Goal: Task Accomplishment & Management: Manage account settings

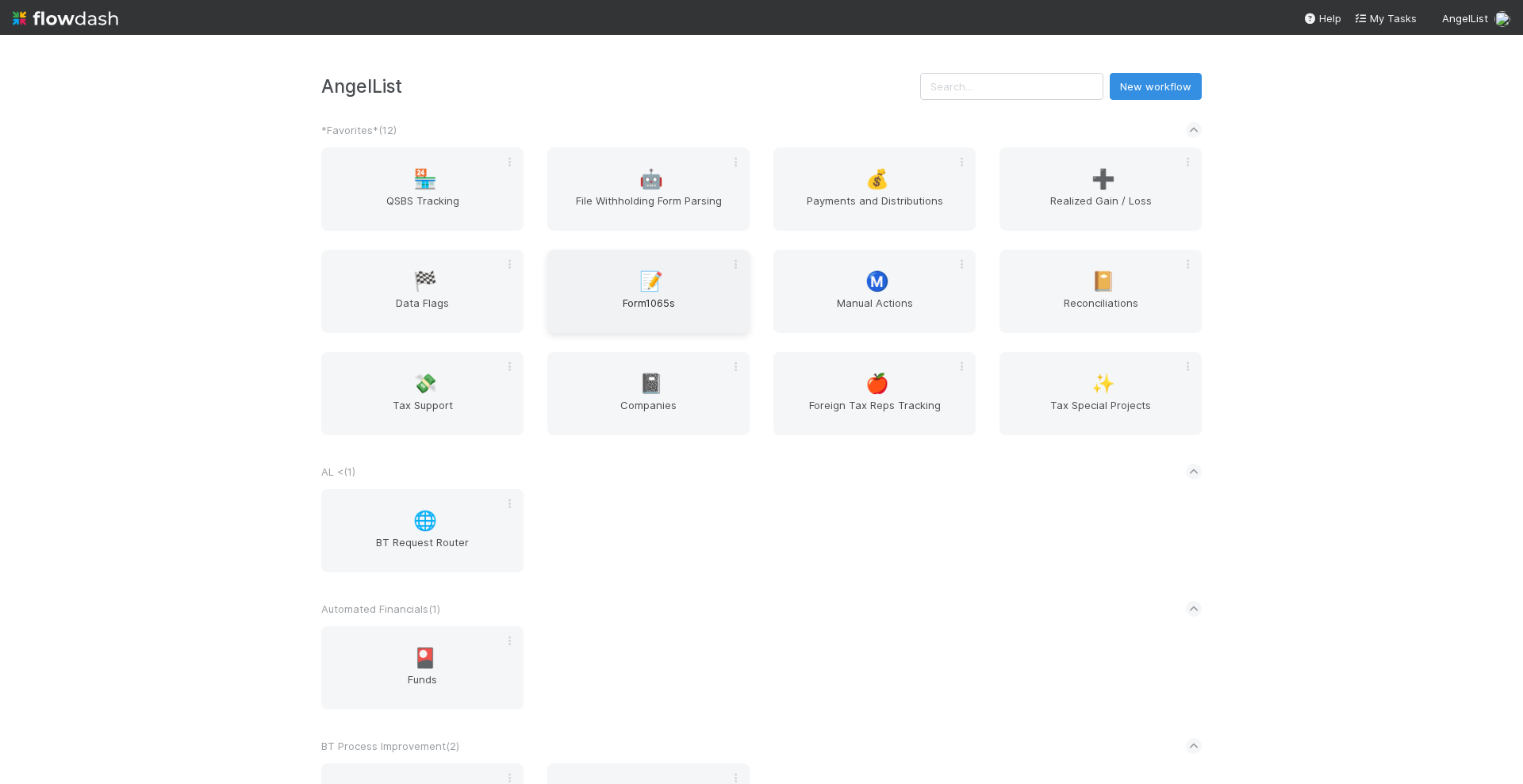
click at [618, 286] on div "📝 Form1065s" at bounding box center [649, 291] width 203 height 83
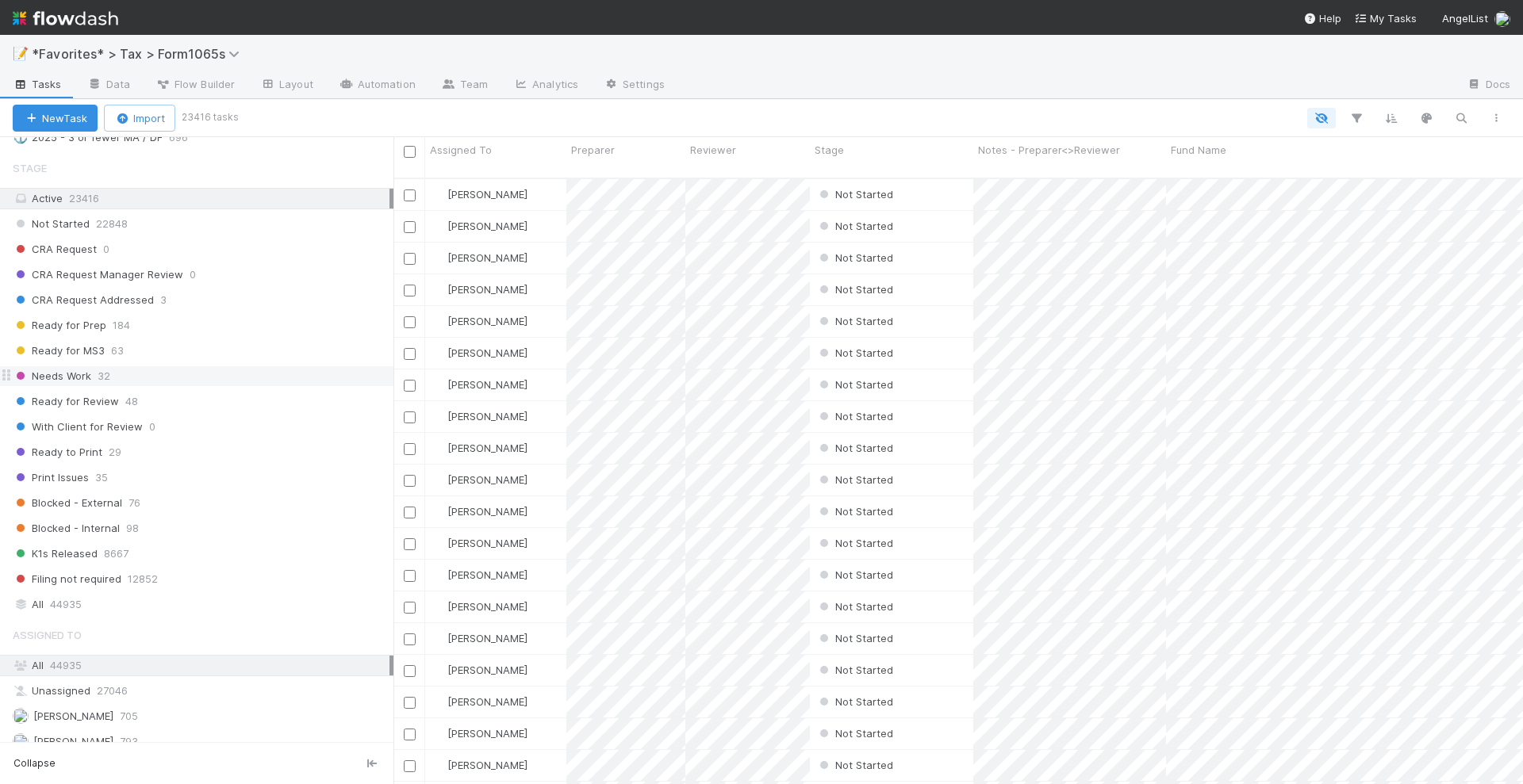
scroll to position [992, 0]
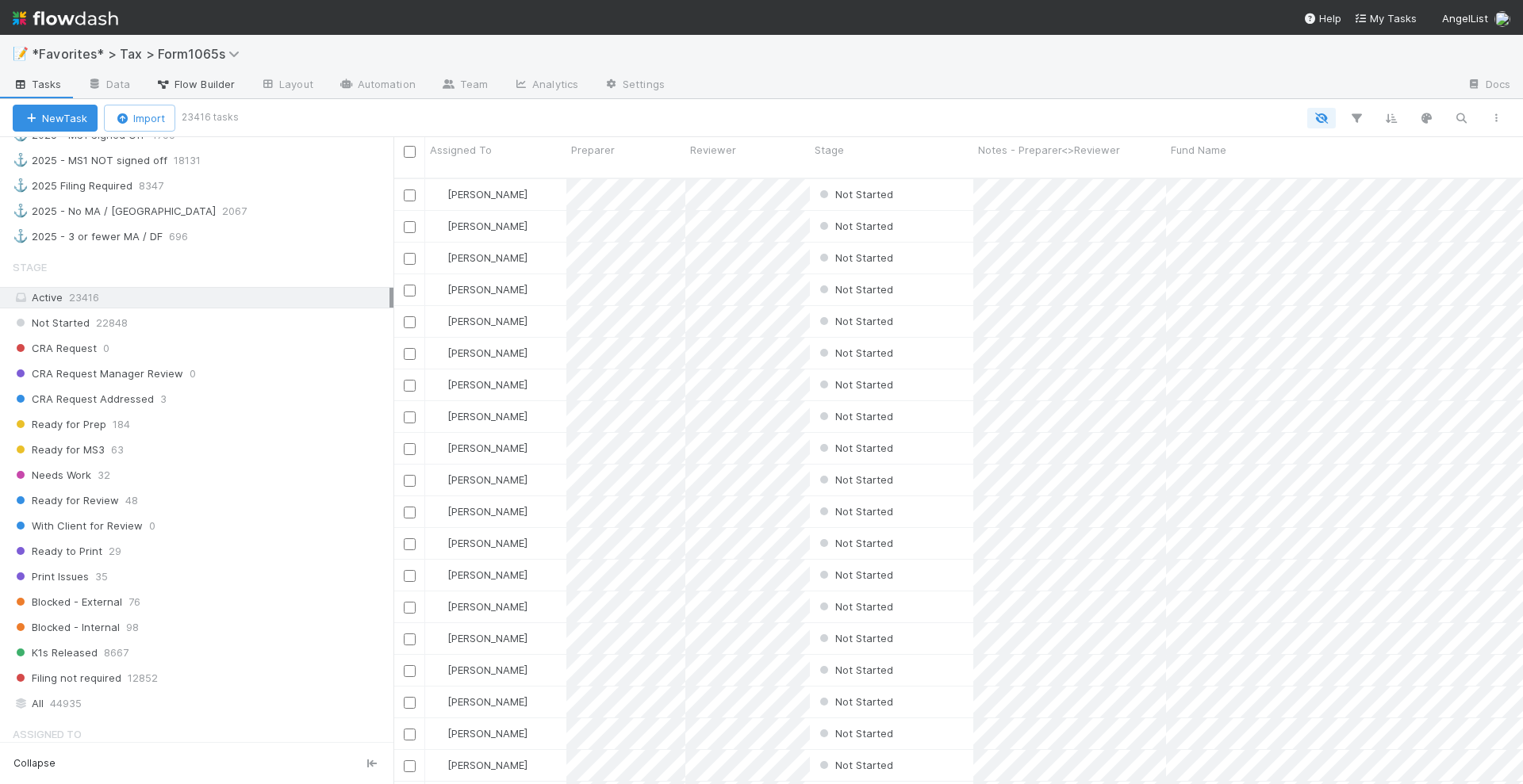
click at [203, 83] on span "Flow Builder" at bounding box center [195, 84] width 80 height 16
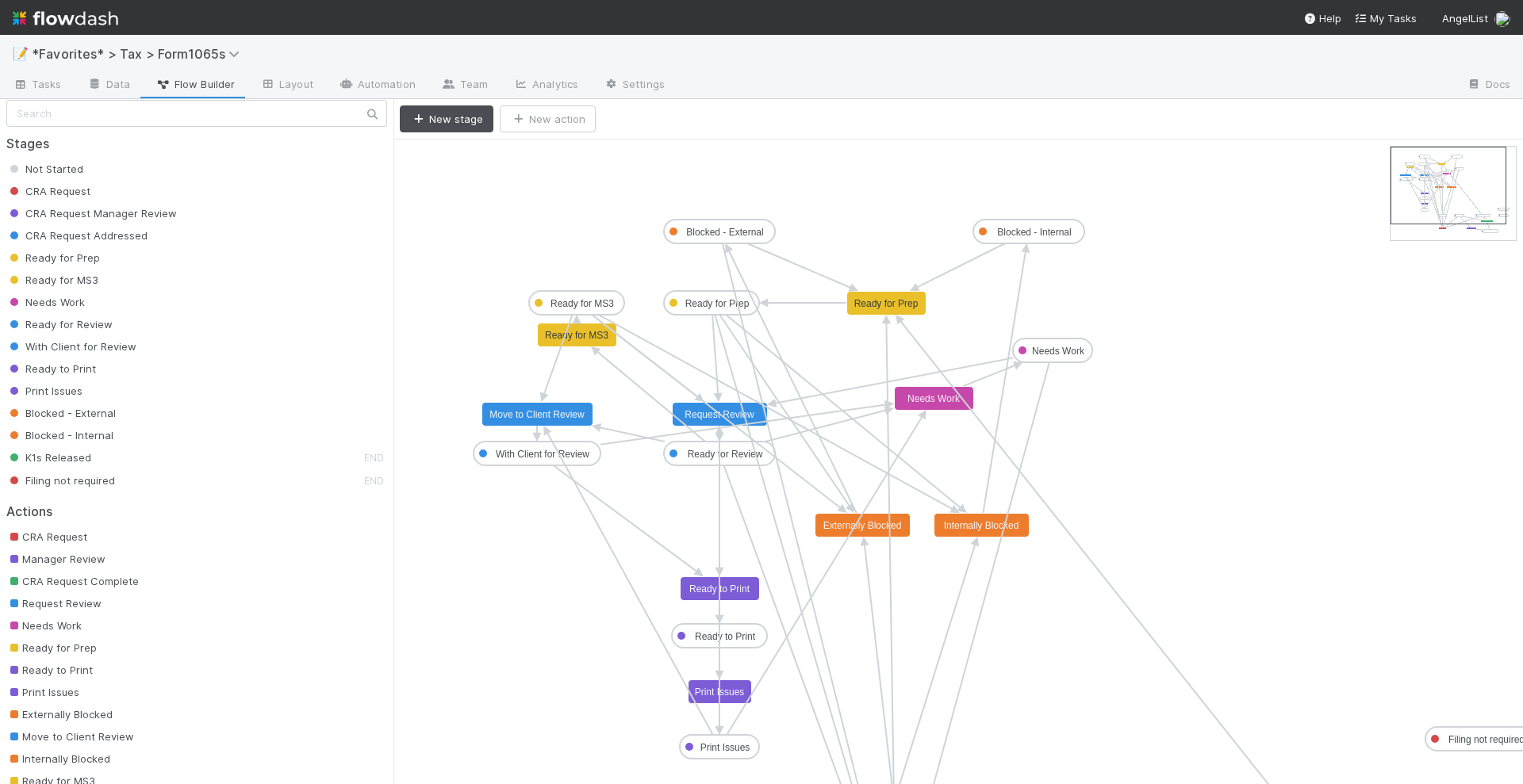
scroll to position [18, 0]
click at [53, 80] on span "Tasks" at bounding box center [37, 84] width 49 height 16
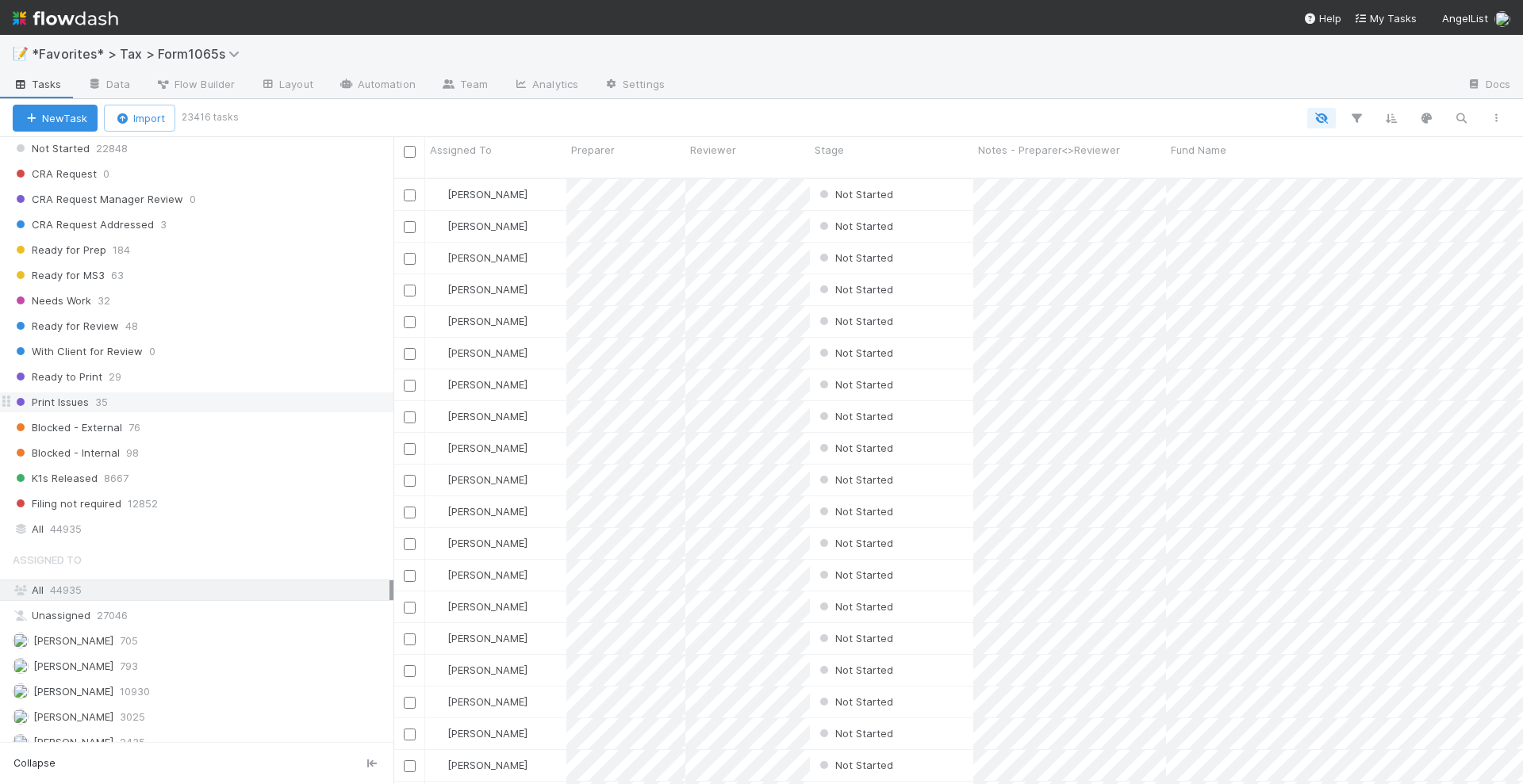
scroll to position [1066, 0]
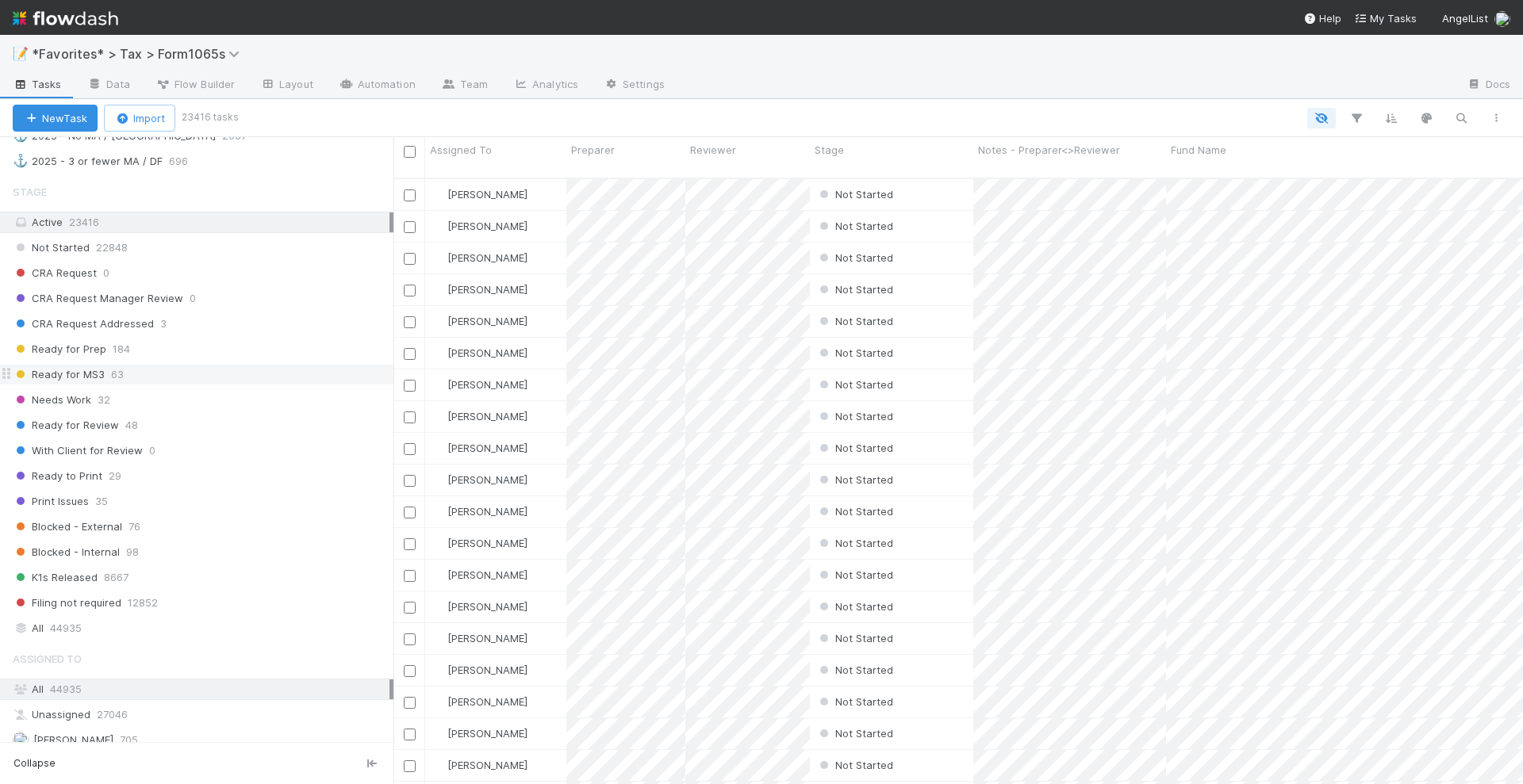
click at [85, 365] on span "Ready for MS3" at bounding box center [59, 375] width 92 height 20
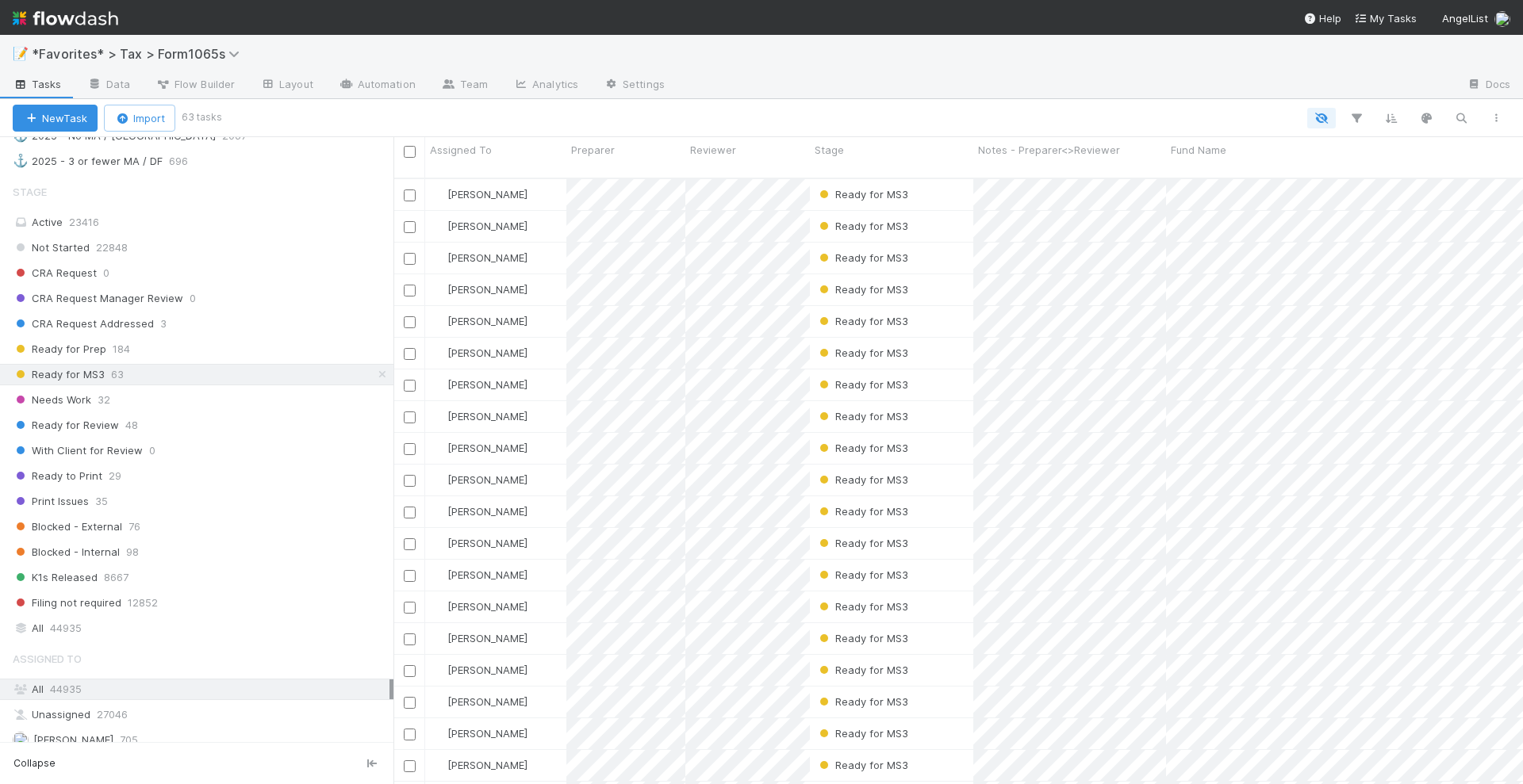
scroll to position [604, 1114]
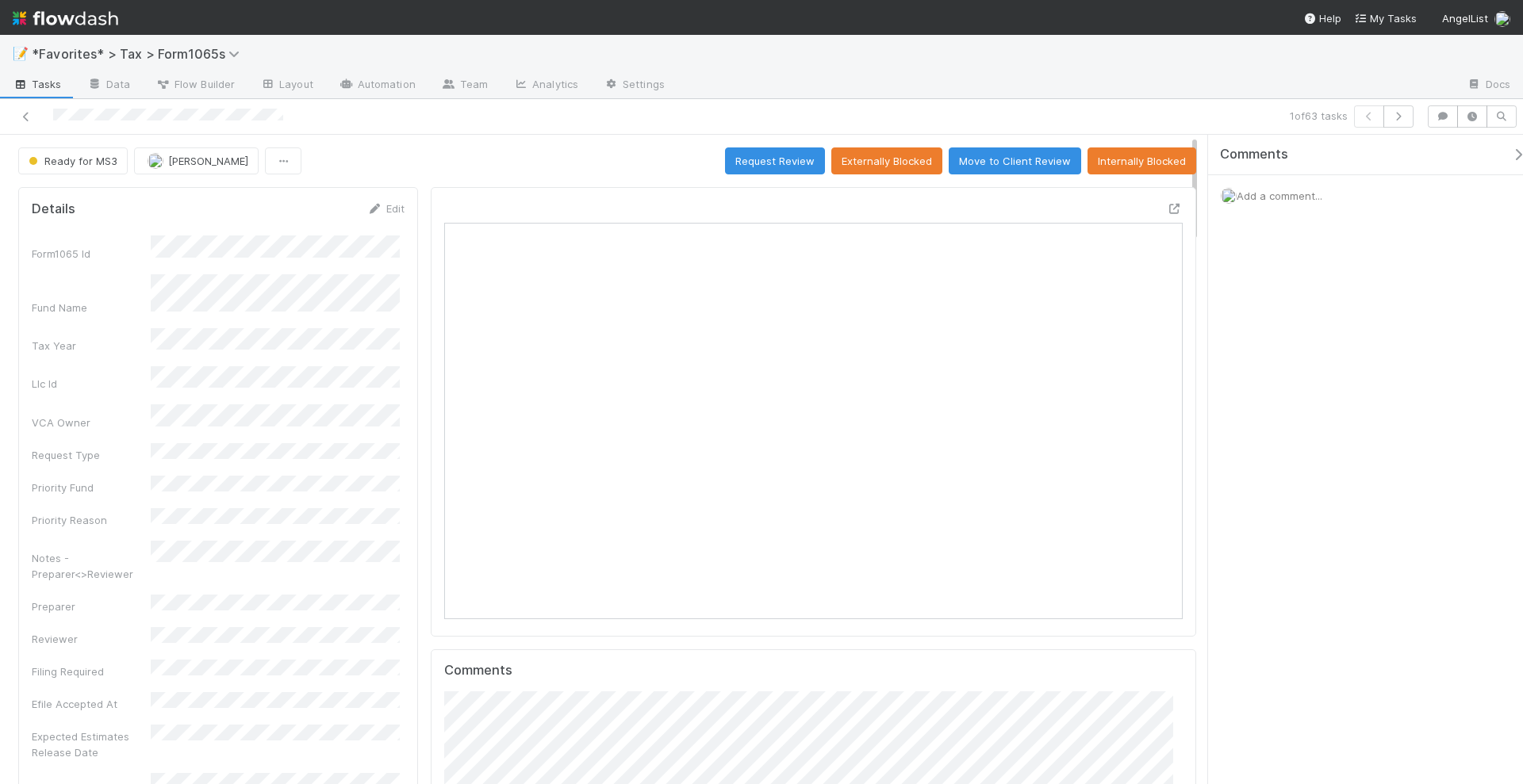
scroll to position [308, 353]
click at [16, 115] on div at bounding box center [361, 116] width 710 height 22
click at [24, 112] on icon at bounding box center [26, 117] width 16 height 10
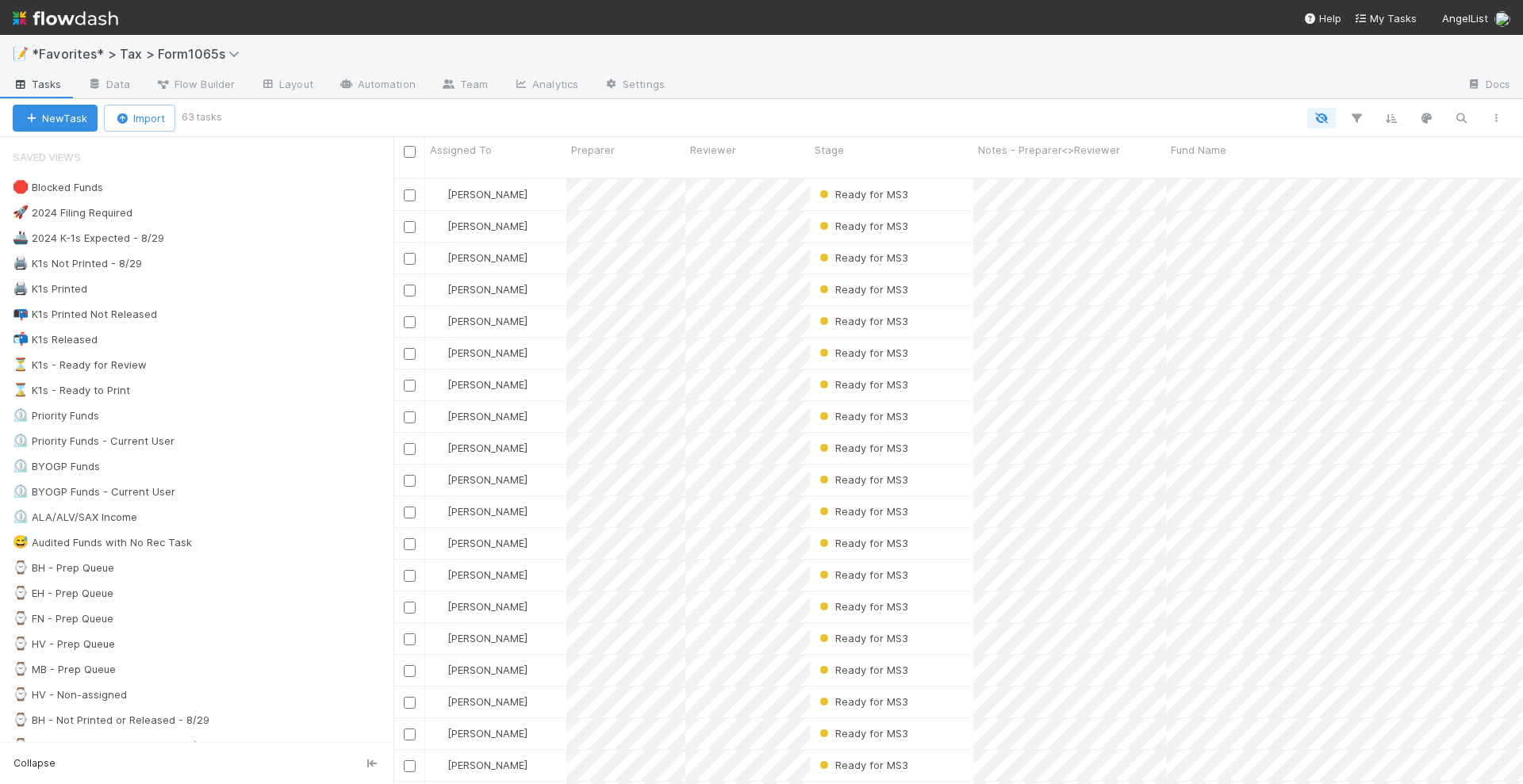
scroll to position [604, 1114]
click at [680, 63] on div "📝 *Favorites* > Tax > Form1065s" at bounding box center [762, 54] width 1523 height 38
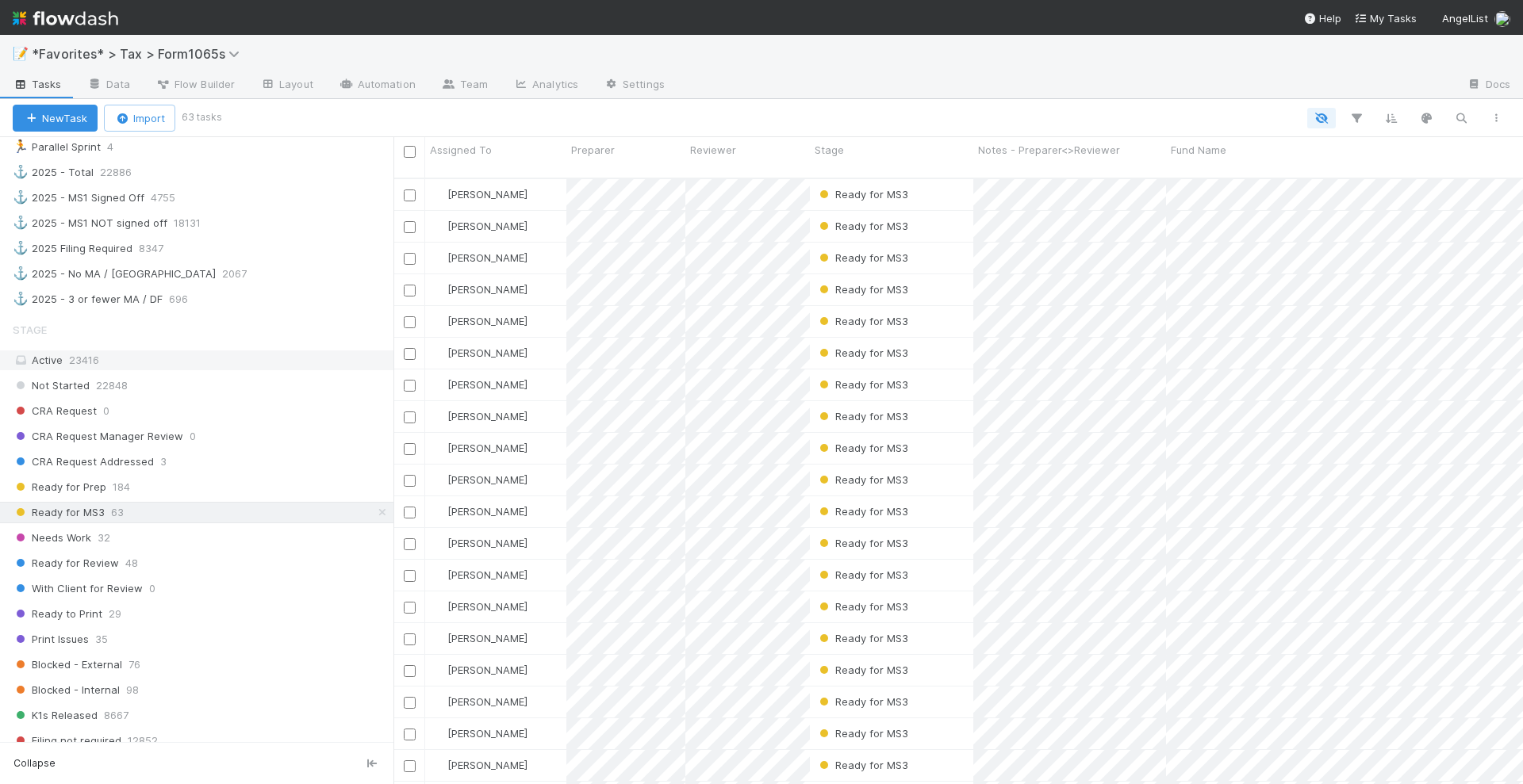
scroll to position [992, 0]
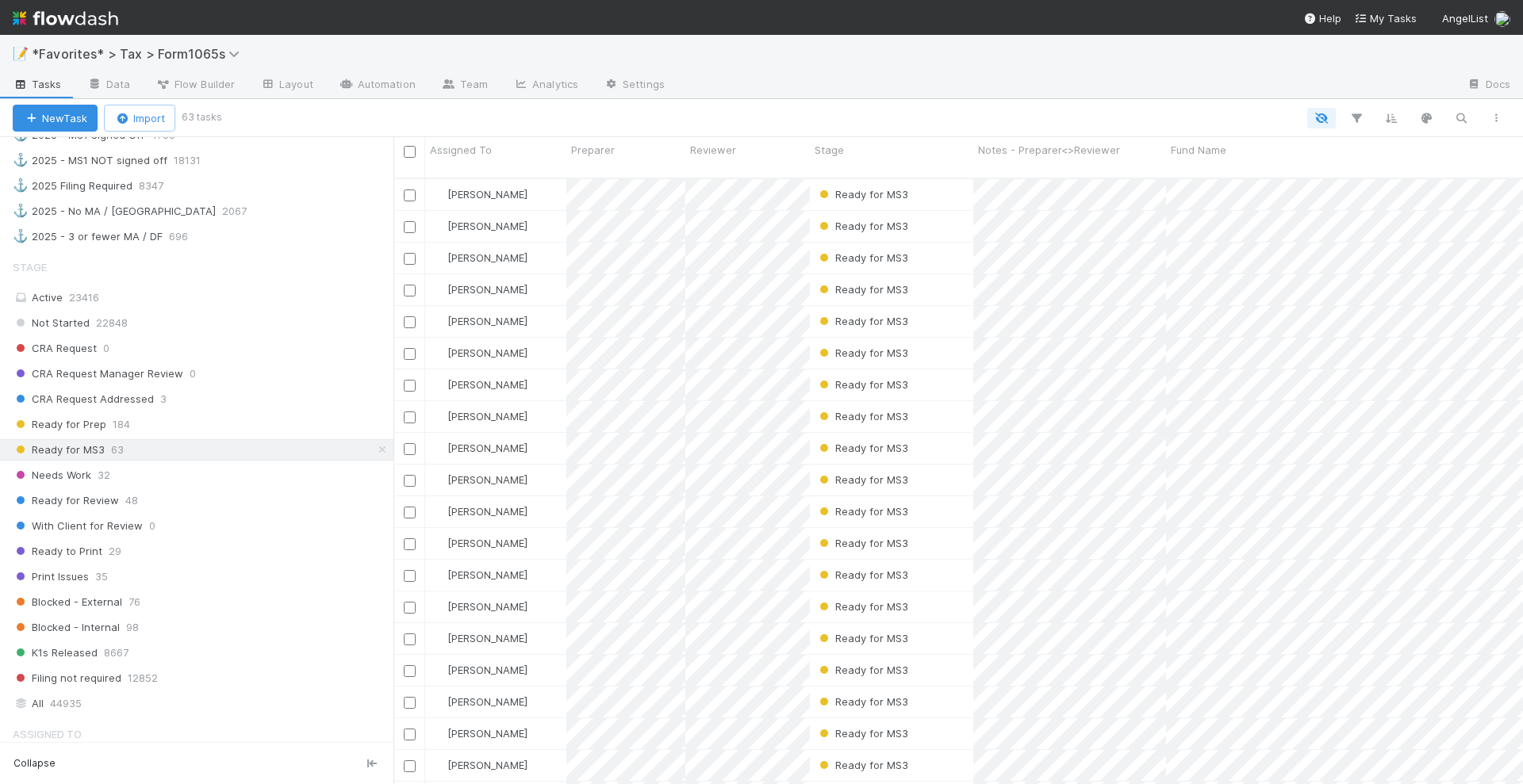
drag, startPoint x: 1056, startPoint y: 50, endPoint x: 1020, endPoint y: 74, distance: 43.3
click at [1056, 49] on div "📝 *Favorites* > Tax > Form1065s" at bounding box center [762, 54] width 1523 height 38
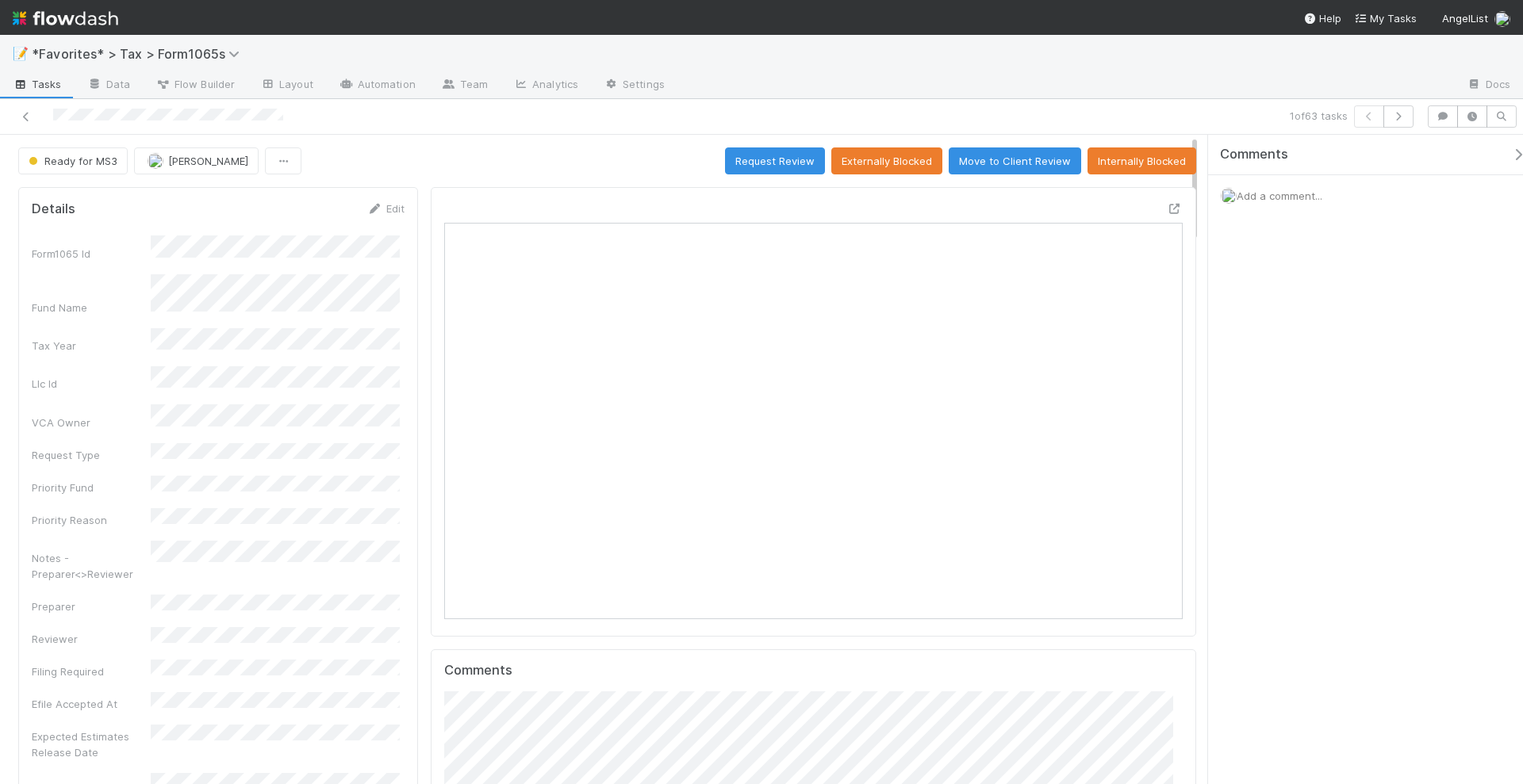
scroll to position [308, 353]
click at [1096, 112] on div "1 of 63 tasks" at bounding box center [1069, 116] width 705 height 22
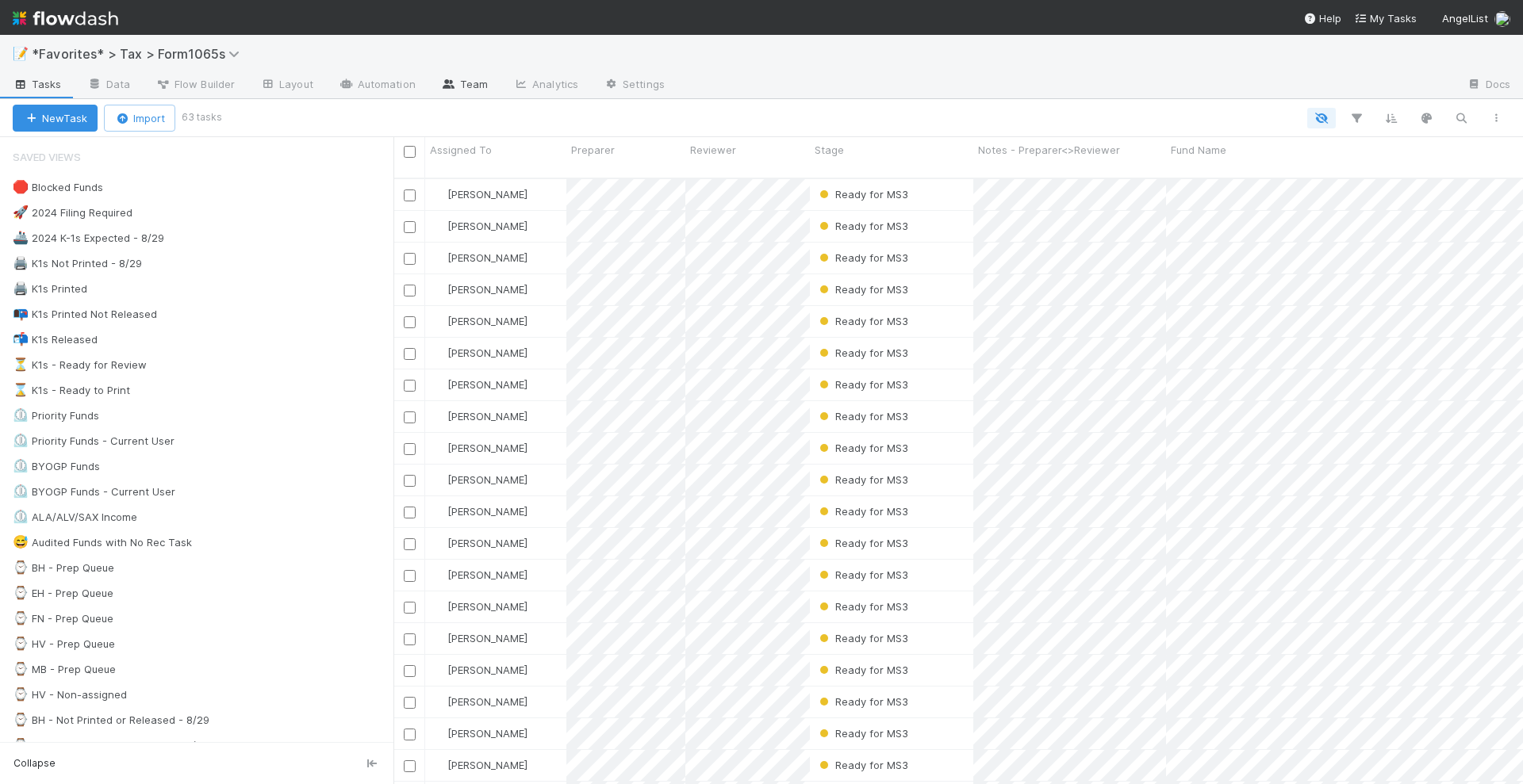
scroll to position [604, 1114]
click at [1060, 84] on div at bounding box center [1066, 85] width 776 height 26
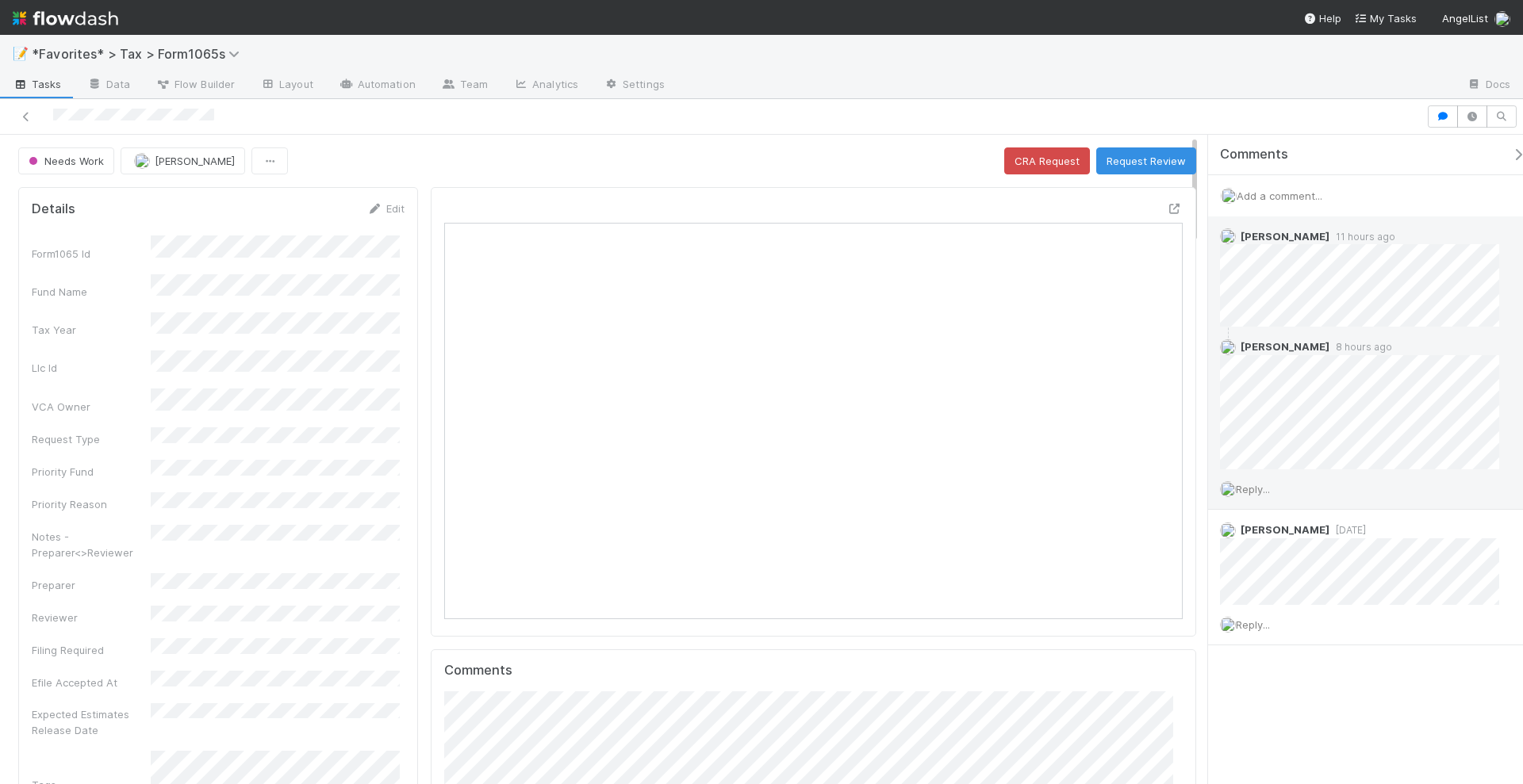
scroll to position [308, 353]
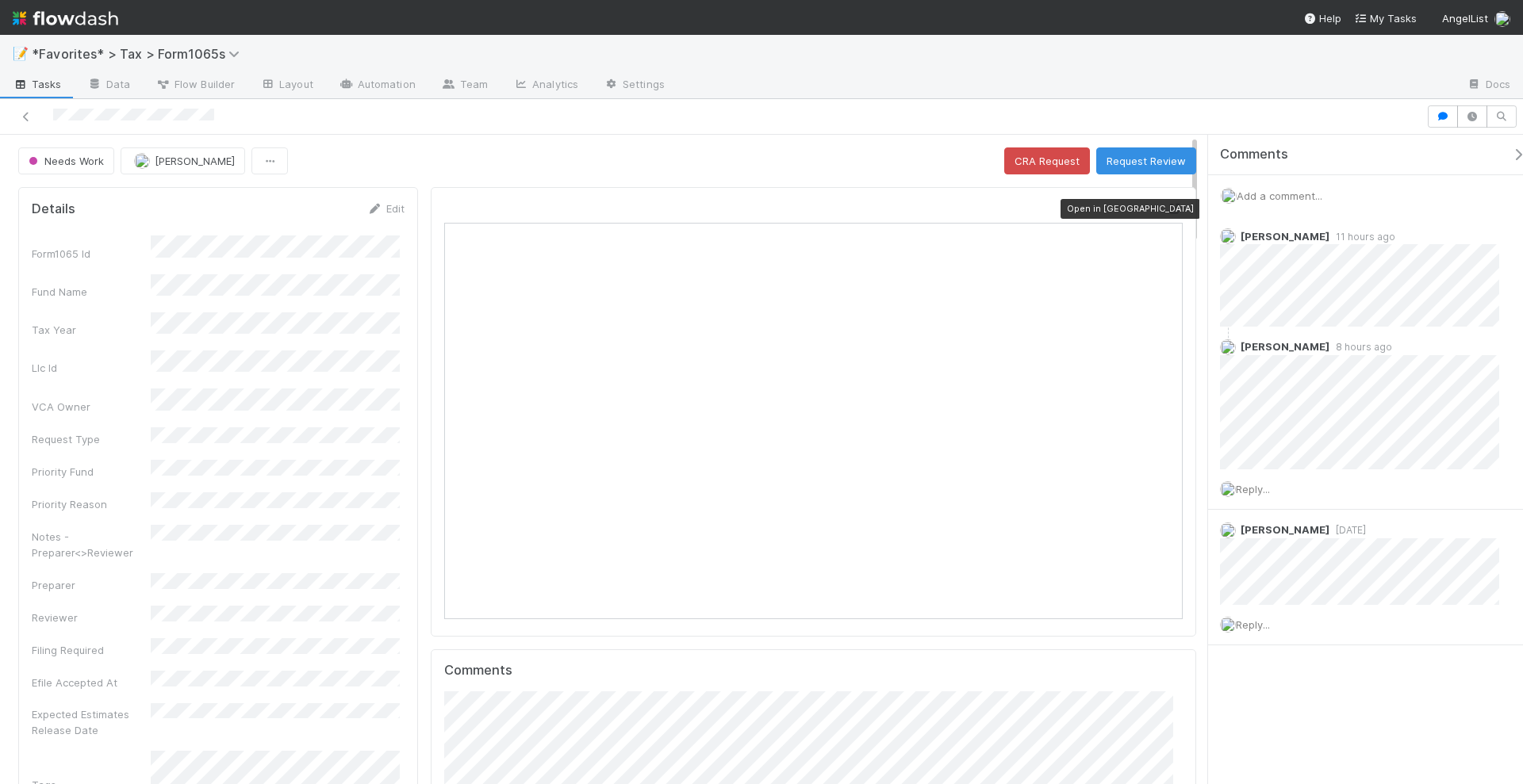
click at [1167, 204] on icon at bounding box center [1175, 209] width 16 height 10
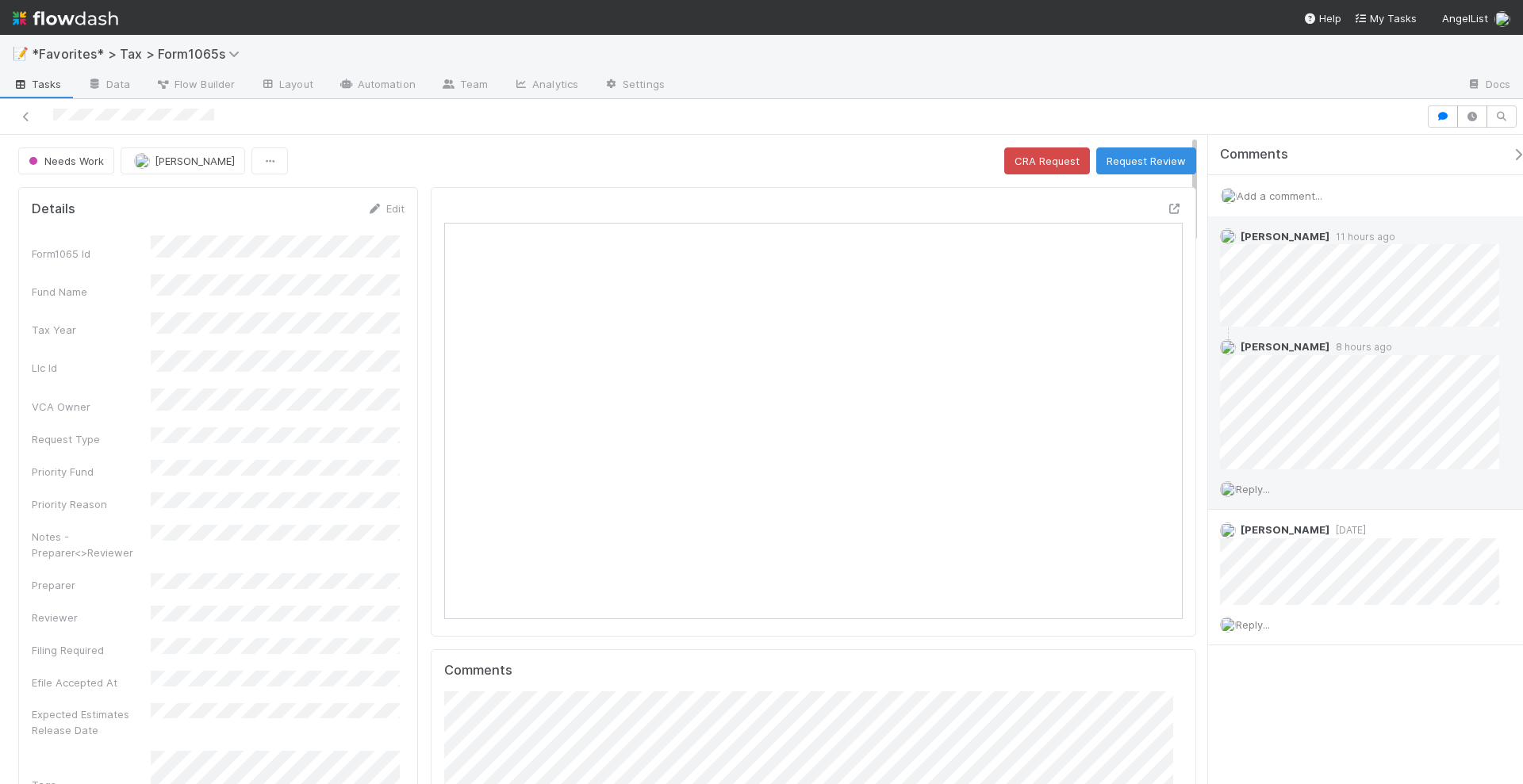
click at [1254, 484] on span "Reply..." at bounding box center [1253, 489] width 34 height 13
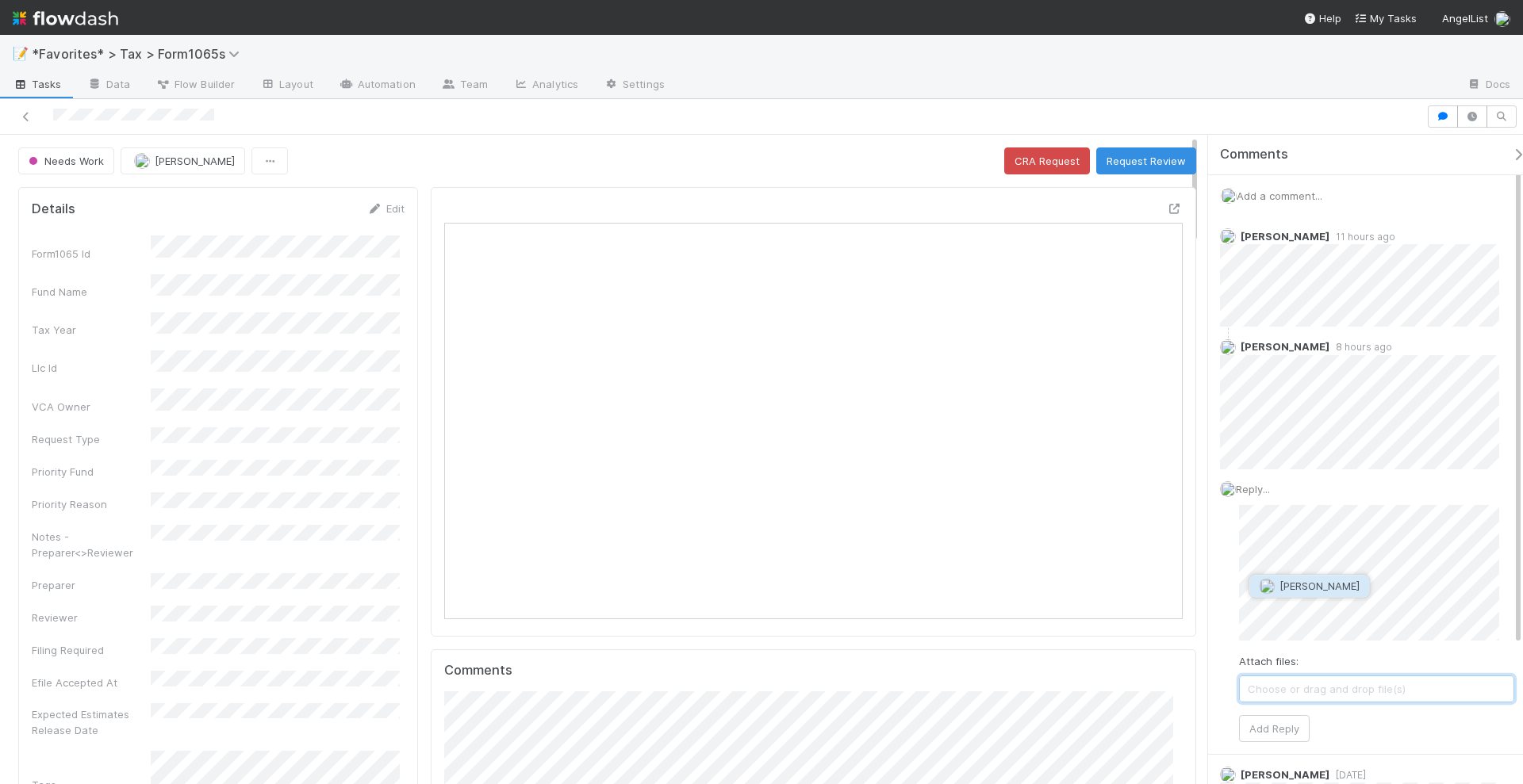
click at [1327, 575] on button "[PERSON_NAME]" at bounding box center [1309, 586] width 120 height 22
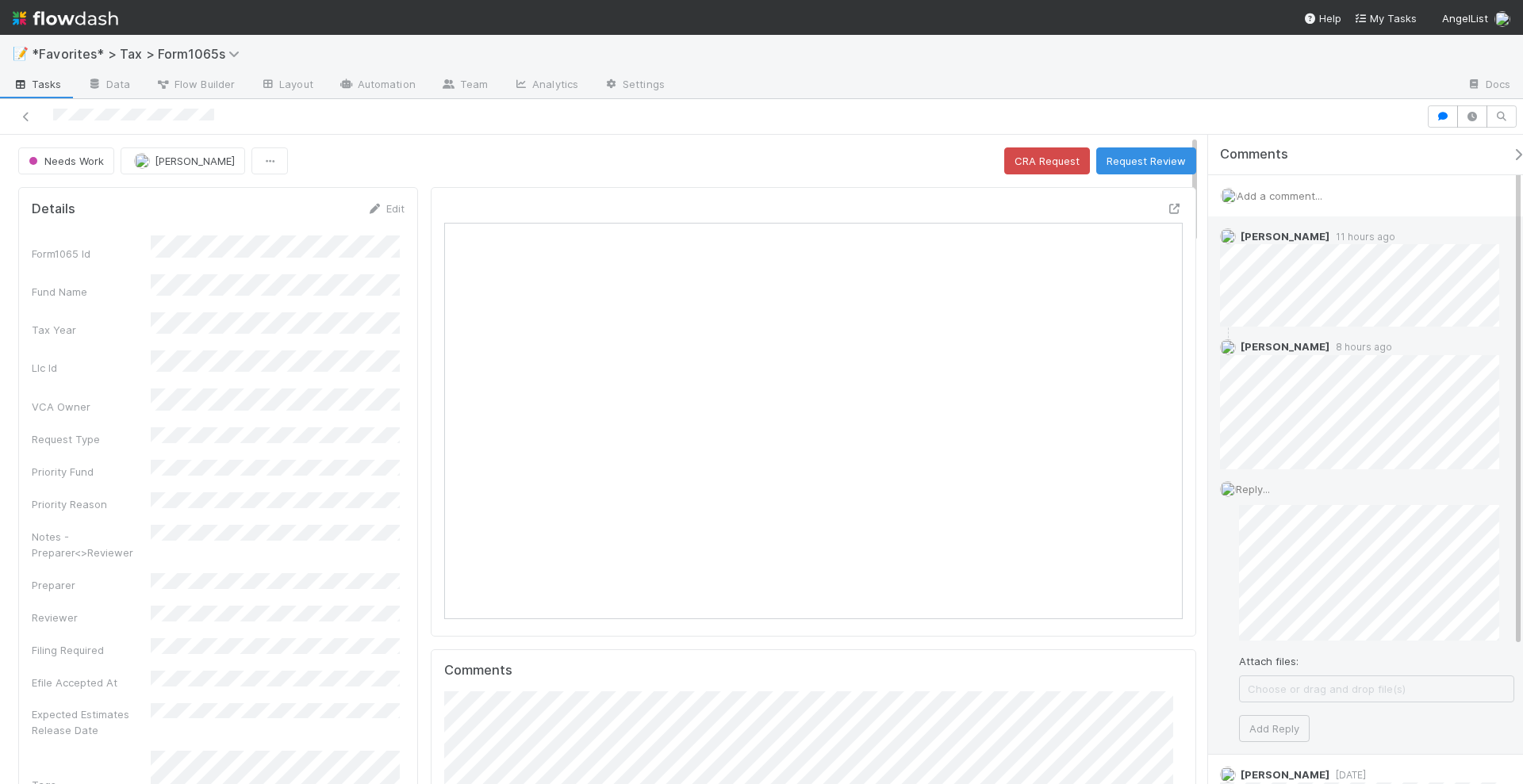
scroll to position [179, 0]
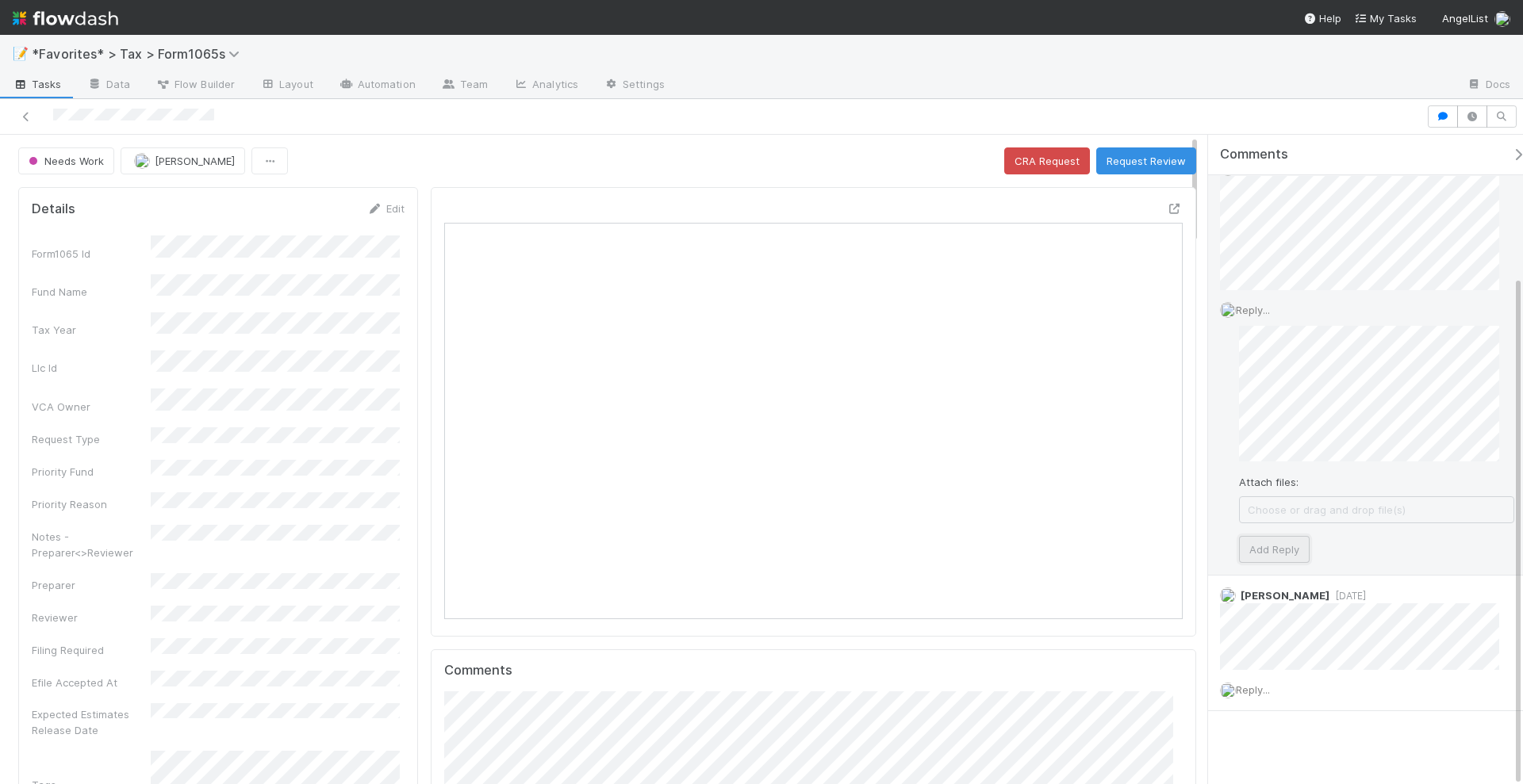
click at [1286, 548] on button "Add Reply" at bounding box center [1274, 549] width 71 height 27
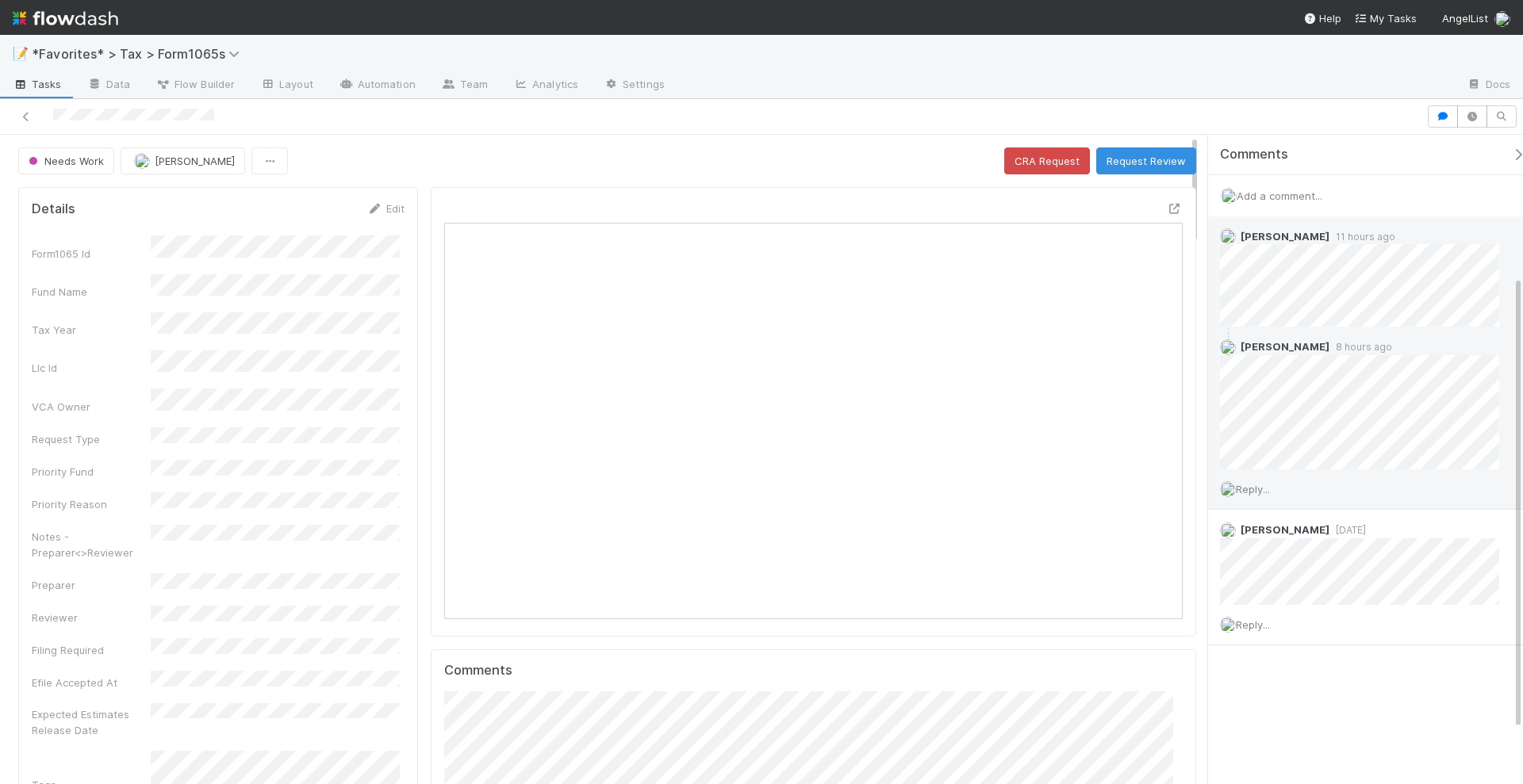
scroll to position [0, 0]
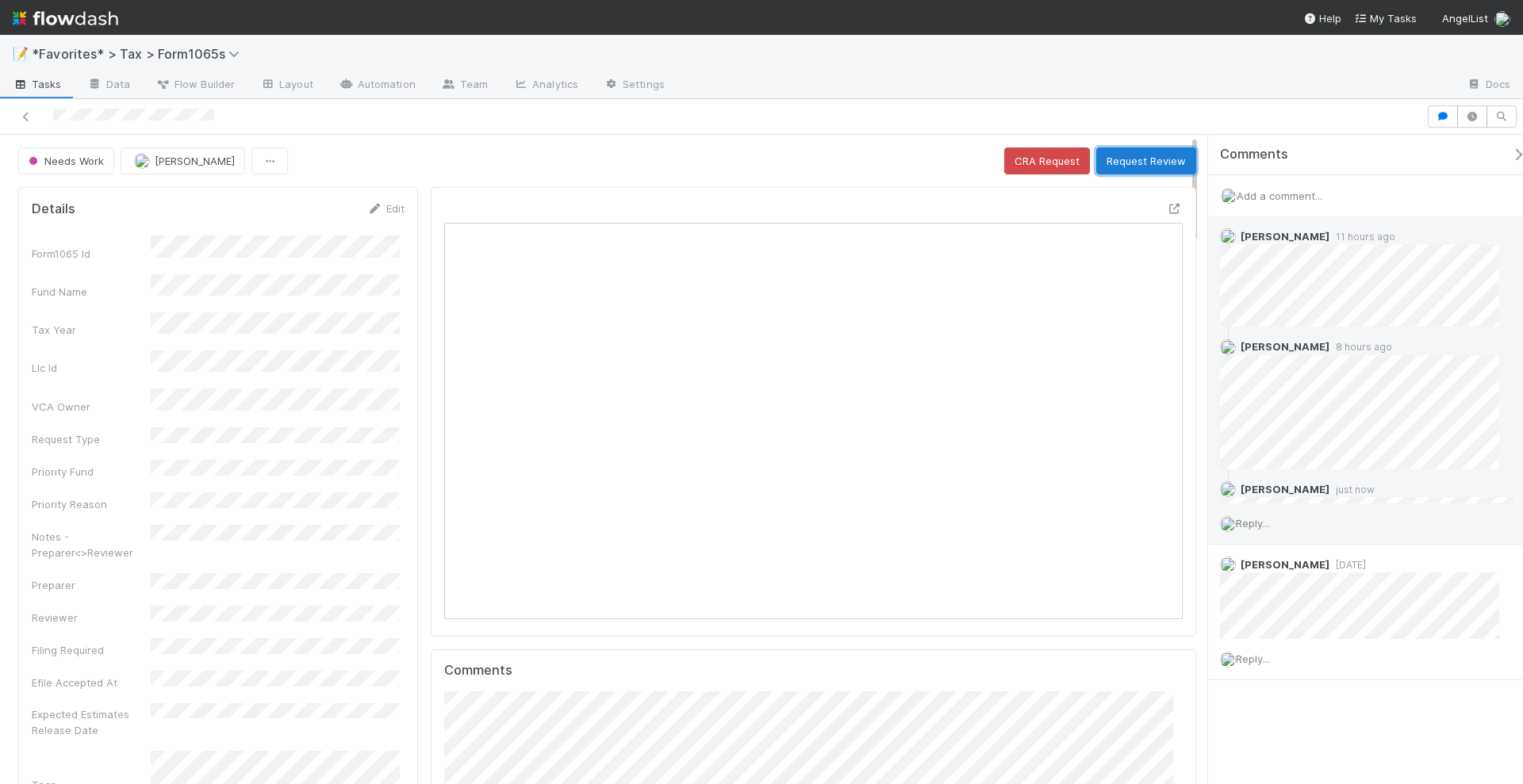
click at [1105, 165] on button "Request Review" at bounding box center [1146, 160] width 100 height 27
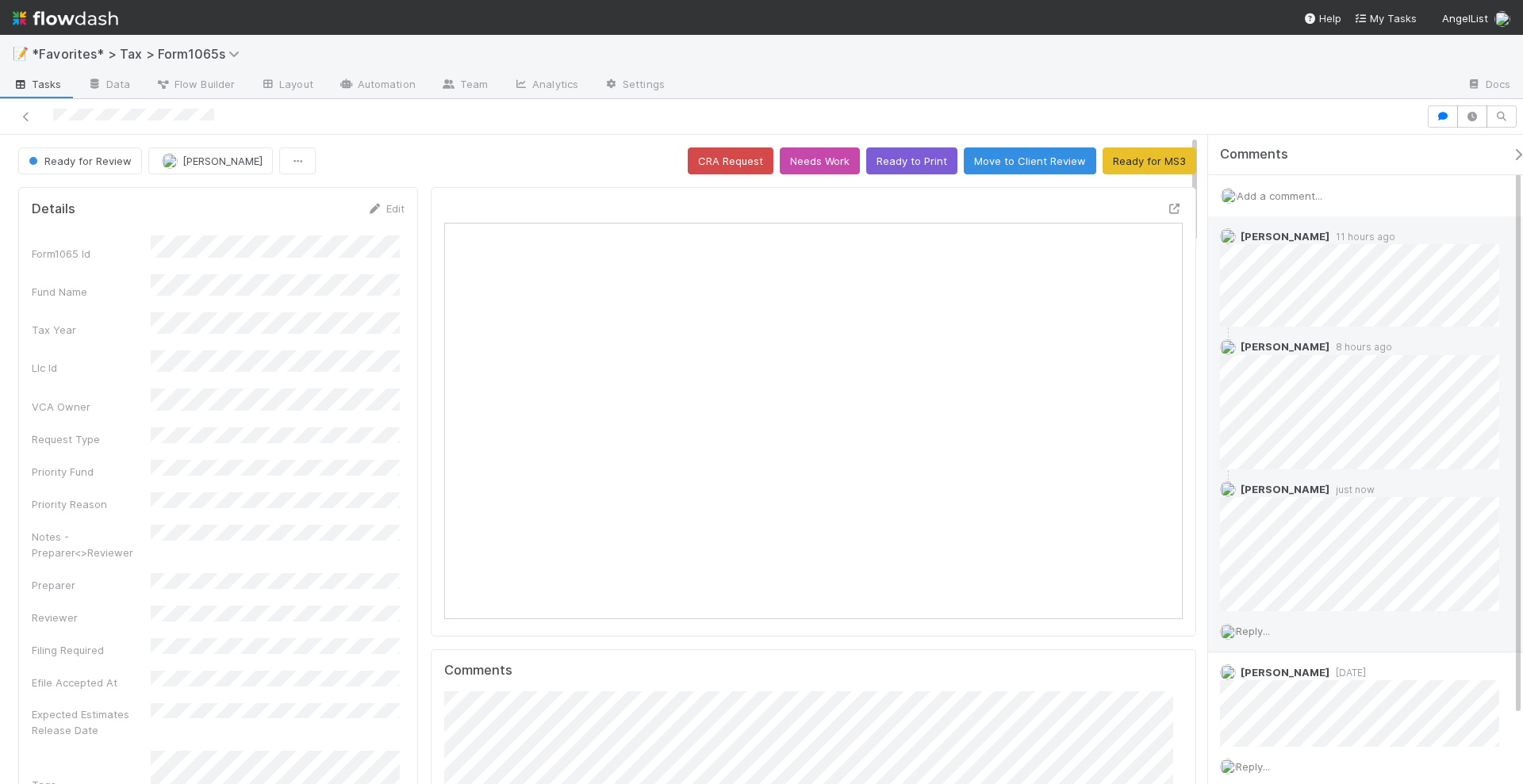
click at [1263, 626] on span "Reply..." at bounding box center [1253, 631] width 34 height 13
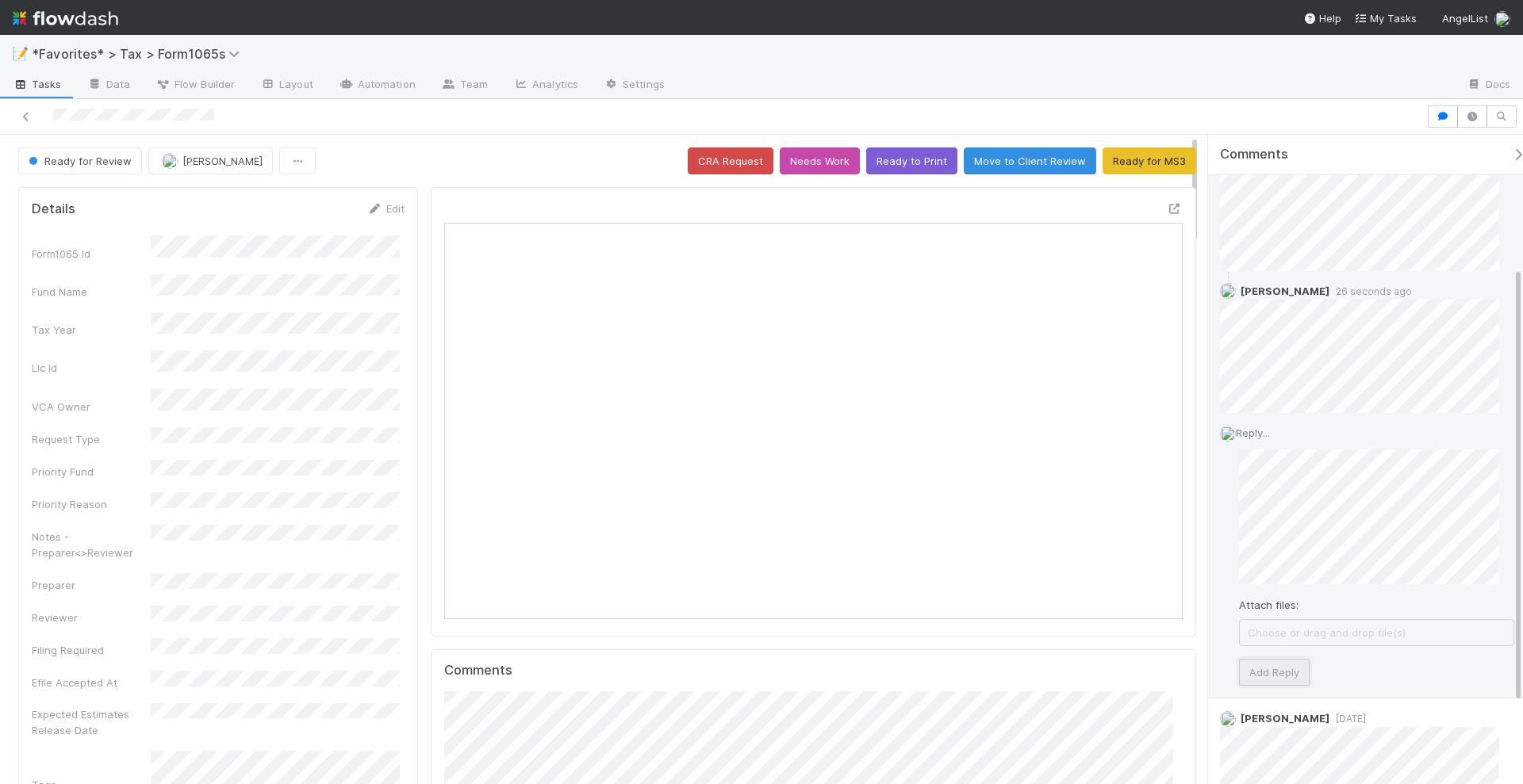
click at [1274, 678] on button "Add Reply" at bounding box center [1274, 672] width 71 height 27
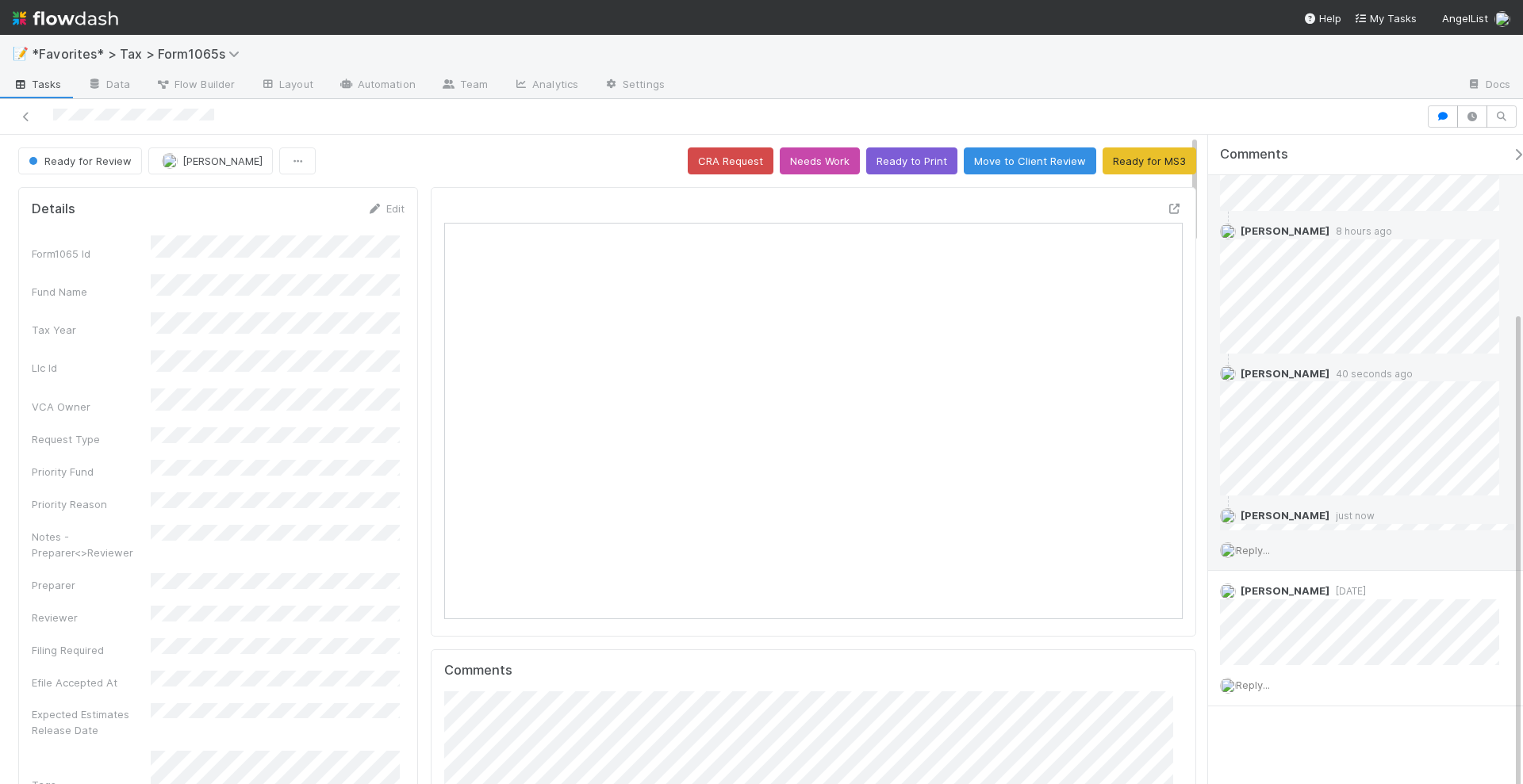
click at [1421, 544] on div "Reply..." at bounding box center [1367, 550] width 318 height 40
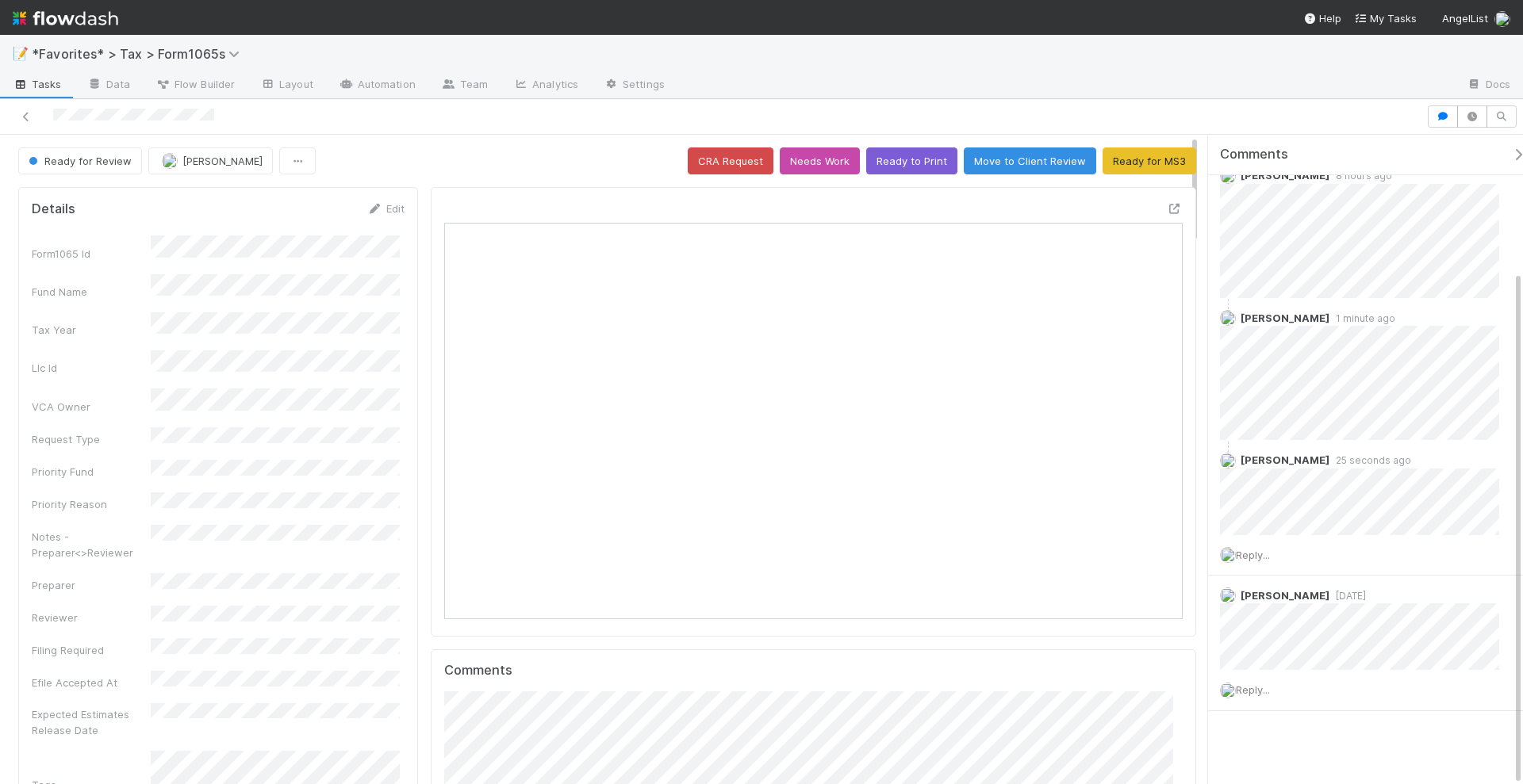
scroll to position [172, 0]
click at [1249, 765] on div "Comments Add a comment... Amy Gregorius 11 hours ago Moein Zandi 8 hours ago He…" at bounding box center [1373, 376] width 330 height 827
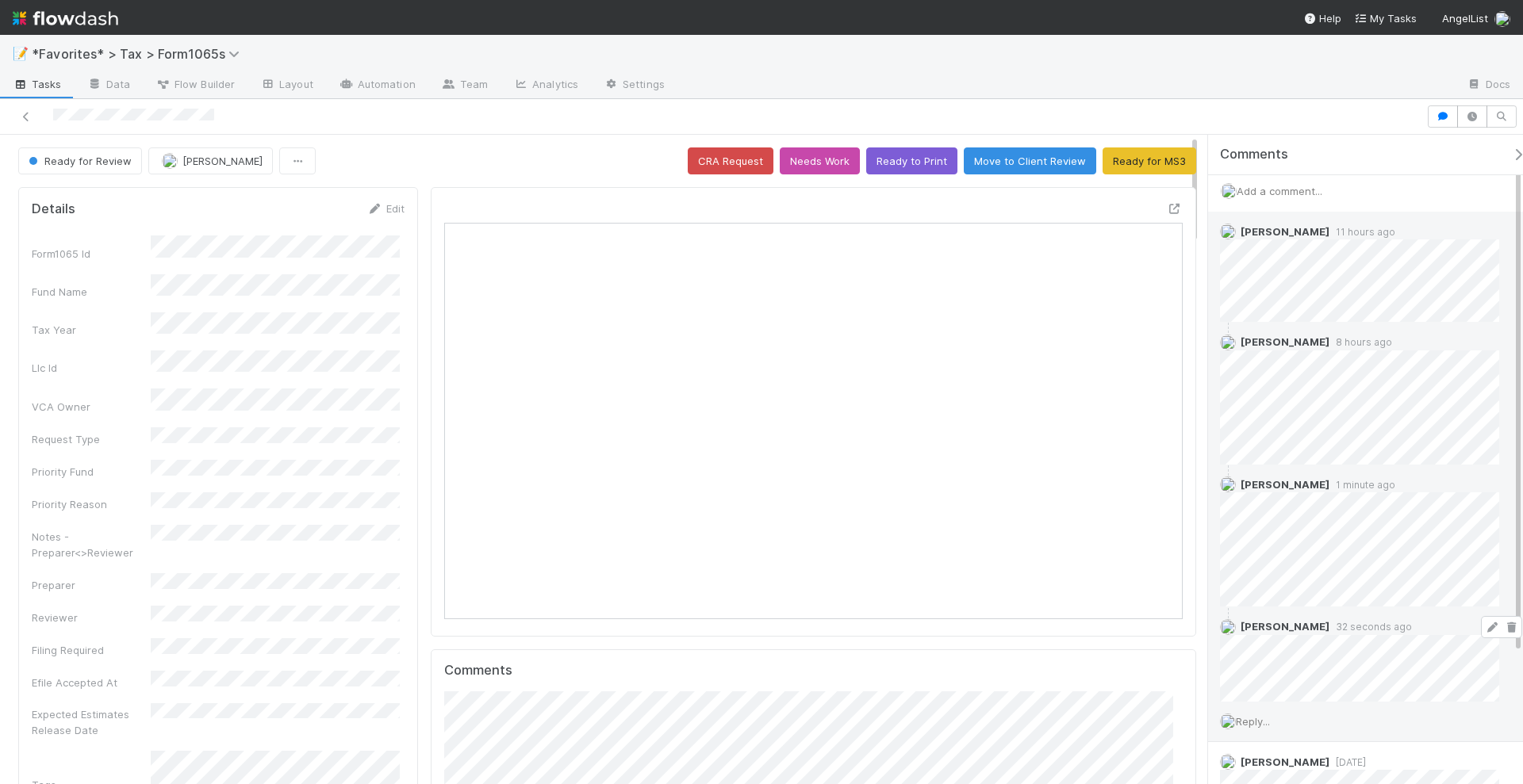
scroll to position [0, 0]
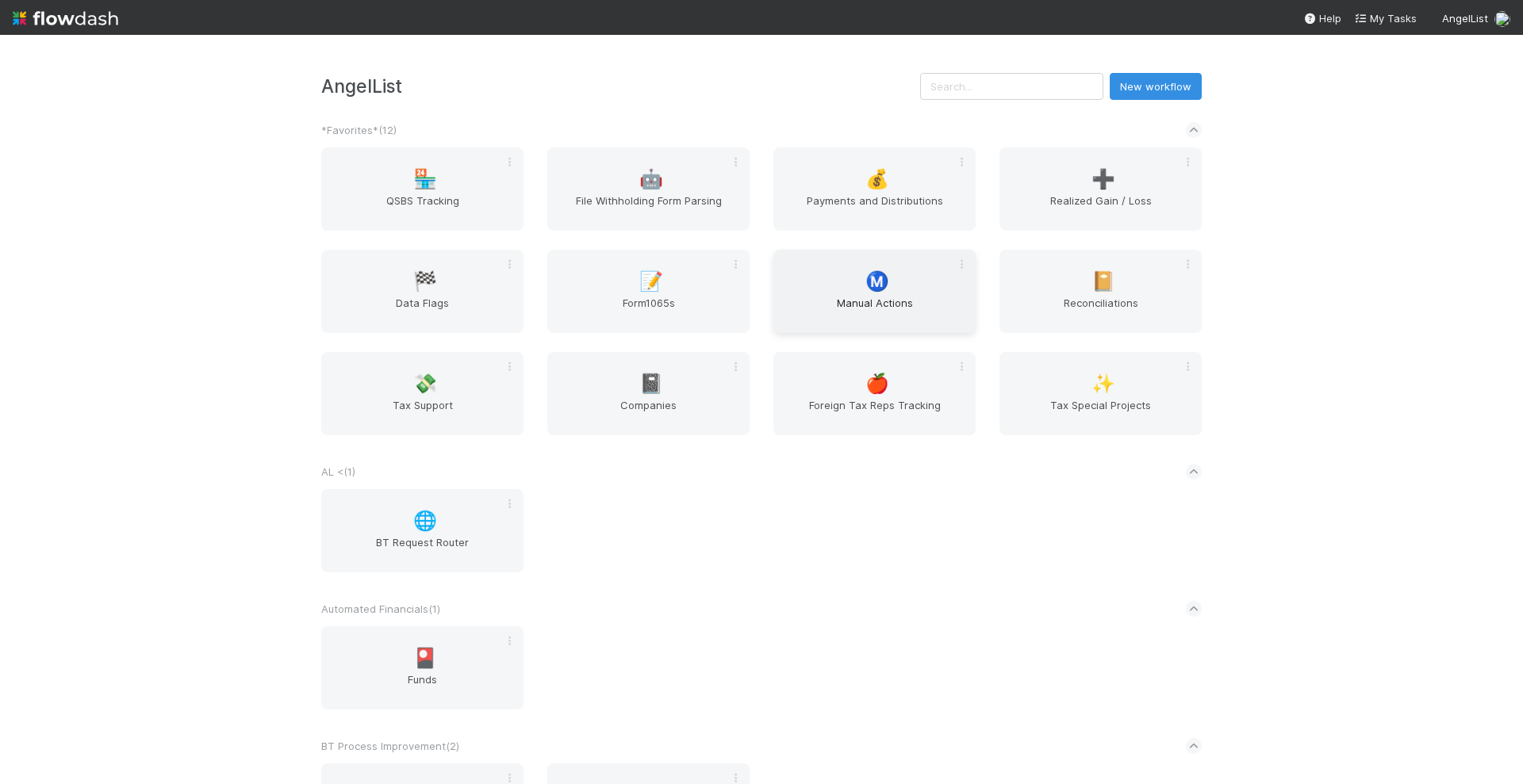
click at [875, 301] on span "Manual Actions" at bounding box center [874, 311] width 190 height 32
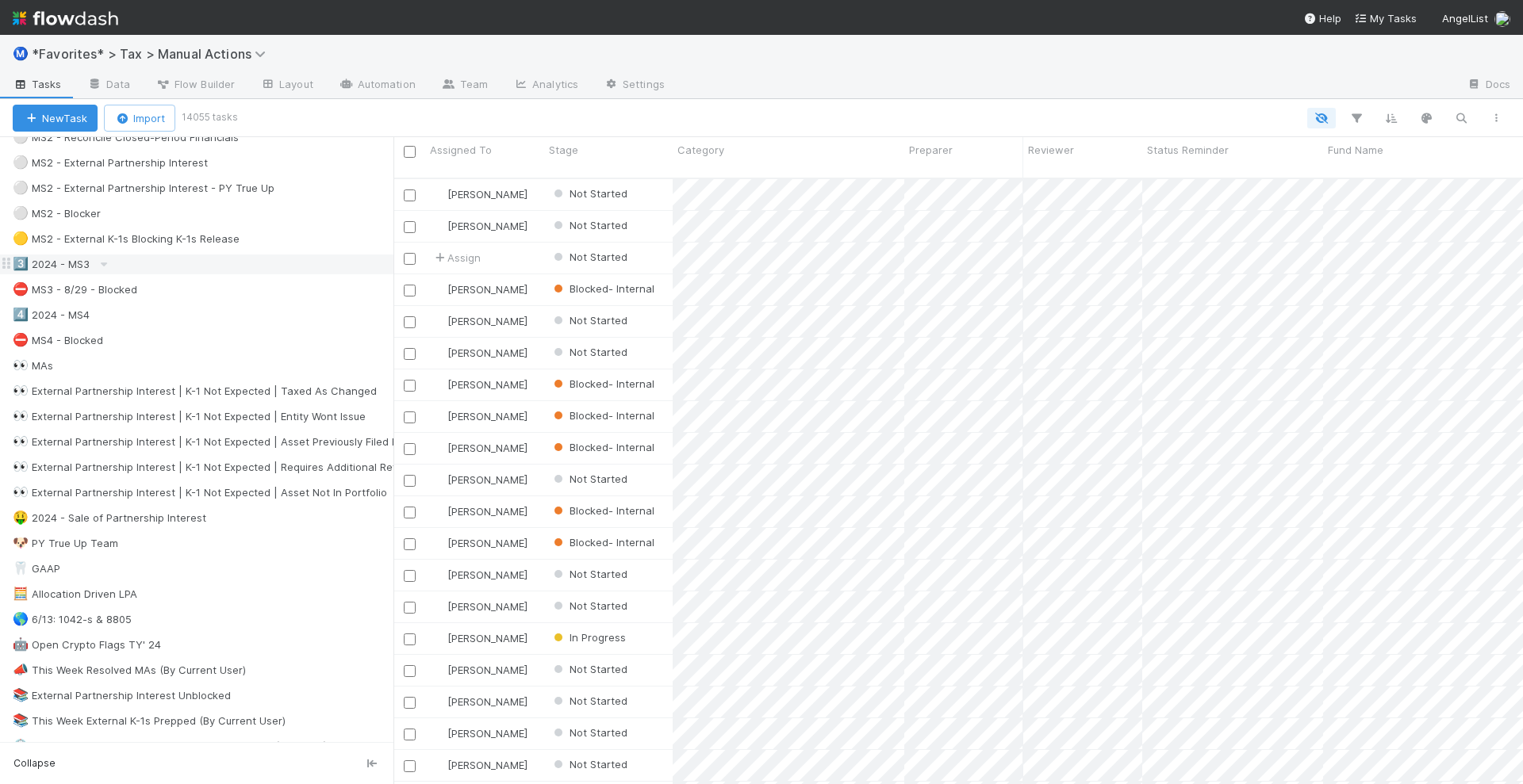
scroll to position [496, 0]
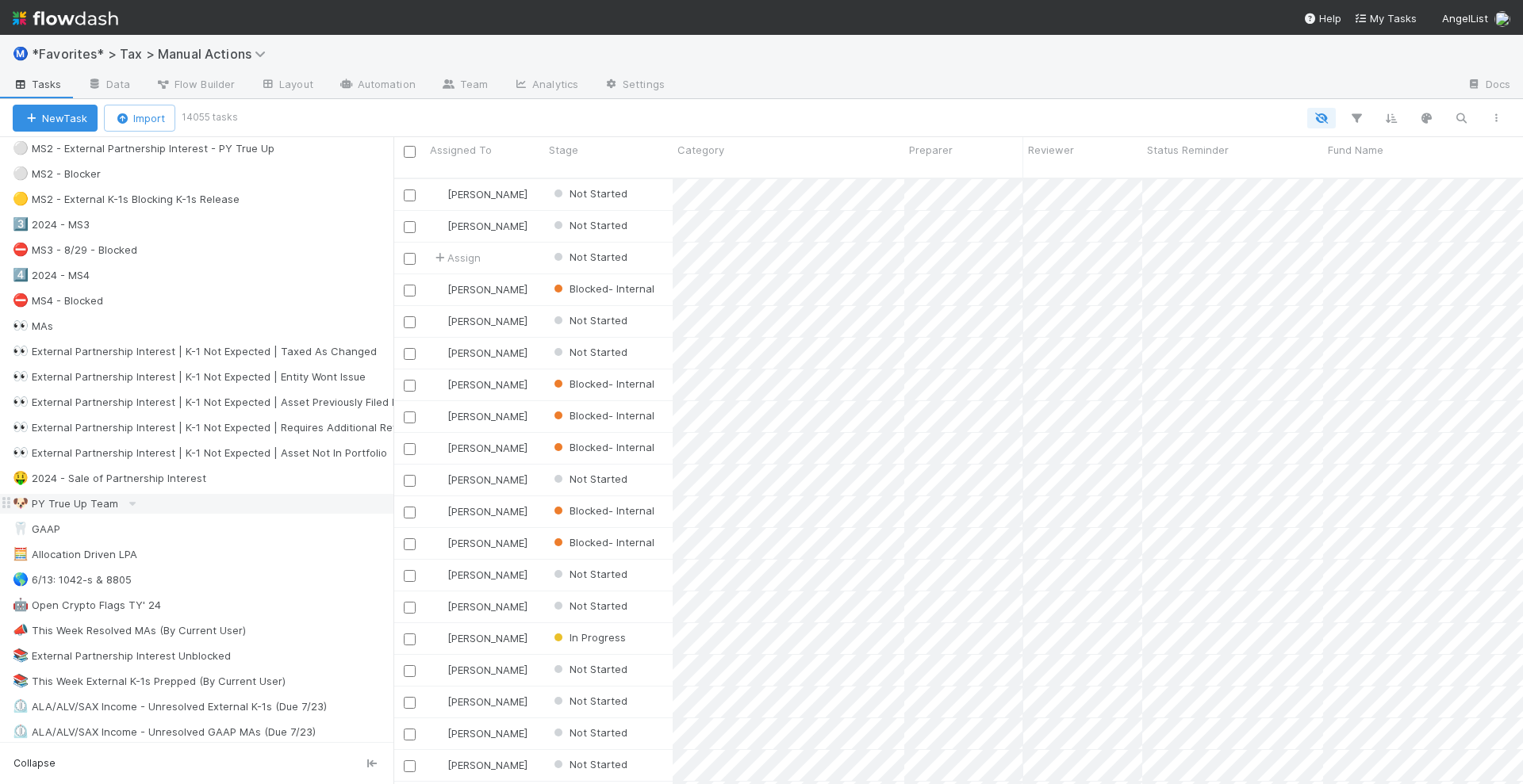
click at [70, 494] on div "🐶 PY True Up Team" at bounding box center [66, 504] width 105 height 20
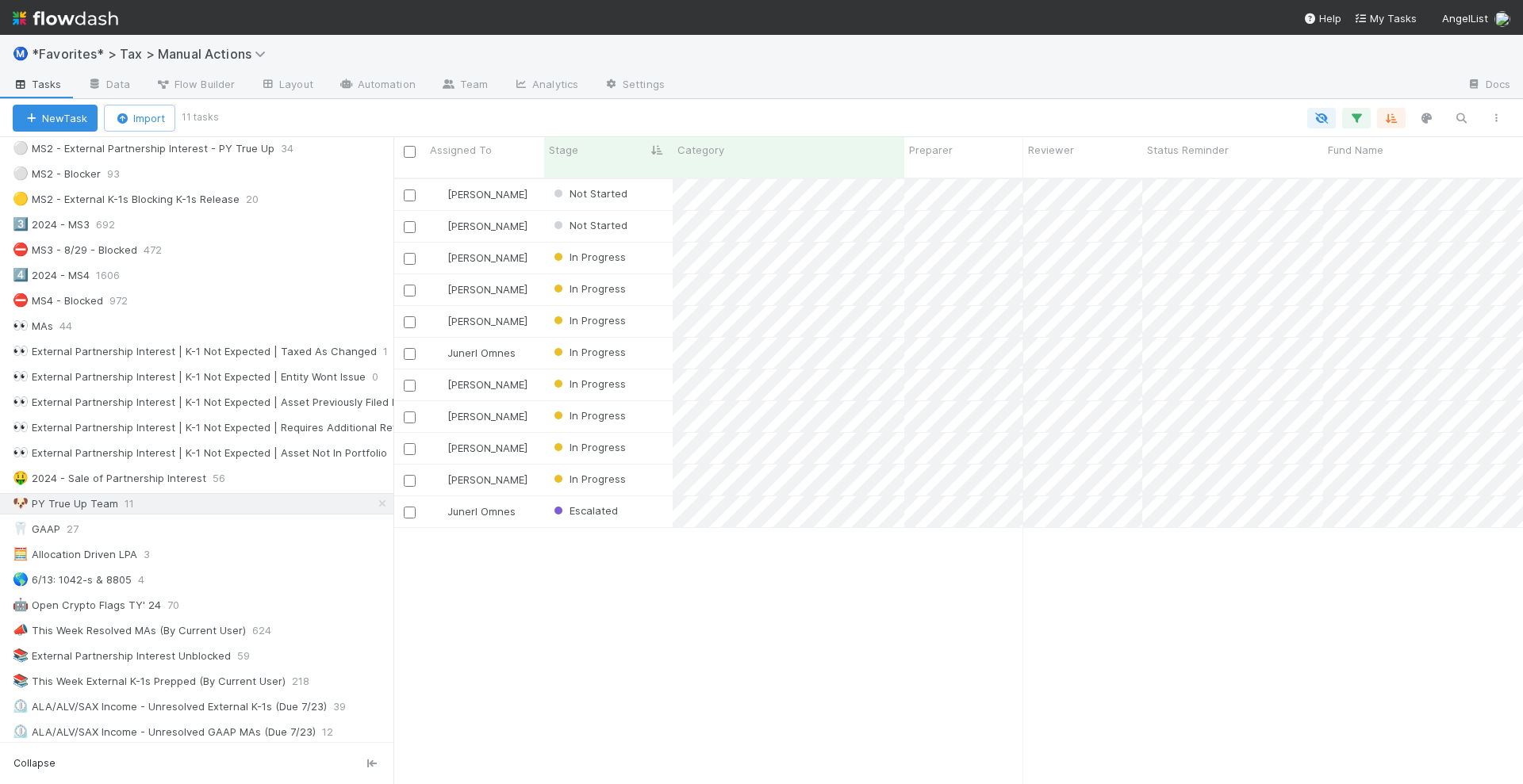
scroll to position [604, 1114]
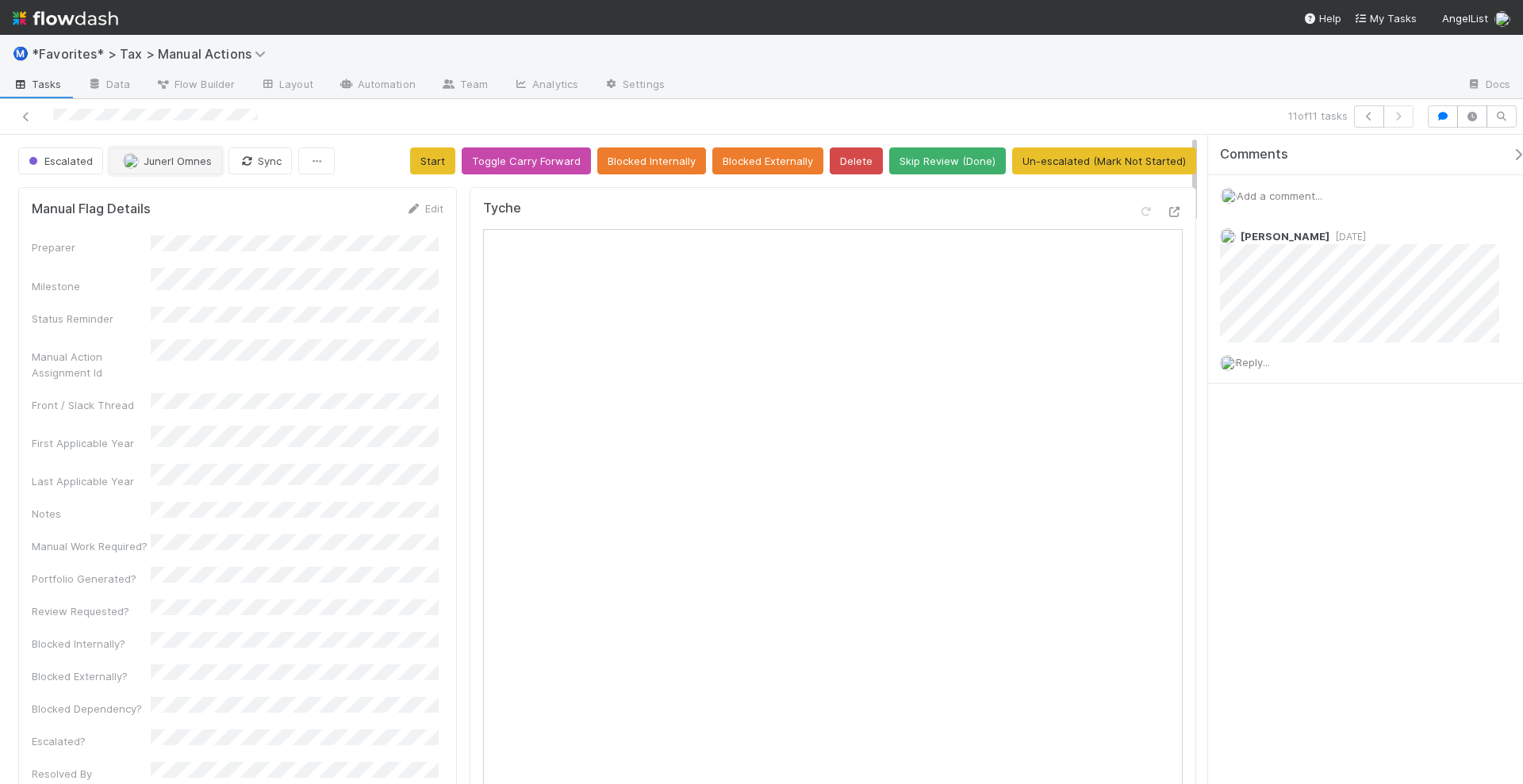
click at [179, 149] on button "Junerl Omnes" at bounding box center [165, 160] width 112 height 27
click at [219, 199] on span "you" at bounding box center [228, 199] width 18 height 13
click at [393, 121] on div at bounding box center [361, 116] width 710 height 22
click at [177, 159] on span "Junerl Omnes" at bounding box center [177, 161] width 69 height 13
click at [174, 193] on span "Helen Vo you" at bounding box center [184, 199] width 104 height 13
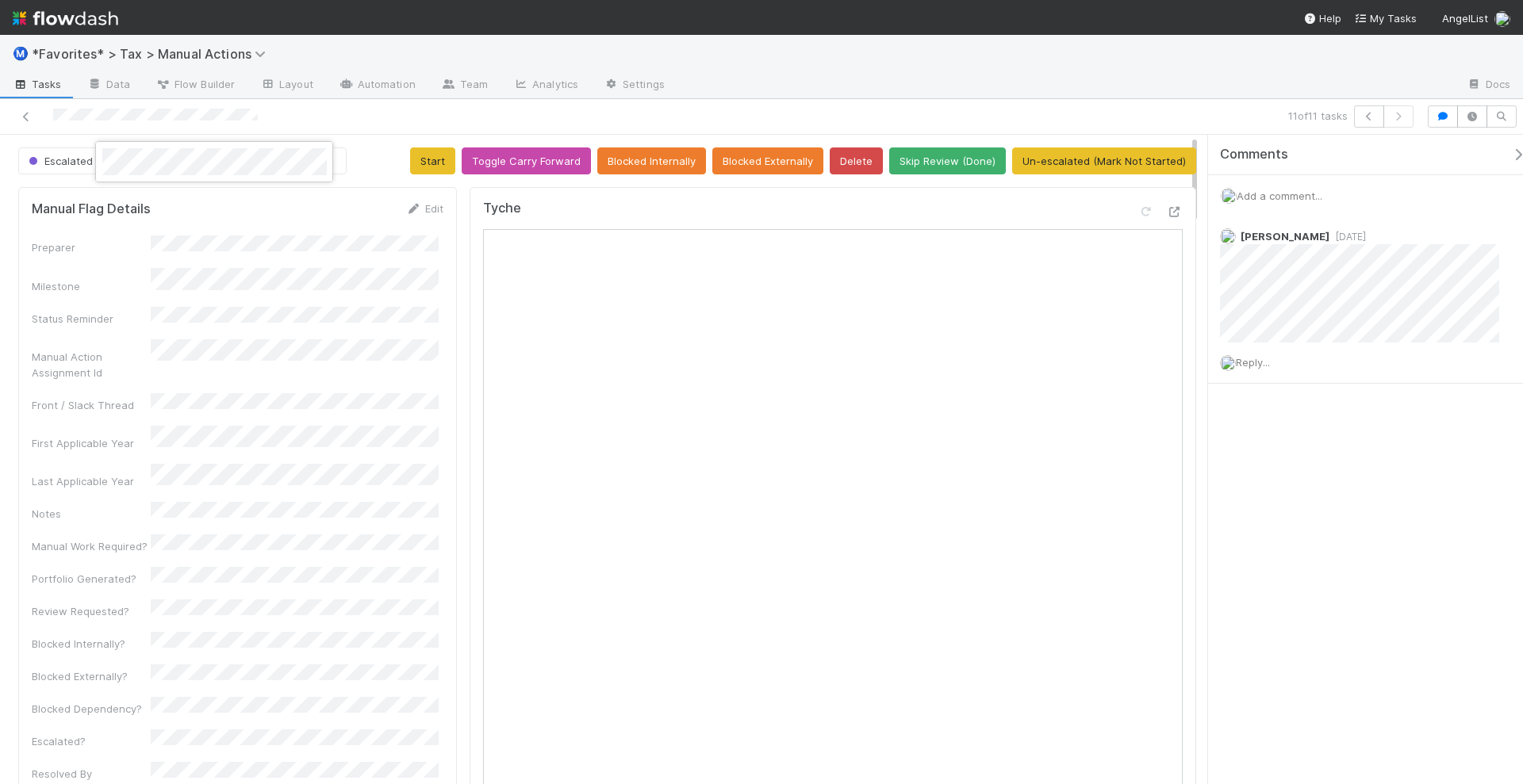
click at [373, 130] on div at bounding box center [762, 392] width 1523 height 784
click at [30, 120] on icon at bounding box center [26, 117] width 16 height 10
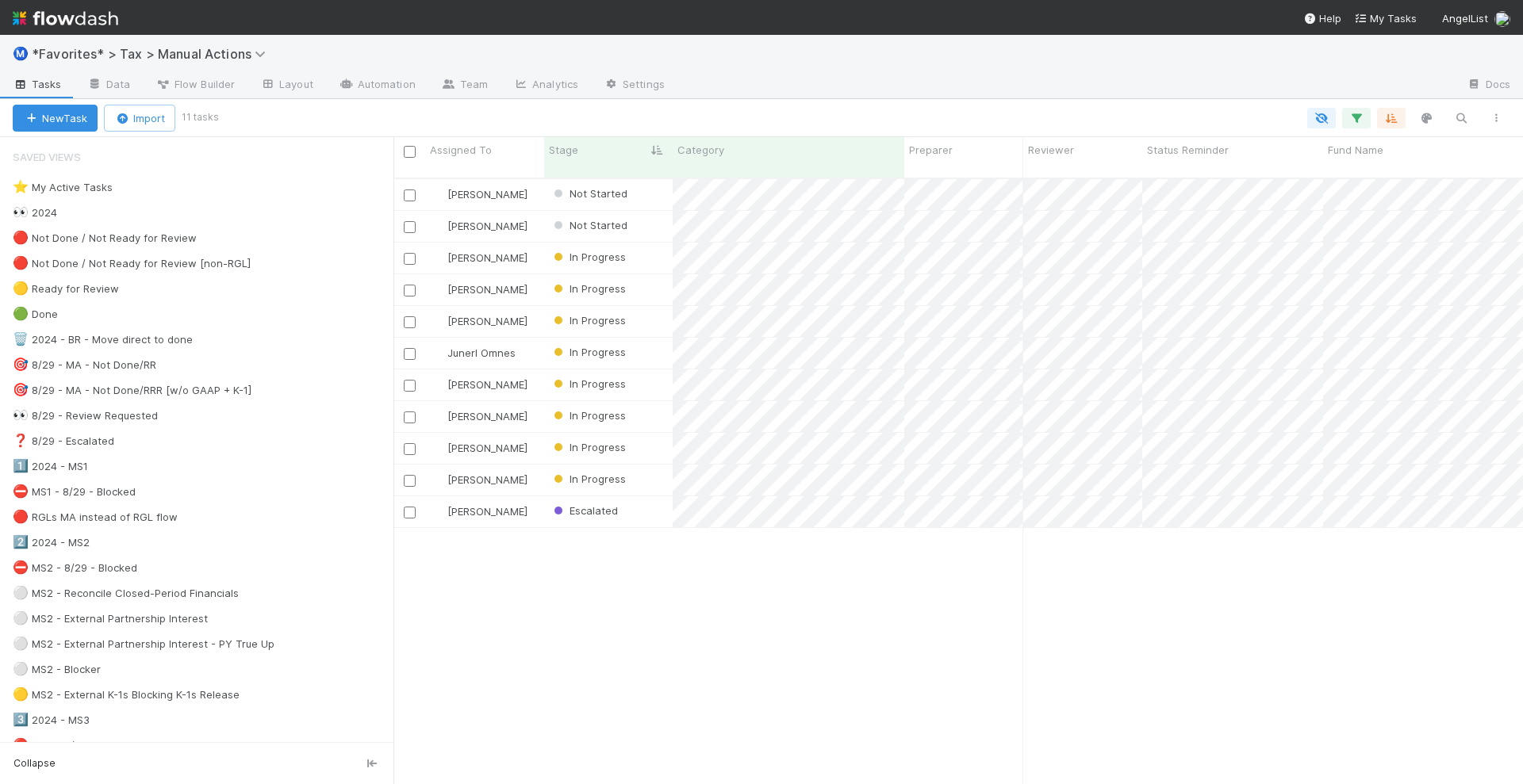
scroll to position [604, 1114]
click at [771, 594] on div "Fareeha Naim Not Started 8/9/25, 10:26:32 PM 8/18/25, 2:51:14 AM 0 0 0 1 0 Blak…" at bounding box center [958, 488] width 1129 height 618
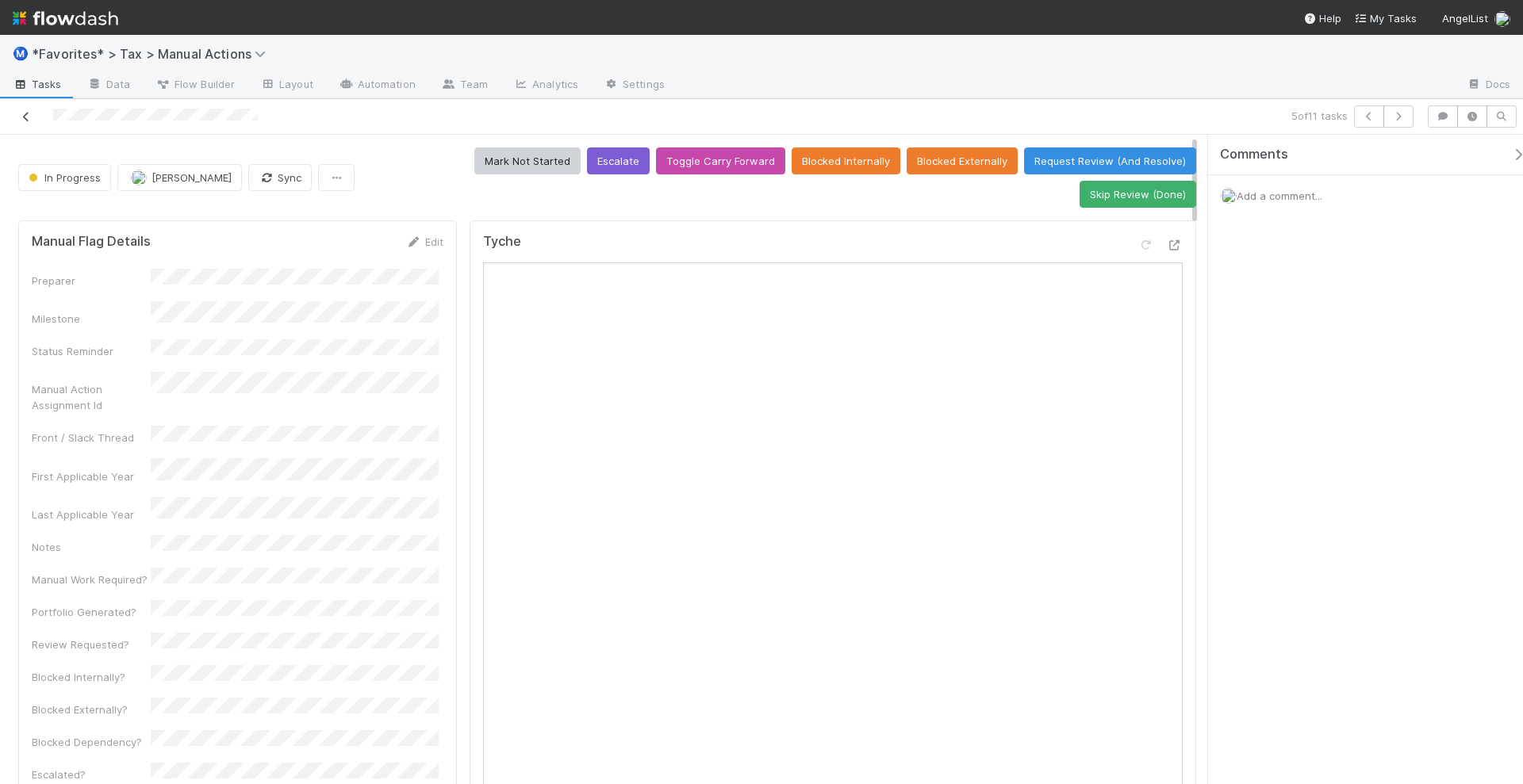
click at [28, 117] on icon at bounding box center [26, 117] width 16 height 10
click at [30, 117] on icon at bounding box center [26, 117] width 16 height 10
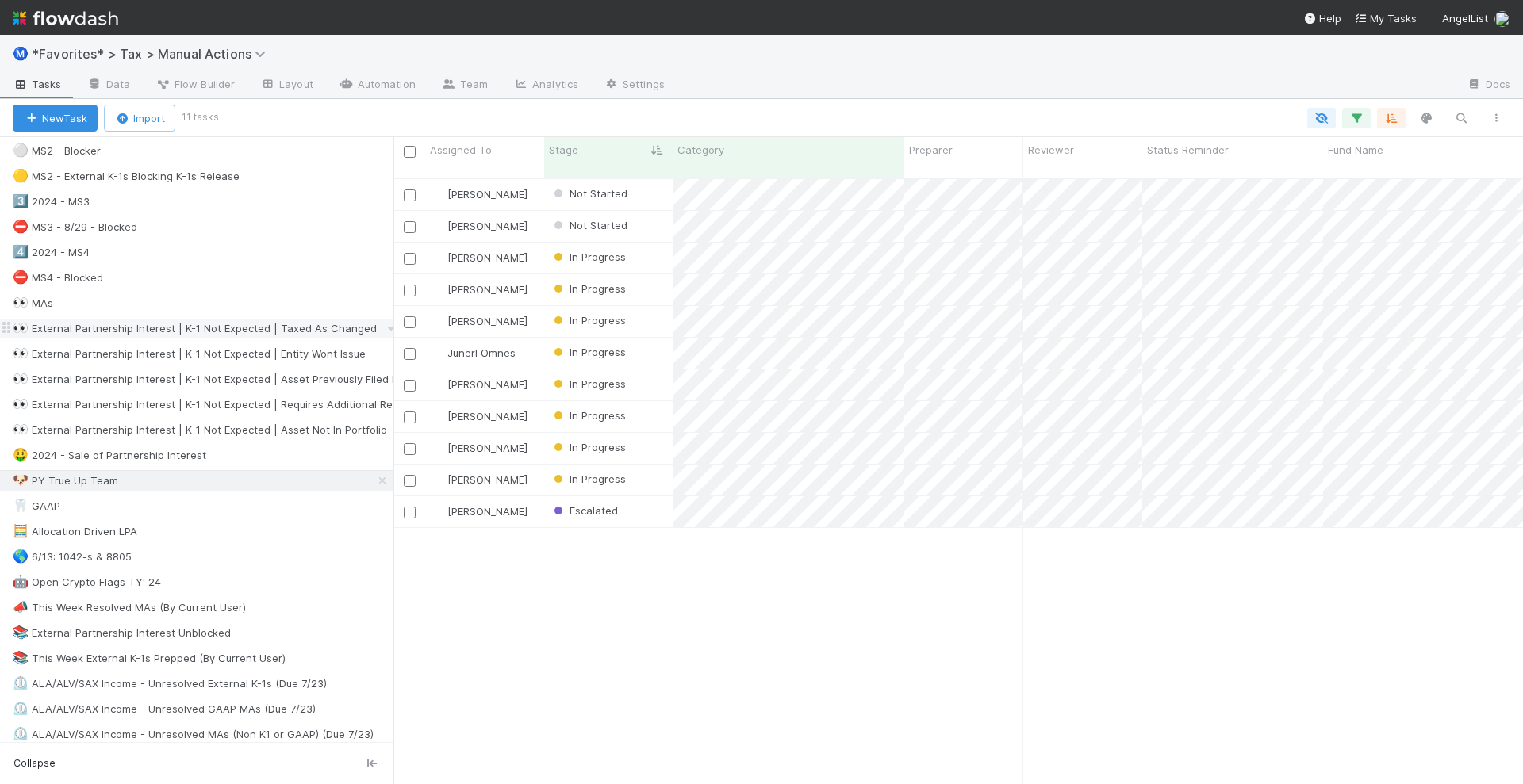
scroll to position [595, 0]
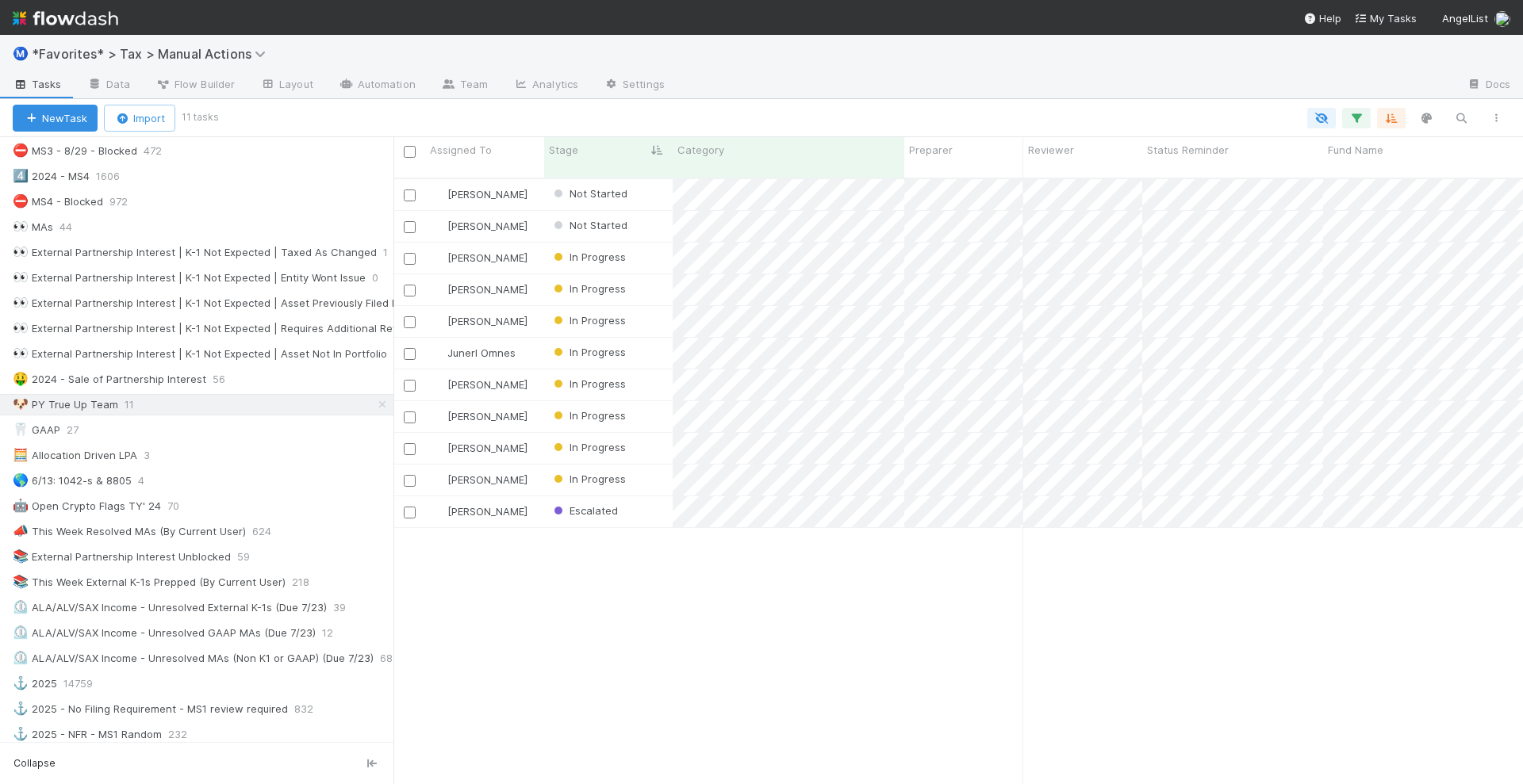
click at [839, 660] on div "Fareeha Naim Not Started 8/9/25, 10:26:32 PM 8/18/25, 2:51:14 AM 0 0 0 1 0 Blak…" at bounding box center [958, 488] width 1129 height 618
click at [165, 370] on div "🤑 2024 - Sale of Partnership Interest" at bounding box center [109, 380] width 194 height 20
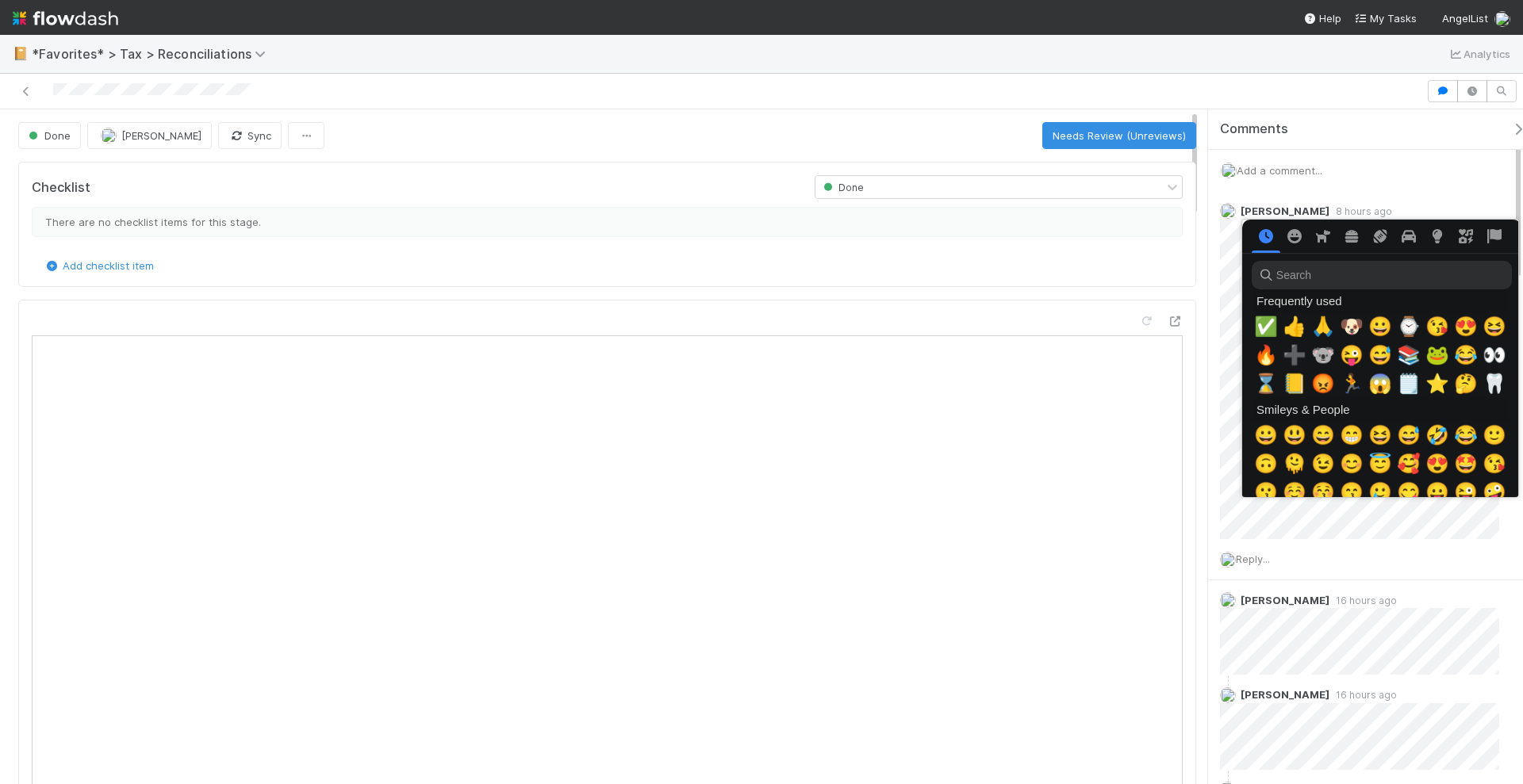
scroll to position [0, 8]
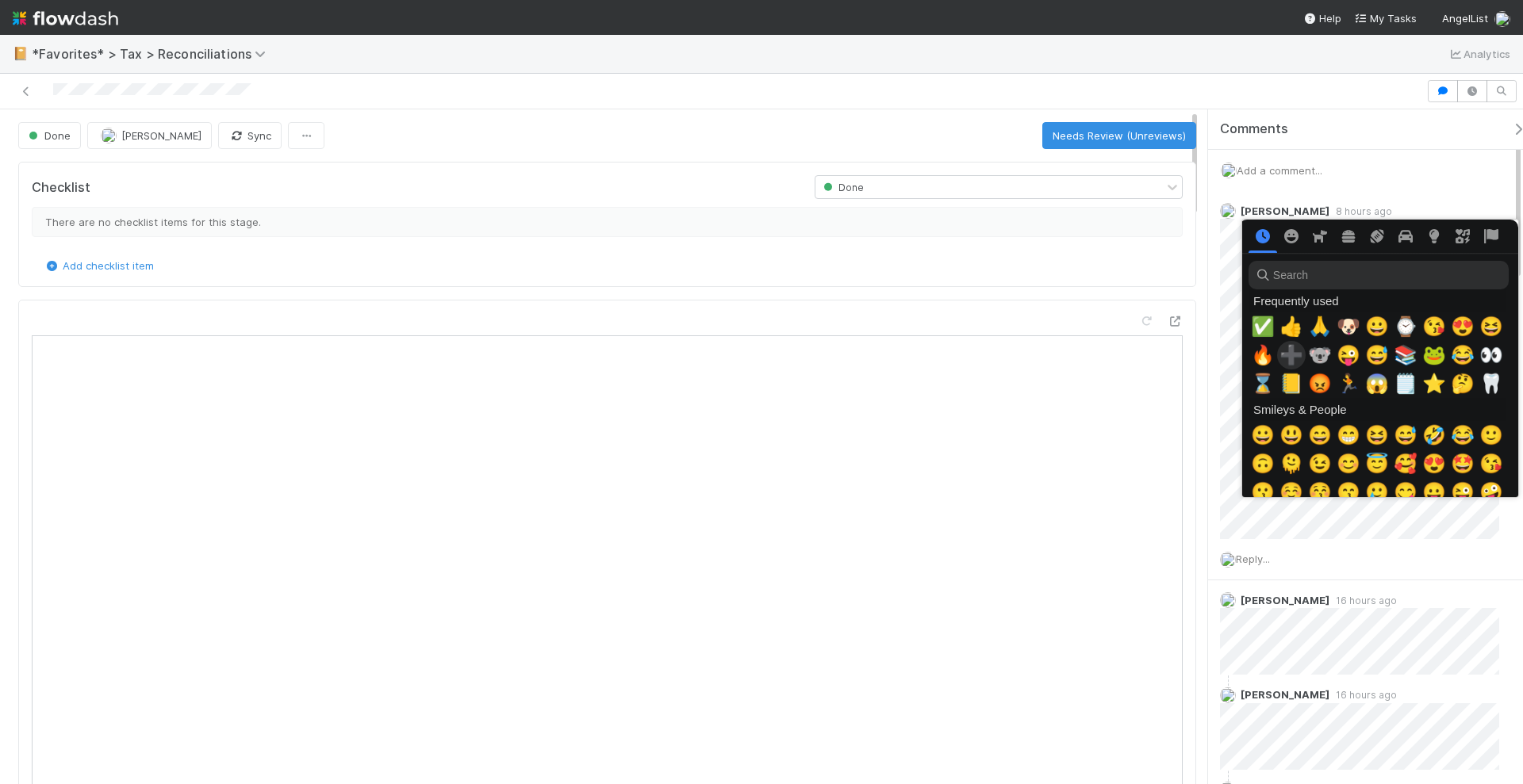
click at [1309, 329] on span "🙏" at bounding box center [1320, 327] width 24 height 22
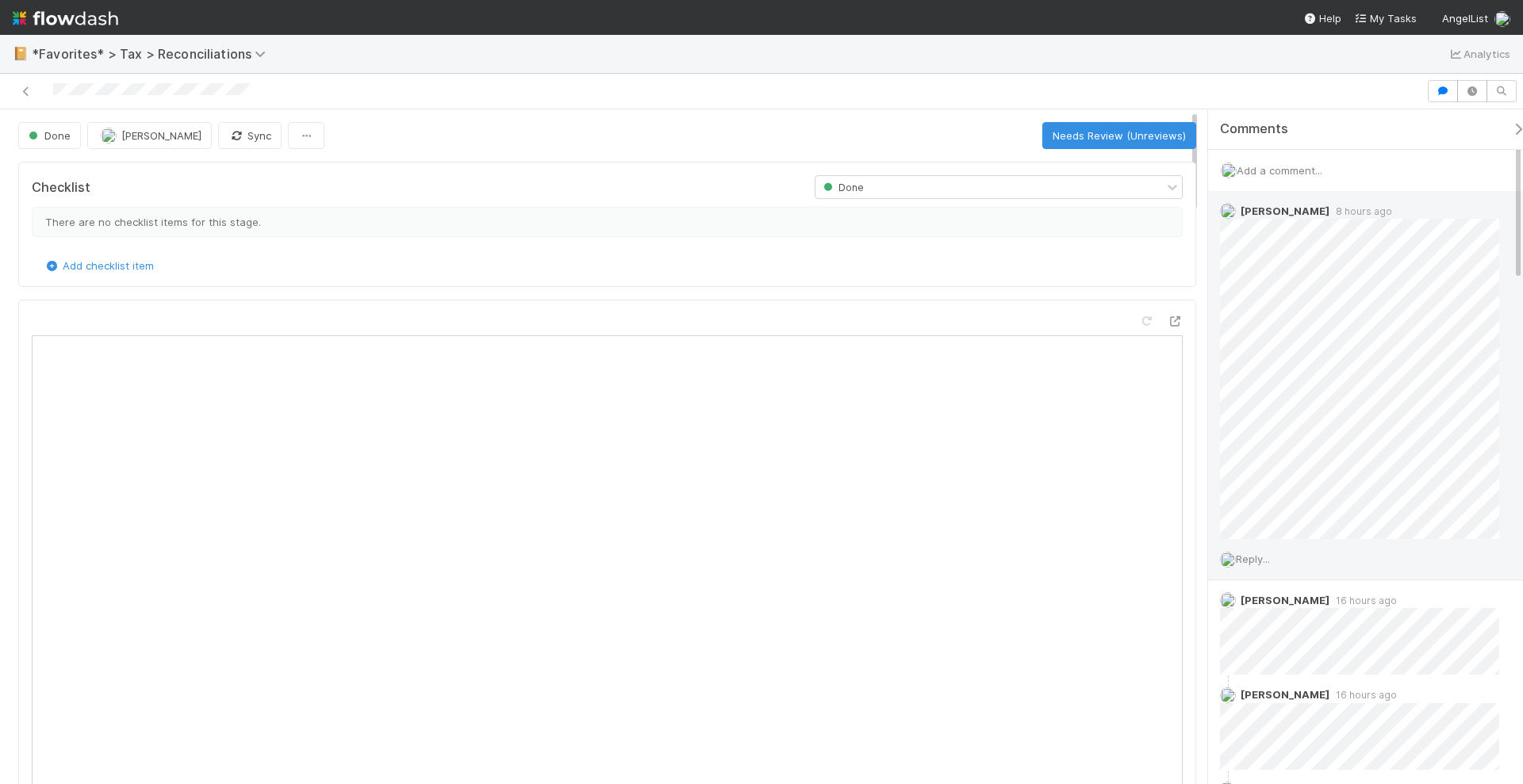
click at [1267, 555] on span "Reply..." at bounding box center [1253, 558] width 34 height 13
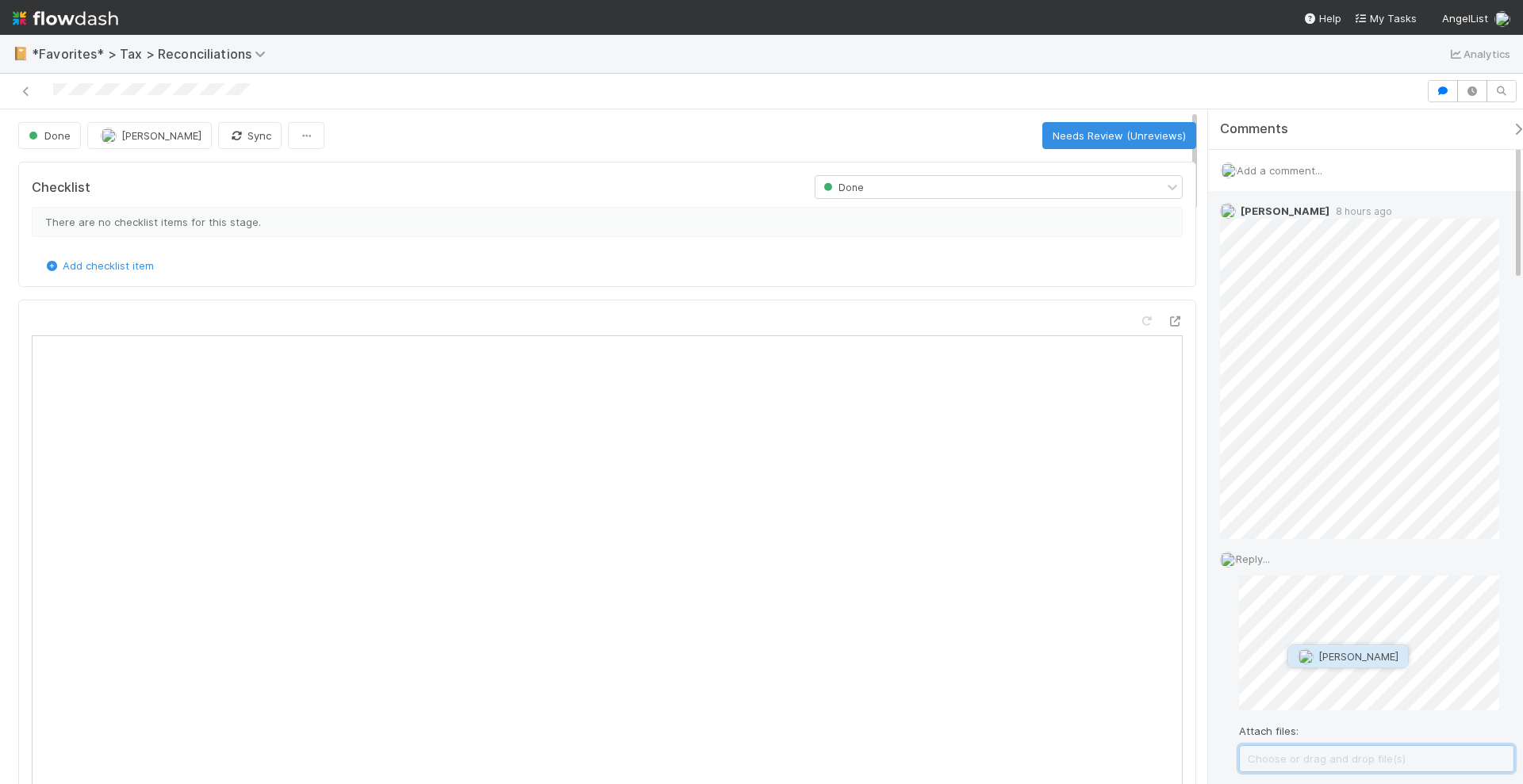
click at [1302, 646] on button "Stephen Matza" at bounding box center [1348, 657] width 120 height 22
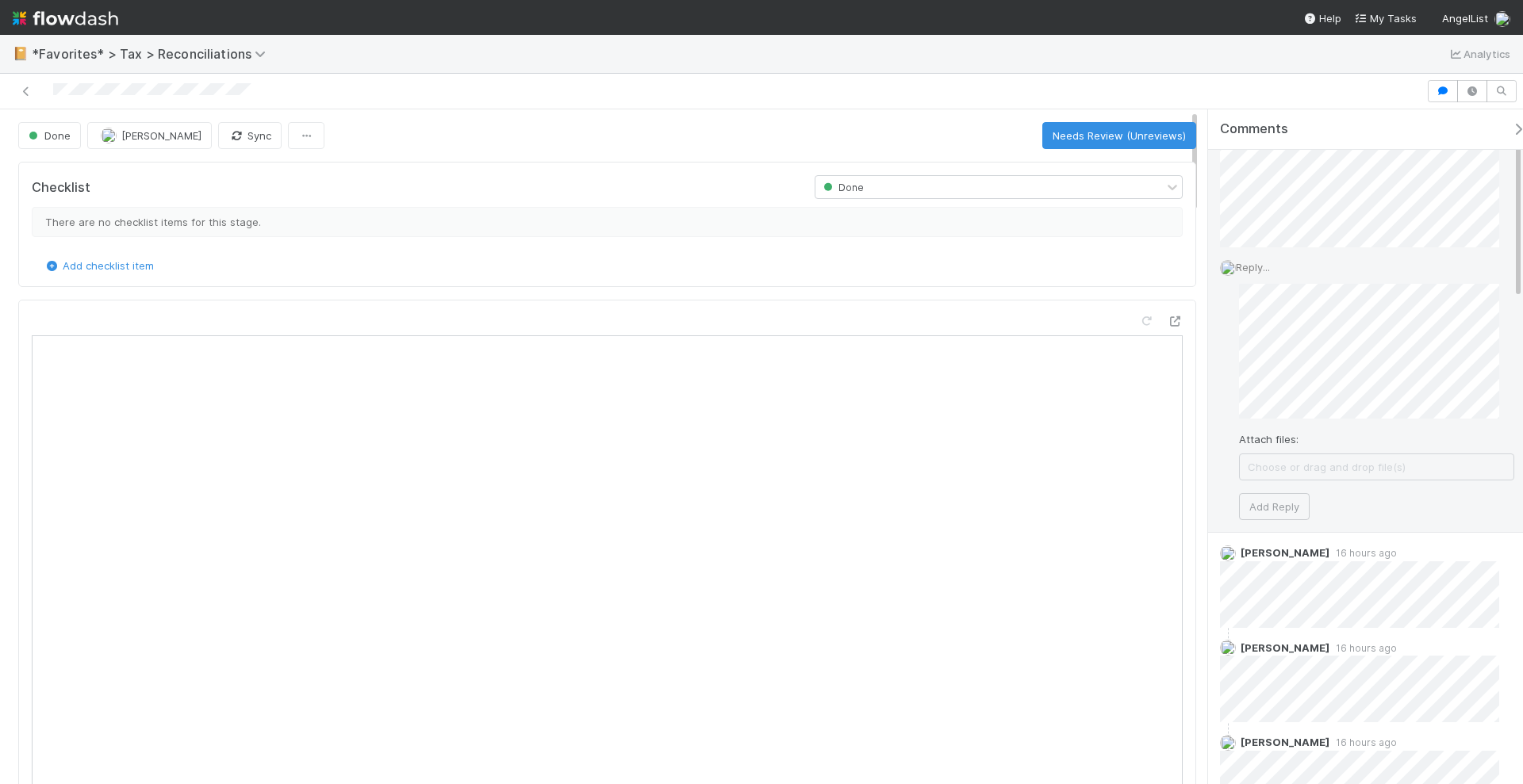
scroll to position [297, 0]
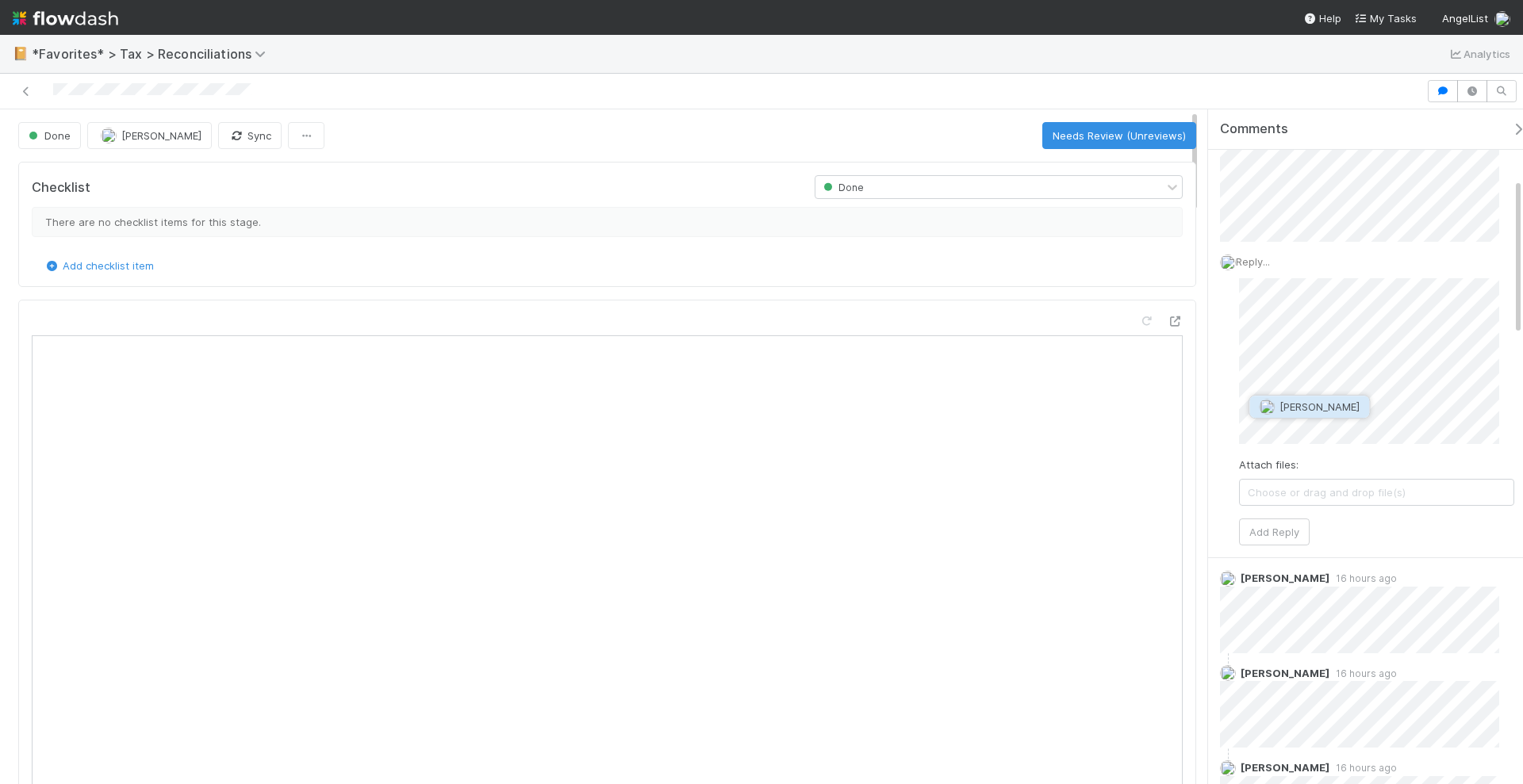
click at [1303, 401] on span "[PERSON_NAME]" at bounding box center [1319, 406] width 81 height 13
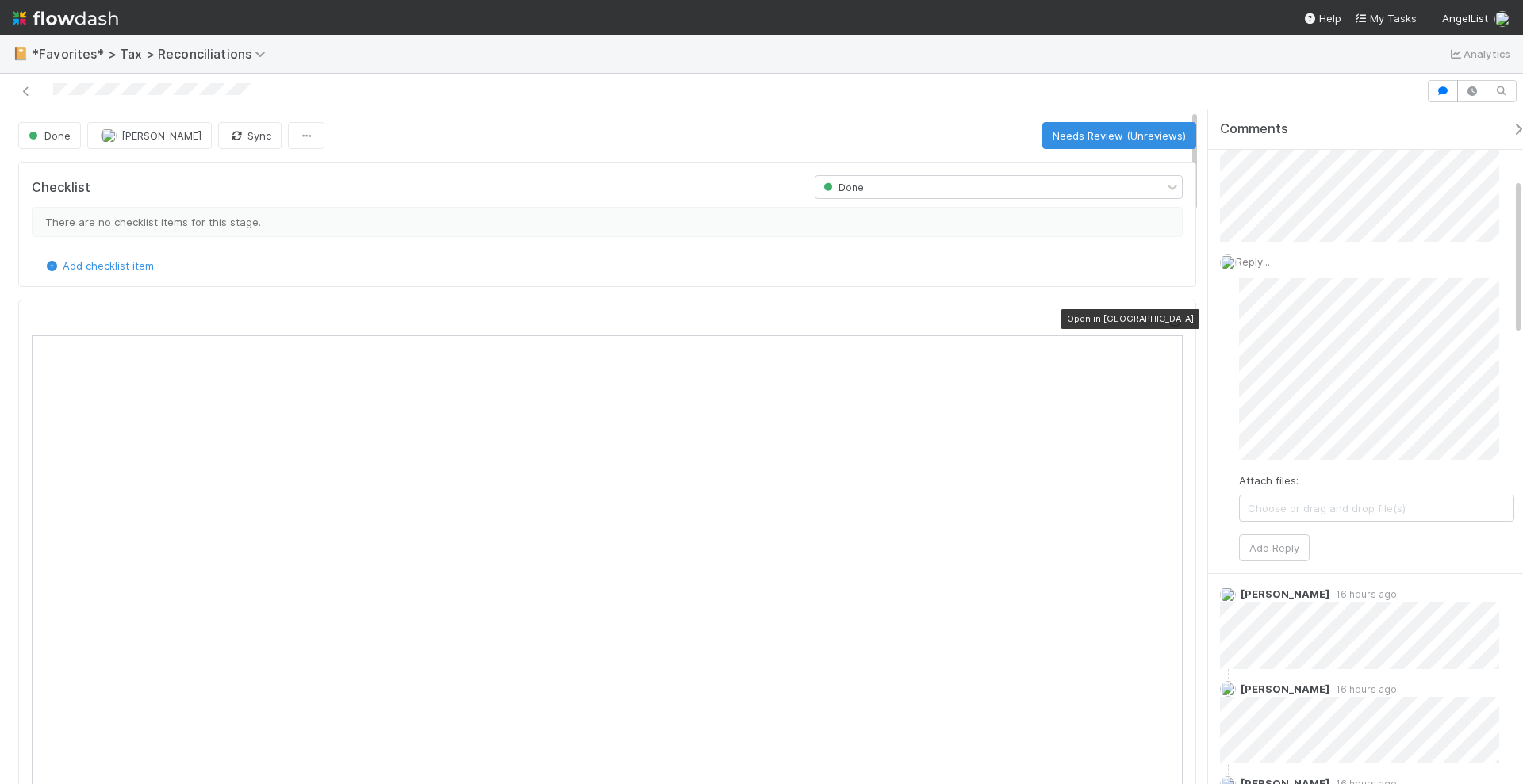
click at [1167, 317] on icon at bounding box center [1175, 321] width 16 height 10
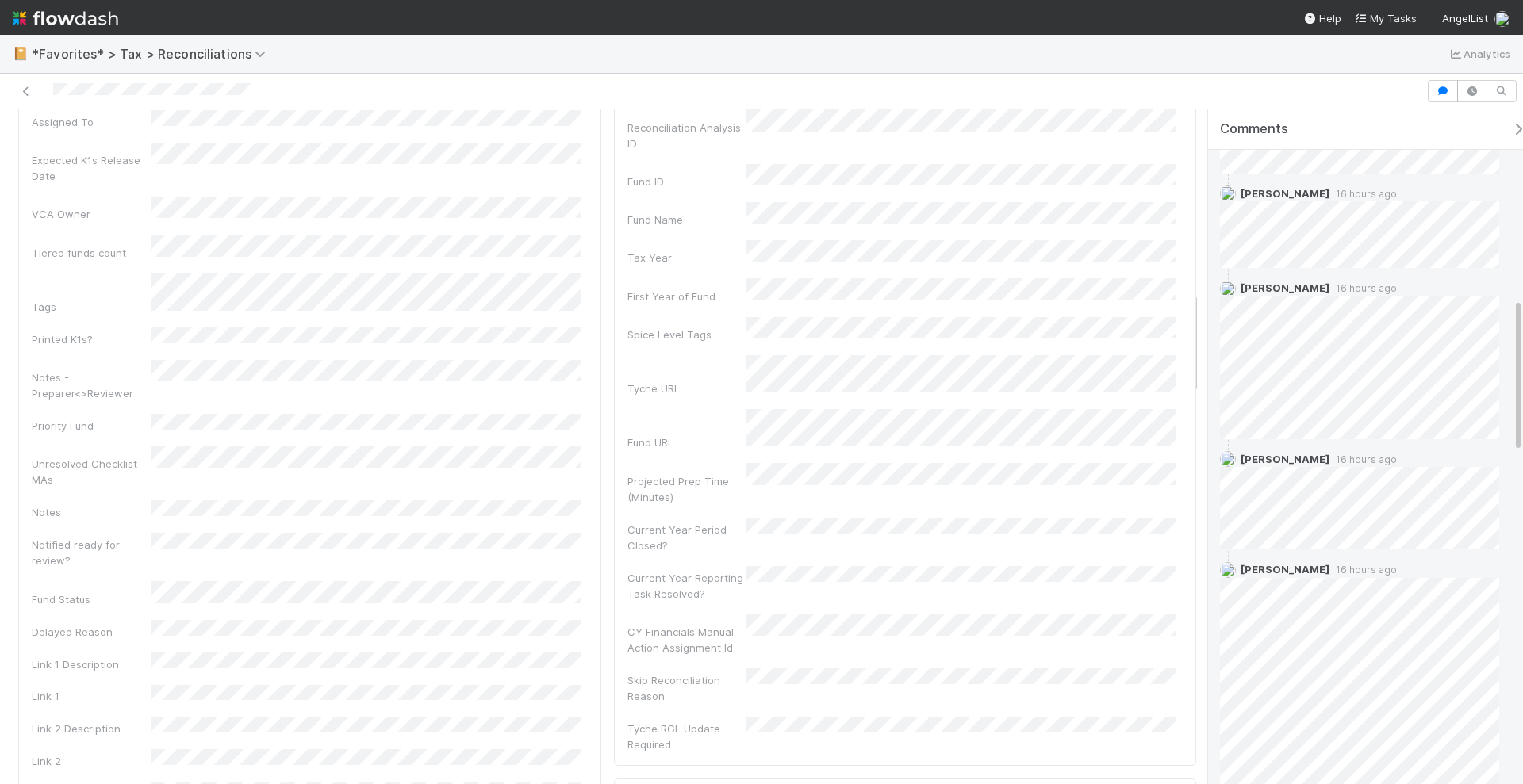
scroll to position [992, 0]
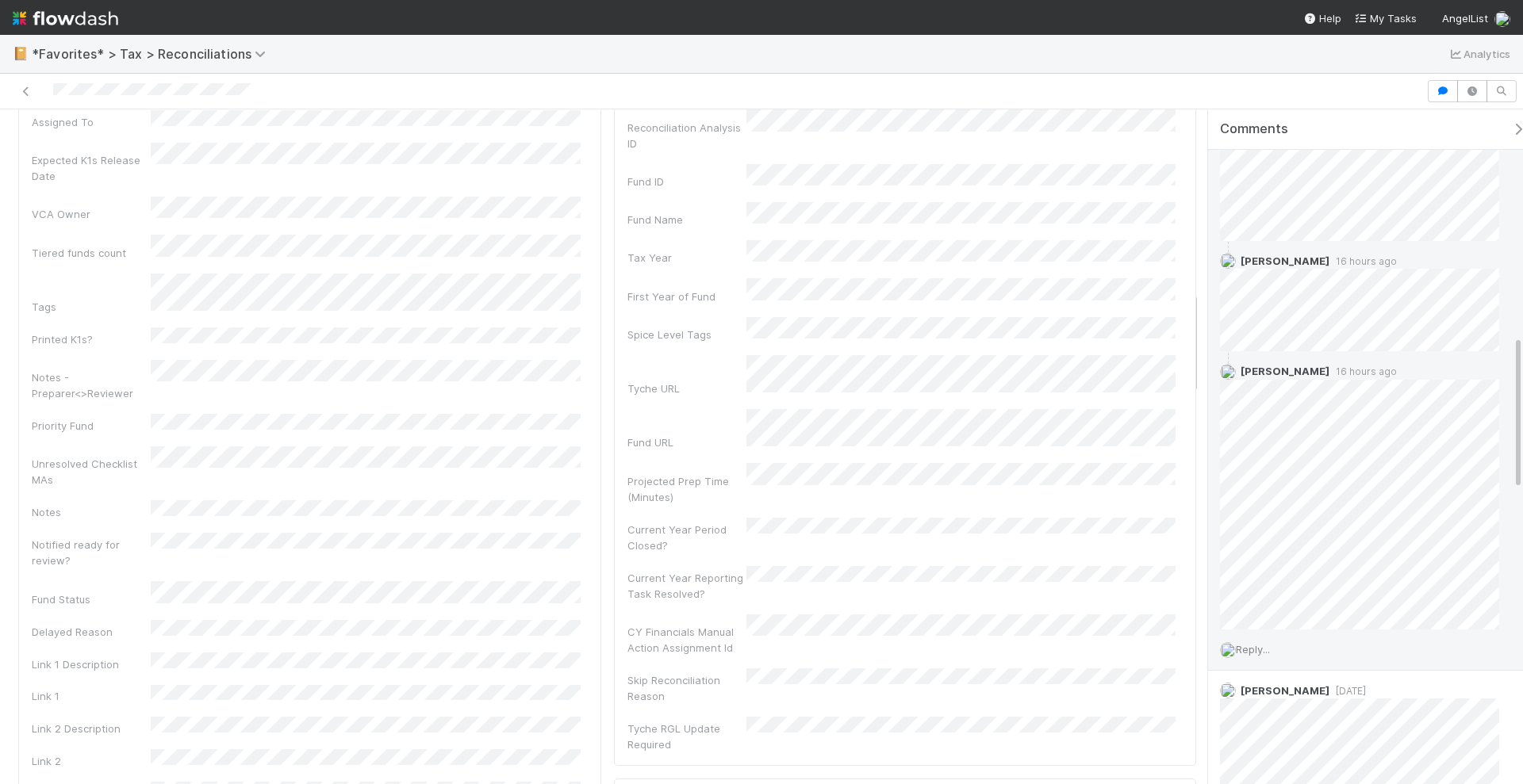
click at [1254, 643] on span "Reply..." at bounding box center [1253, 649] width 34 height 13
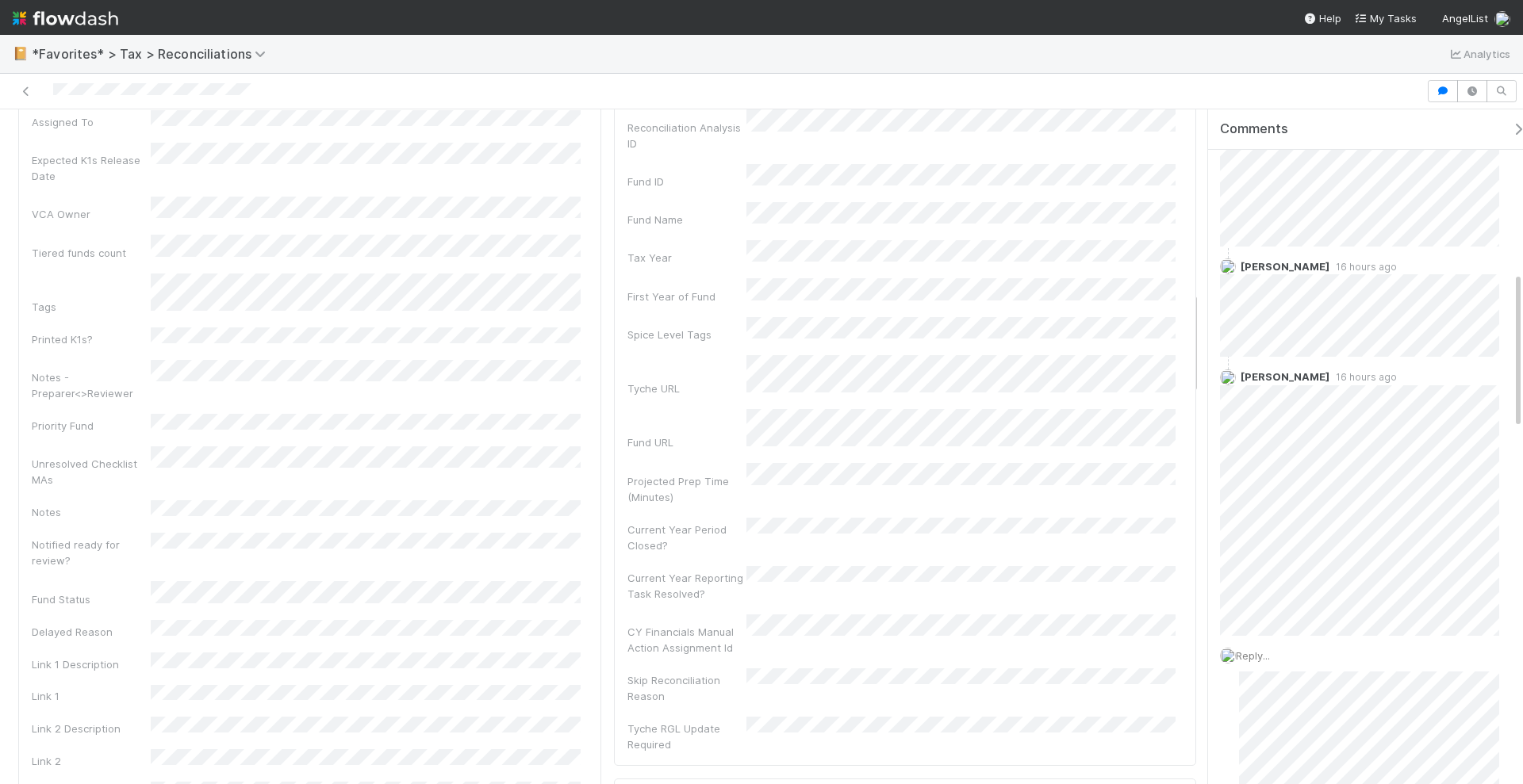
scroll to position [892, 0]
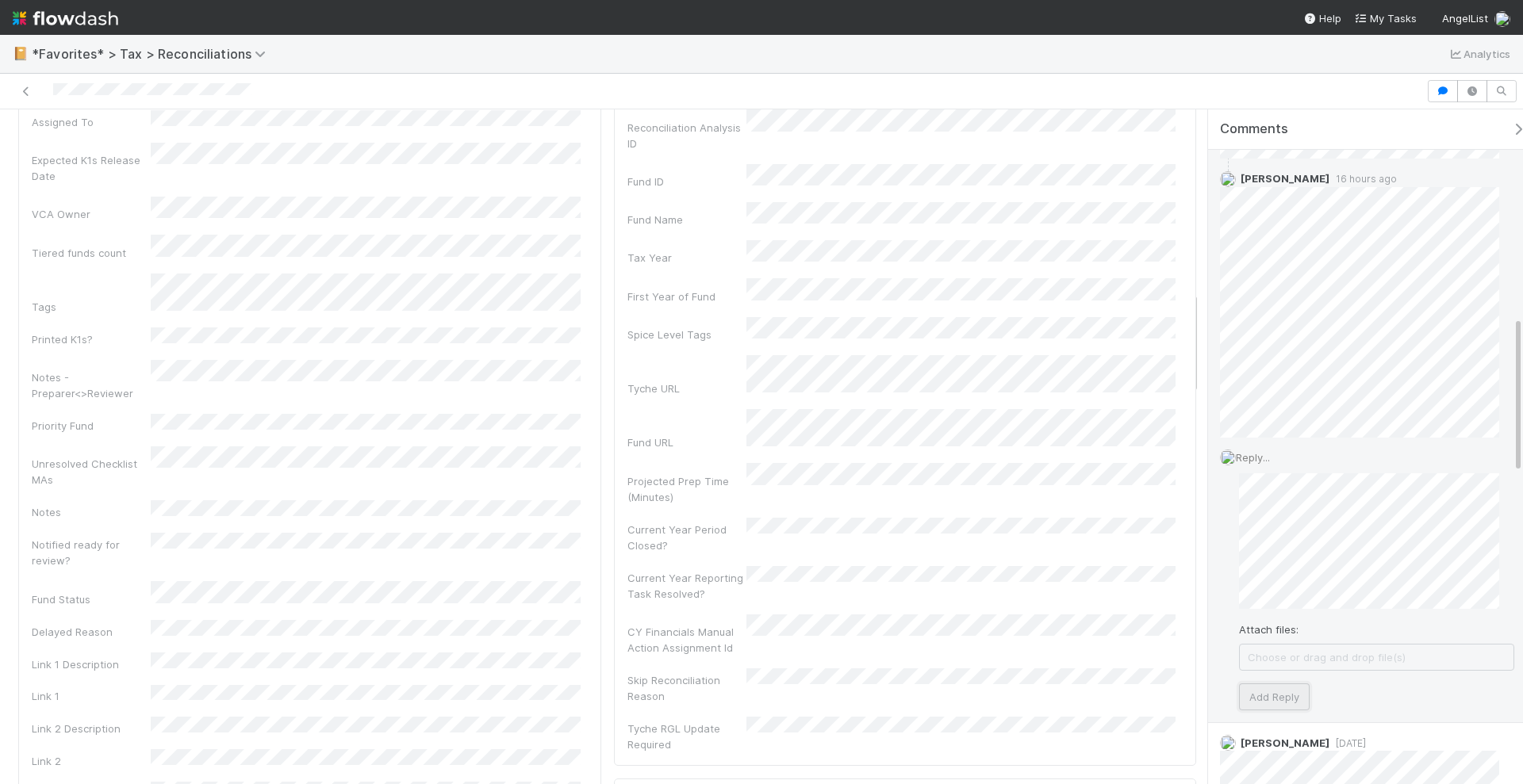
click at [1286, 684] on button "Add Reply" at bounding box center [1274, 697] width 71 height 27
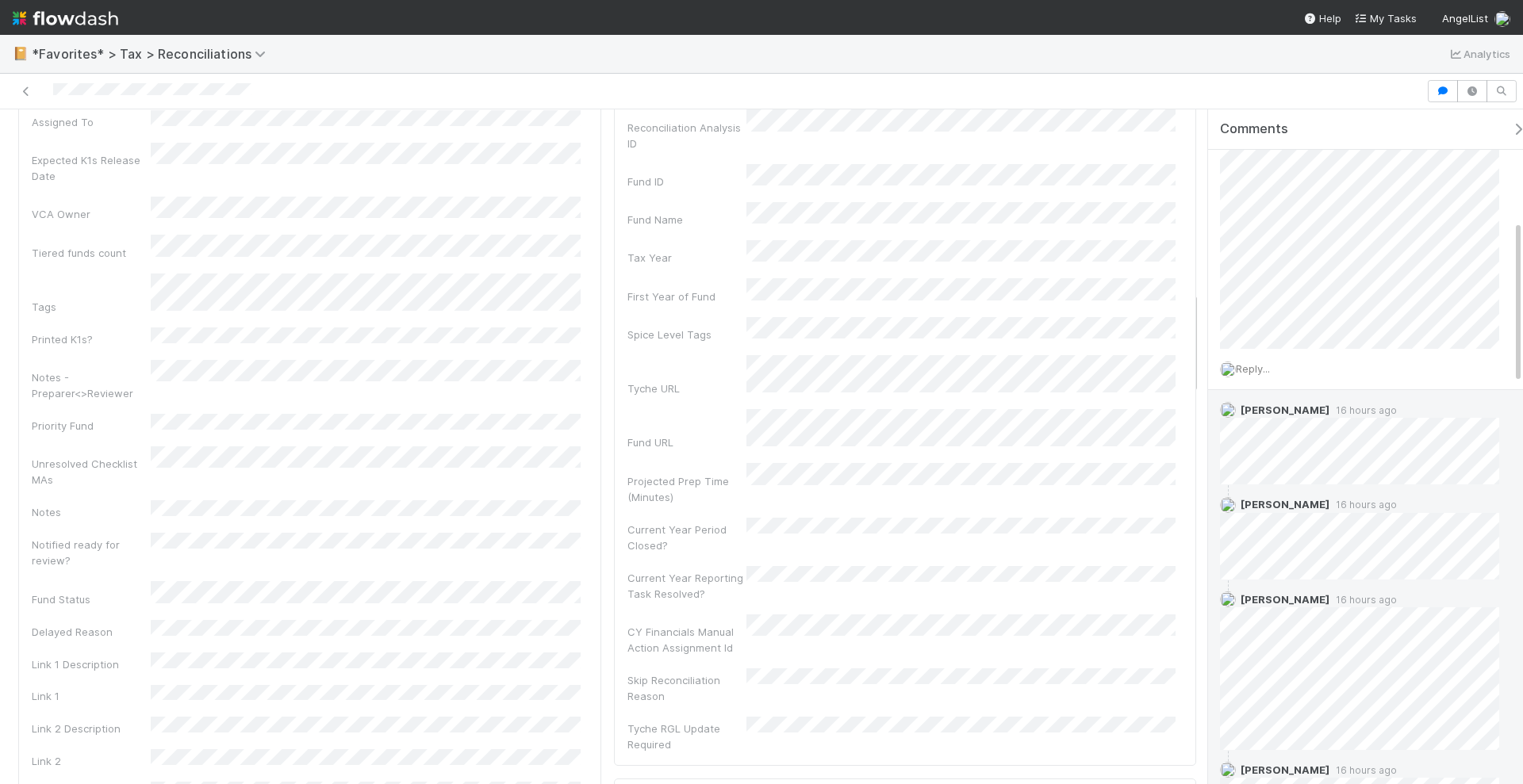
scroll to position [0, 0]
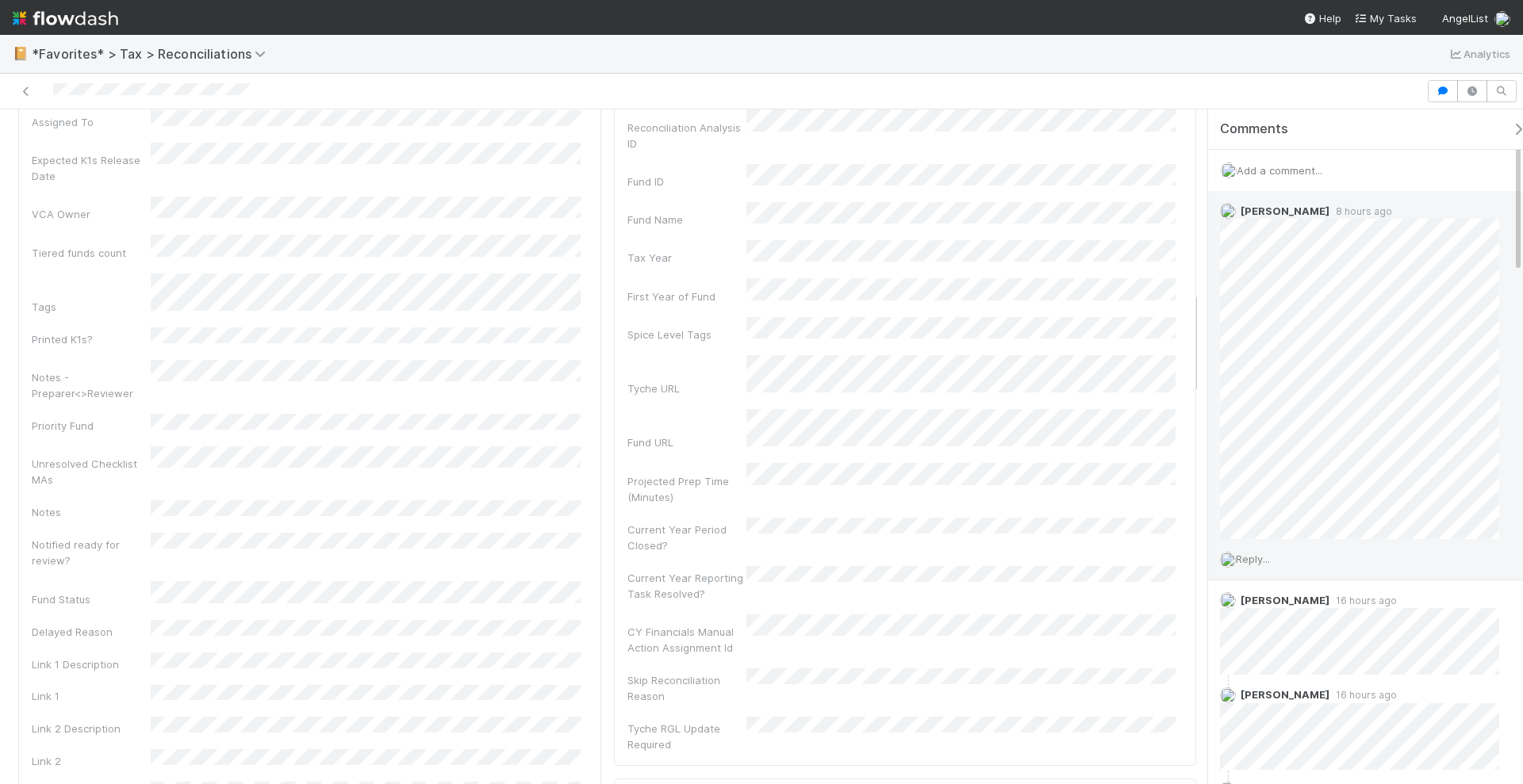
click at [1270, 557] on span "Reply..." at bounding box center [1253, 558] width 34 height 13
click at [1281, 597] on button "Add Reply" at bounding box center [1274, 600] width 71 height 27
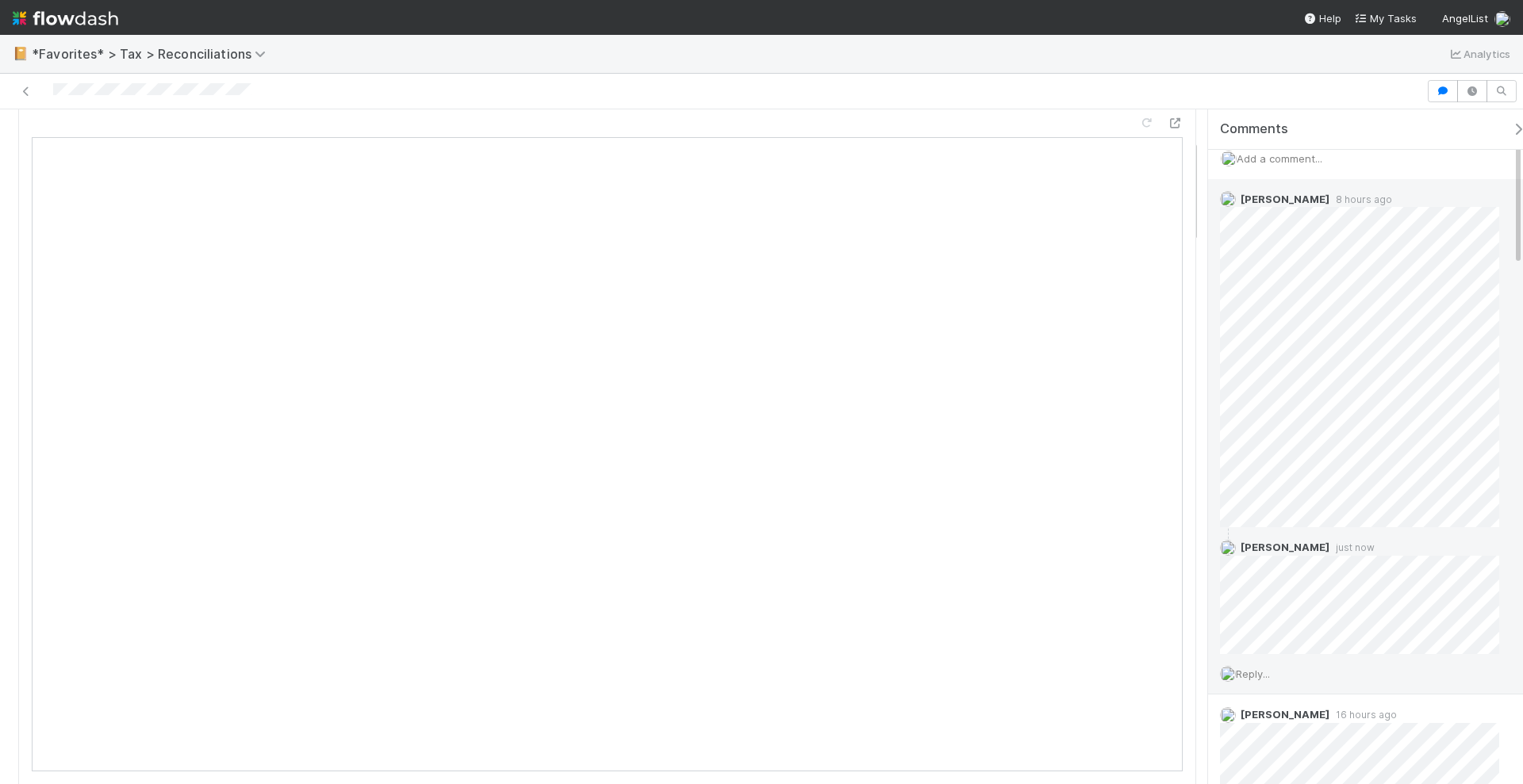
scroll to position [0, 0]
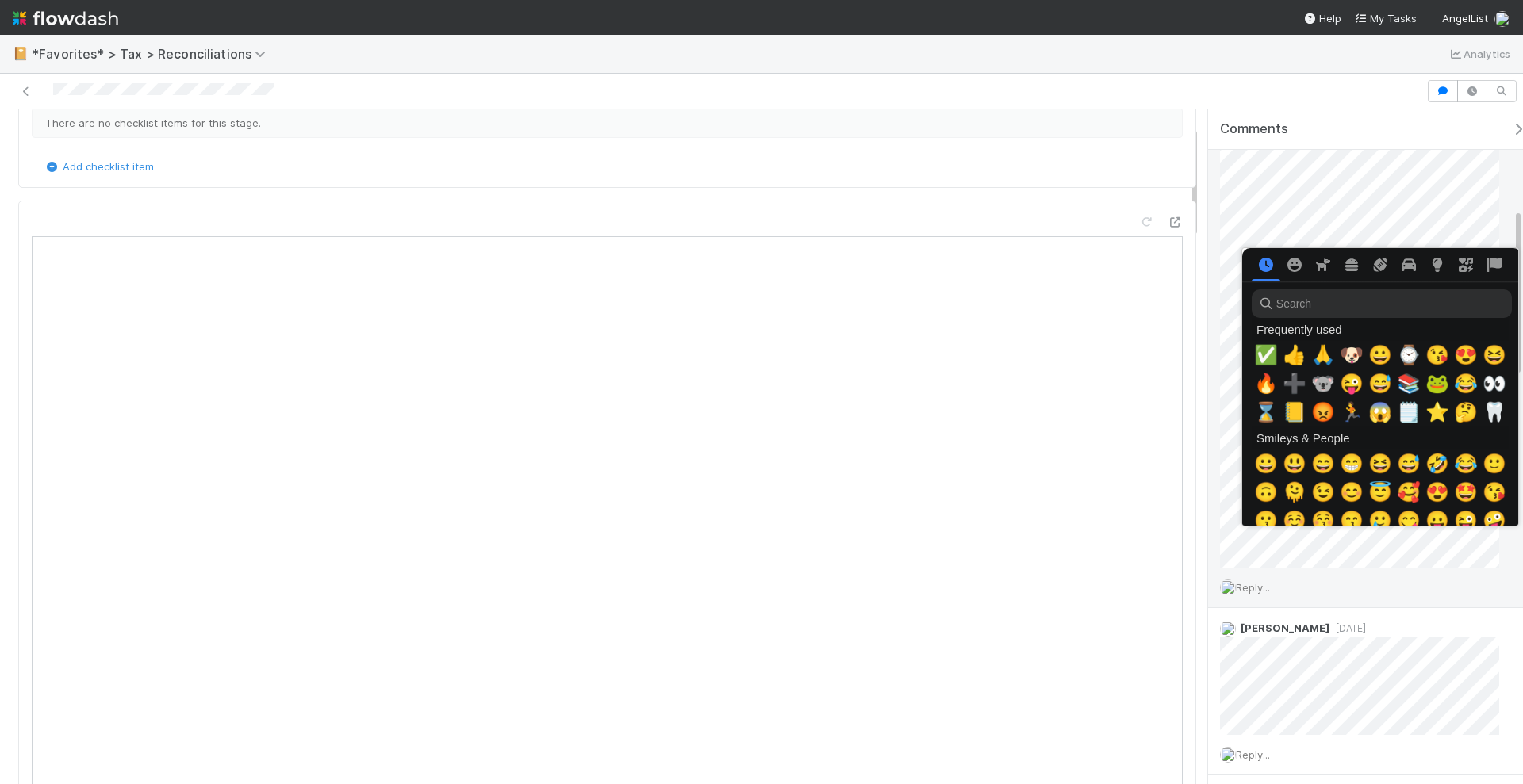
scroll to position [0, 8]
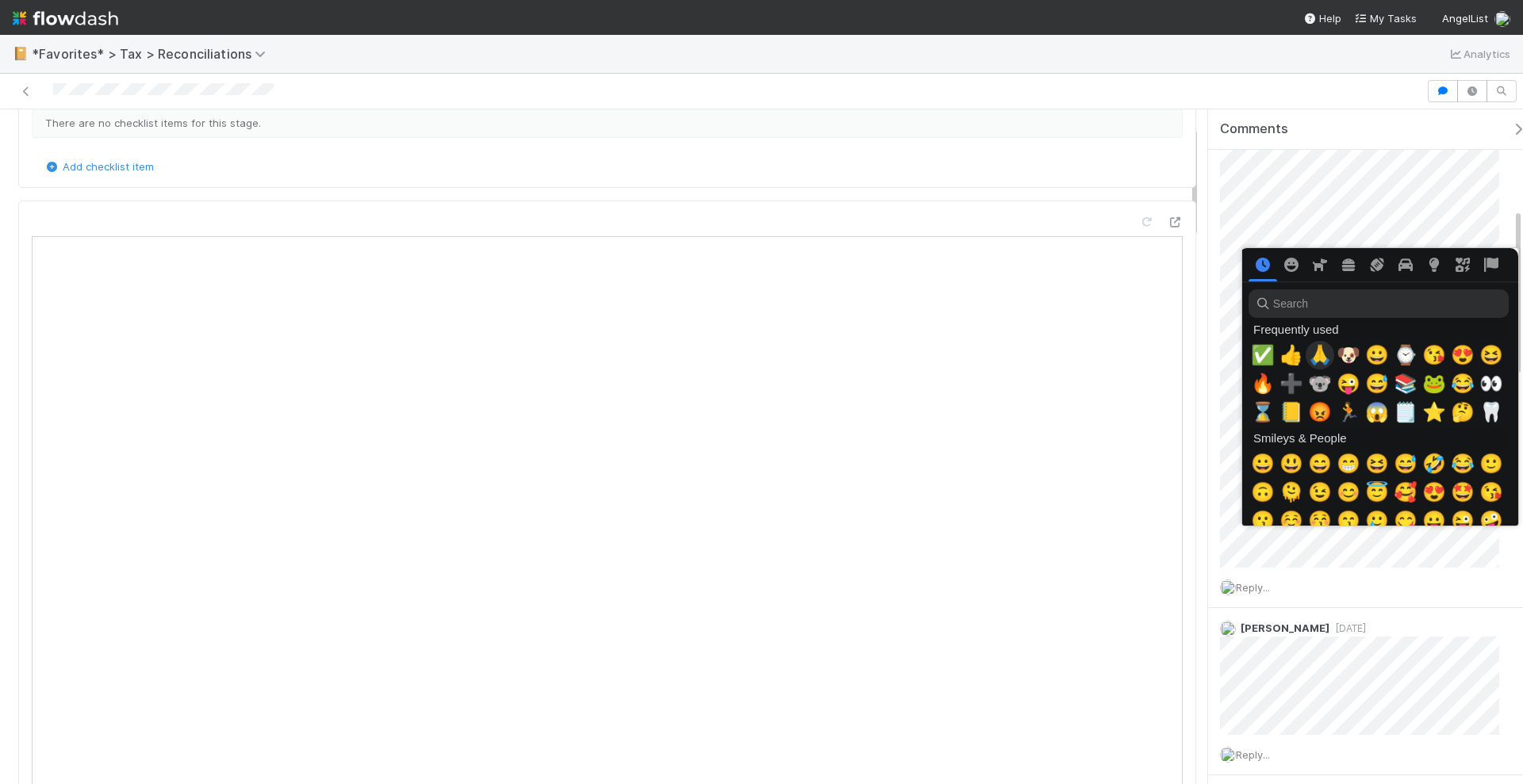
click at [1316, 356] on span "🙏" at bounding box center [1320, 355] width 24 height 22
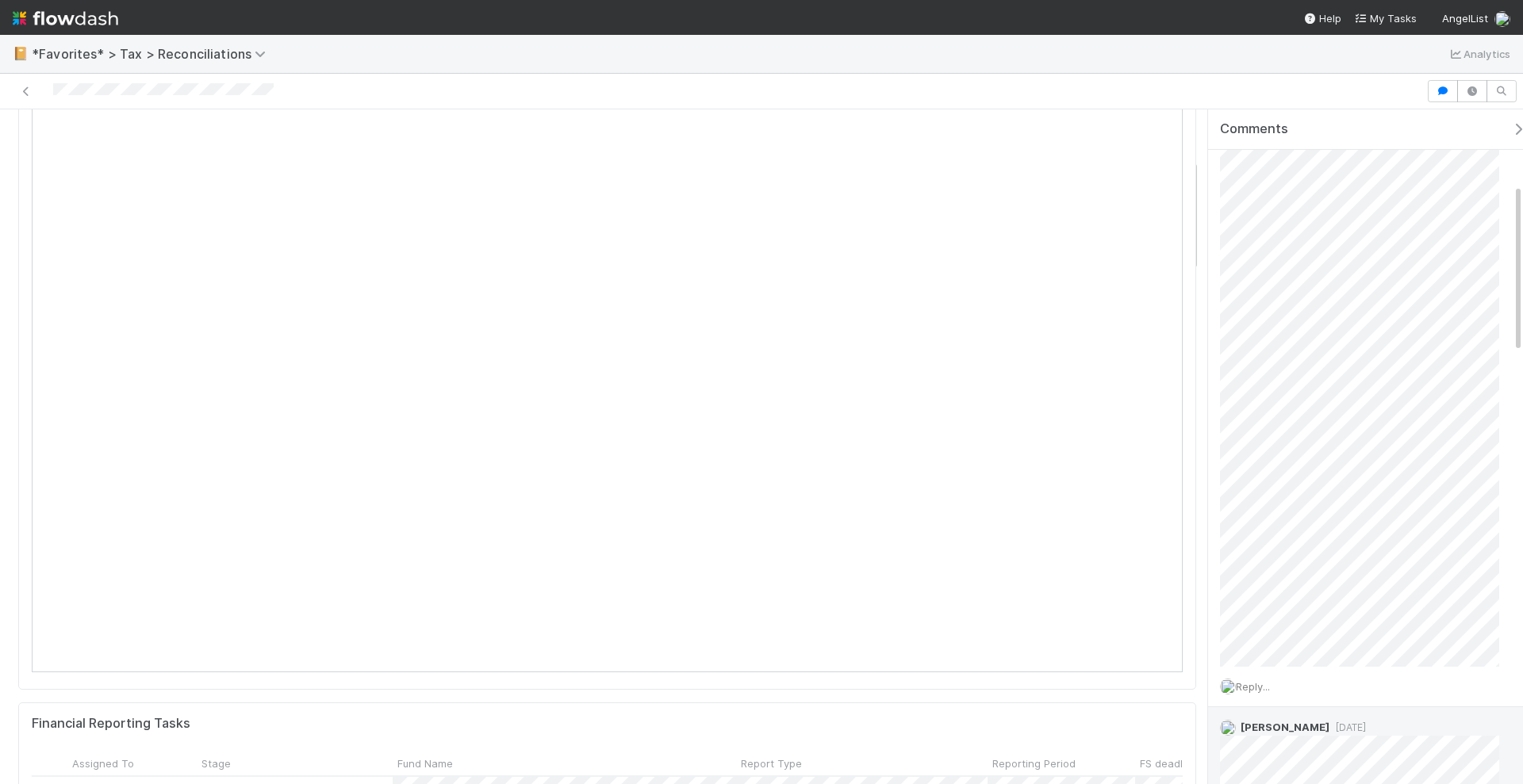
scroll to position [496, 0]
click at [1267, 489] on span "Reply..." at bounding box center [1253, 488] width 34 height 13
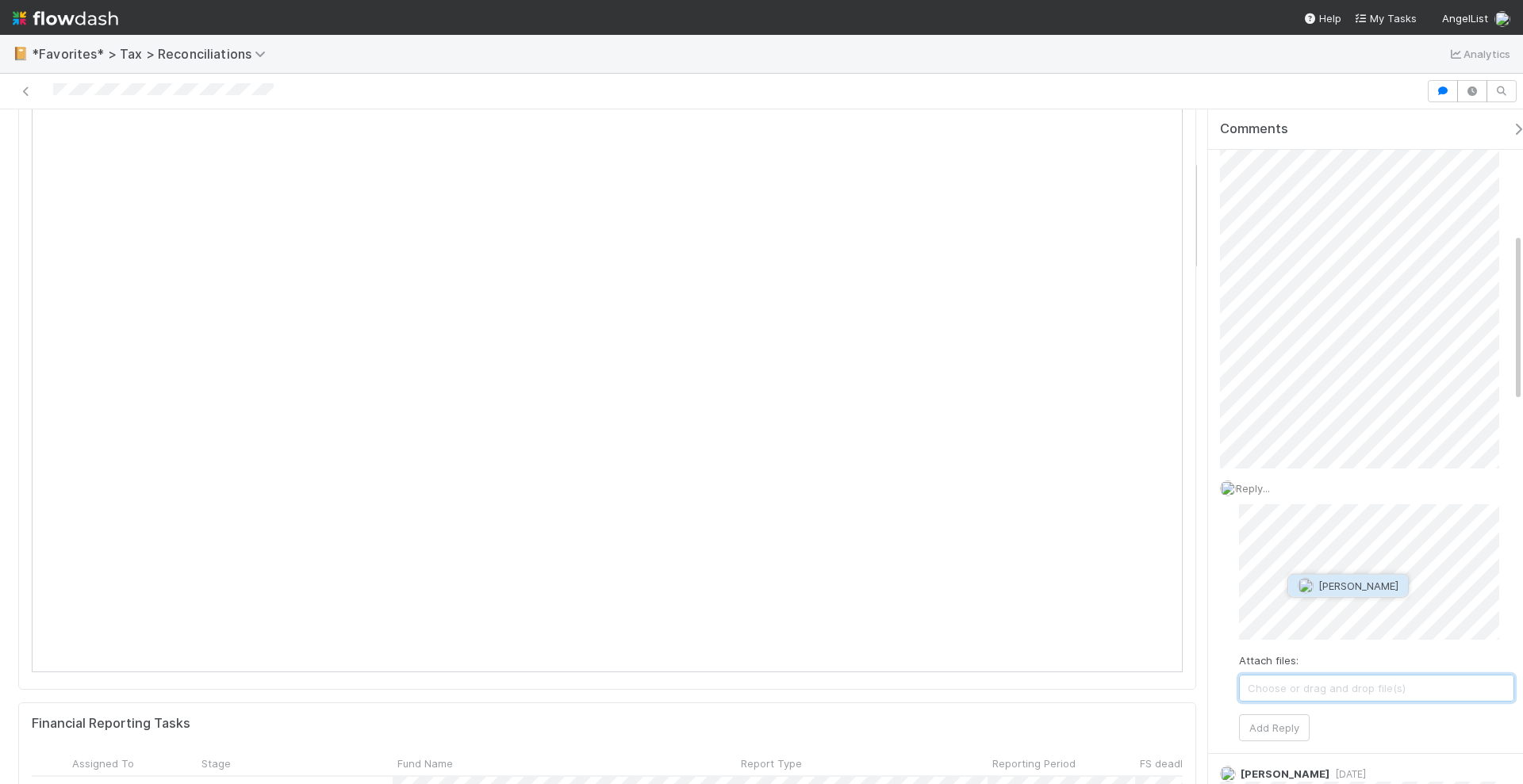
click at [1343, 581] on span "Stephen Matza" at bounding box center [1358, 585] width 81 height 13
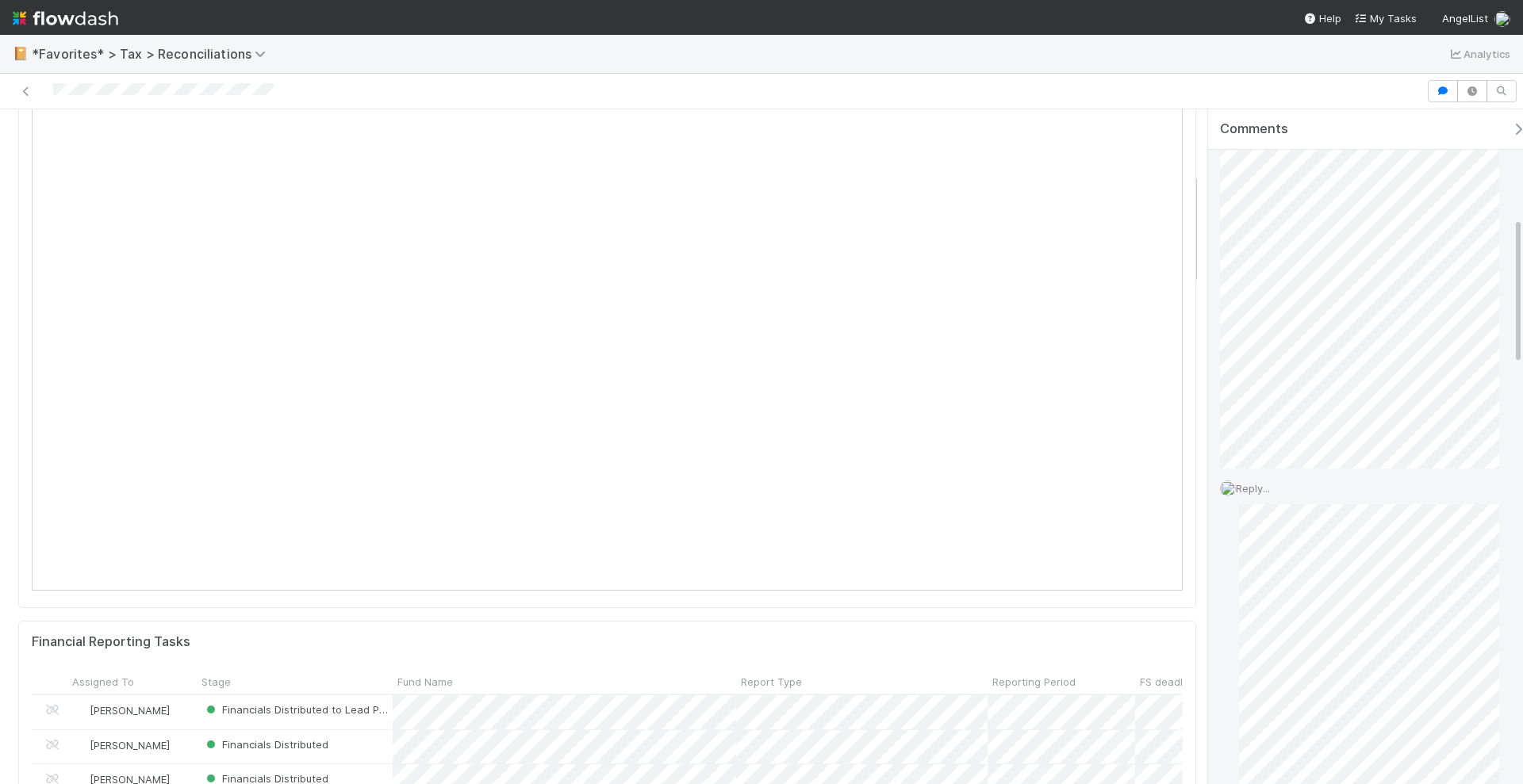
scroll to position [694, 0]
click at [1280, 682] on button "Add Reply" at bounding box center [1274, 688] width 71 height 27
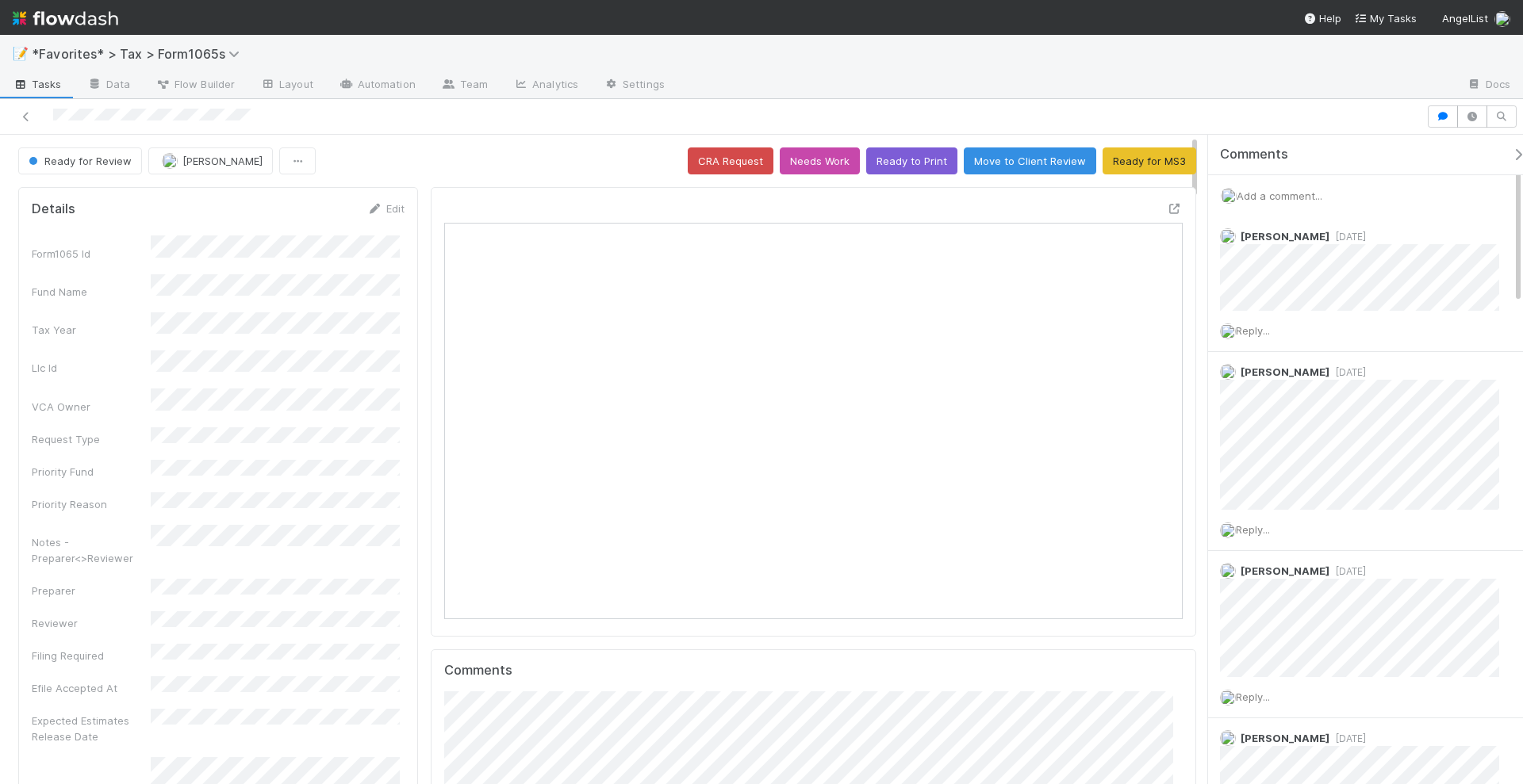
scroll to position [308, 715]
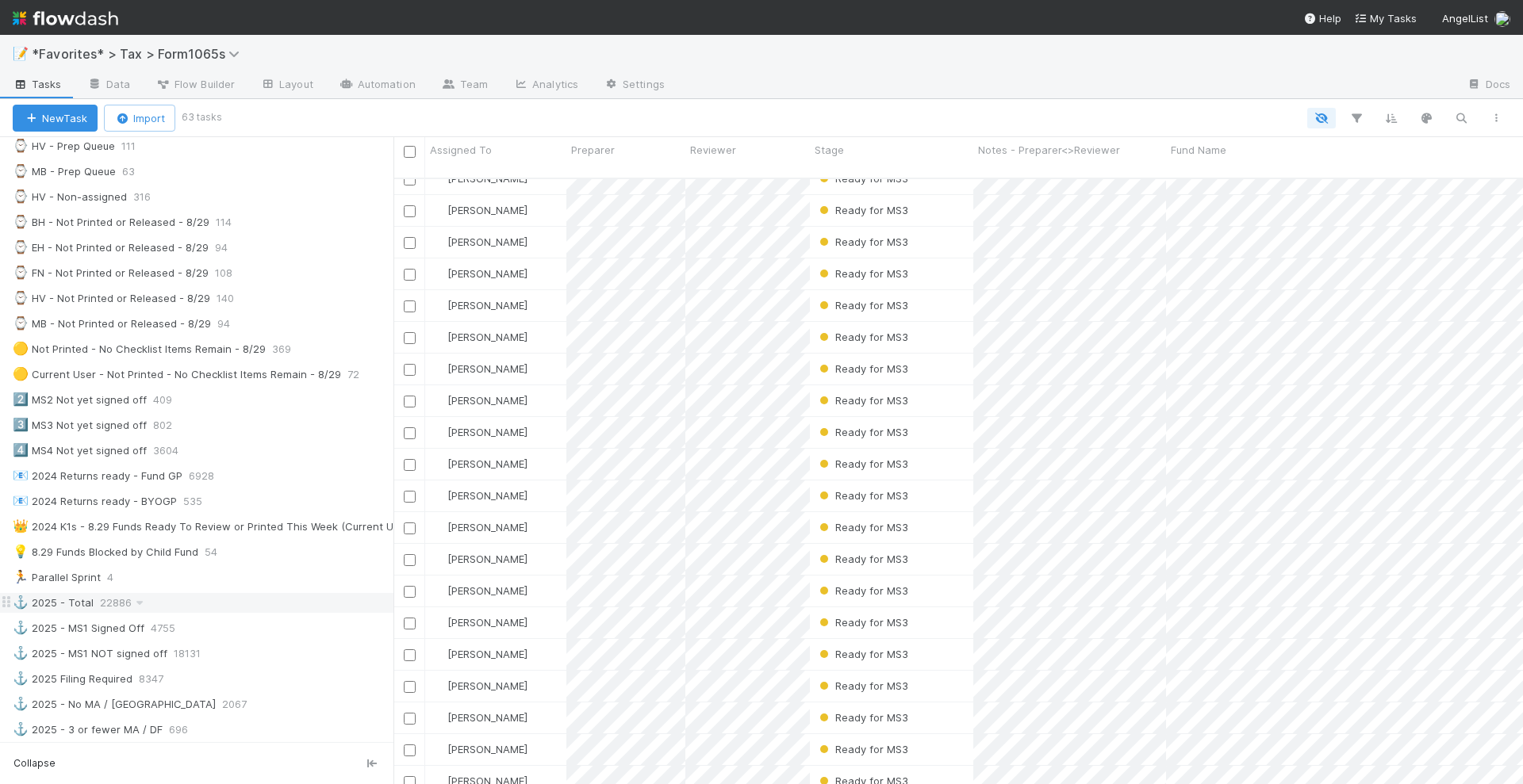
scroll to position [595, 0]
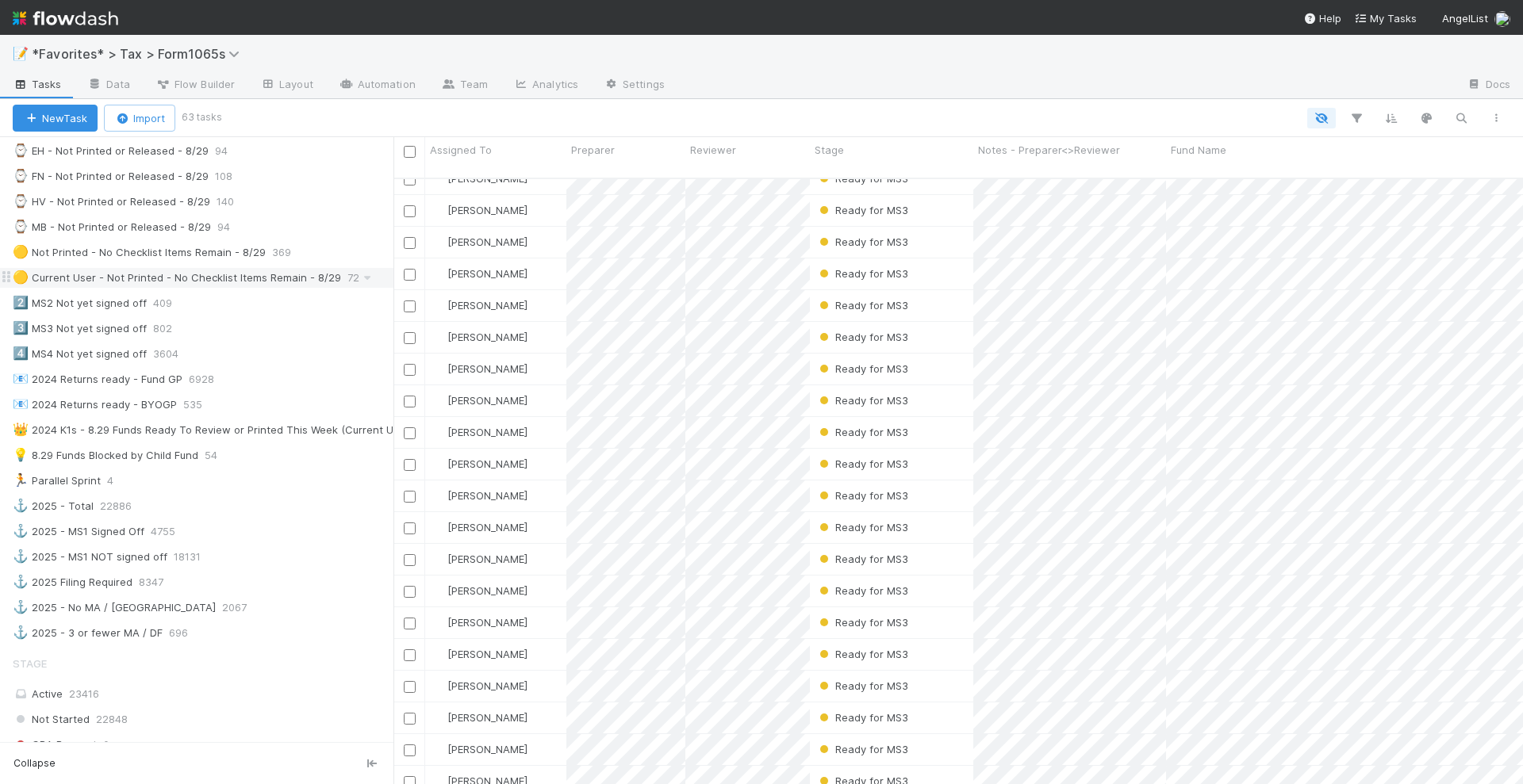
click at [244, 268] on div "🟡 Current User - Not Printed - No Checklist Items Remain - 8/29" at bounding box center [177, 278] width 328 height 20
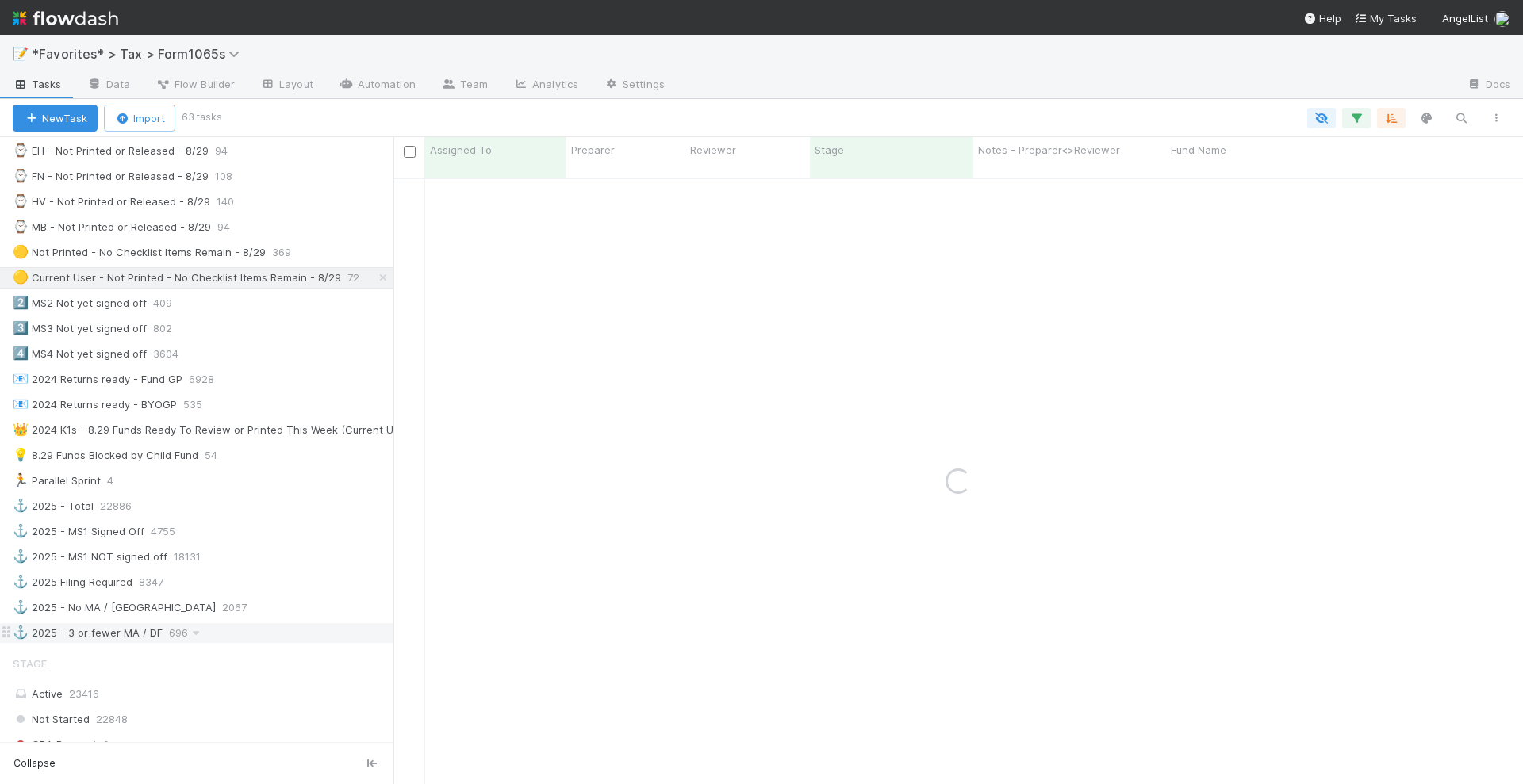
scroll to position [892, 0]
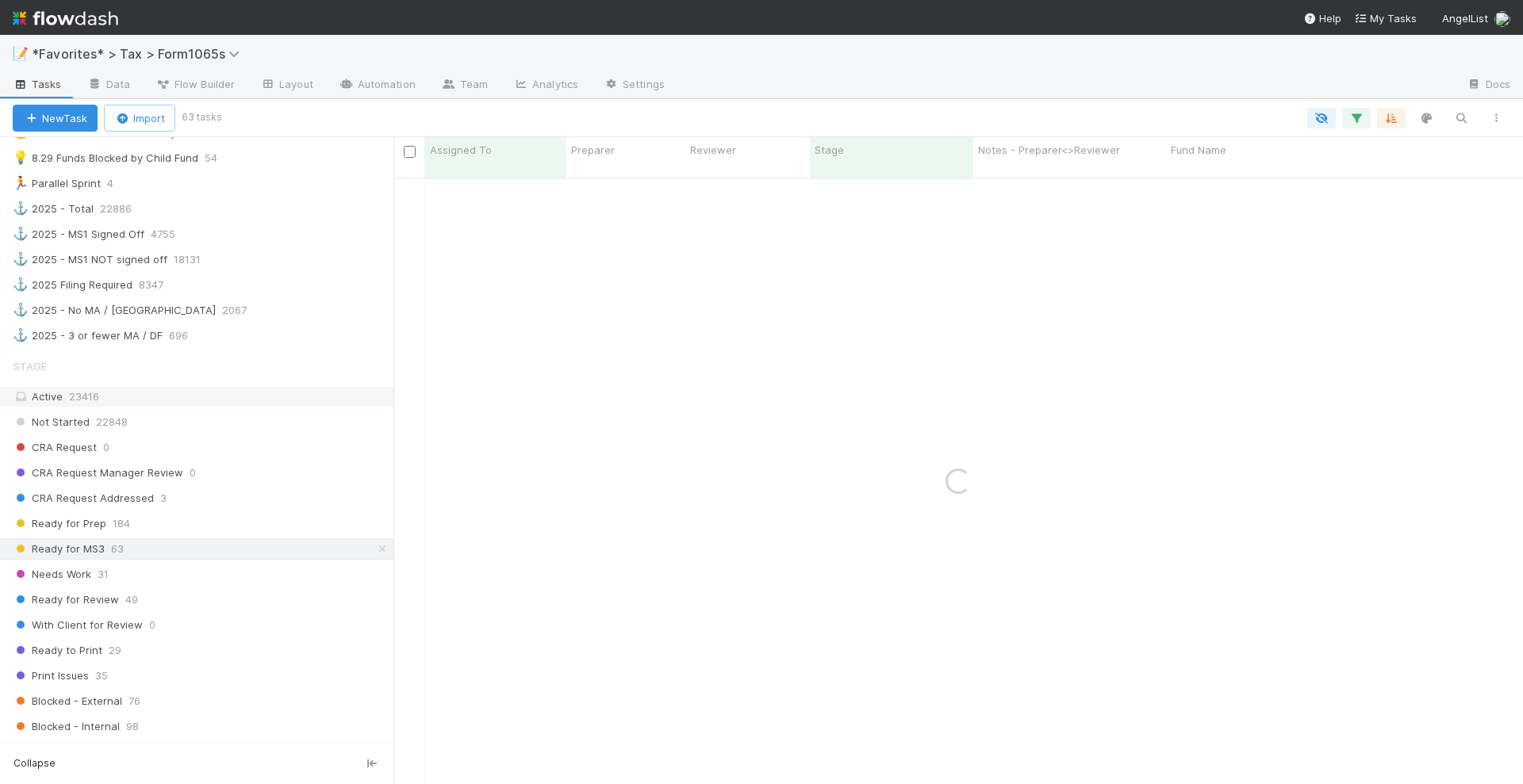
click at [149, 387] on div "Active 23416" at bounding box center [201, 396] width 377 height 20
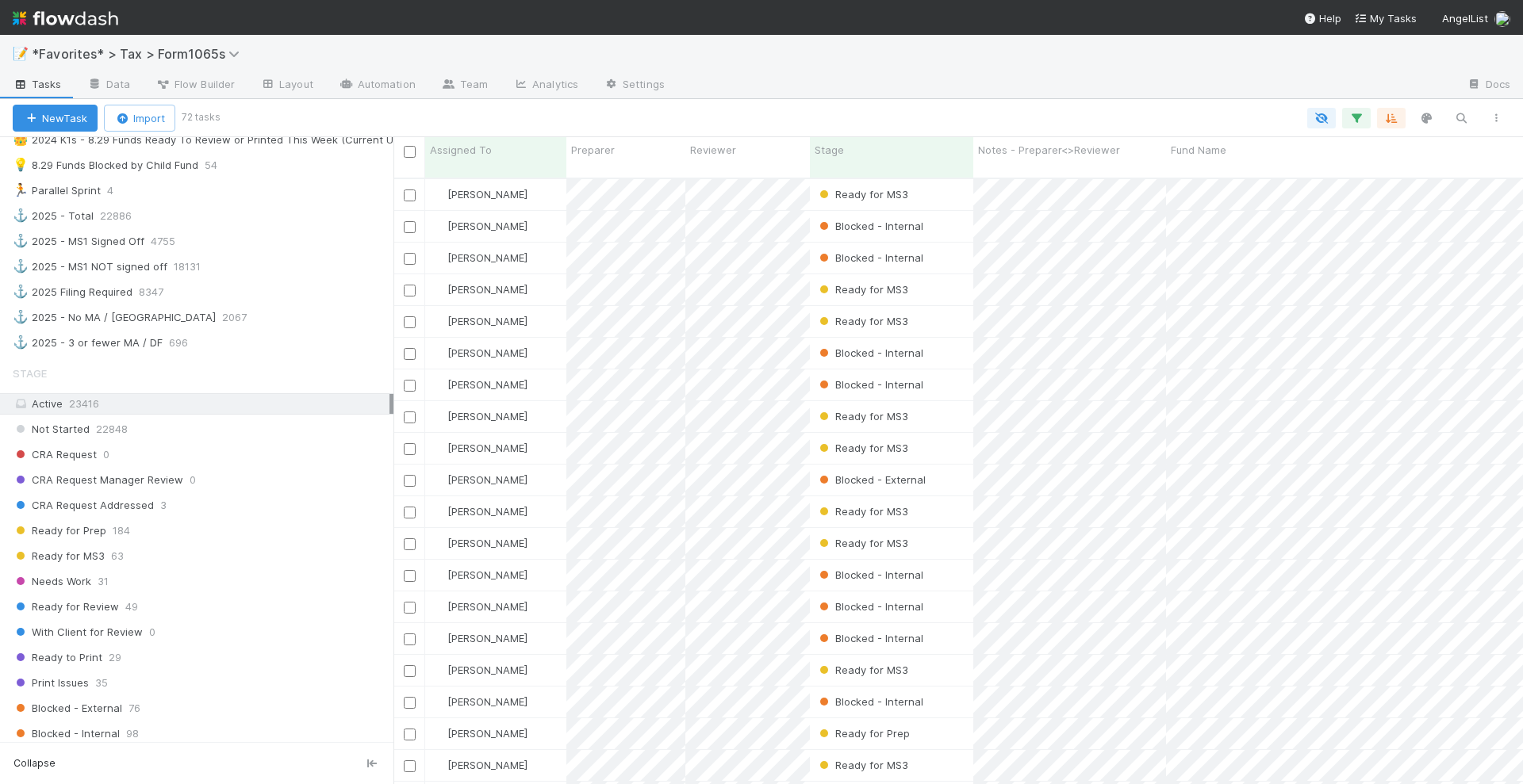
scroll to position [868, 0]
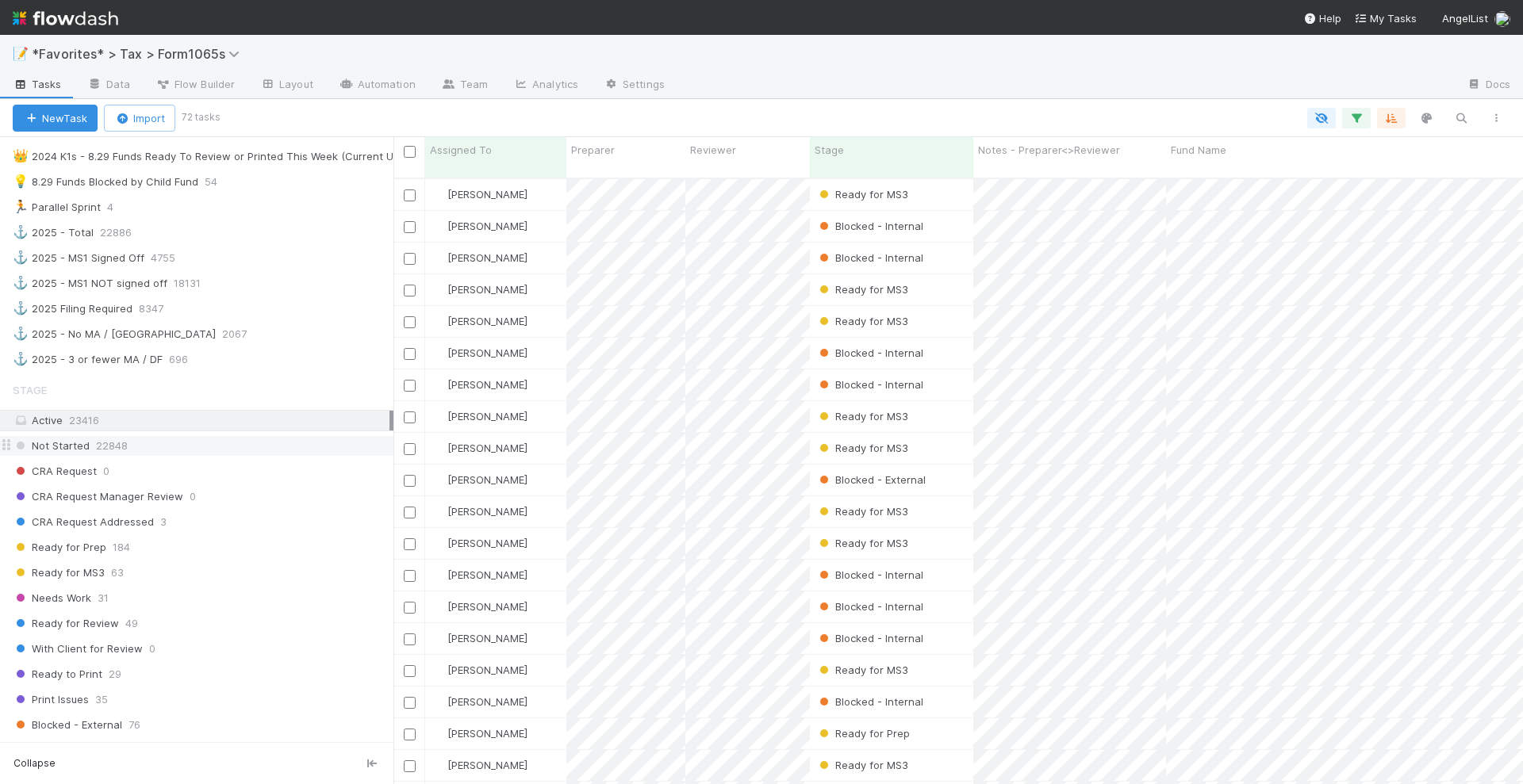
click at [195, 436] on div "Not Started 22848" at bounding box center [203, 446] width 381 height 20
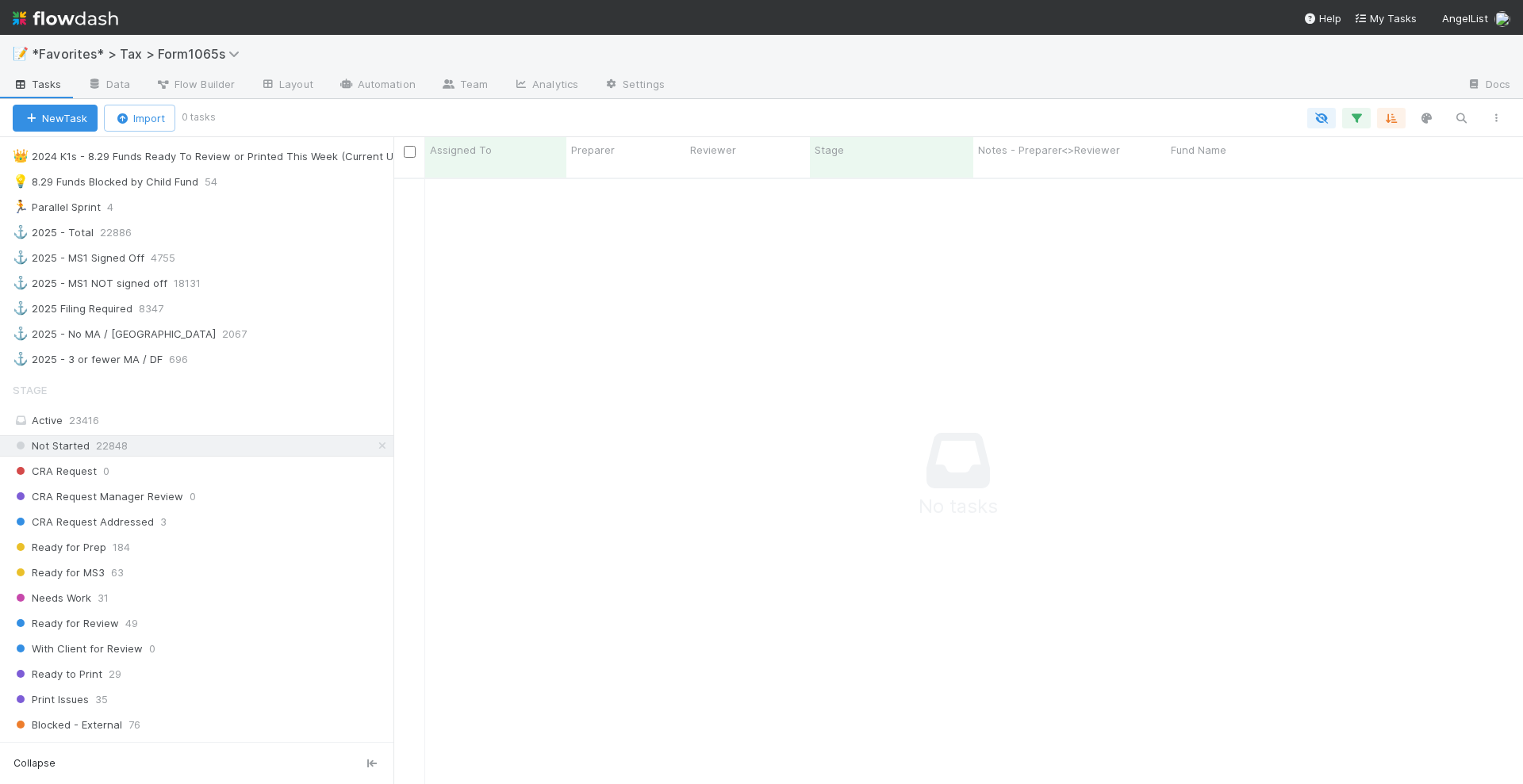
scroll to position [15, 16]
click at [90, 538] on span "Ready for Prep" at bounding box center [60, 548] width 93 height 20
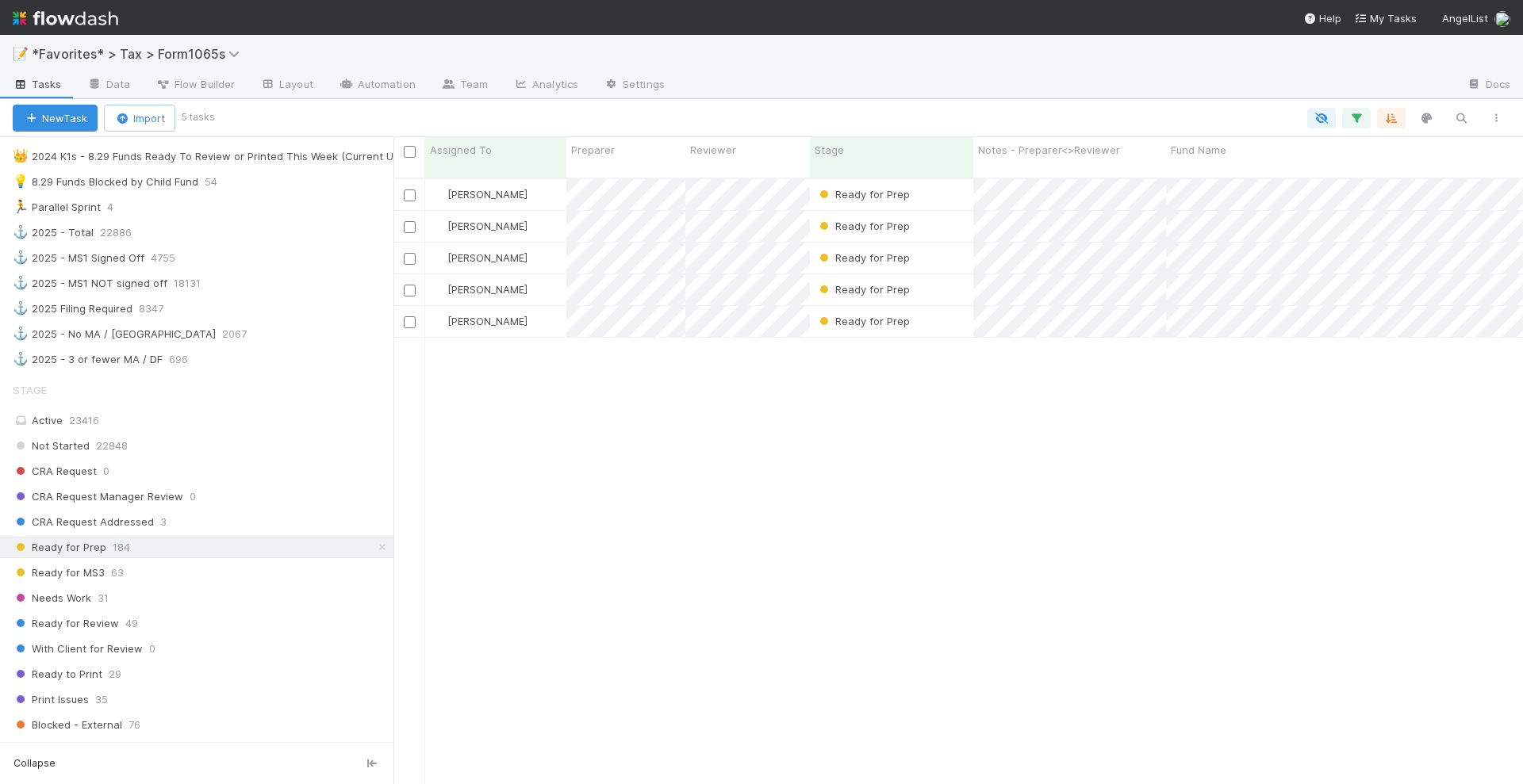
scroll to position [604, 1114]
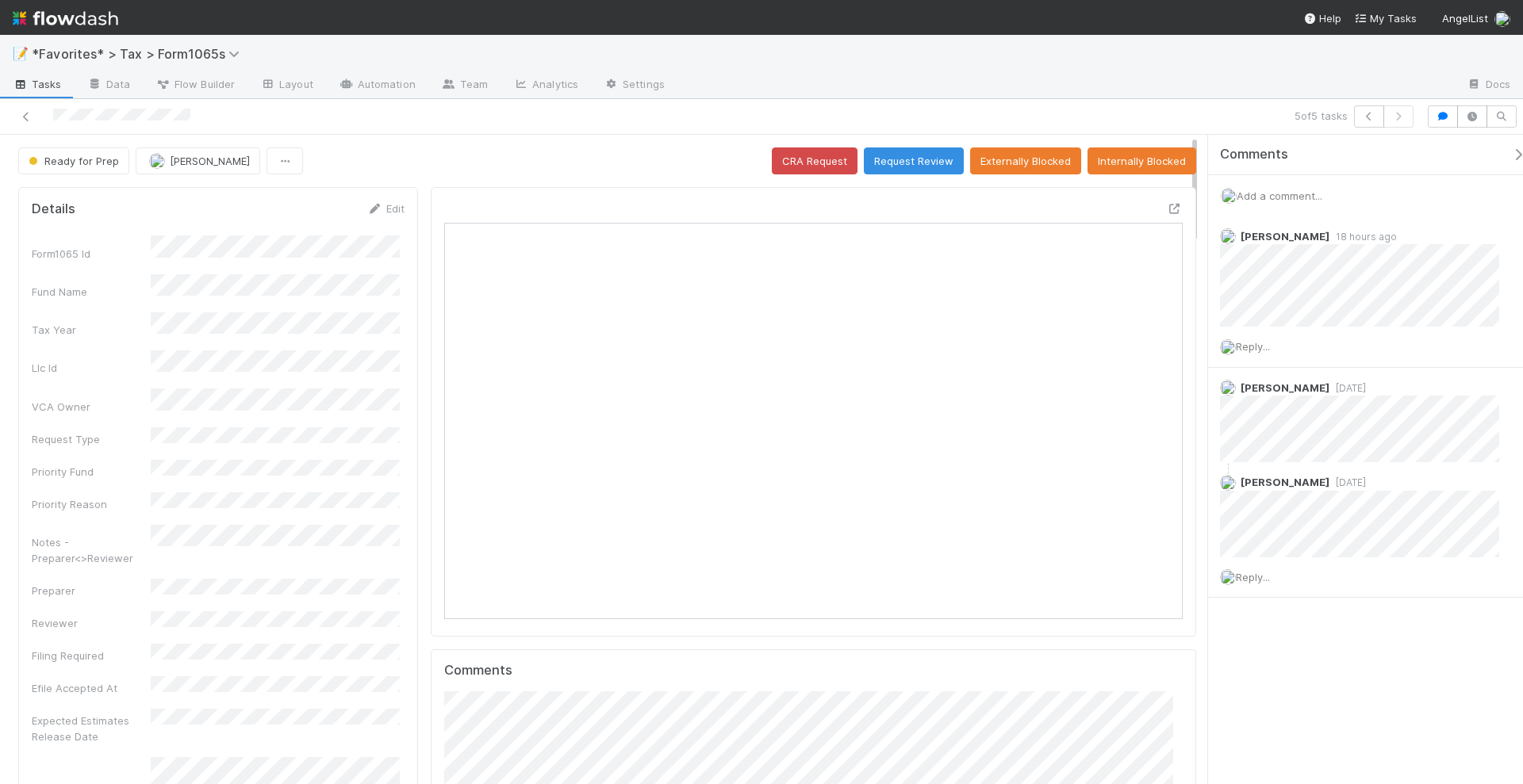
scroll to position [308, 353]
click at [1367, 121] on button "button" at bounding box center [1369, 116] width 30 height 22
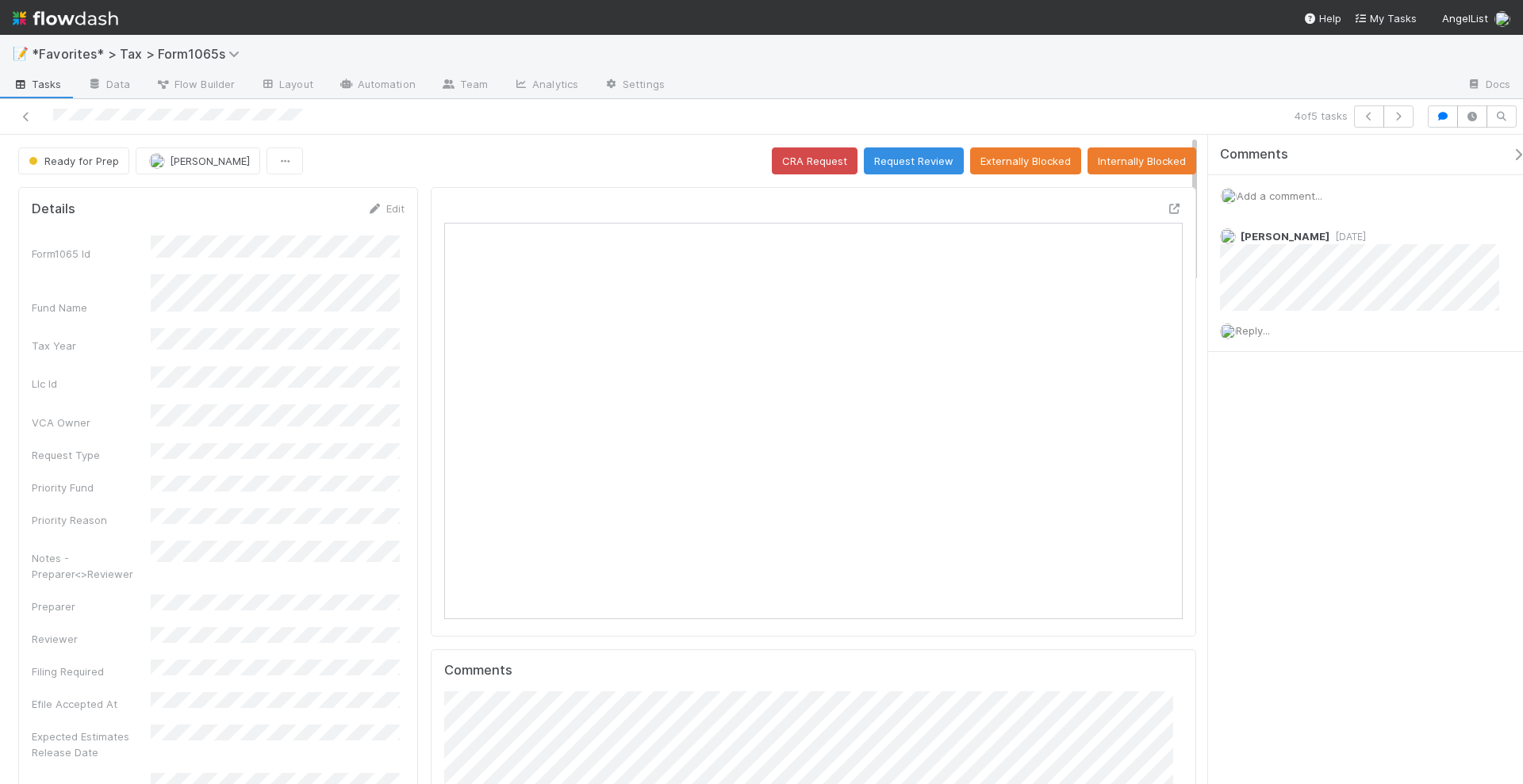
scroll to position [308, 715]
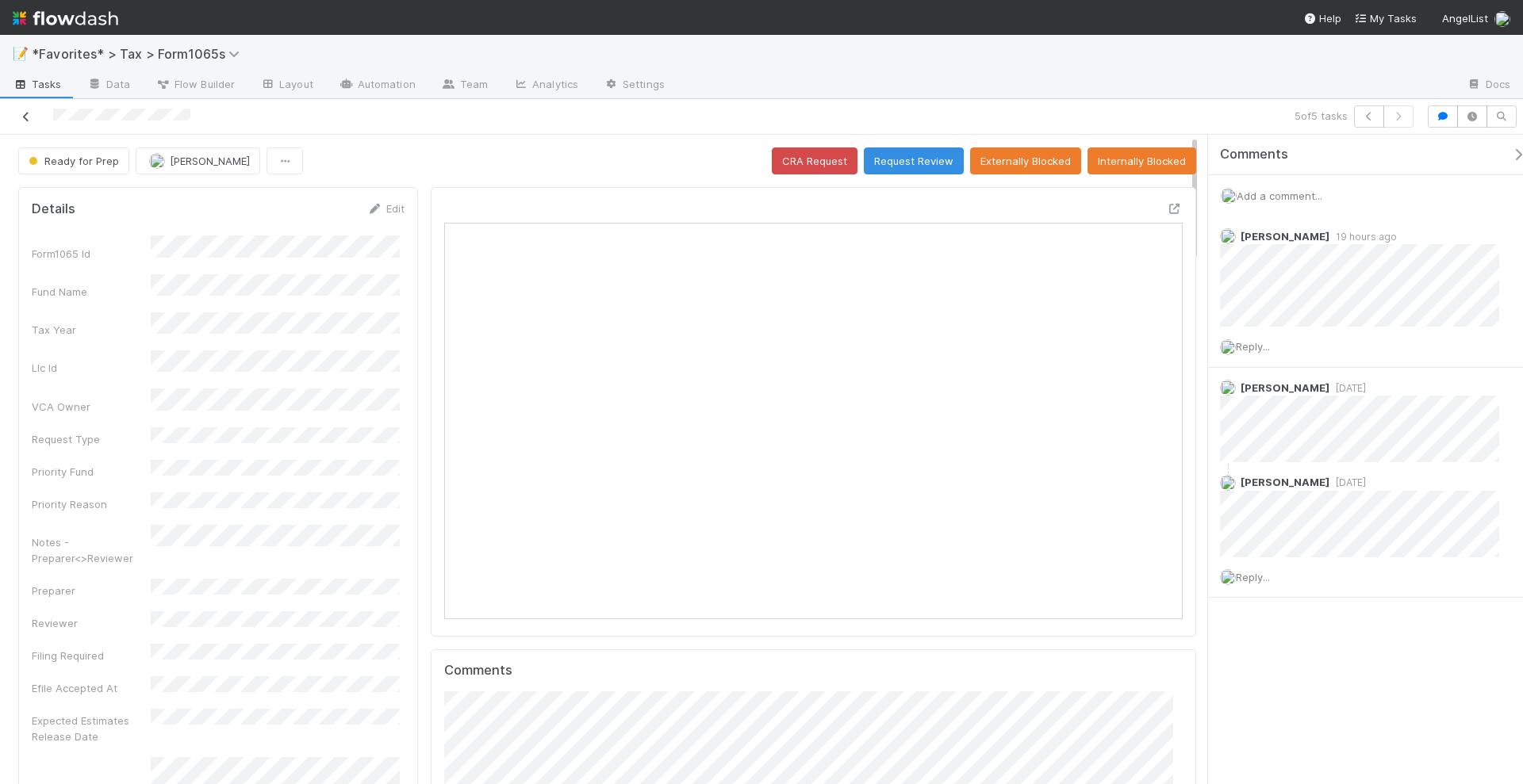
scroll to position [308, 715]
click at [26, 120] on icon at bounding box center [26, 117] width 16 height 10
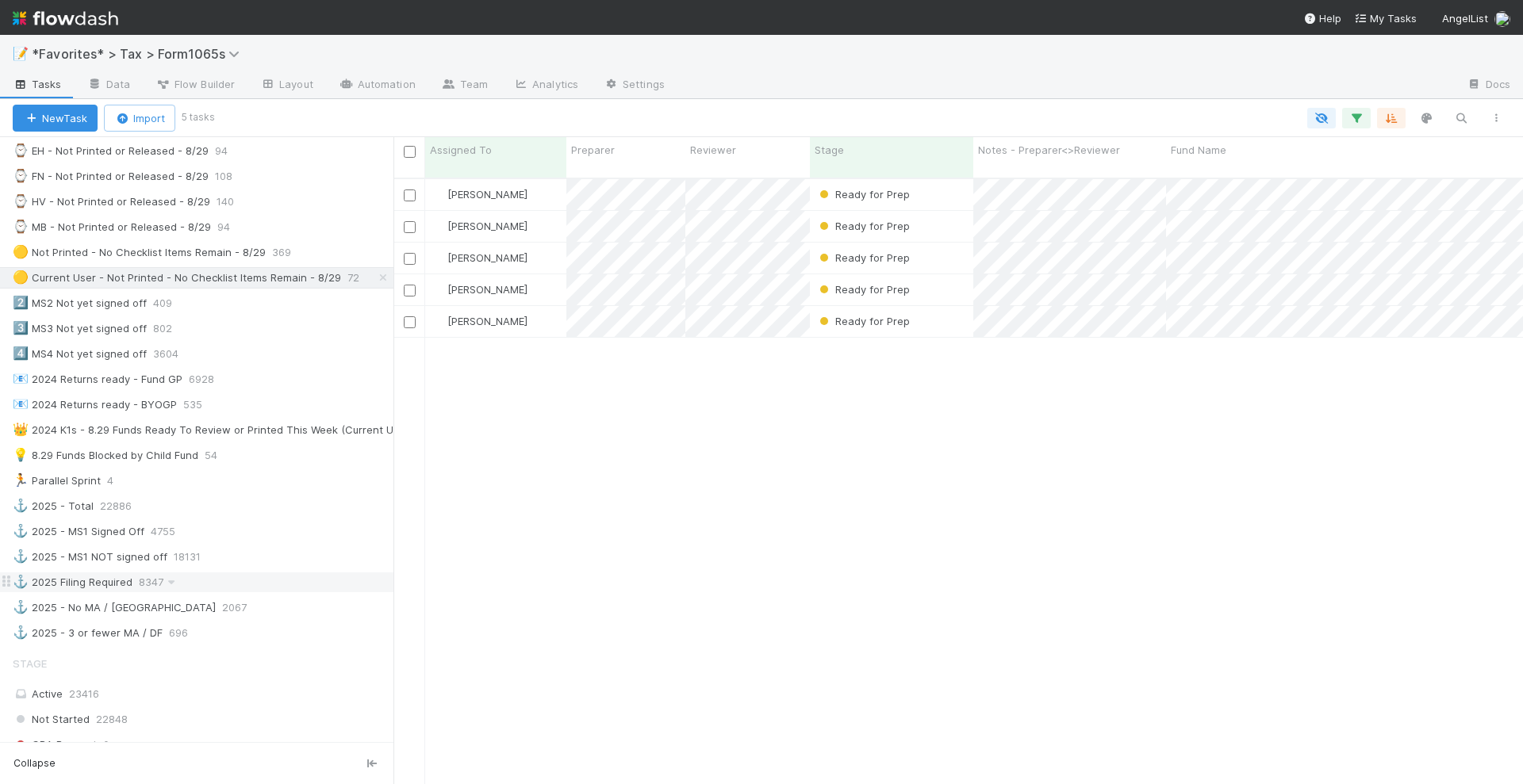
scroll to position [892, 0]
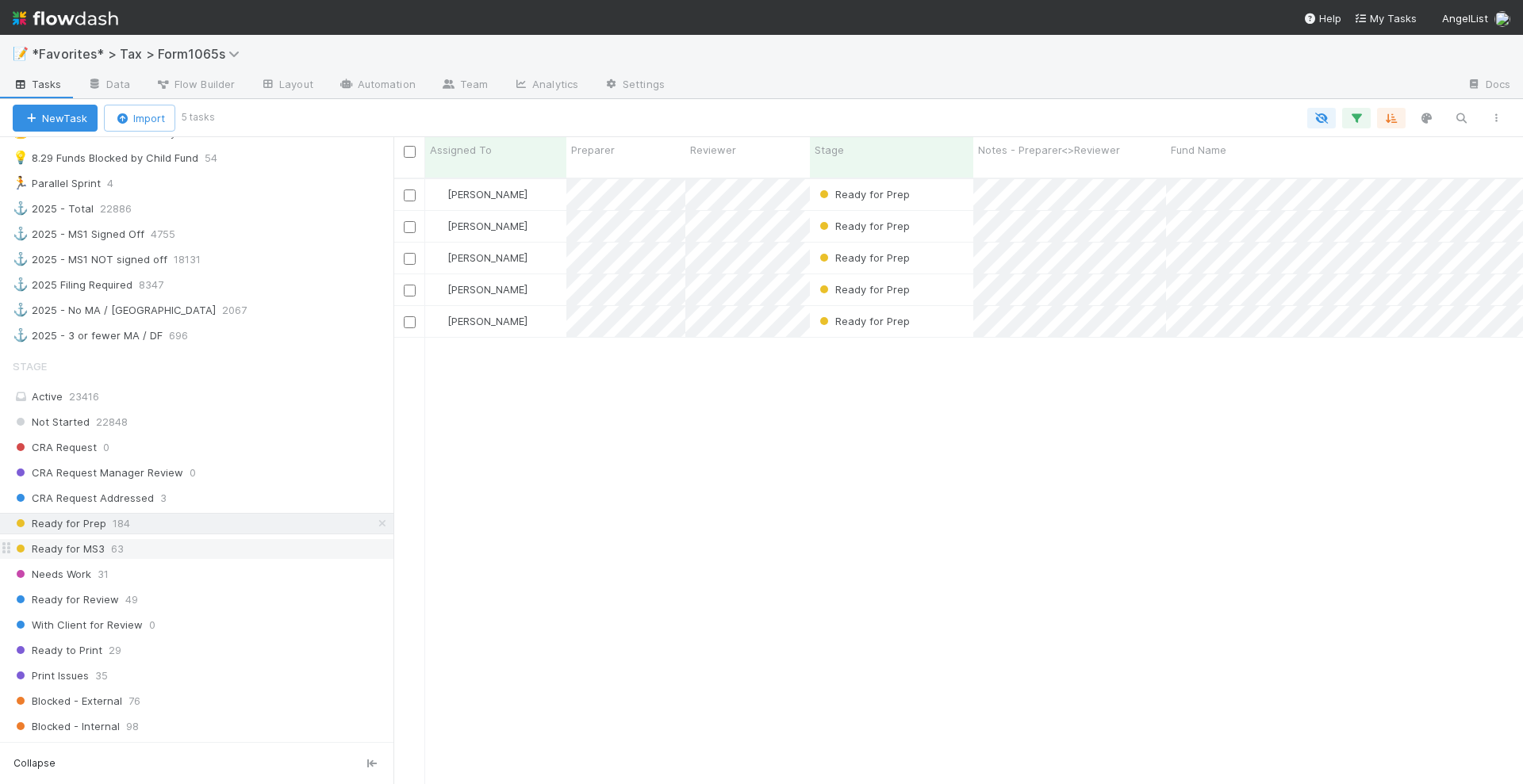
click at [63, 540] on span "Ready for MS3" at bounding box center [59, 549] width 92 height 20
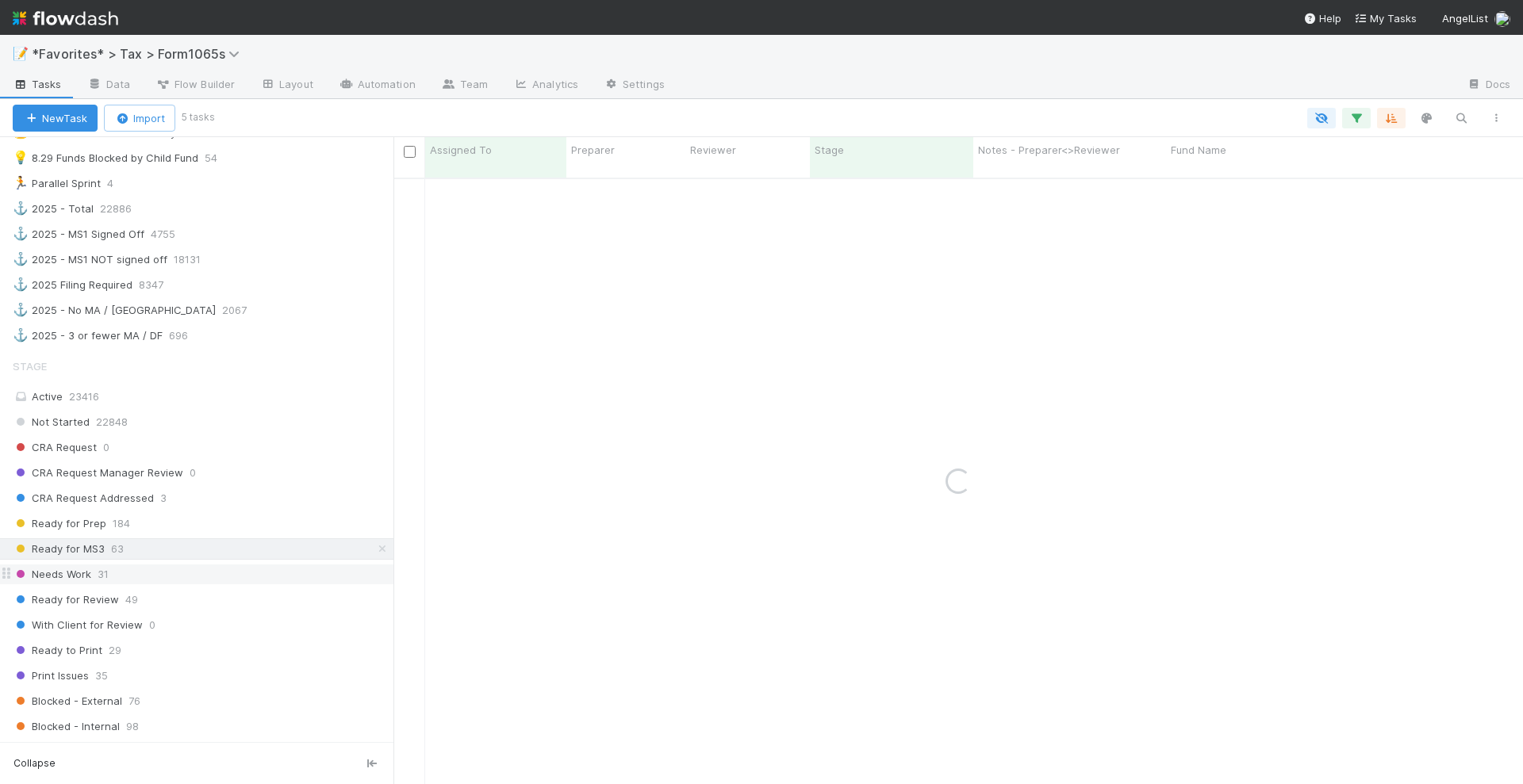
click at [38, 564] on span "Needs Work" at bounding box center [52, 574] width 79 height 20
click at [76, 540] on span "Ready for MS3" at bounding box center [59, 549] width 92 height 20
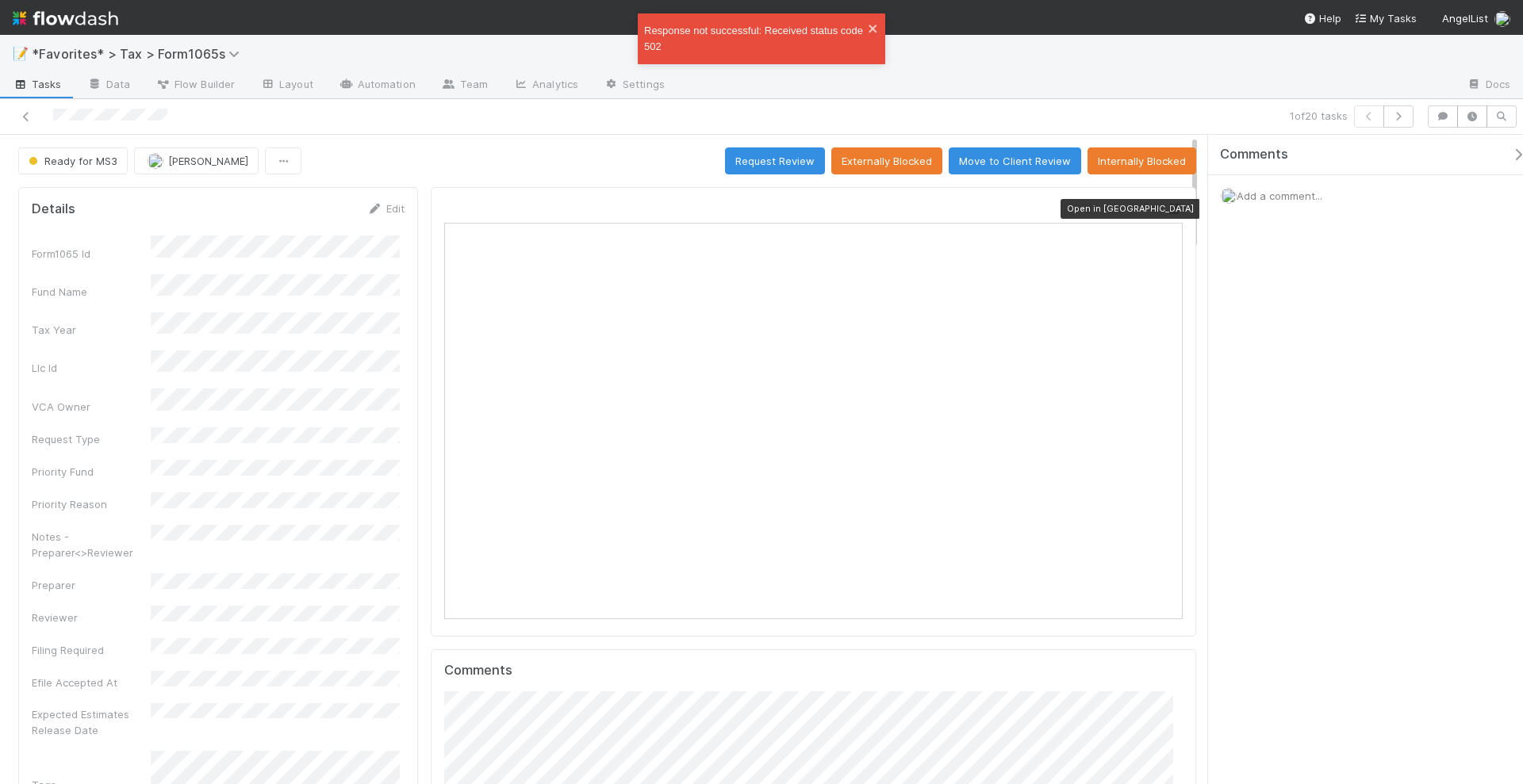
click at [1167, 204] on icon at bounding box center [1175, 209] width 16 height 10
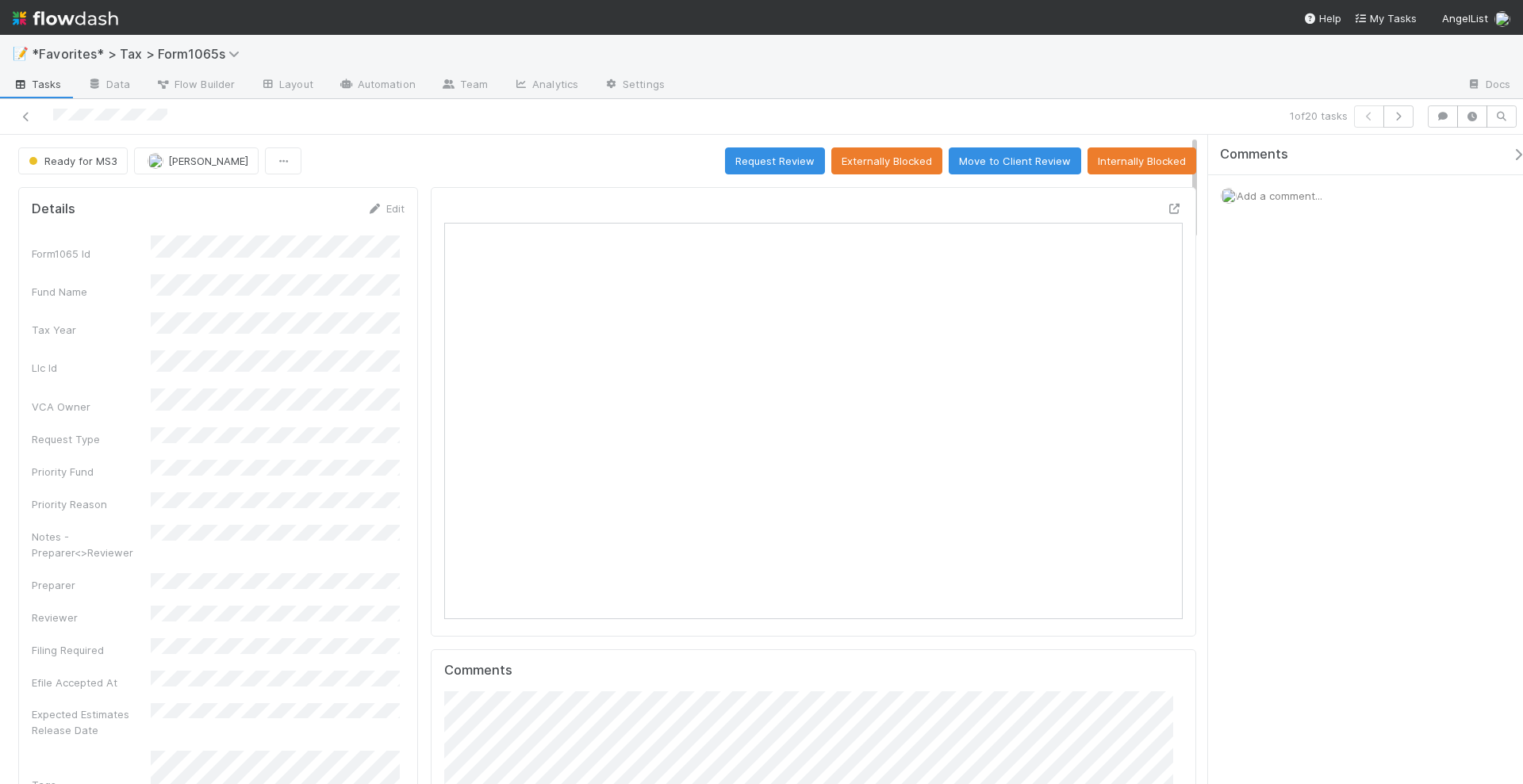
click at [1353, 327] on div "Comments Add a comment..." at bounding box center [1365, 460] width 315 height 651
click at [1405, 121] on button "button" at bounding box center [1399, 116] width 30 height 22
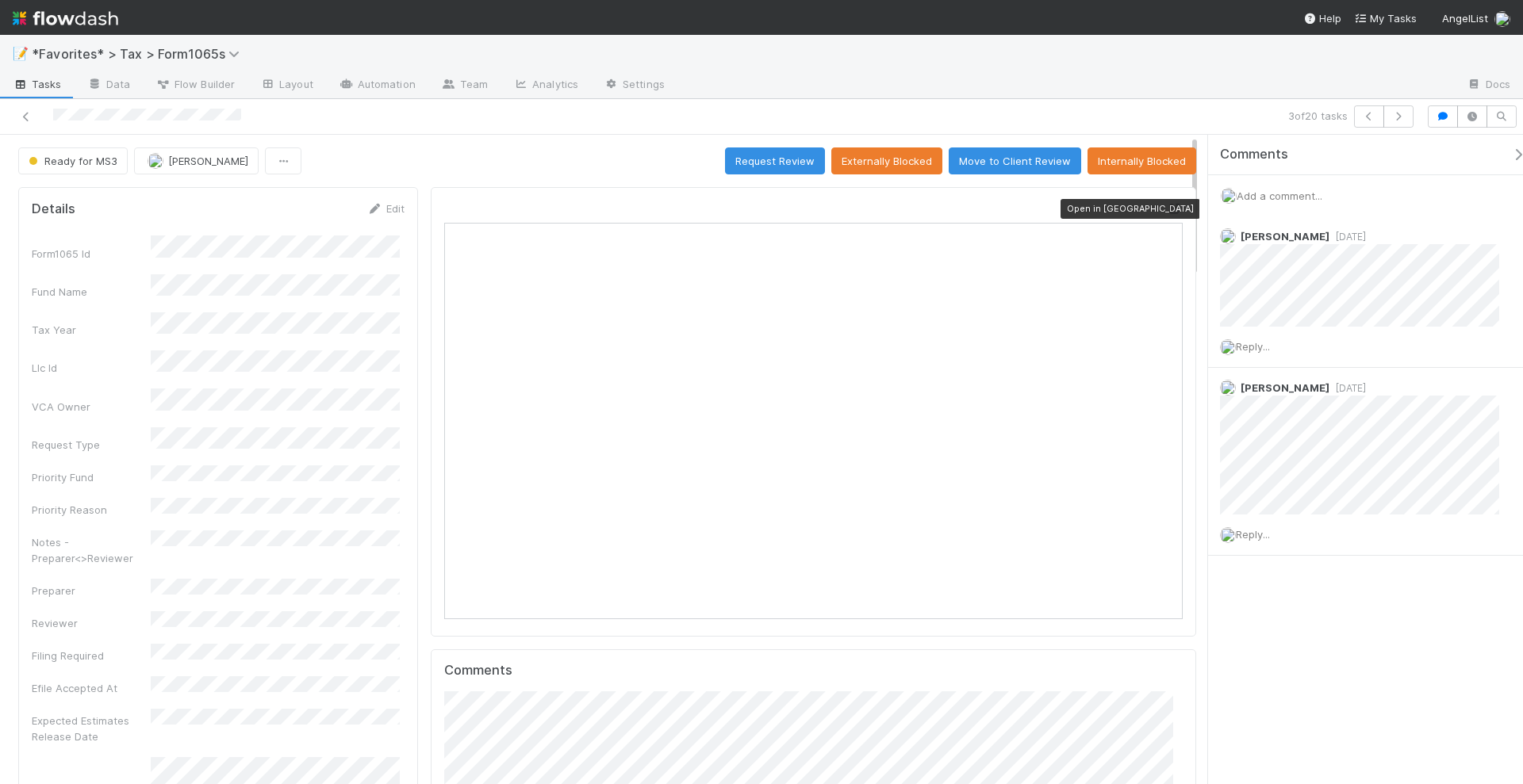
scroll to position [308, 715]
click at [1167, 204] on icon at bounding box center [1175, 209] width 16 height 10
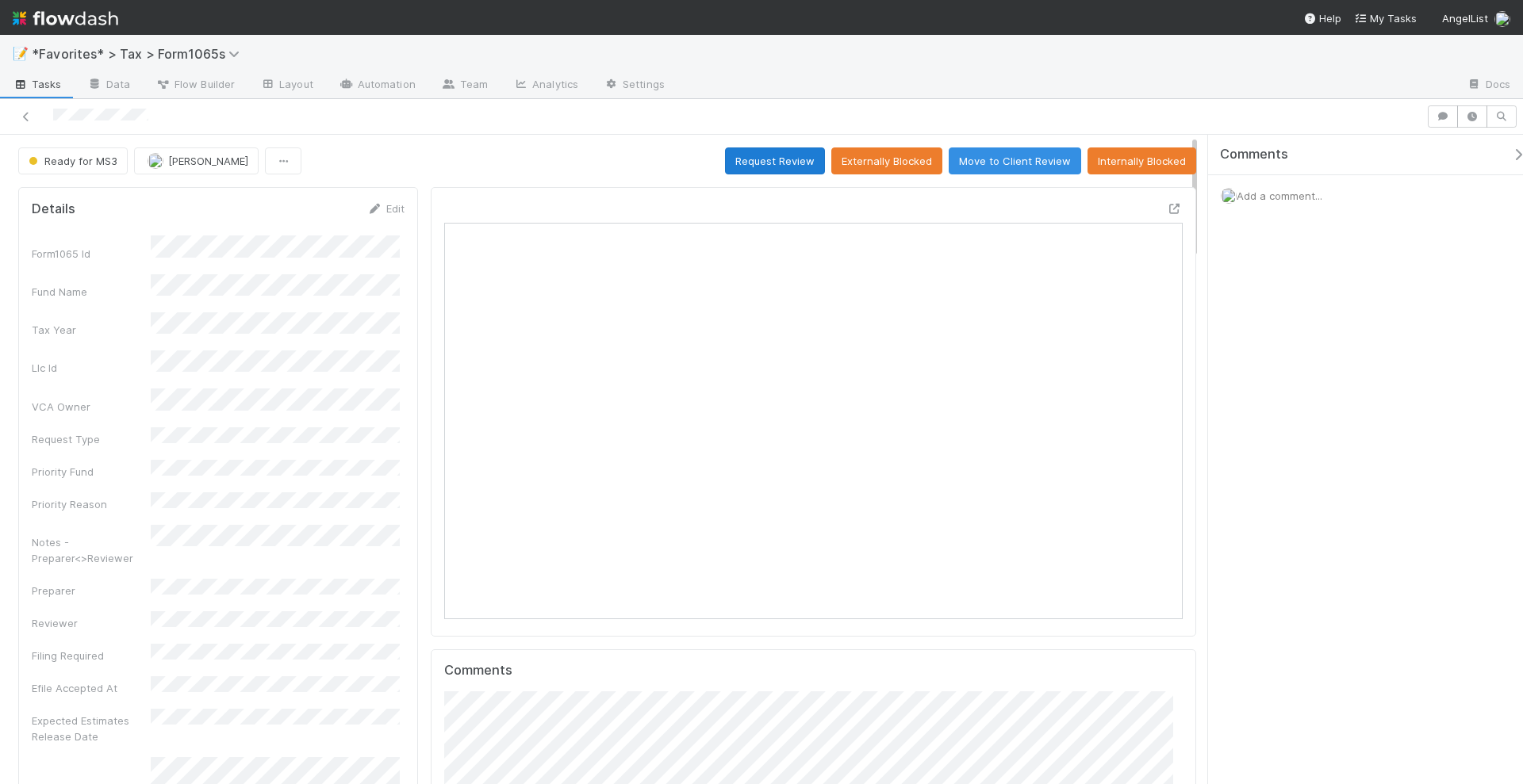
scroll to position [308, 715]
click at [773, 160] on button "Request Review" at bounding box center [774, 160] width 100 height 27
click at [777, 161] on button "Request Review" at bounding box center [774, 160] width 100 height 27
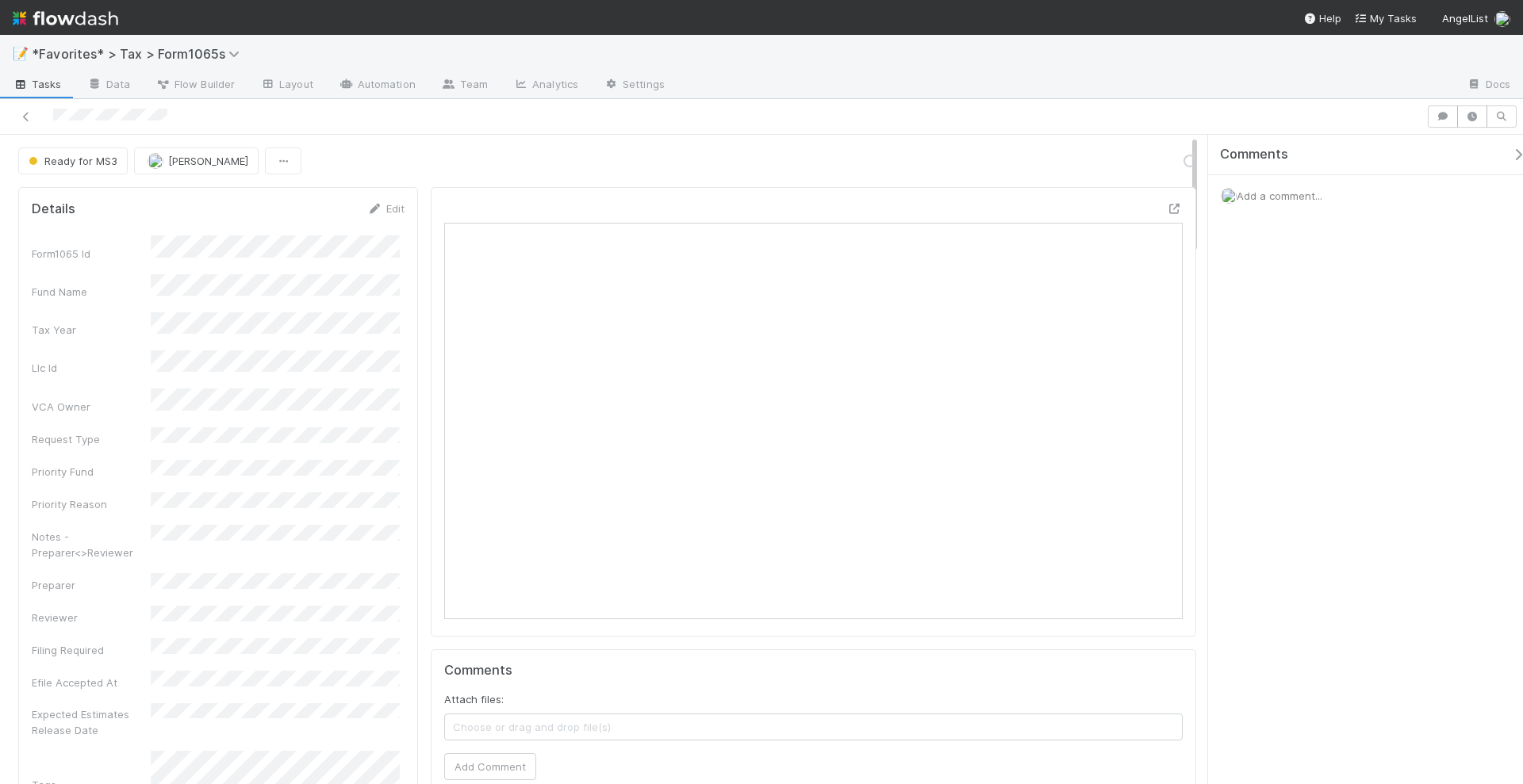
scroll to position [308, 715]
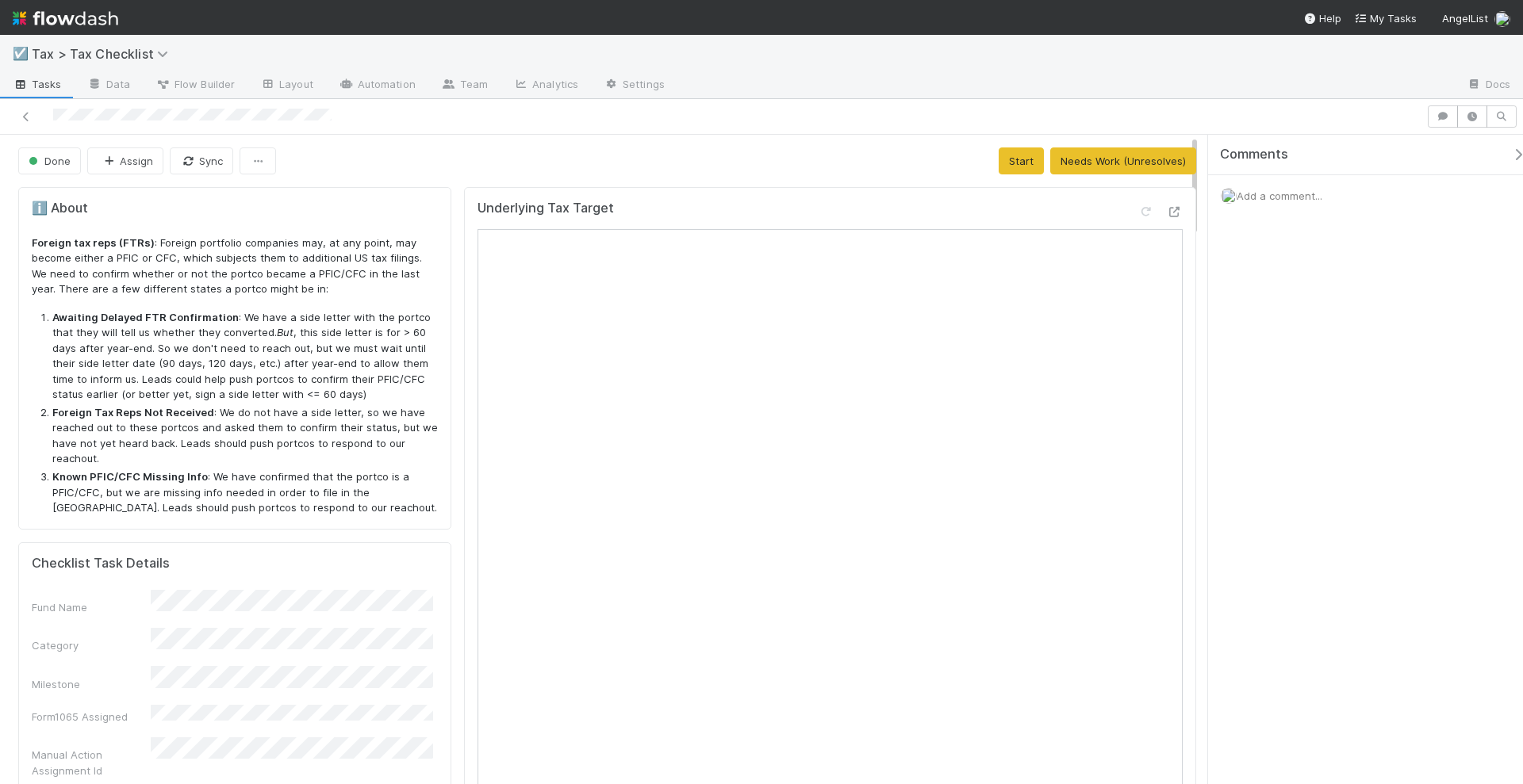
click at [96, 17] on img at bounding box center [66, 18] width 105 height 27
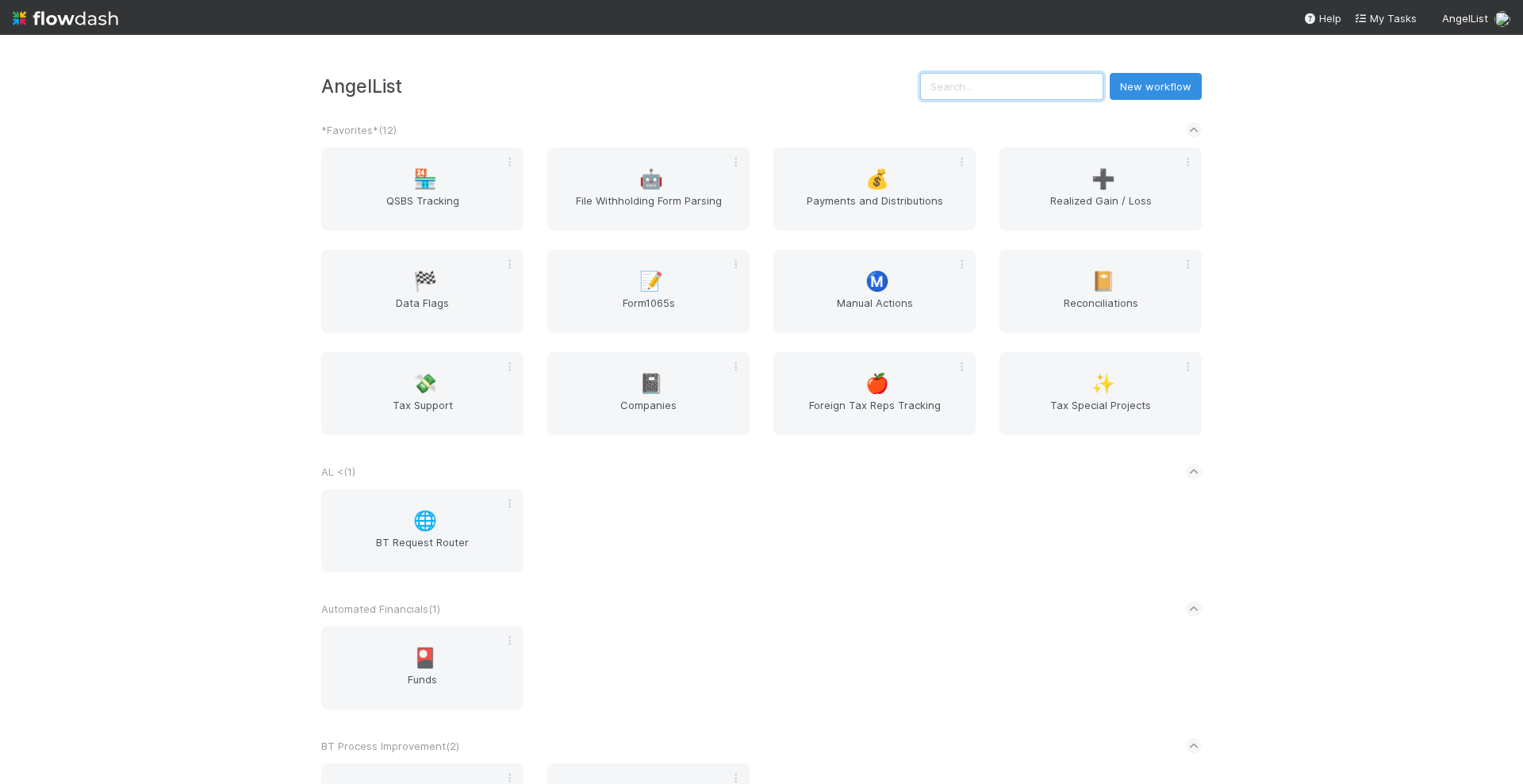
click at [1064, 85] on input "text" at bounding box center [1012, 85] width 183 height 27
type input "o"
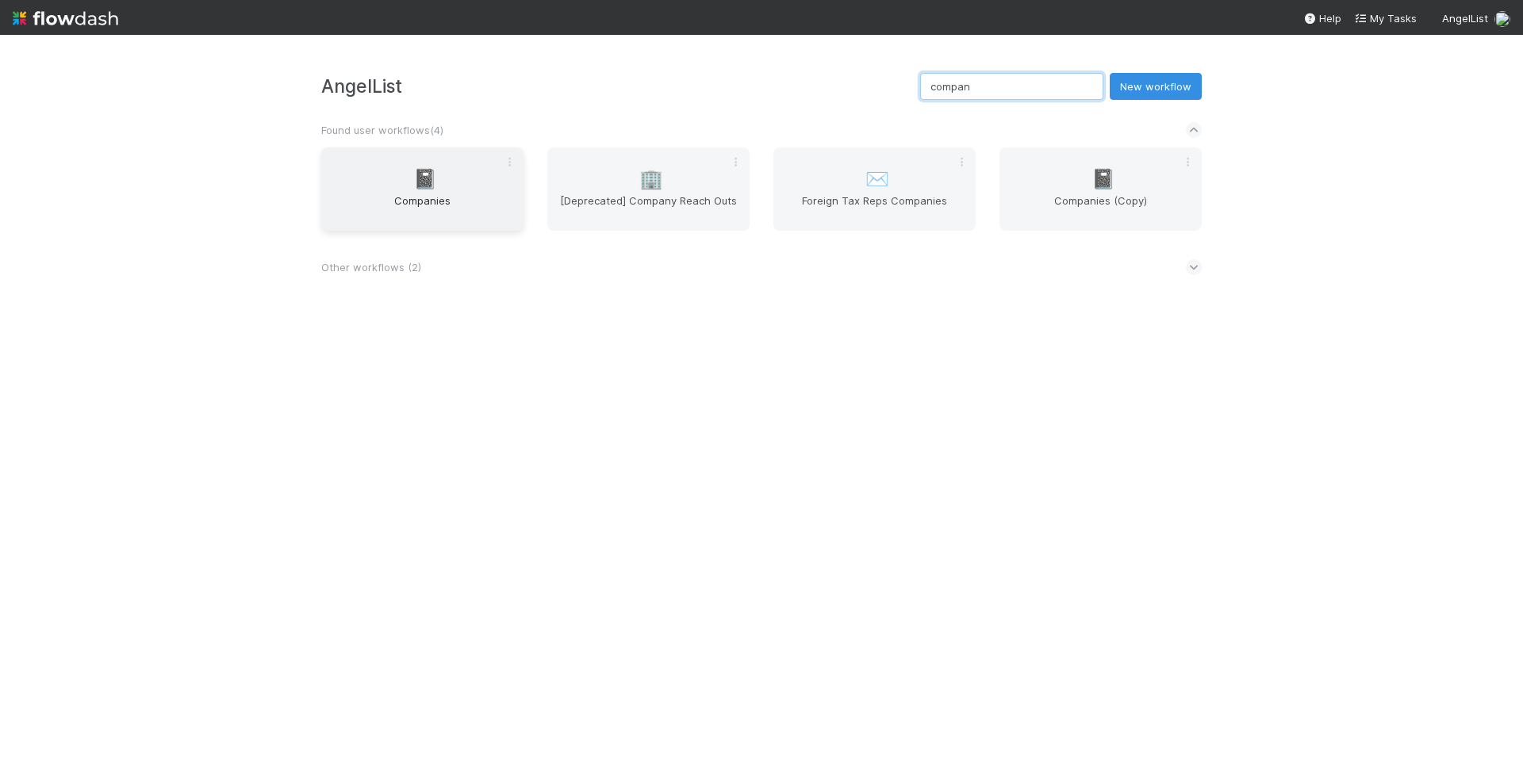
type input "compan"
click at [436, 174] on span "📓" at bounding box center [425, 179] width 24 height 21
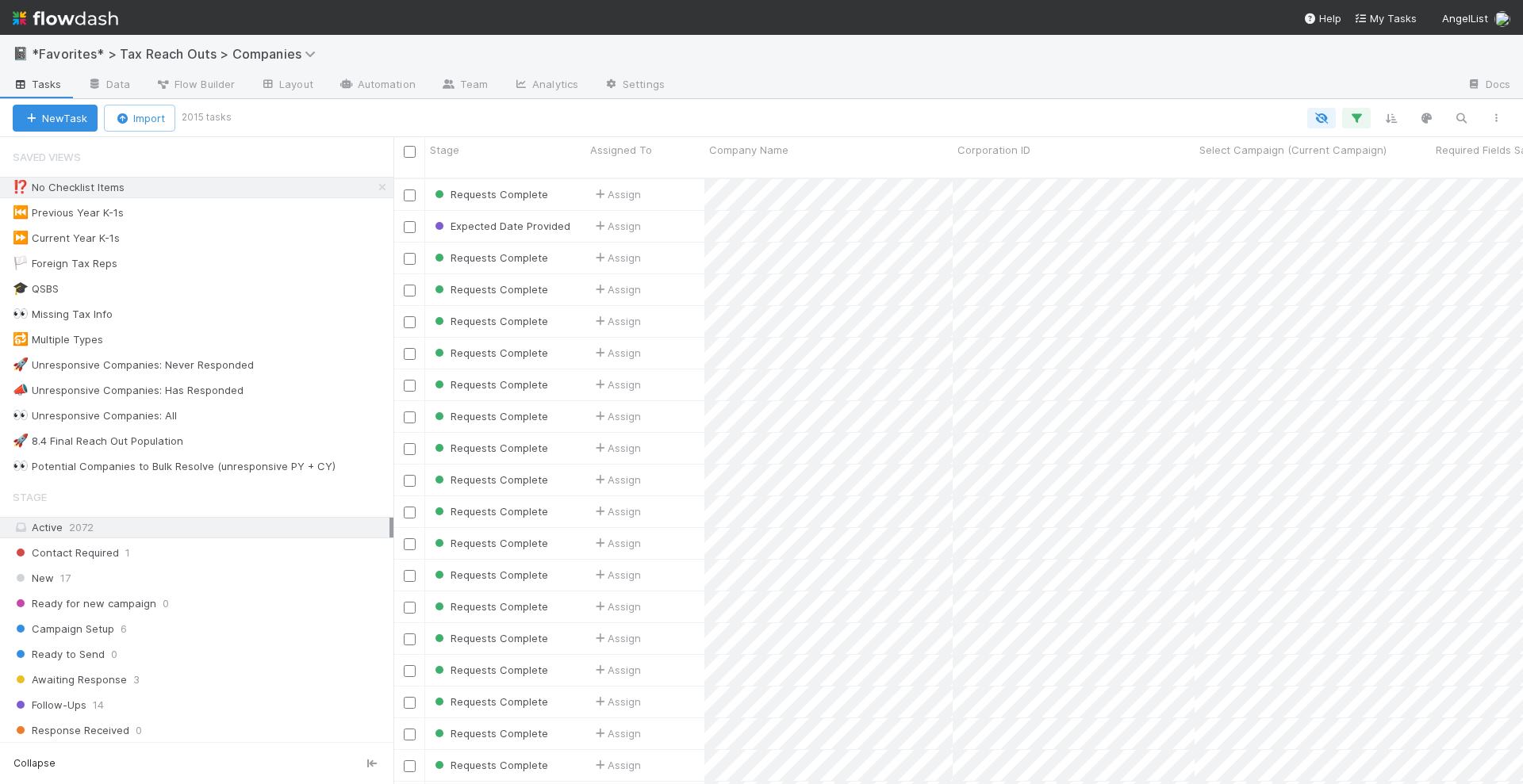
scroll to position [604, 1114]
click at [375, 191] on link at bounding box center [383, 188] width 16 height 20
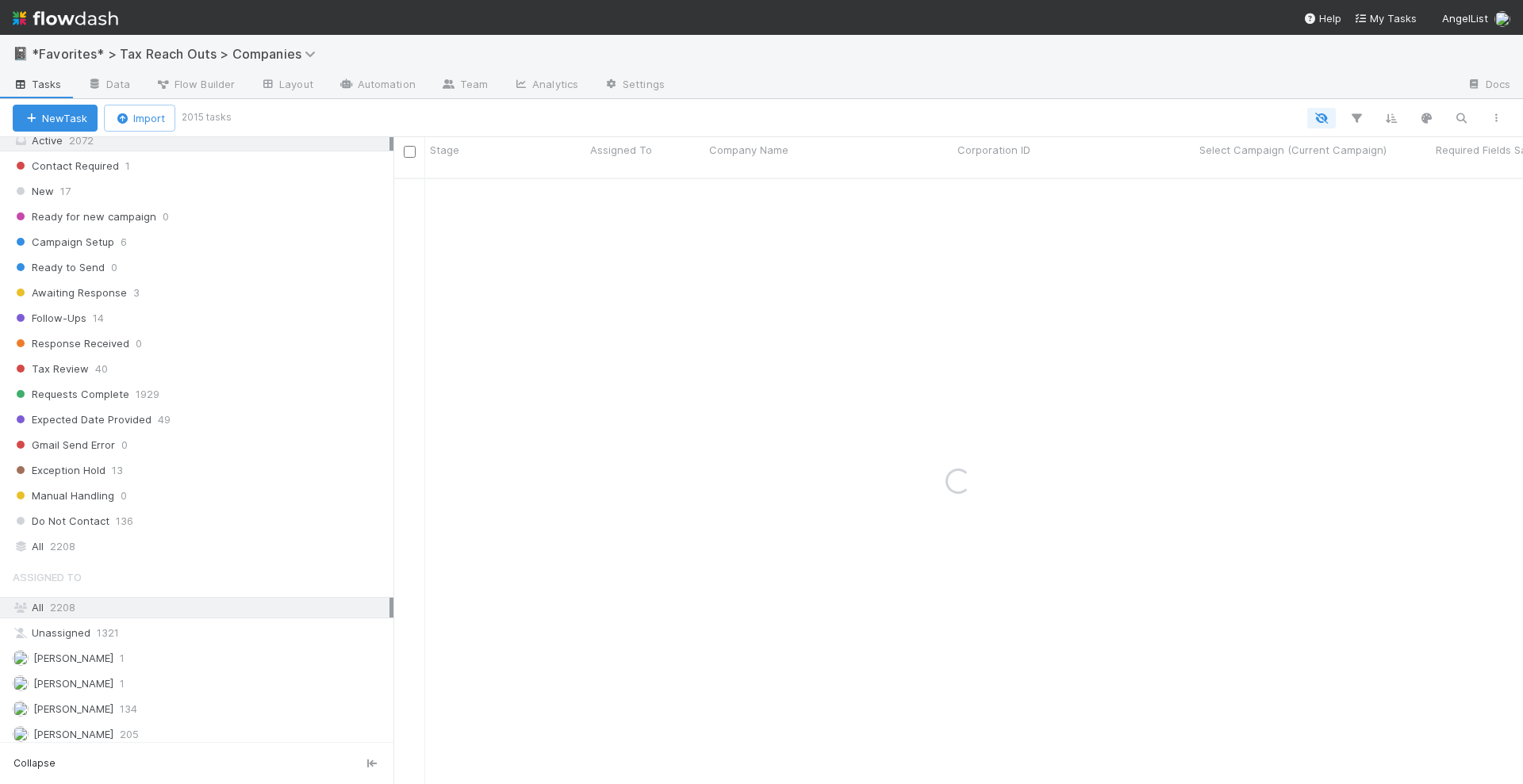
scroll to position [496, 0]
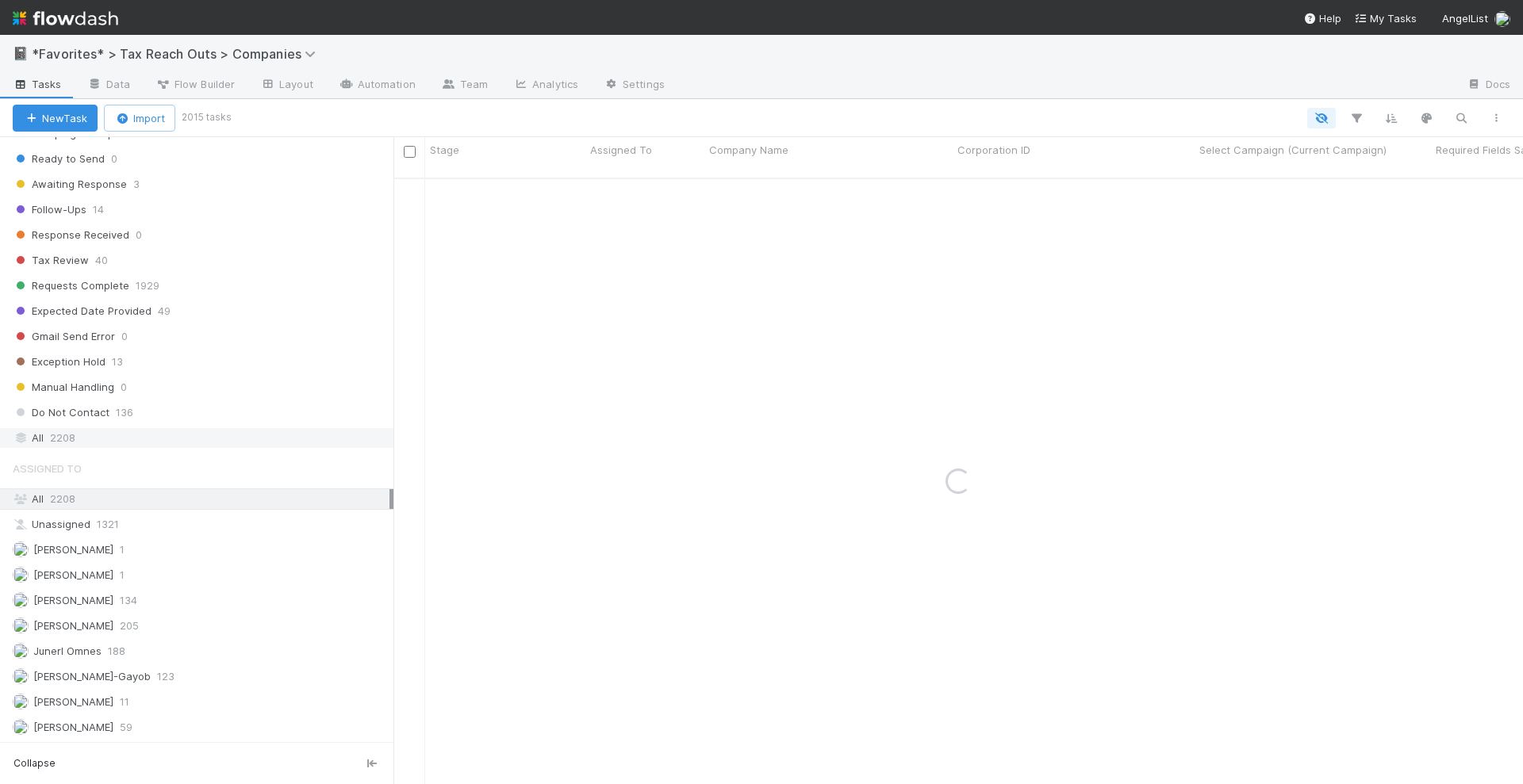
click at [134, 428] on div "All 2208" at bounding box center [201, 438] width 377 height 20
click at [64, 428] on span "2208" at bounding box center [63, 438] width 26 height 20
click at [1463, 119] on icon "button" at bounding box center [1461, 118] width 16 height 14
type input "nu hol"
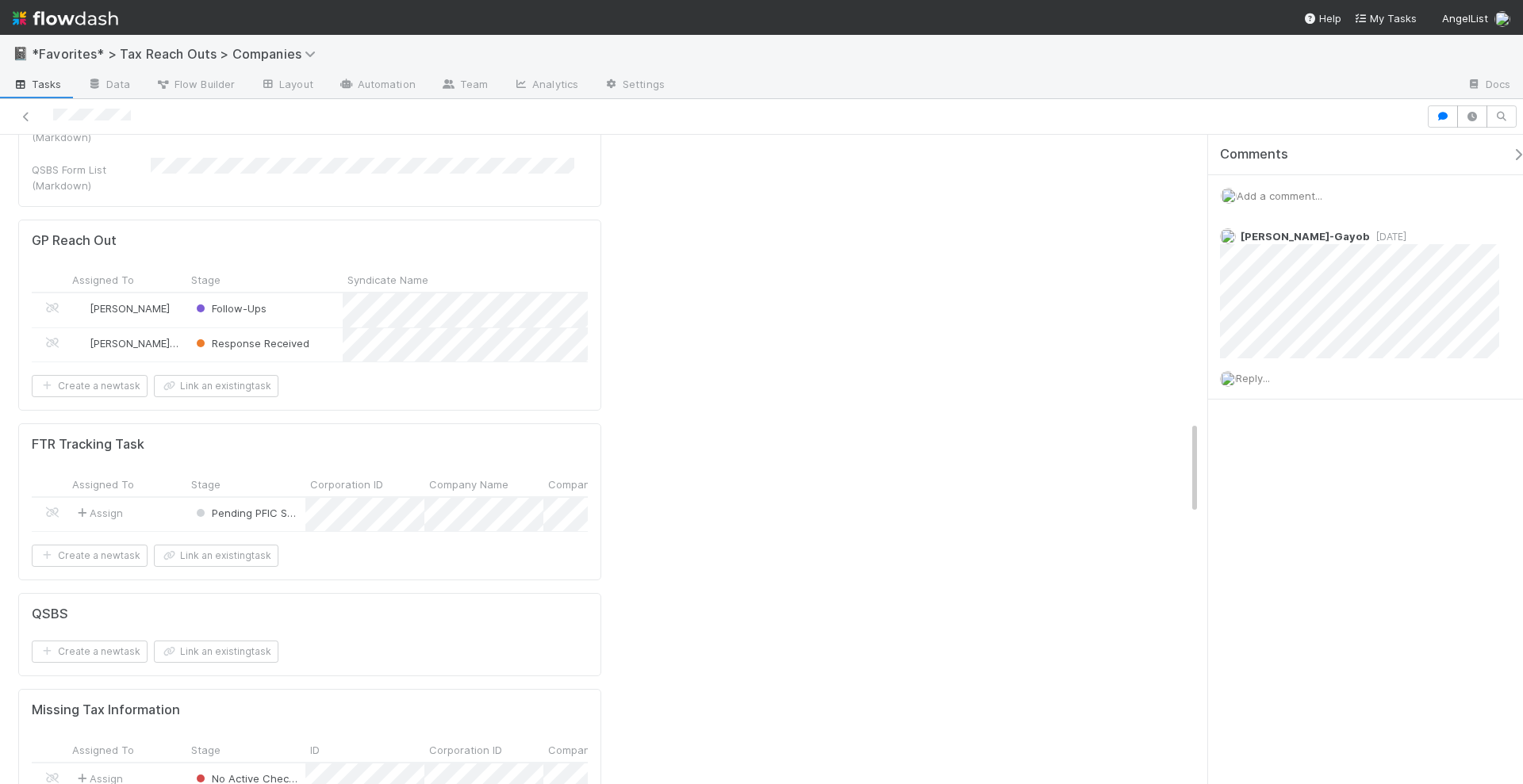
scroll to position [1982, 0]
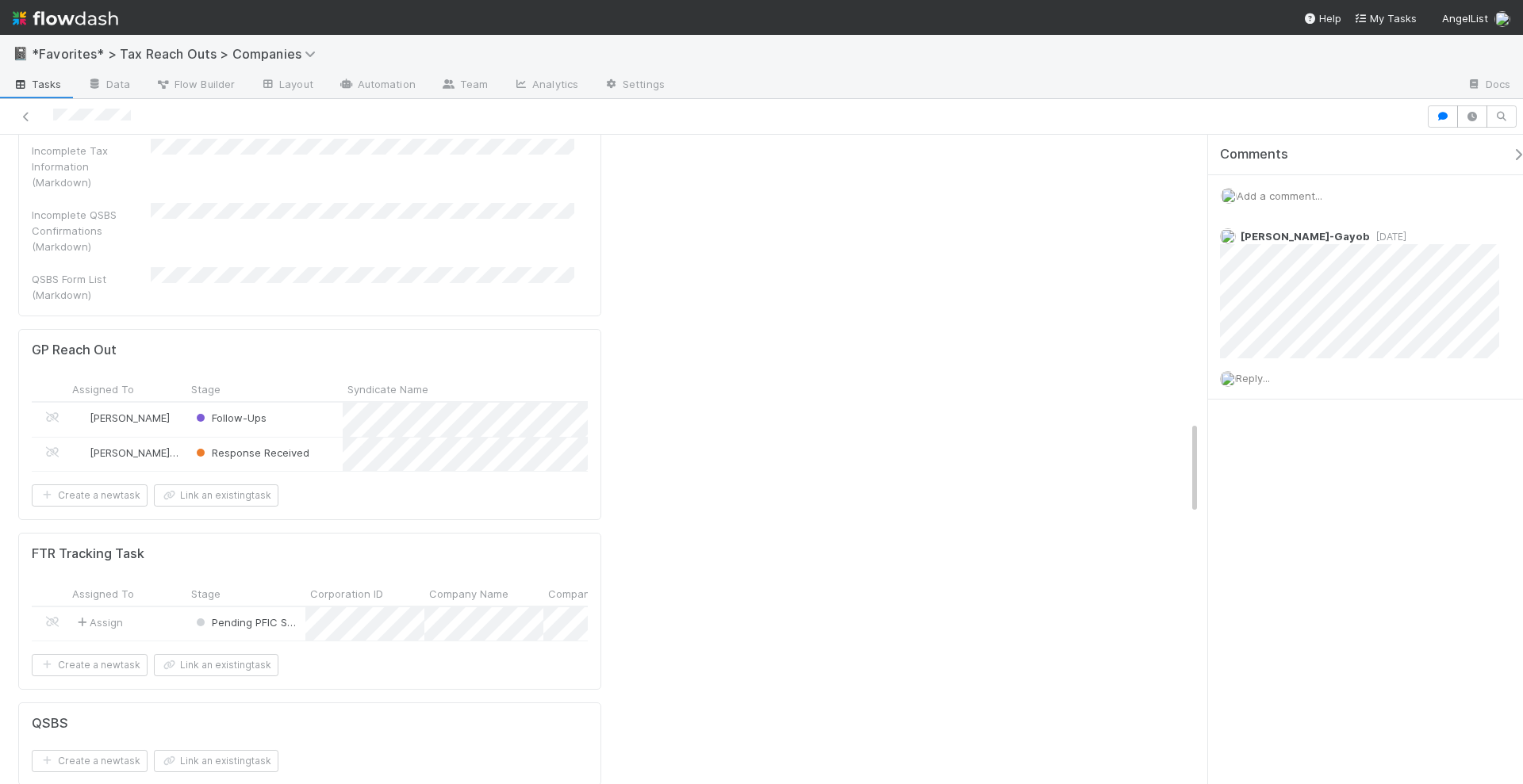
click at [172, 607] on div "Assign" at bounding box center [127, 624] width 119 height 34
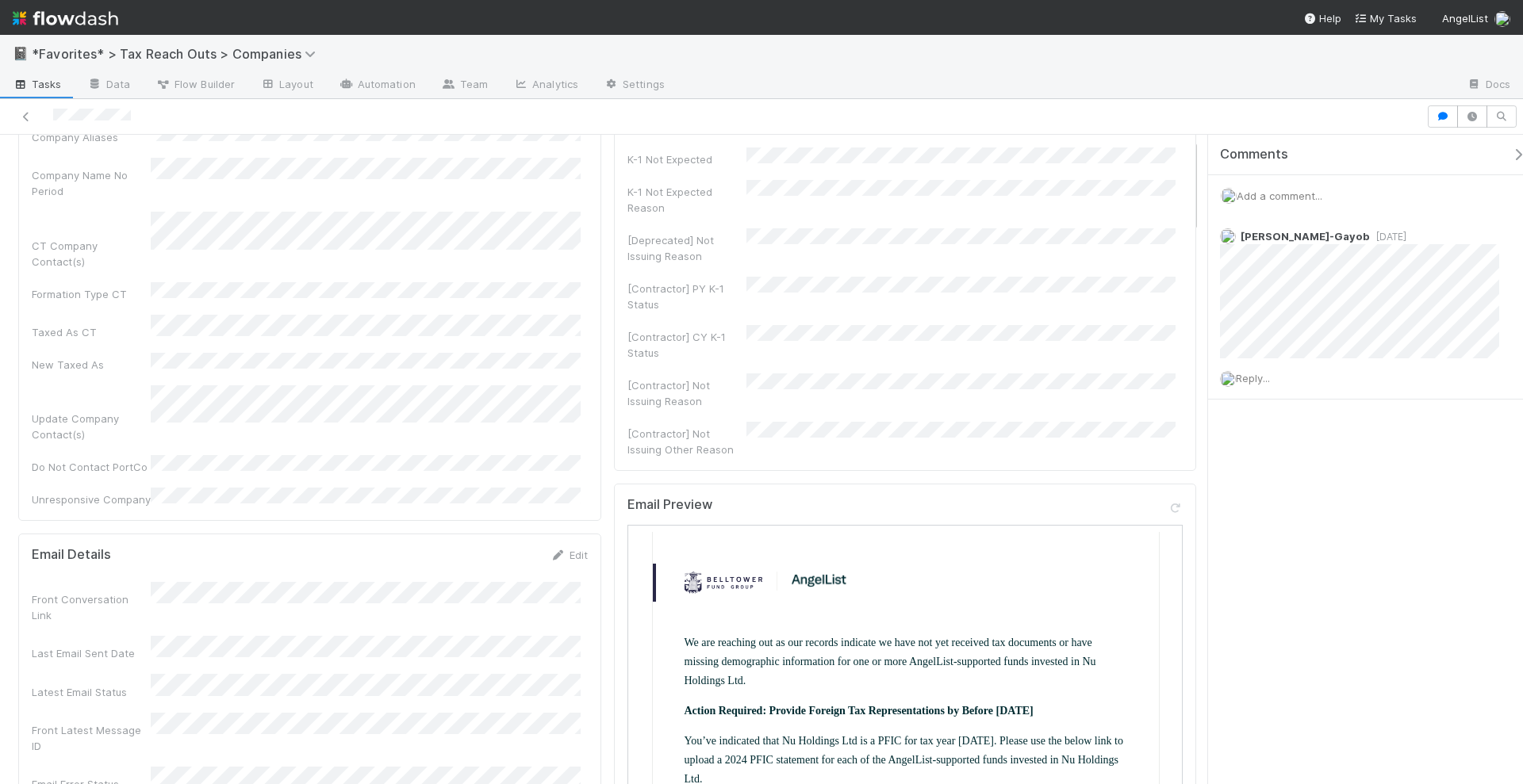
scroll to position [0, 0]
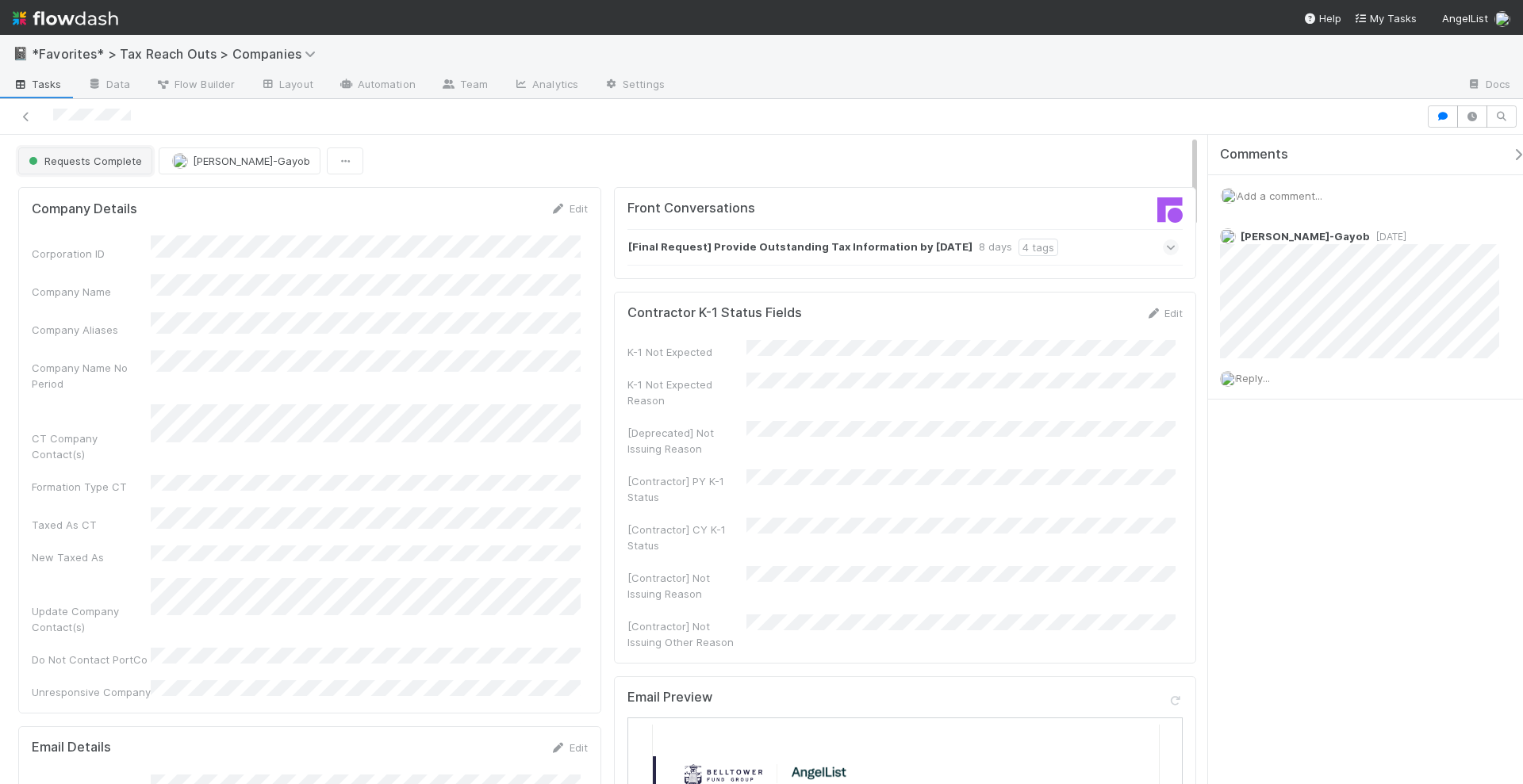
click at [108, 147] on button "Requests Complete" at bounding box center [85, 160] width 134 height 27
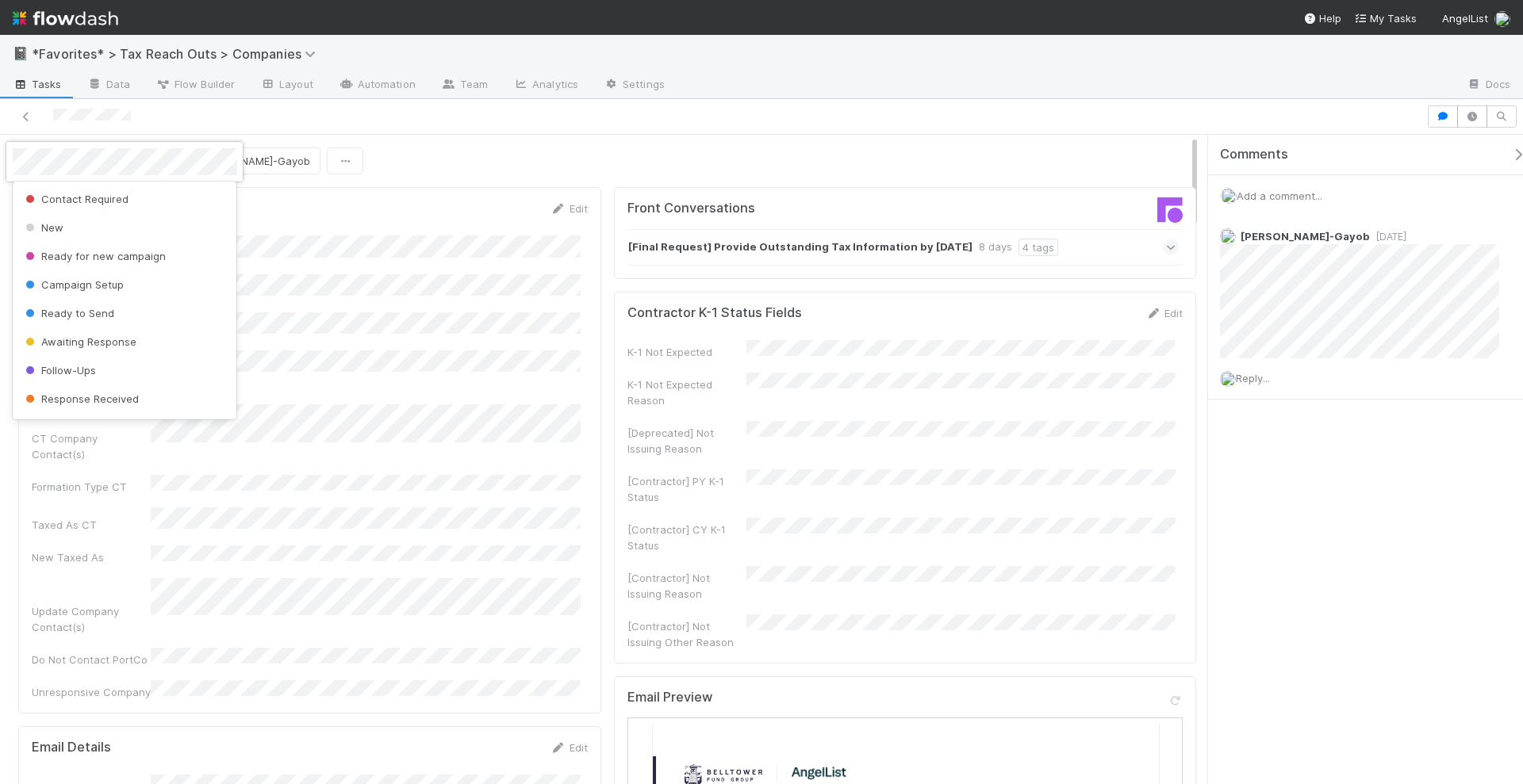
scroll to position [61, 0]
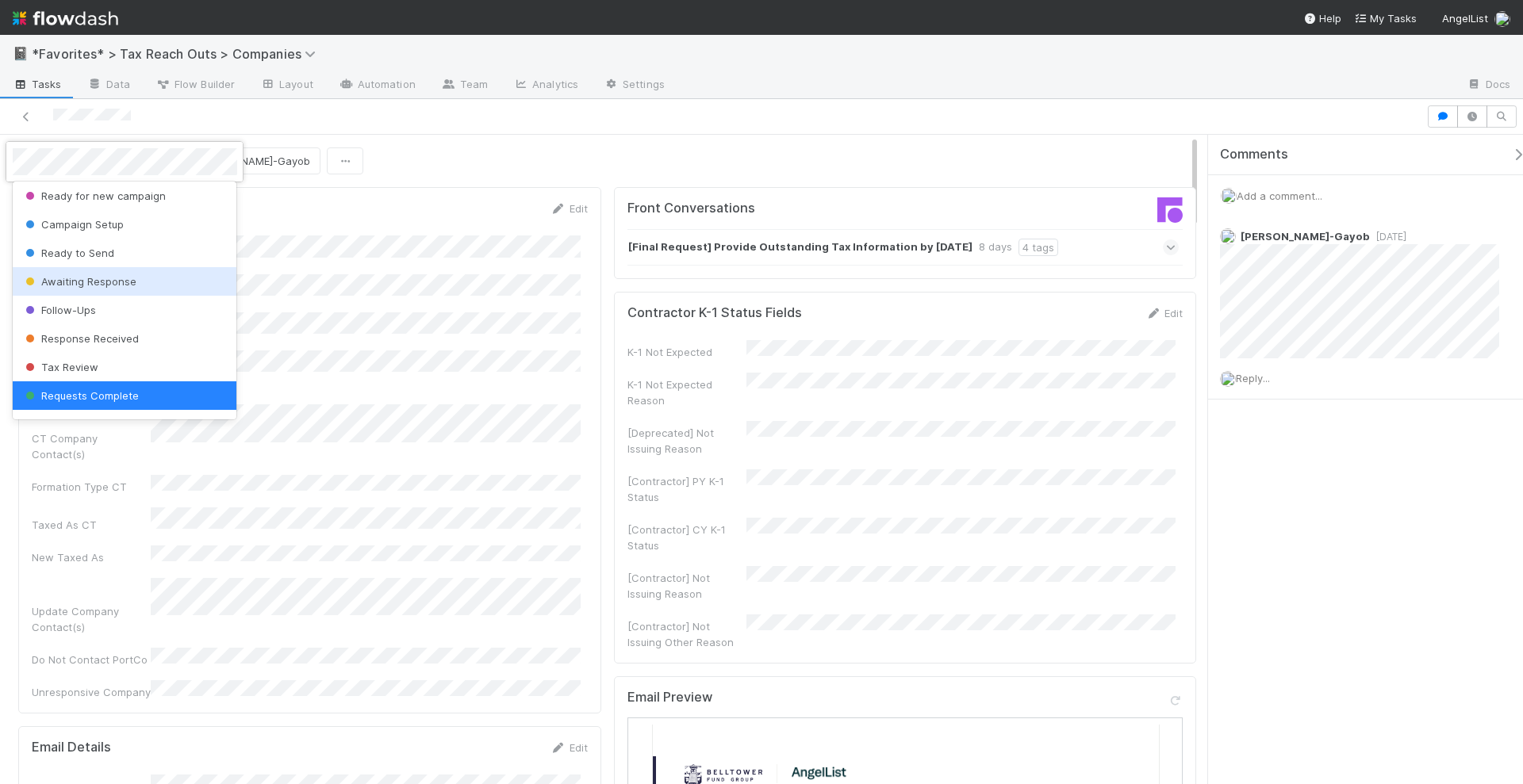
click at [132, 289] on div "Awaiting Response" at bounding box center [125, 281] width 225 height 29
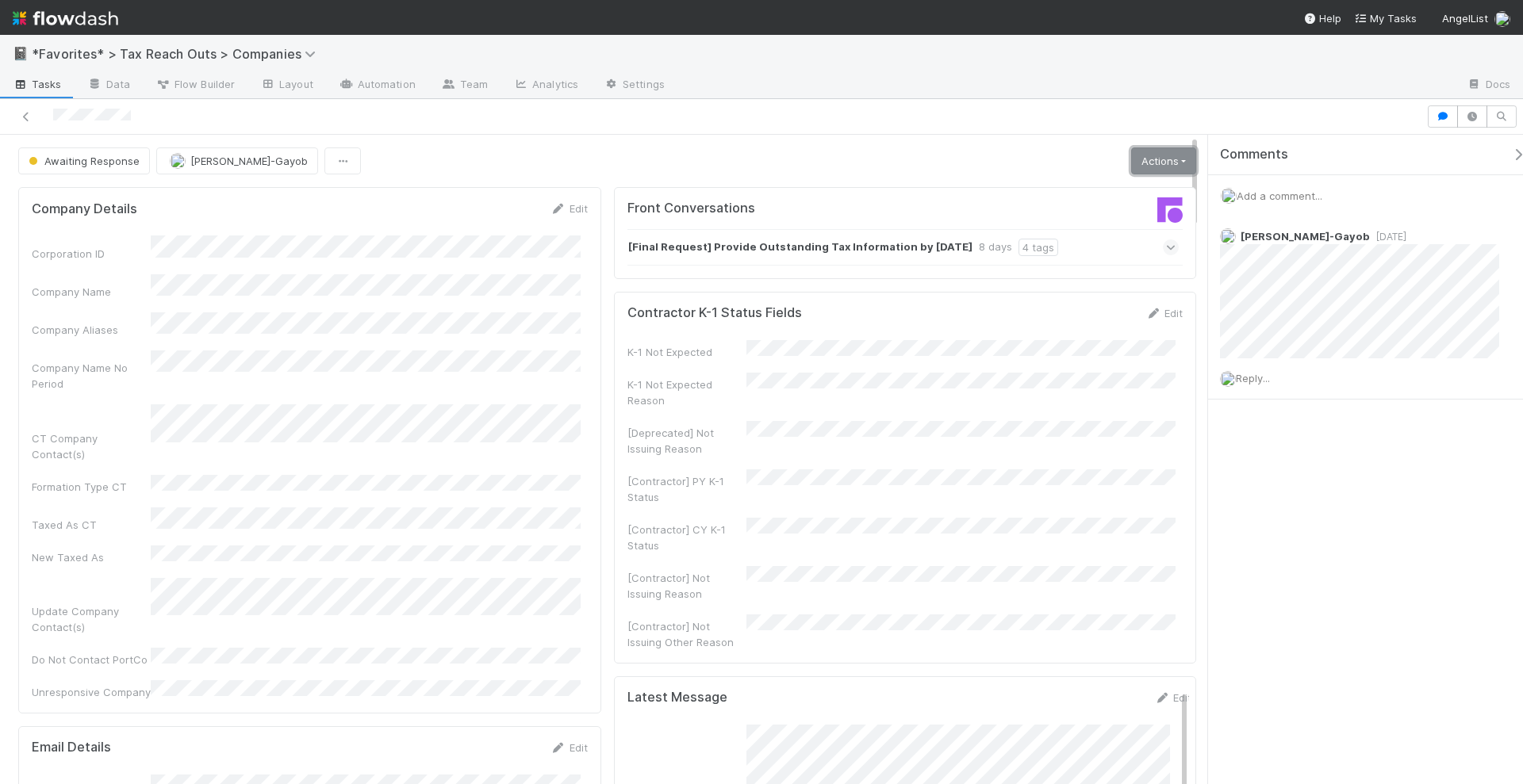
click at [1149, 153] on link "Actions" at bounding box center [1163, 160] width 65 height 27
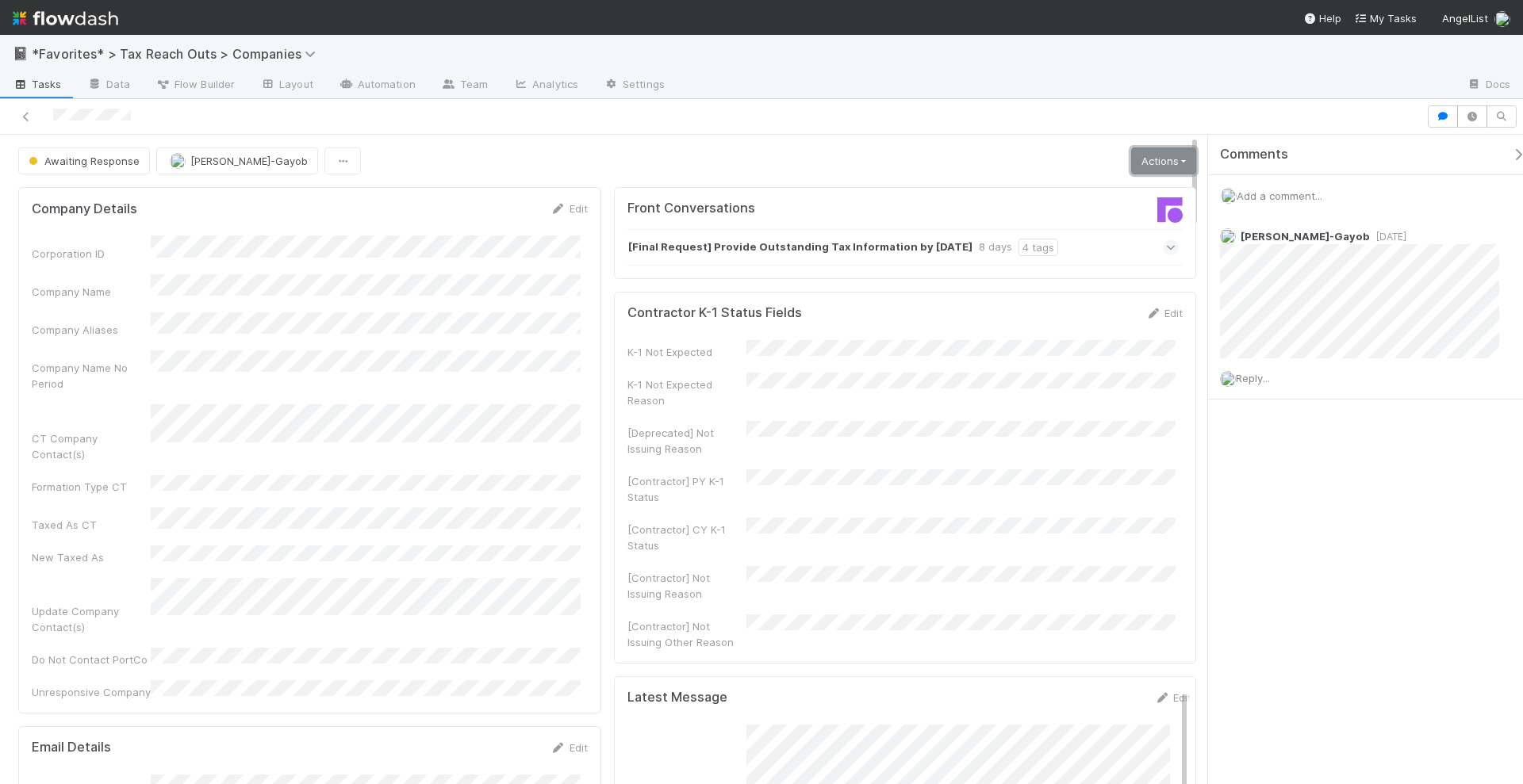
click at [1131, 163] on link "Actions" at bounding box center [1163, 160] width 65 height 27
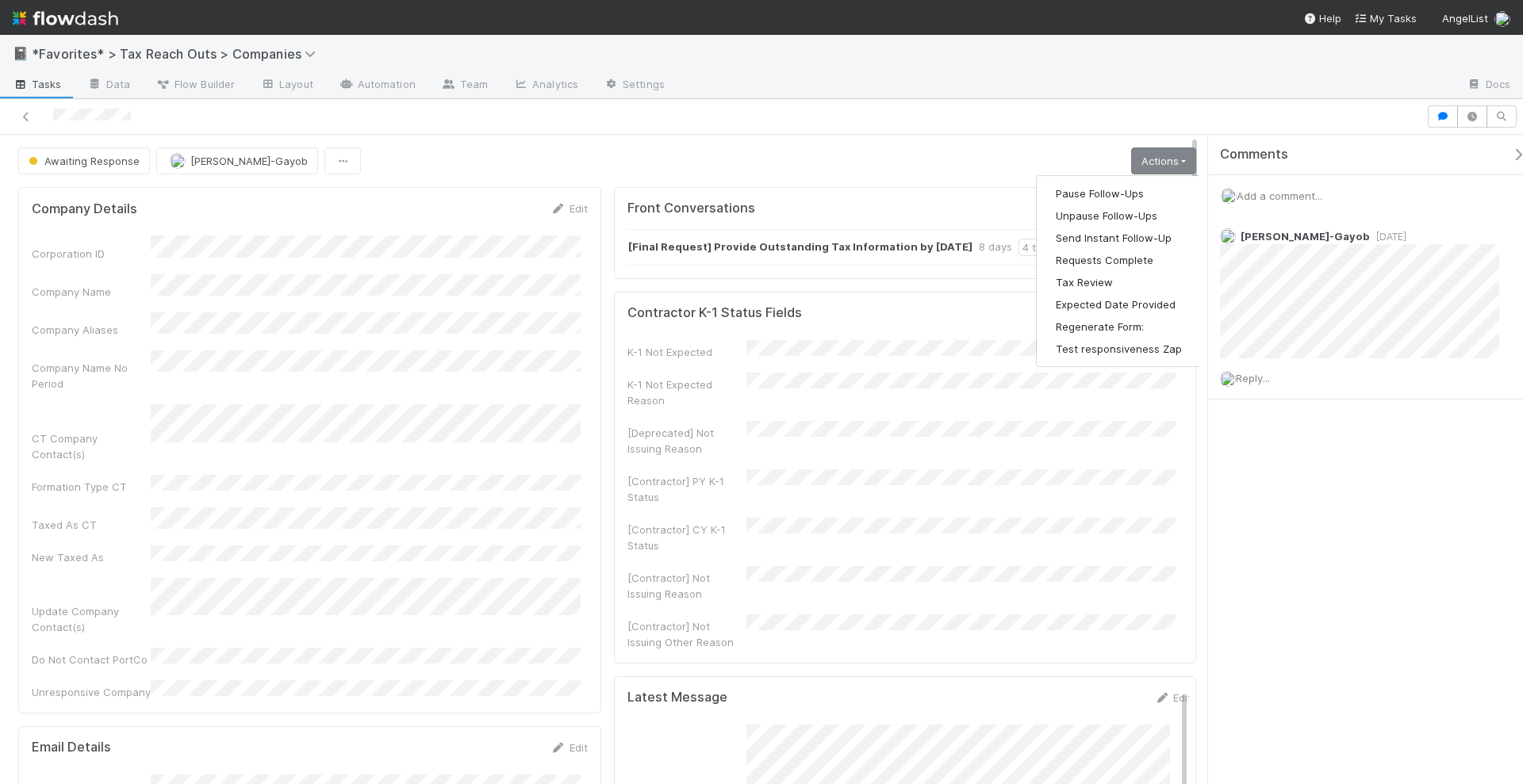
click at [1000, 151] on div "Awaiting Response Loraine Pati-Gayob Actions Pause Follow-Ups Unpause Follow-Up…" at bounding box center [606, 160] width 1178 height 27
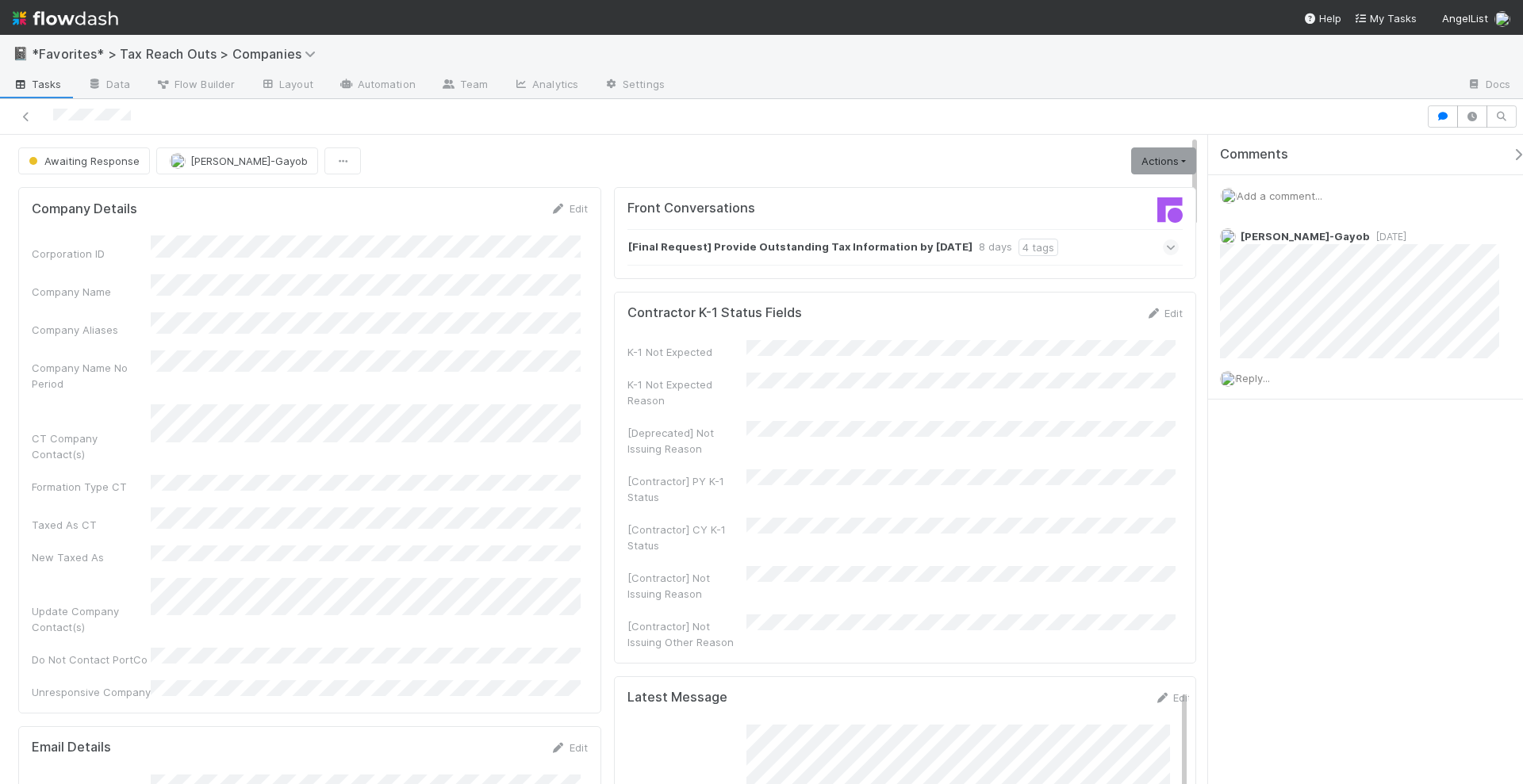
click at [1166, 239] on icon at bounding box center [1171, 247] width 10 height 16
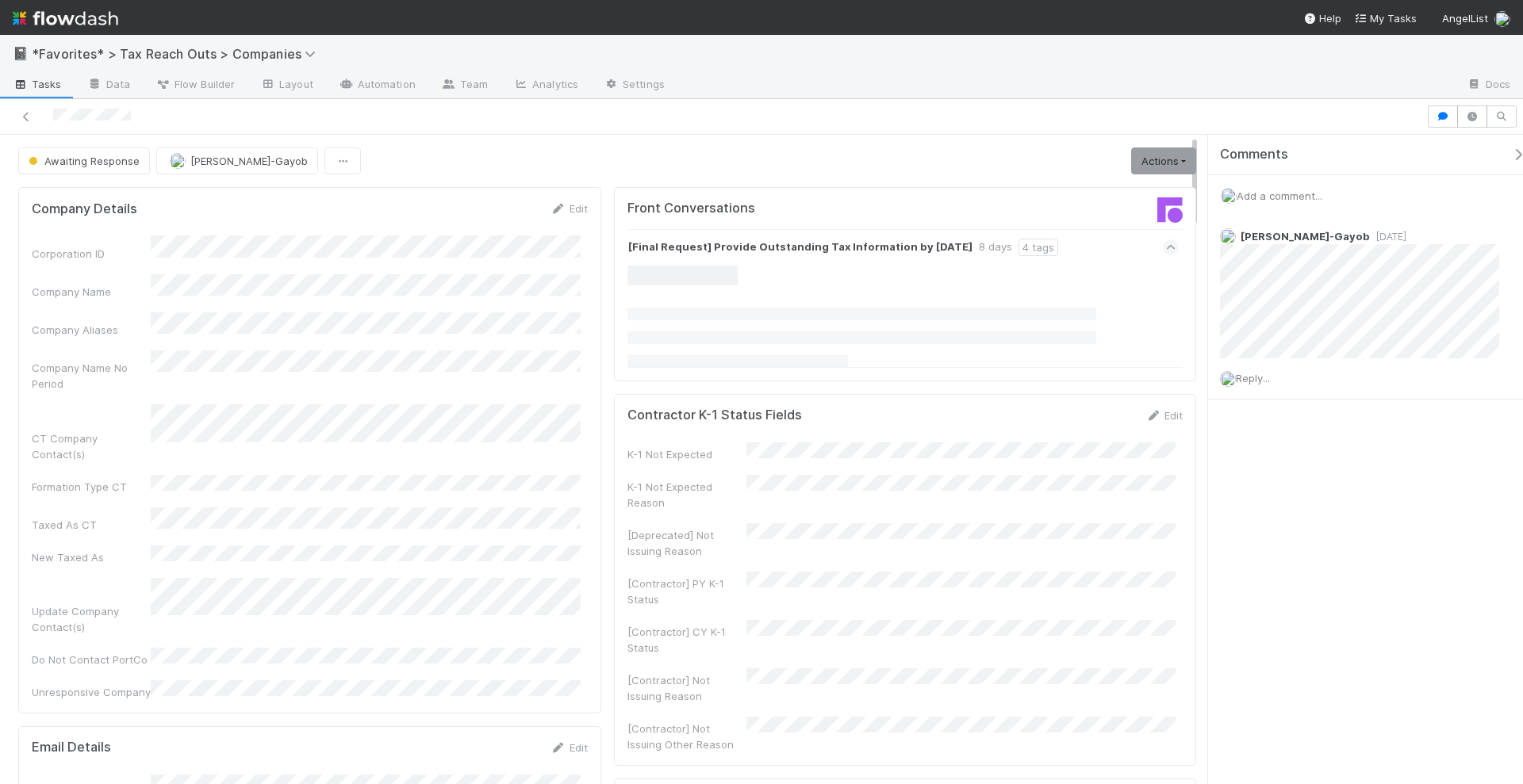
click at [754, 240] on strong "[Final Request] Provide Outstanding Tax Information by 8/11/2025" at bounding box center [800, 247] width 344 height 18
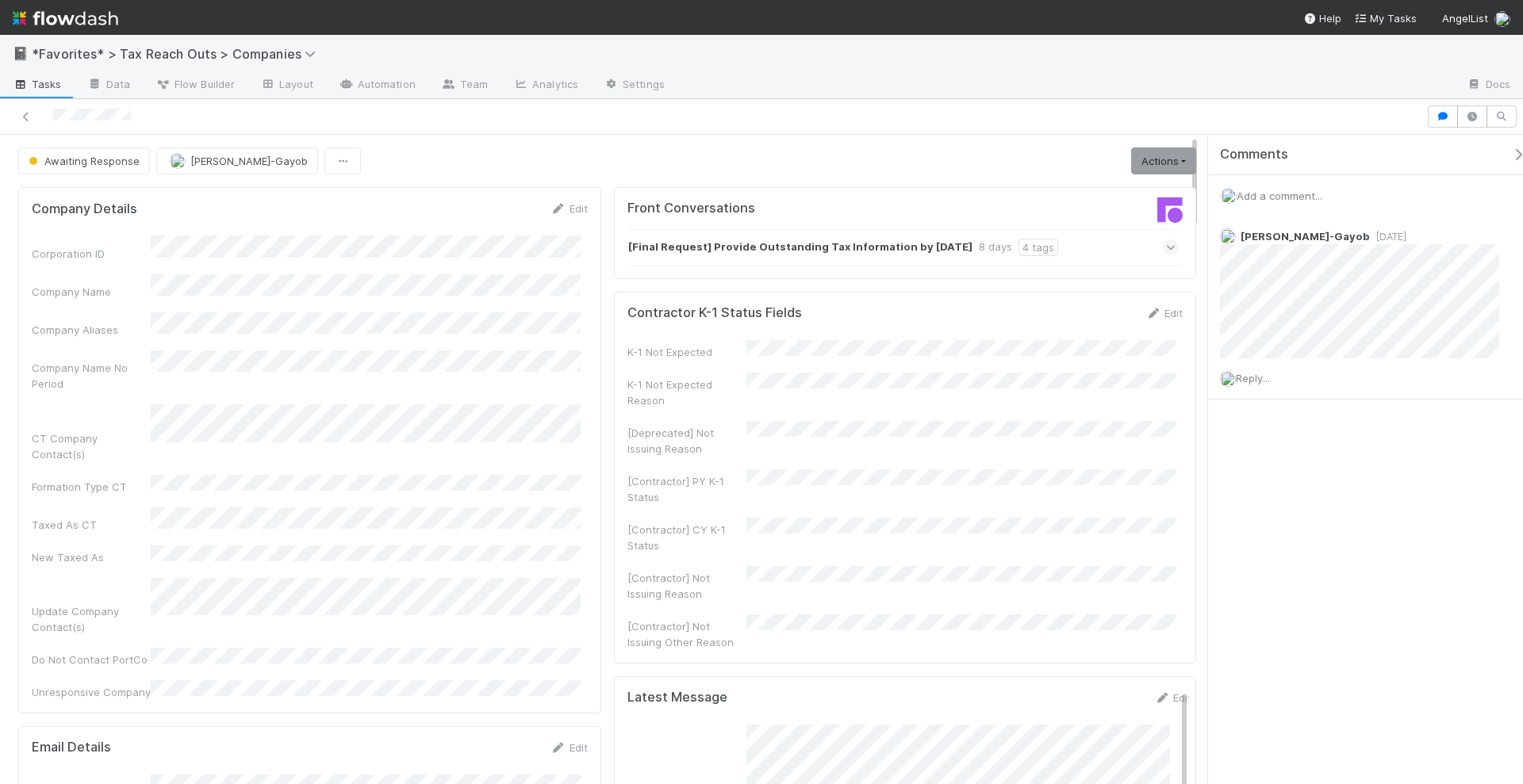
click at [754, 240] on strong "[Final Request] Provide Outstanding Tax Information by 8/11/2025" at bounding box center [800, 247] width 344 height 18
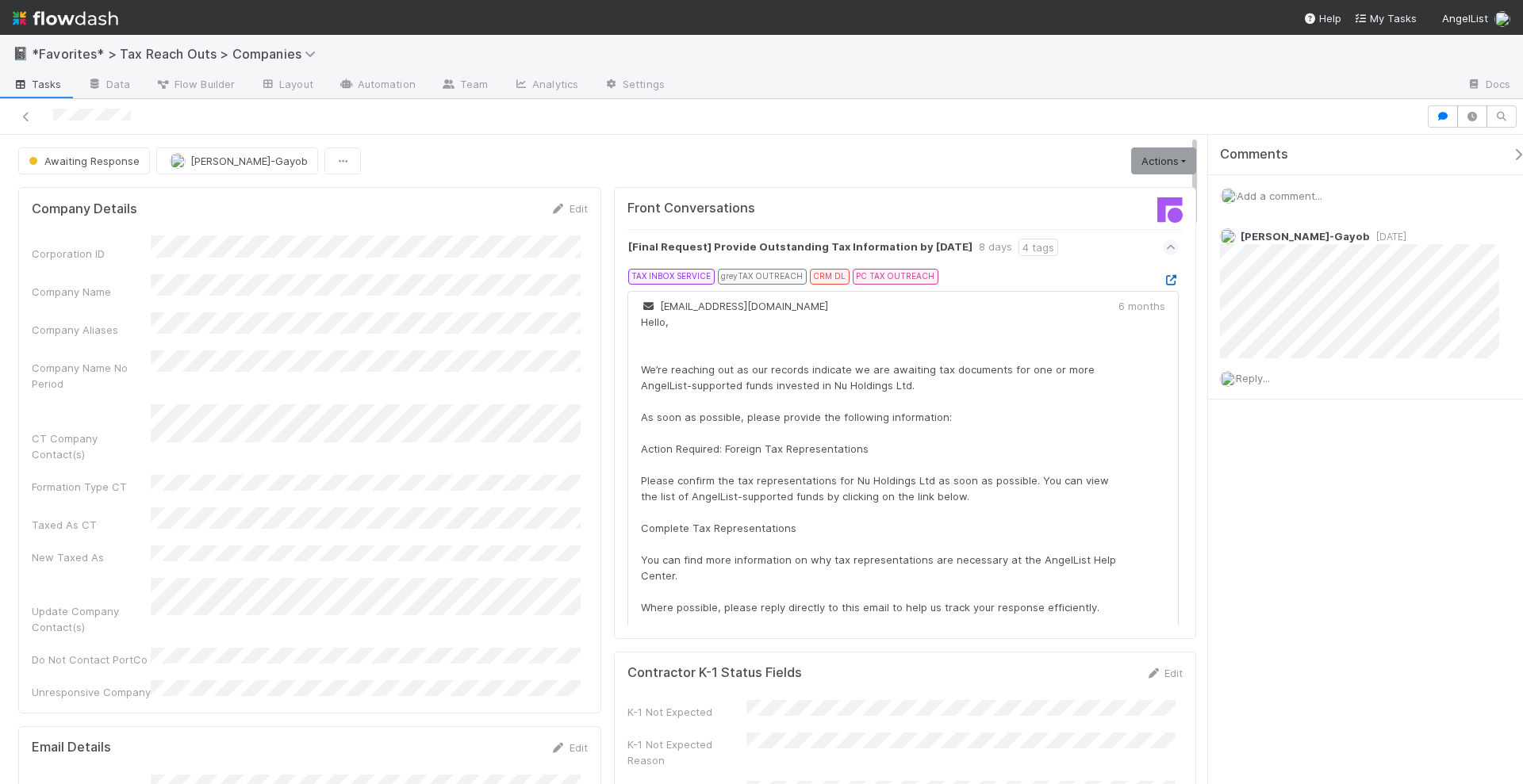
click at [1163, 277] on icon at bounding box center [1171, 280] width 16 height 10
click at [1163, 278] on icon at bounding box center [1171, 280] width 16 height 10
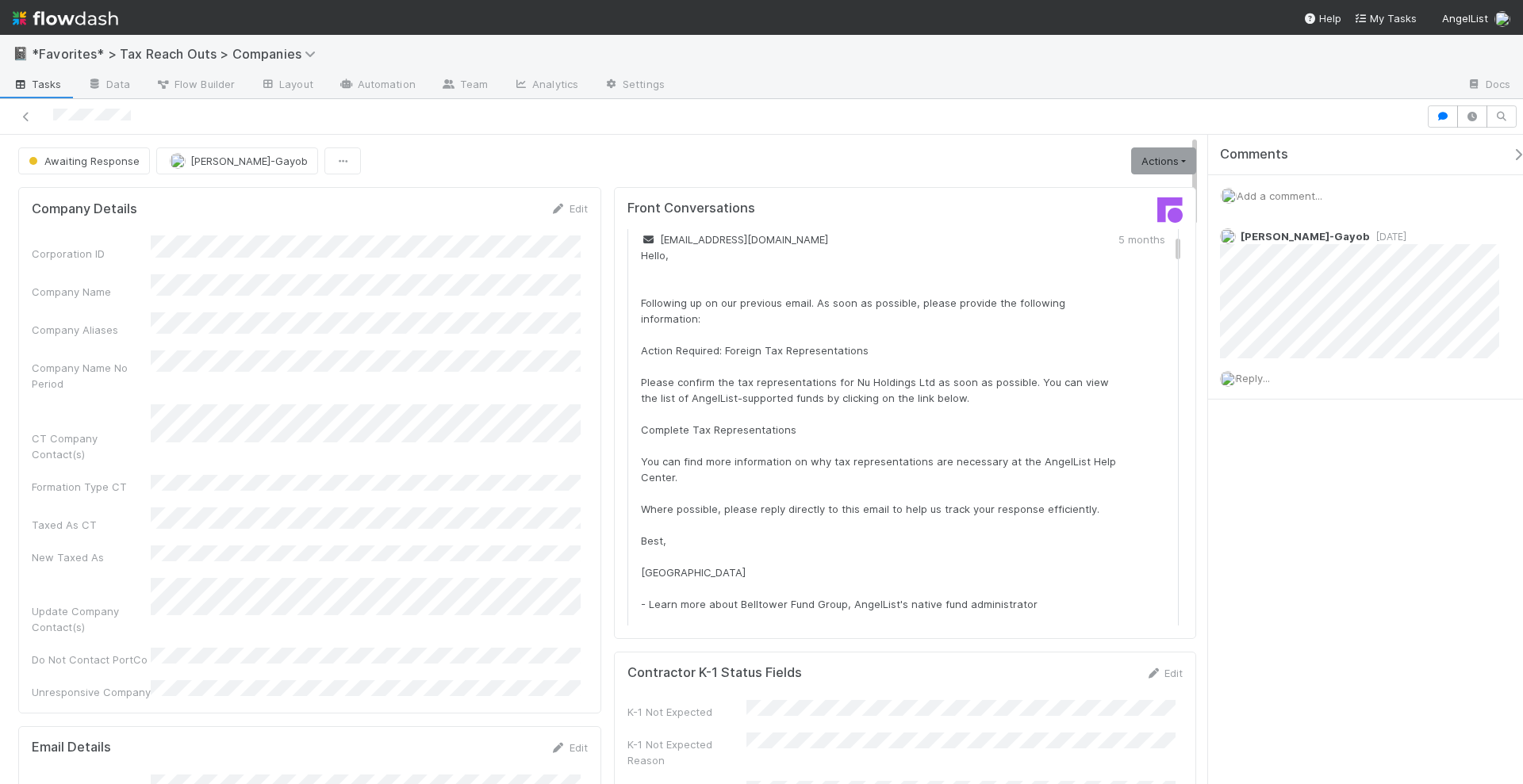
scroll to position [99, 0]
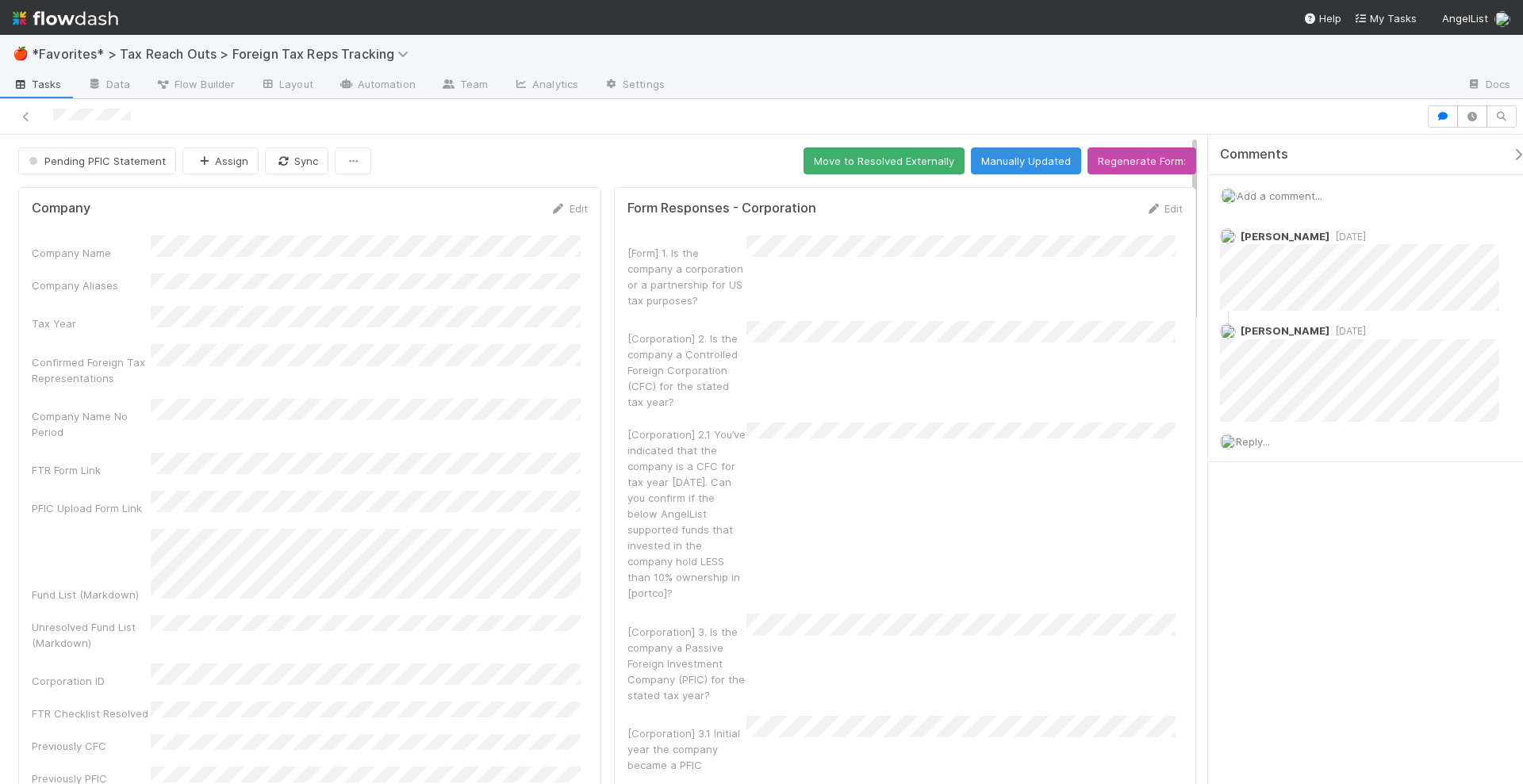
click at [586, 369] on div "Company Edit Company Name Company Aliases Tax Year Confirmed Foreign Tax Repres…" at bounding box center [309, 493] width 584 height 613
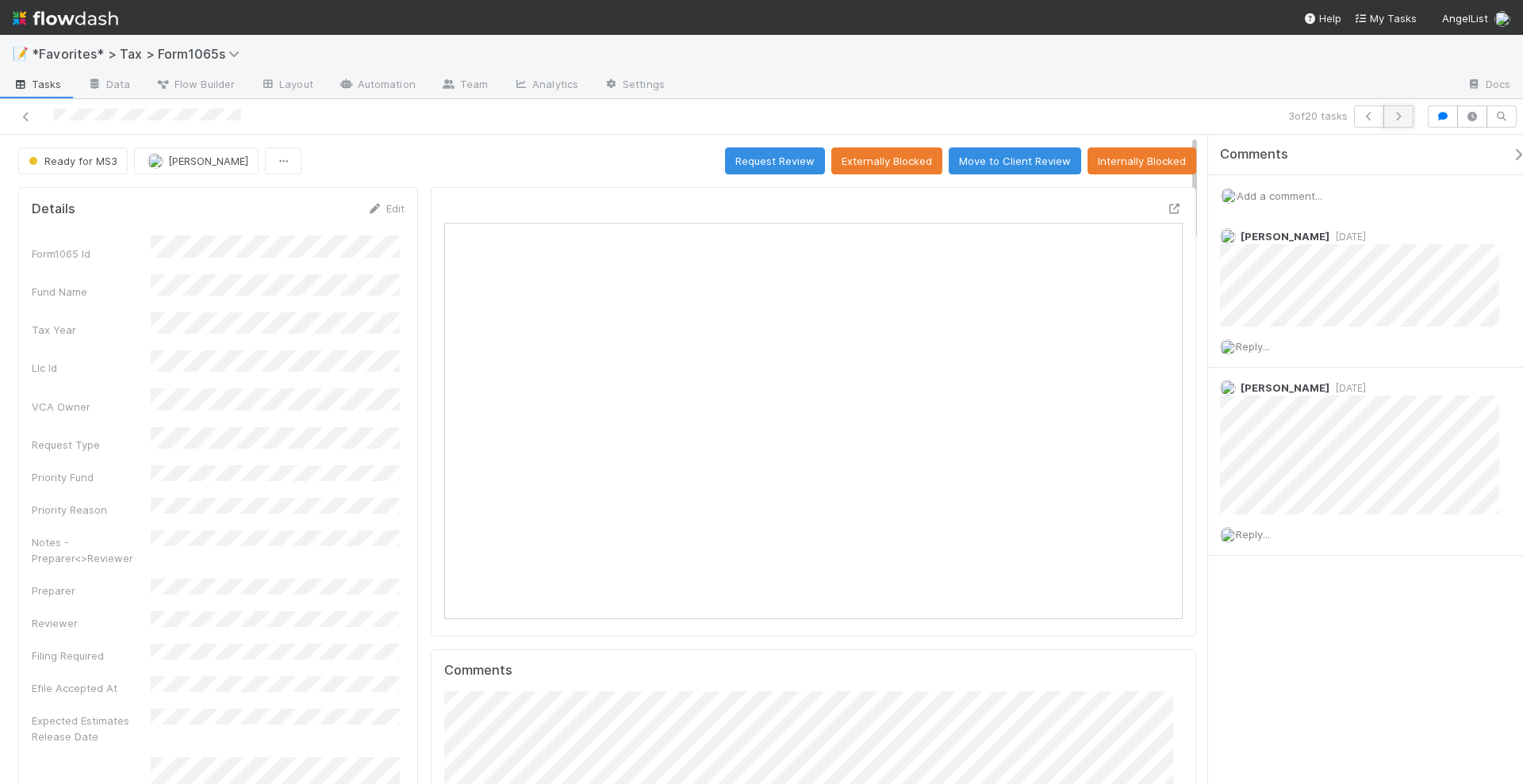
click at [1405, 115] on icon "button" at bounding box center [1399, 117] width 16 height 10
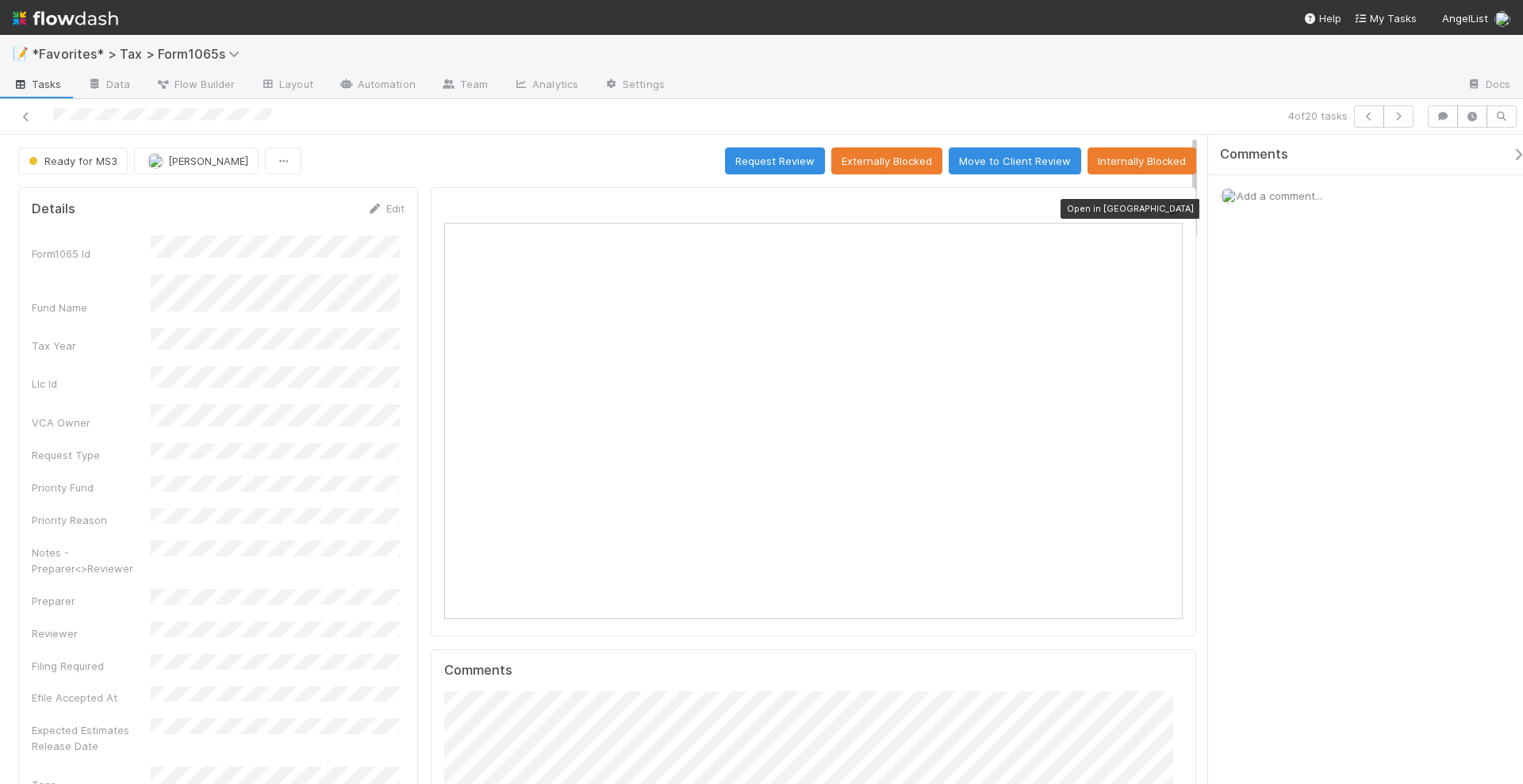
click at [1167, 207] on icon at bounding box center [1175, 209] width 16 height 10
click at [1399, 116] on icon "button" at bounding box center [1399, 117] width 16 height 10
click at [1394, 122] on button "button" at bounding box center [1399, 116] width 30 height 22
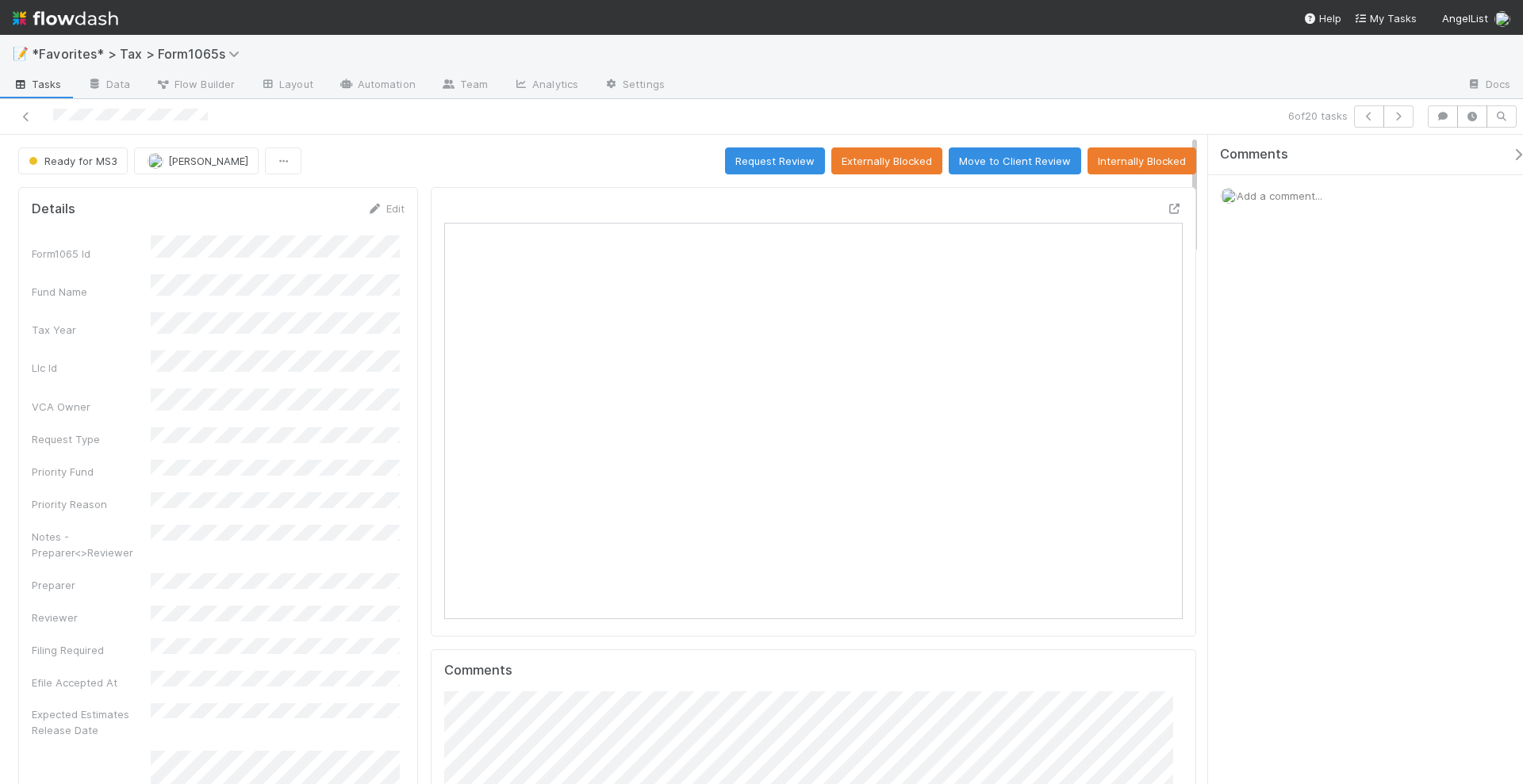
scroll to position [308, 715]
click at [1167, 209] on icon at bounding box center [1175, 209] width 16 height 10
click at [771, 158] on button "Request Review" at bounding box center [774, 160] width 100 height 27
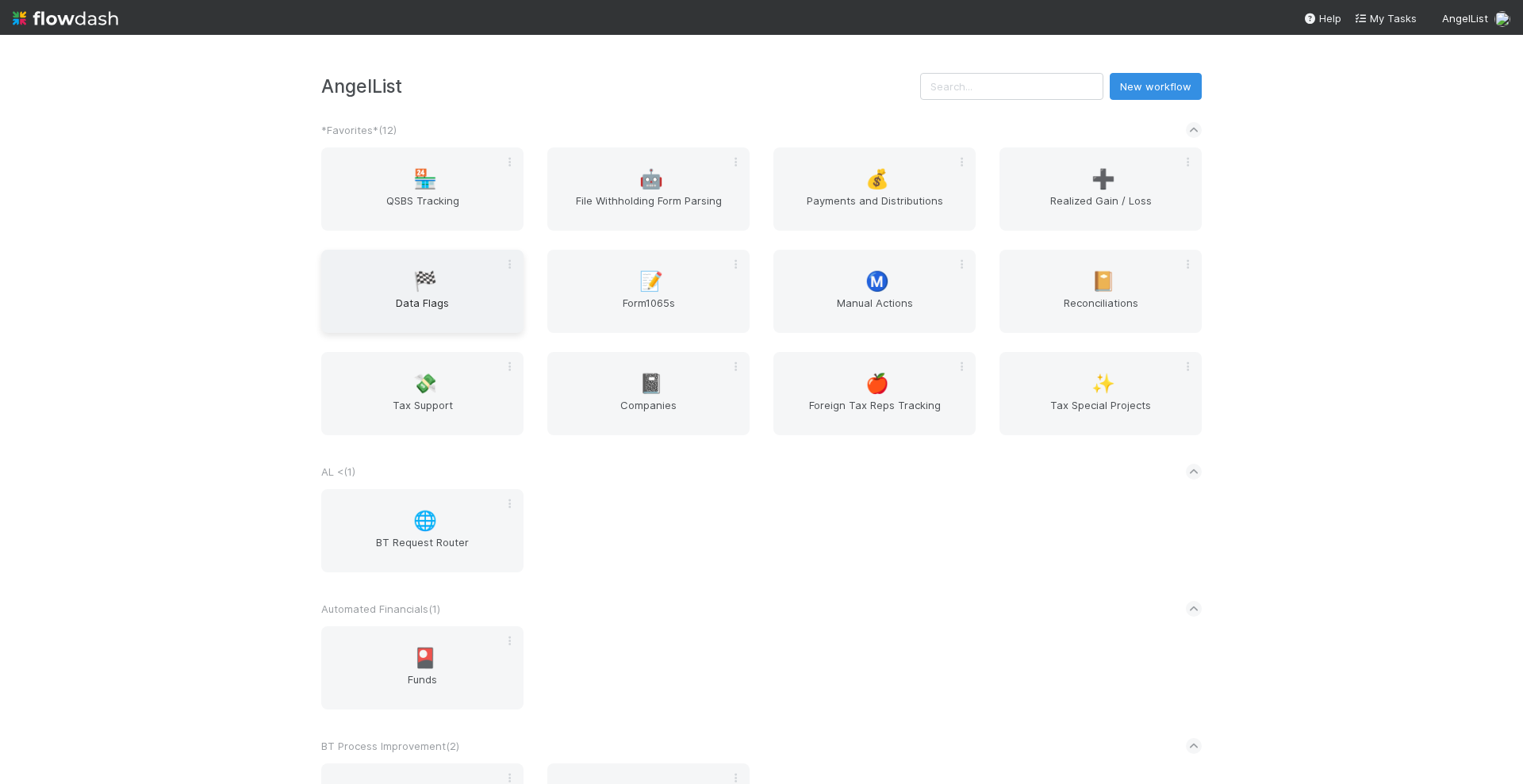
click at [448, 301] on span "Data Flags" at bounding box center [423, 311] width 190 height 32
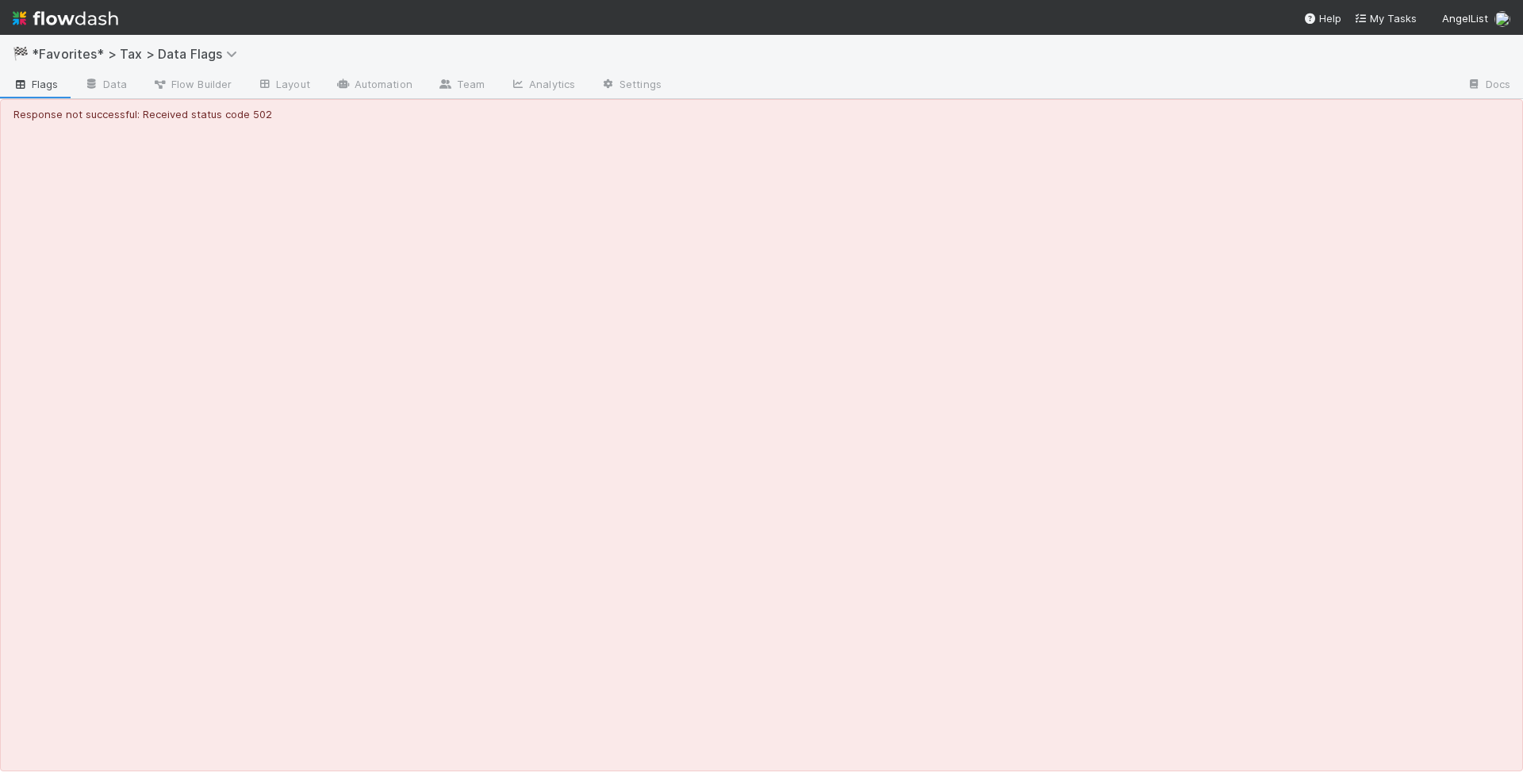
click at [104, 23] on img at bounding box center [66, 18] width 105 height 27
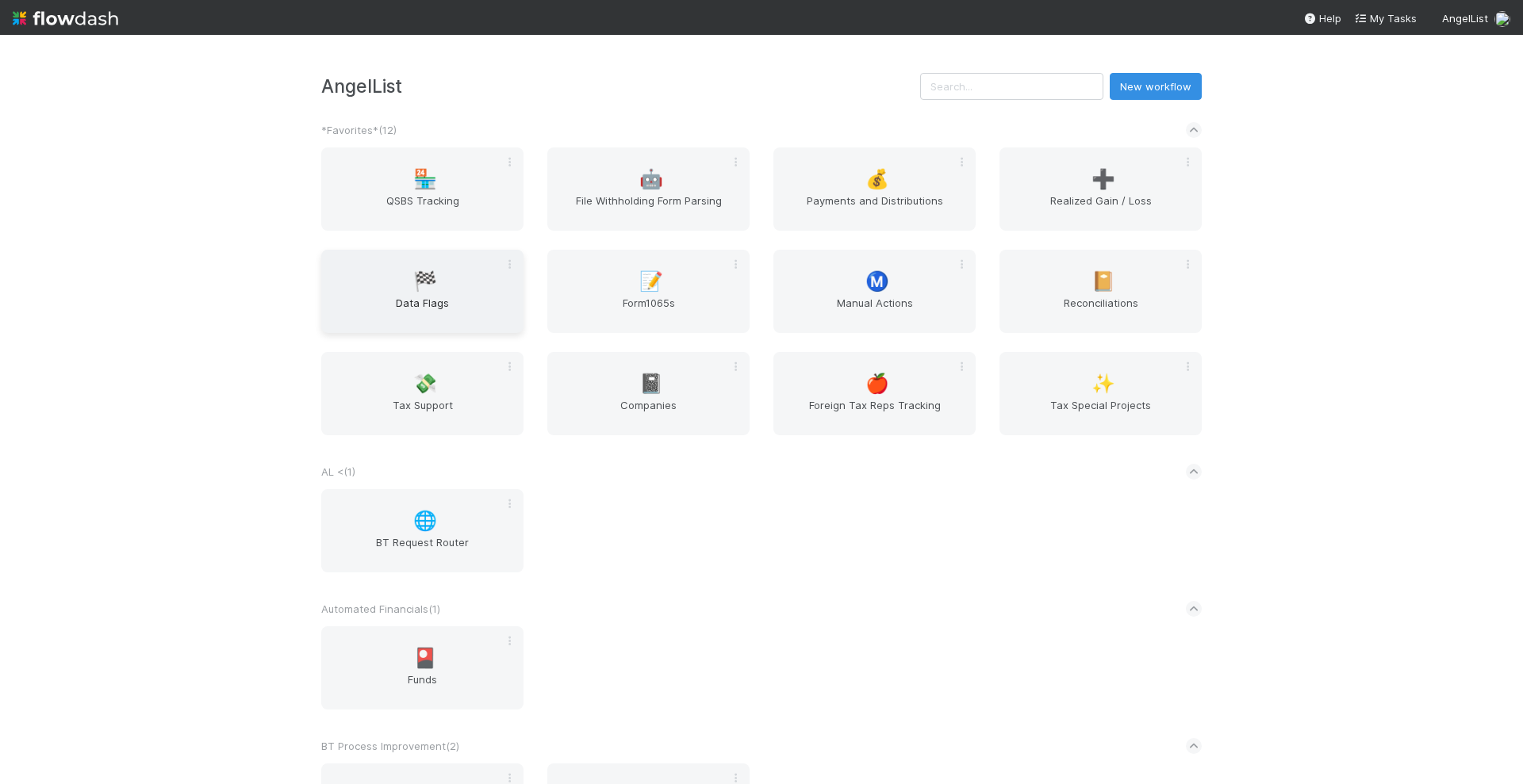
click at [442, 290] on div "🏁 Data Flags" at bounding box center [423, 291] width 203 height 83
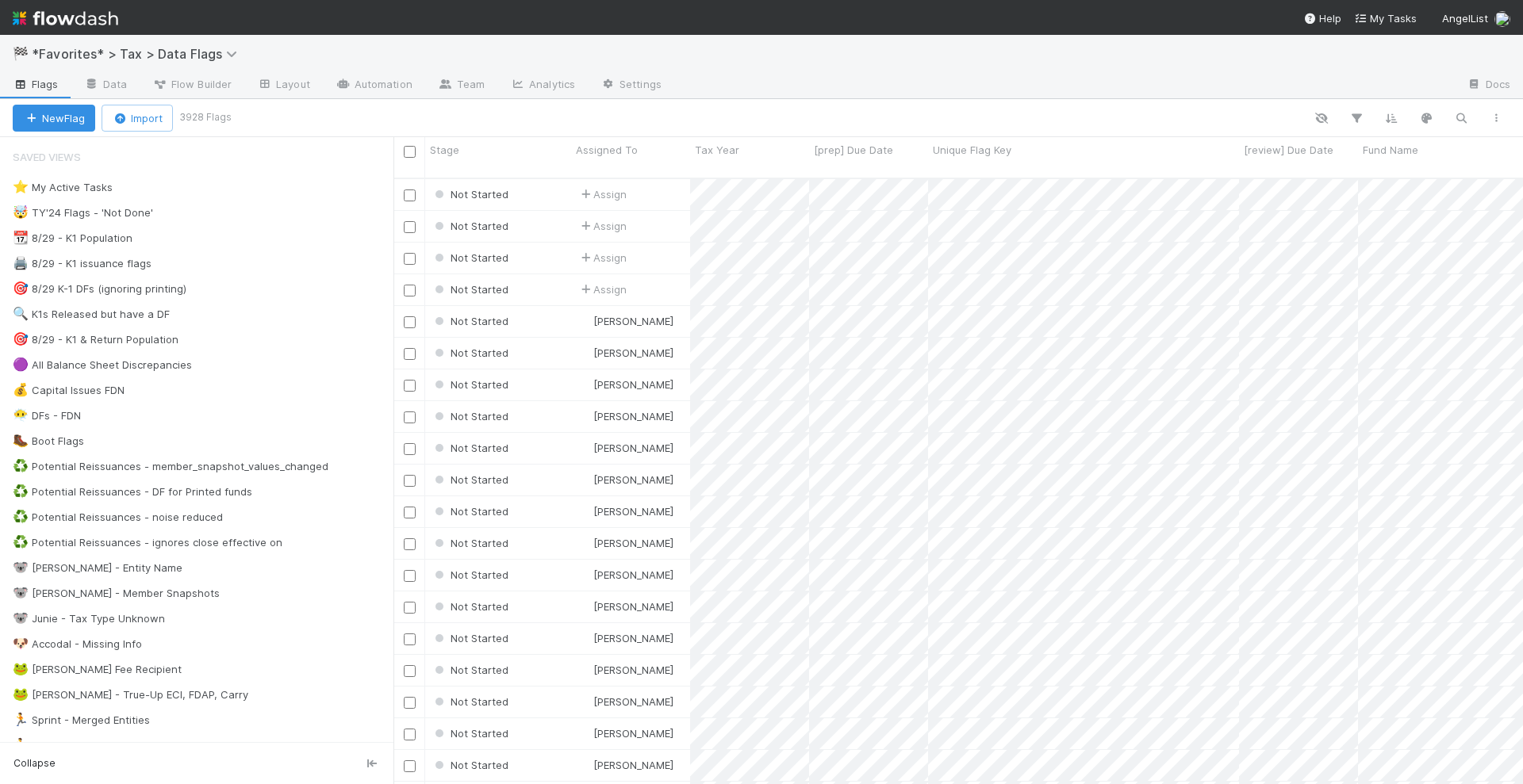
scroll to position [604, 1114]
click at [78, 20] on img at bounding box center [66, 18] width 105 height 27
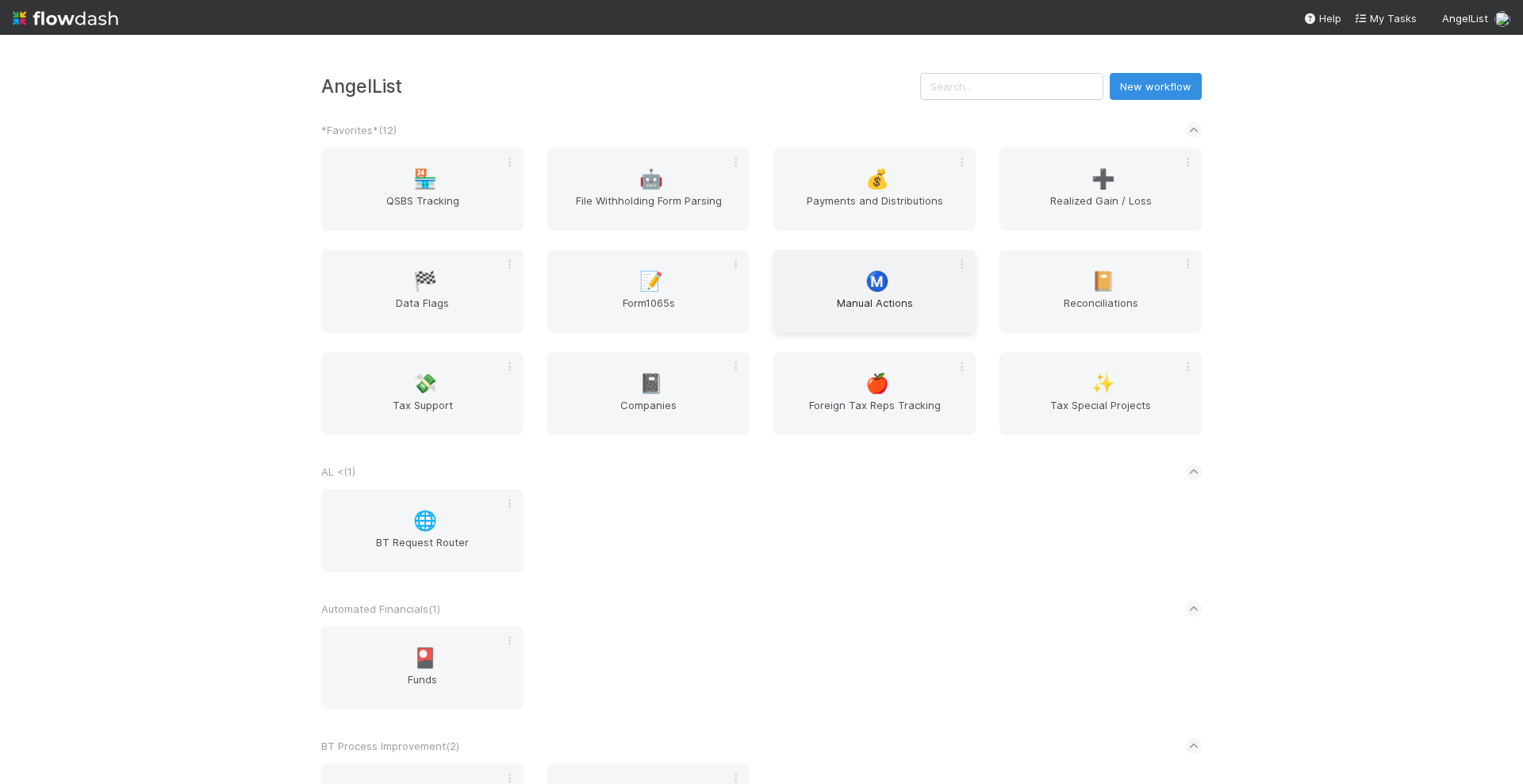
click at [841, 297] on span "Manual Actions" at bounding box center [874, 311] width 190 height 32
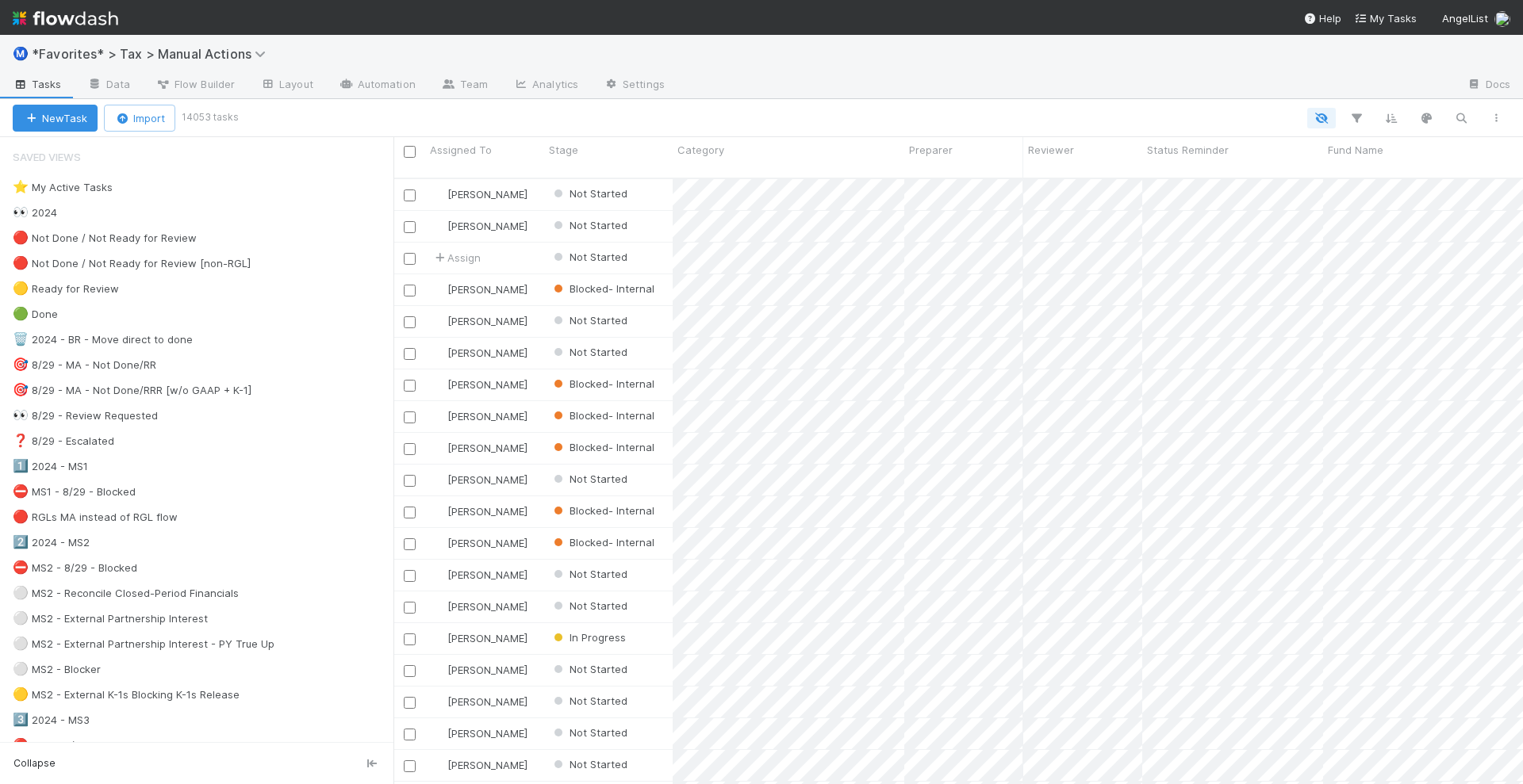
scroll to position [604, 1114]
click at [120, 258] on div "🔴 Not Done / Not Ready for Review [non-RGL]" at bounding box center [131, 263] width 238 height 20
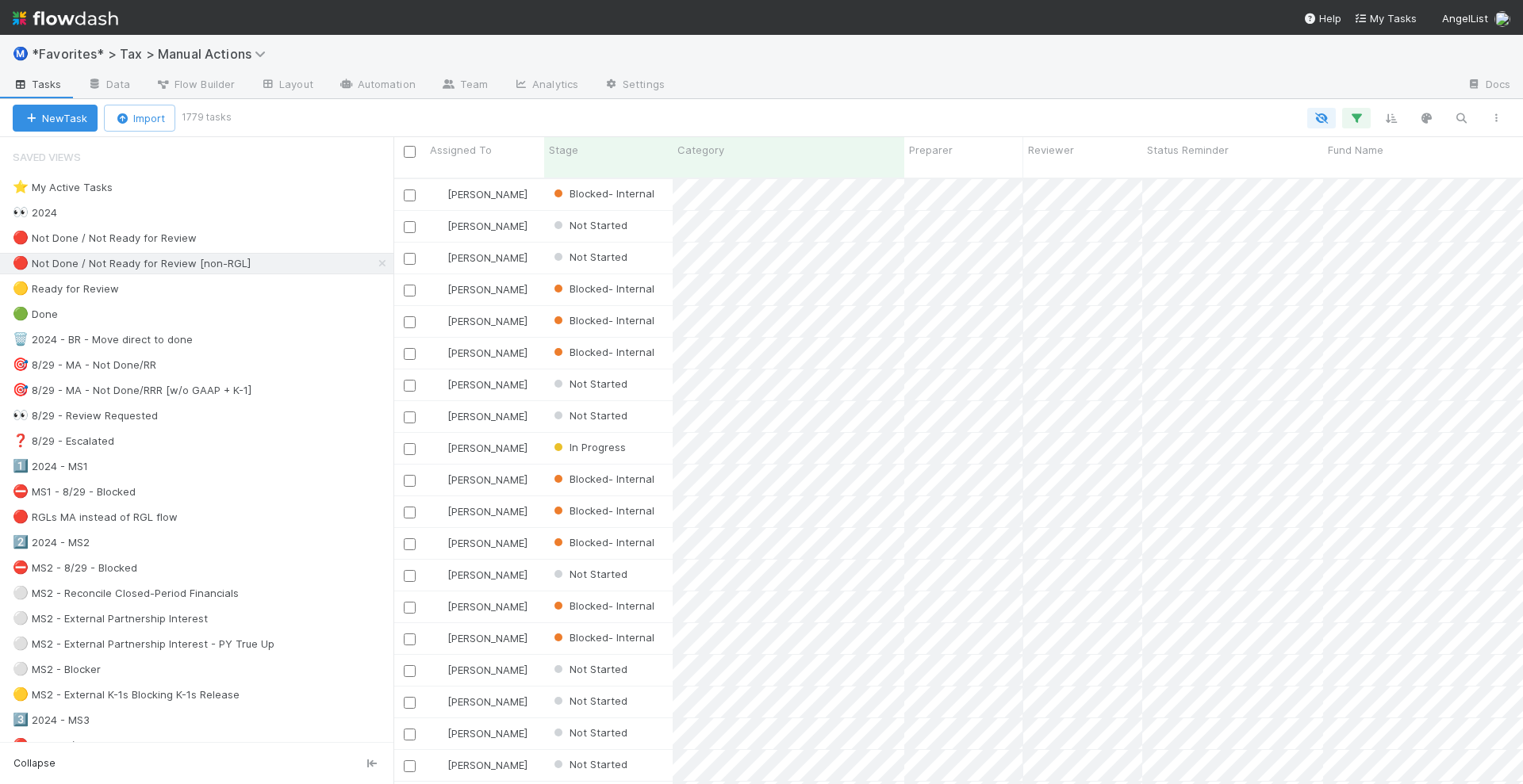
scroll to position [604, 1114]
click at [218, 387] on div "🎯 8/29 - MA - Not Done/RRR [w/o GAAP + K-1]" at bounding box center [132, 391] width 239 height 20
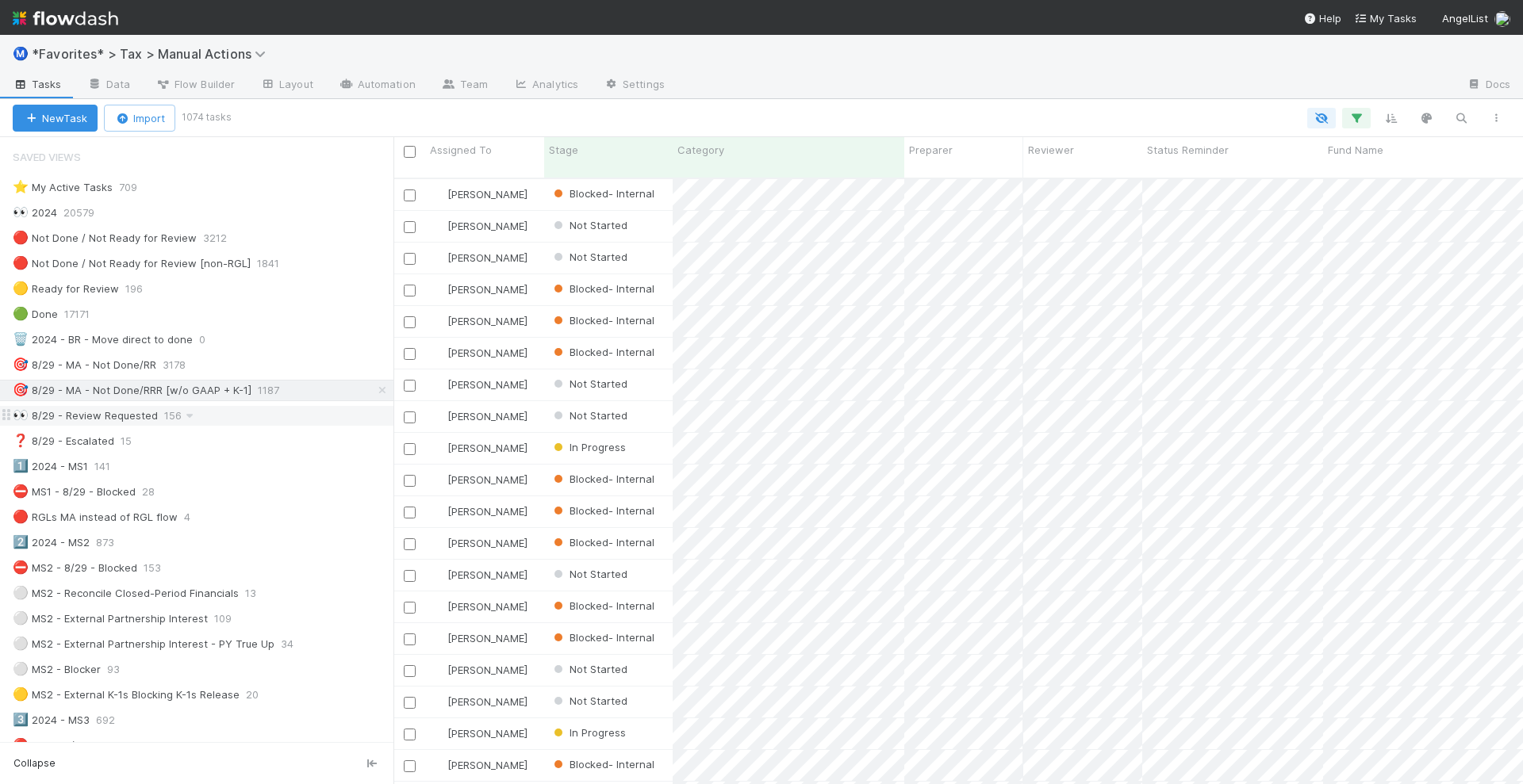
scroll to position [604, 1114]
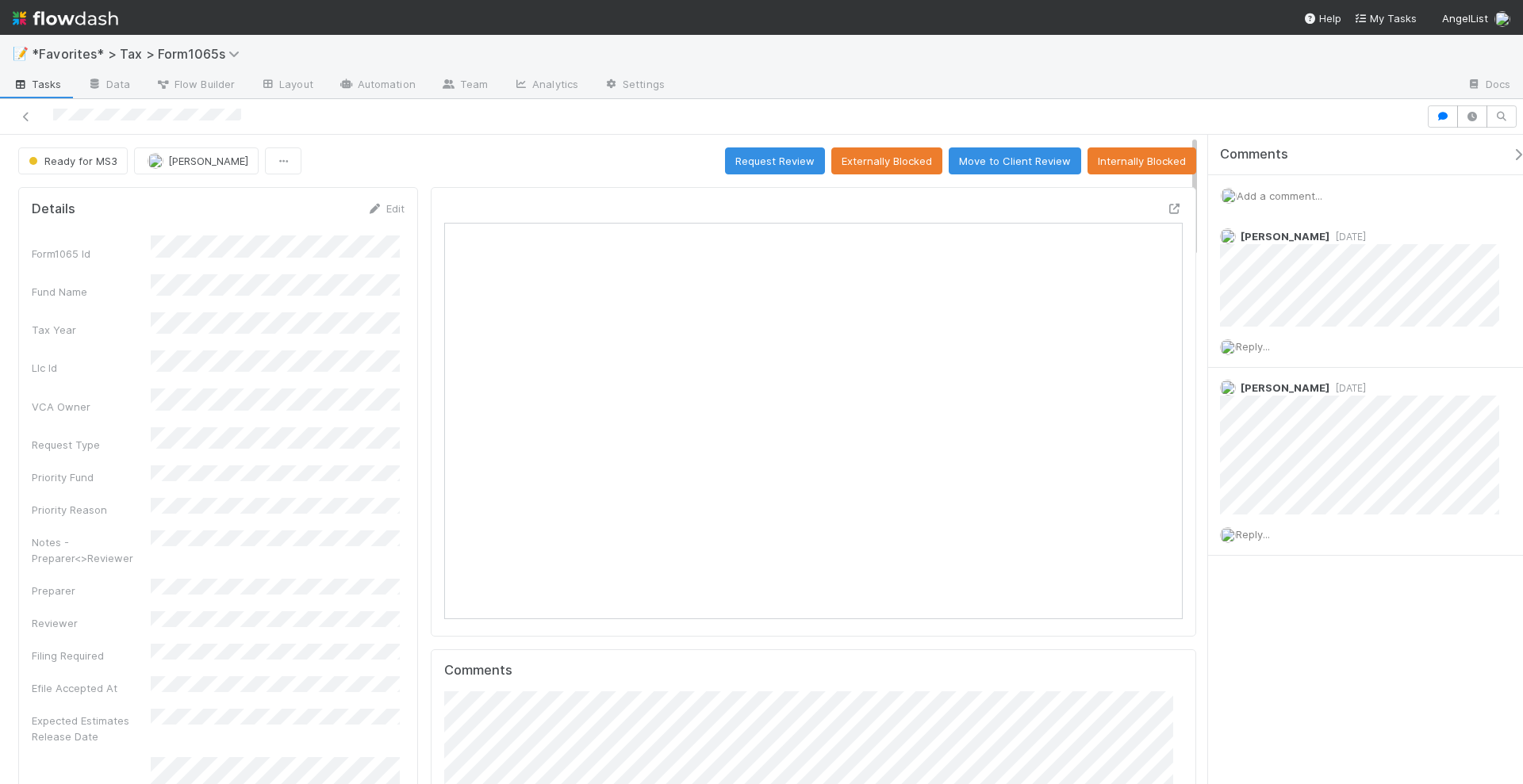
scroll to position [308, 715]
click at [780, 163] on button "Request Review" at bounding box center [774, 160] width 100 height 27
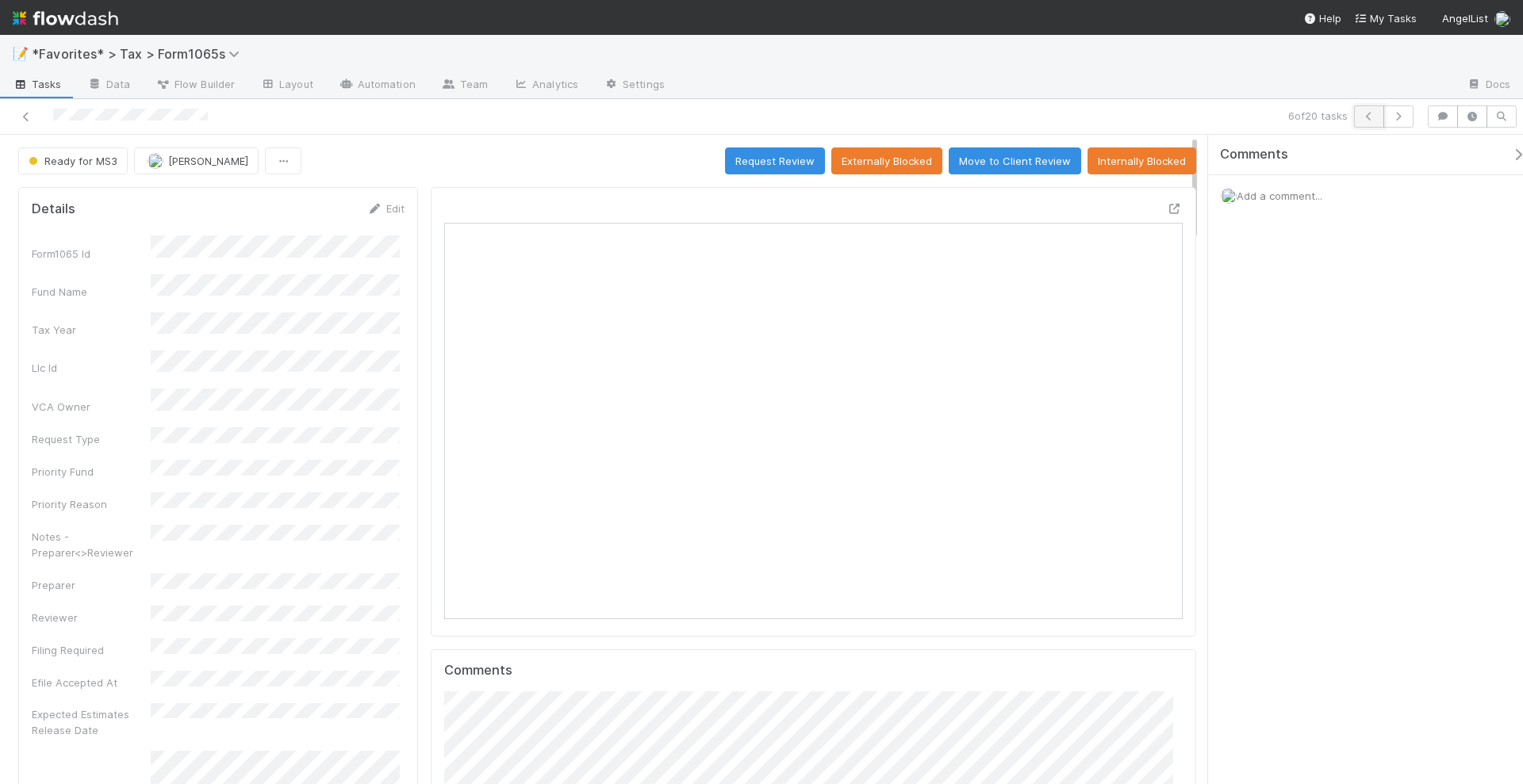
click at [1366, 116] on icon "button" at bounding box center [1369, 117] width 16 height 10
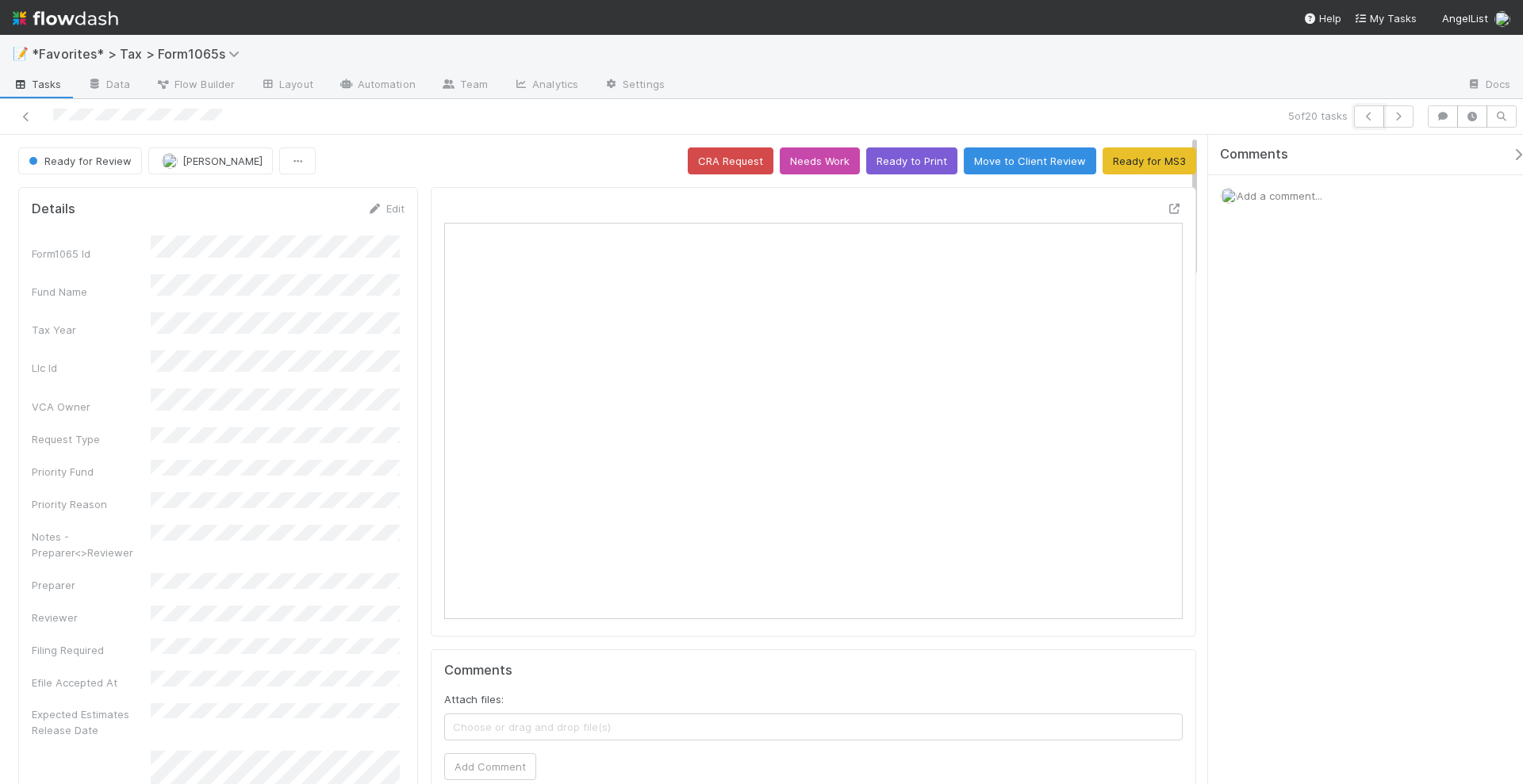
click at [1366, 116] on icon "button" at bounding box center [1369, 117] width 16 height 10
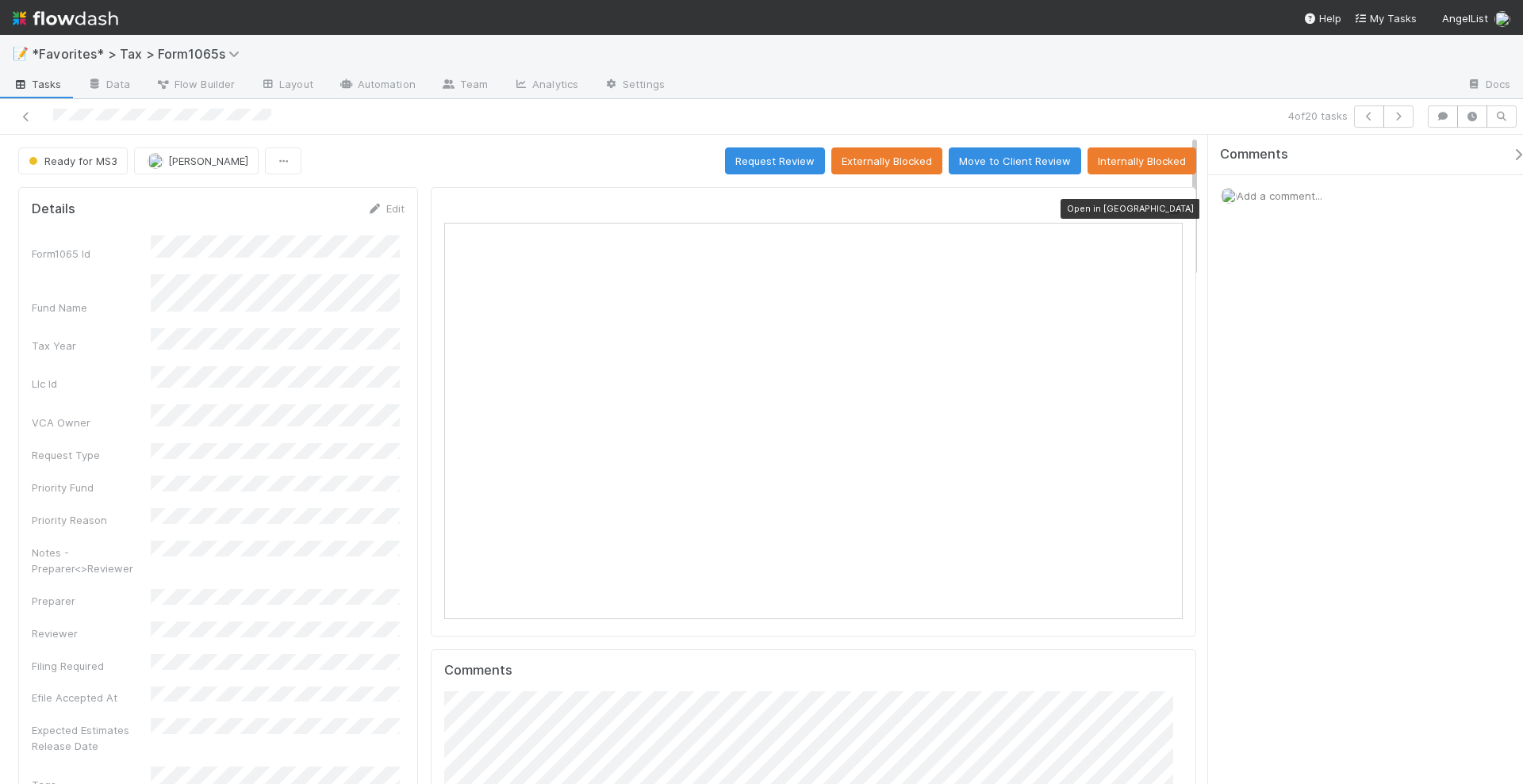
scroll to position [308, 353]
click at [1167, 207] on icon at bounding box center [1175, 209] width 16 height 10
click at [777, 165] on button "Request Review" at bounding box center [774, 160] width 100 height 27
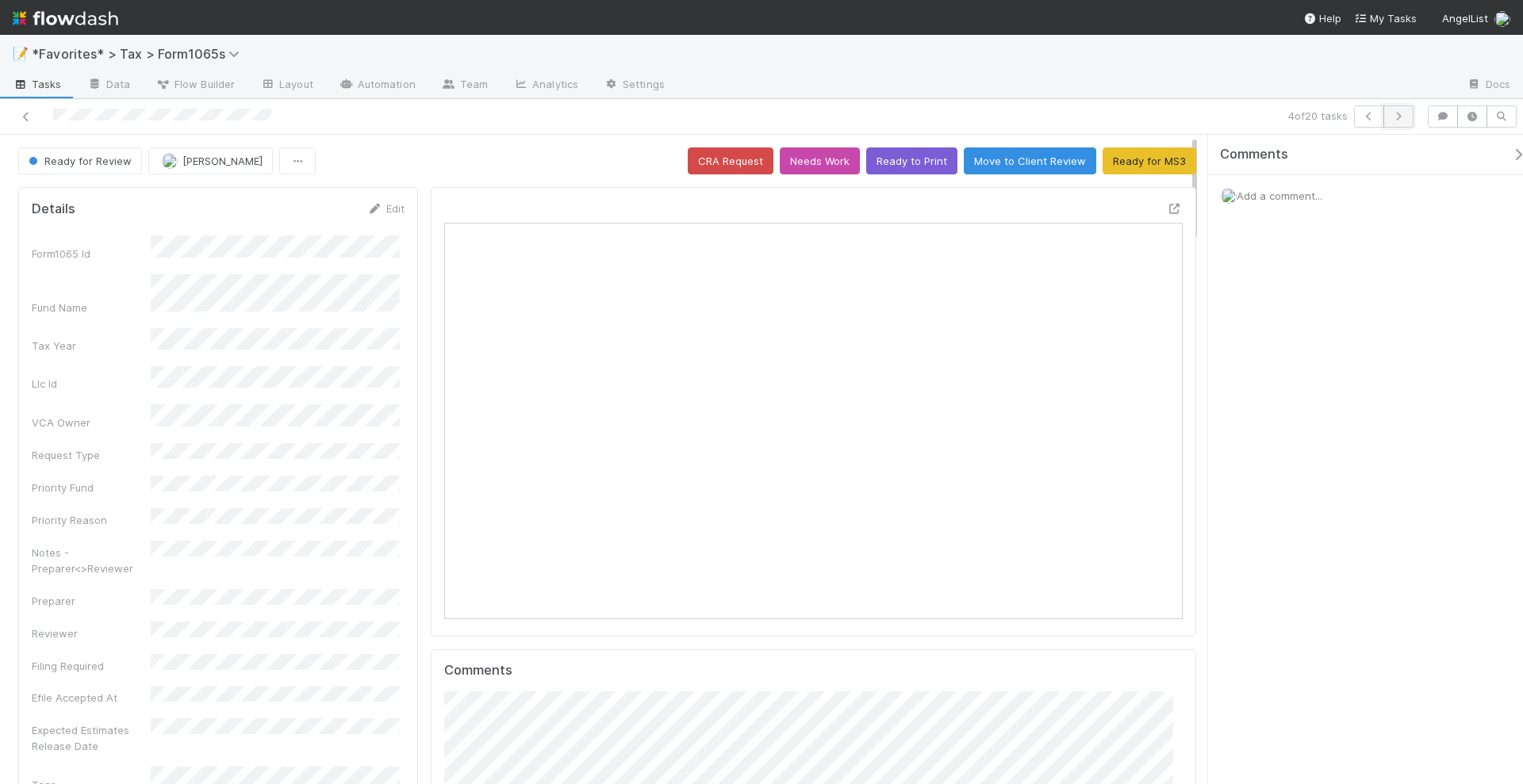
click at [1398, 120] on button "button" at bounding box center [1399, 116] width 30 height 22
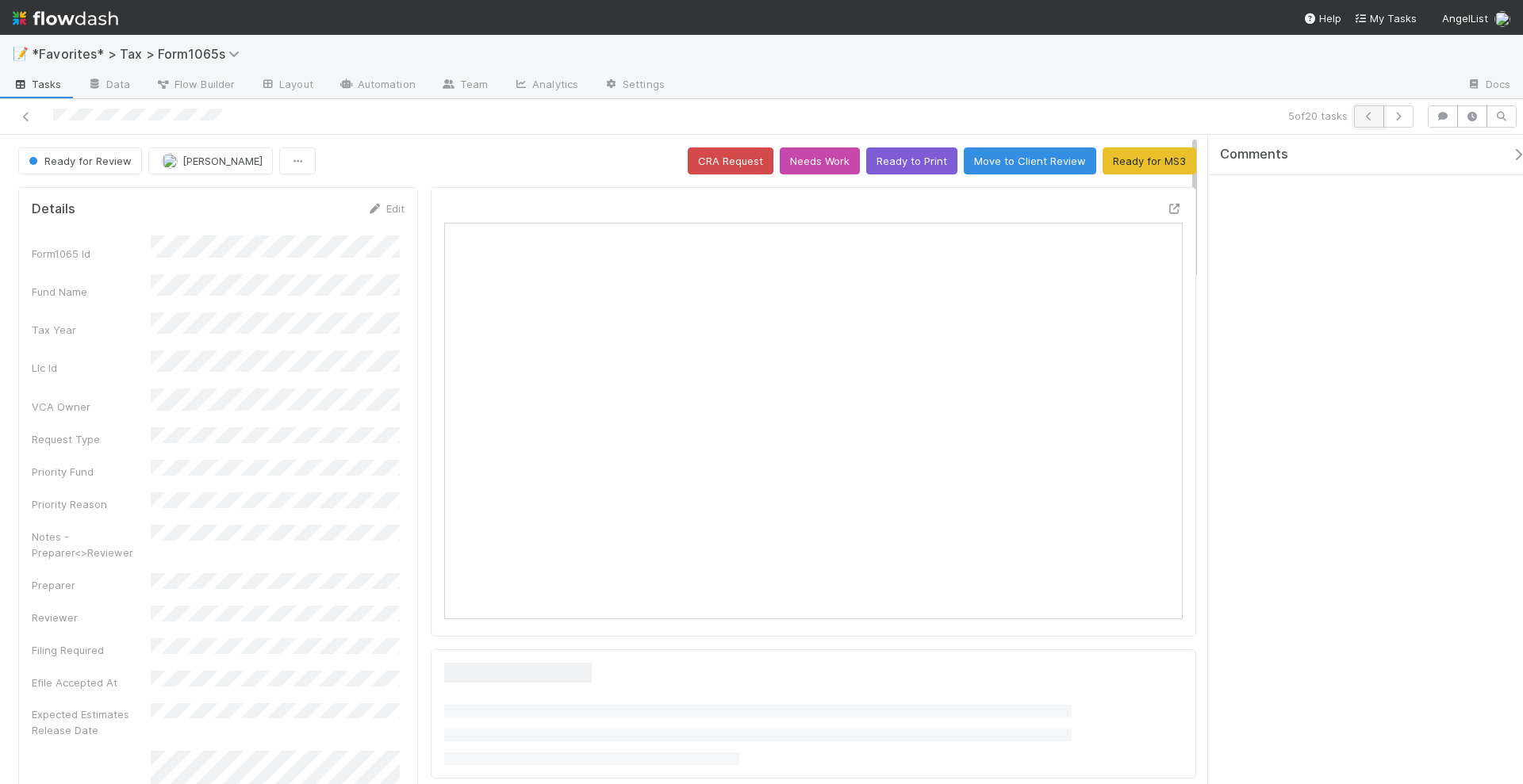
click at [1373, 120] on icon "button" at bounding box center [1369, 117] width 16 height 10
click at [1401, 123] on button "button" at bounding box center [1399, 116] width 30 height 22
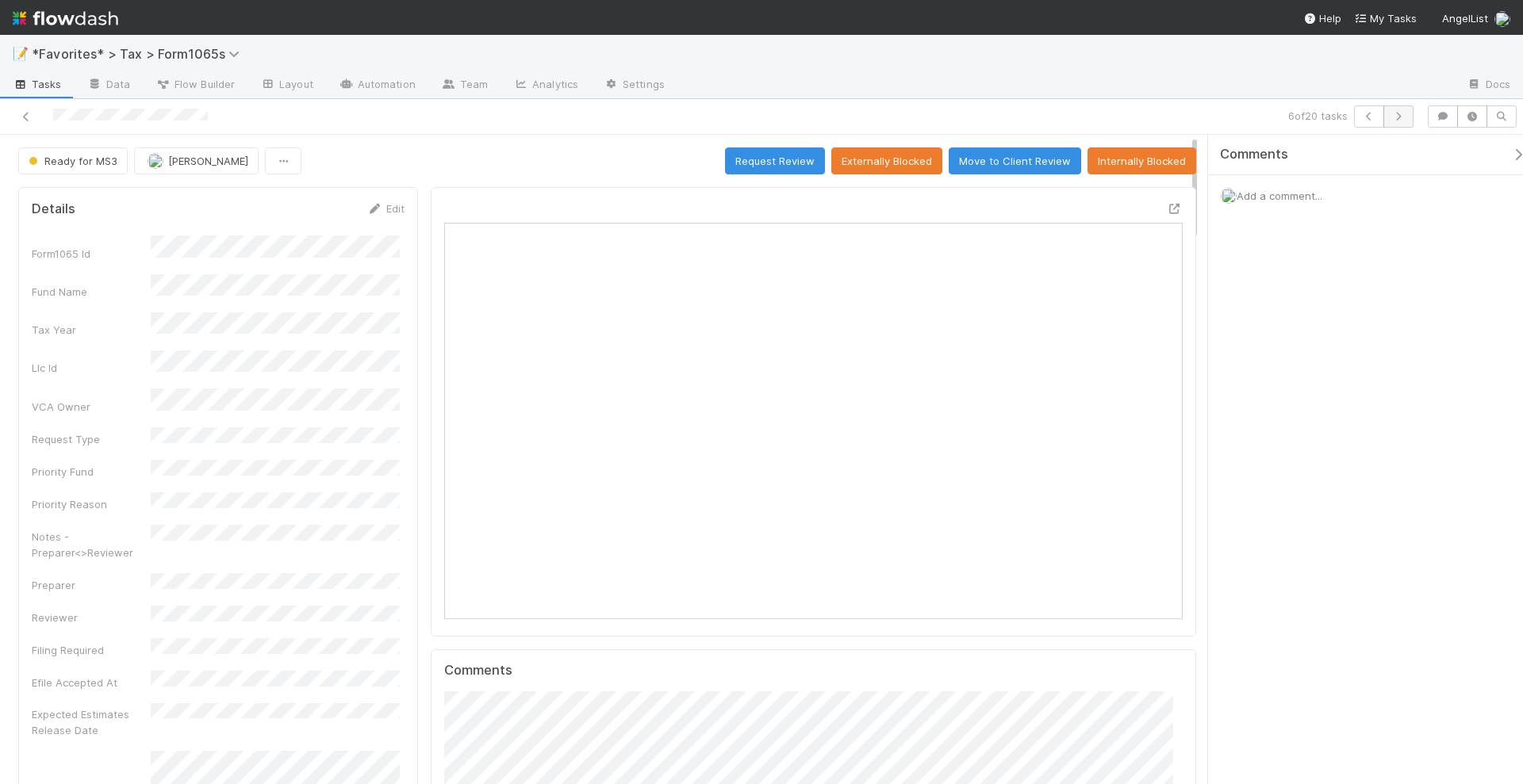
scroll to position [308, 715]
click at [1401, 119] on icon "button" at bounding box center [1399, 117] width 16 height 10
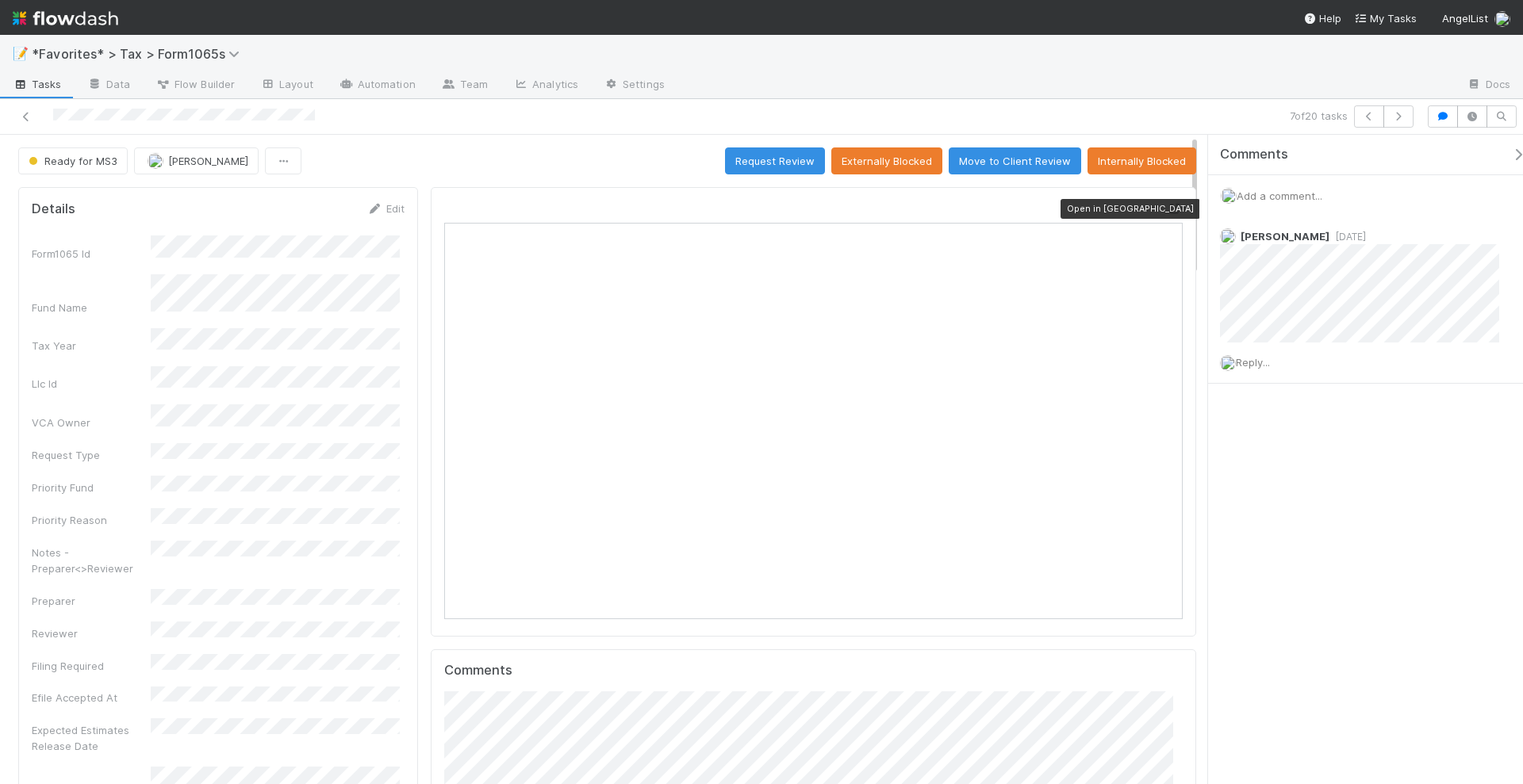
click at [1167, 207] on icon at bounding box center [1175, 209] width 16 height 10
click at [1361, 112] on button "button" at bounding box center [1369, 116] width 30 height 22
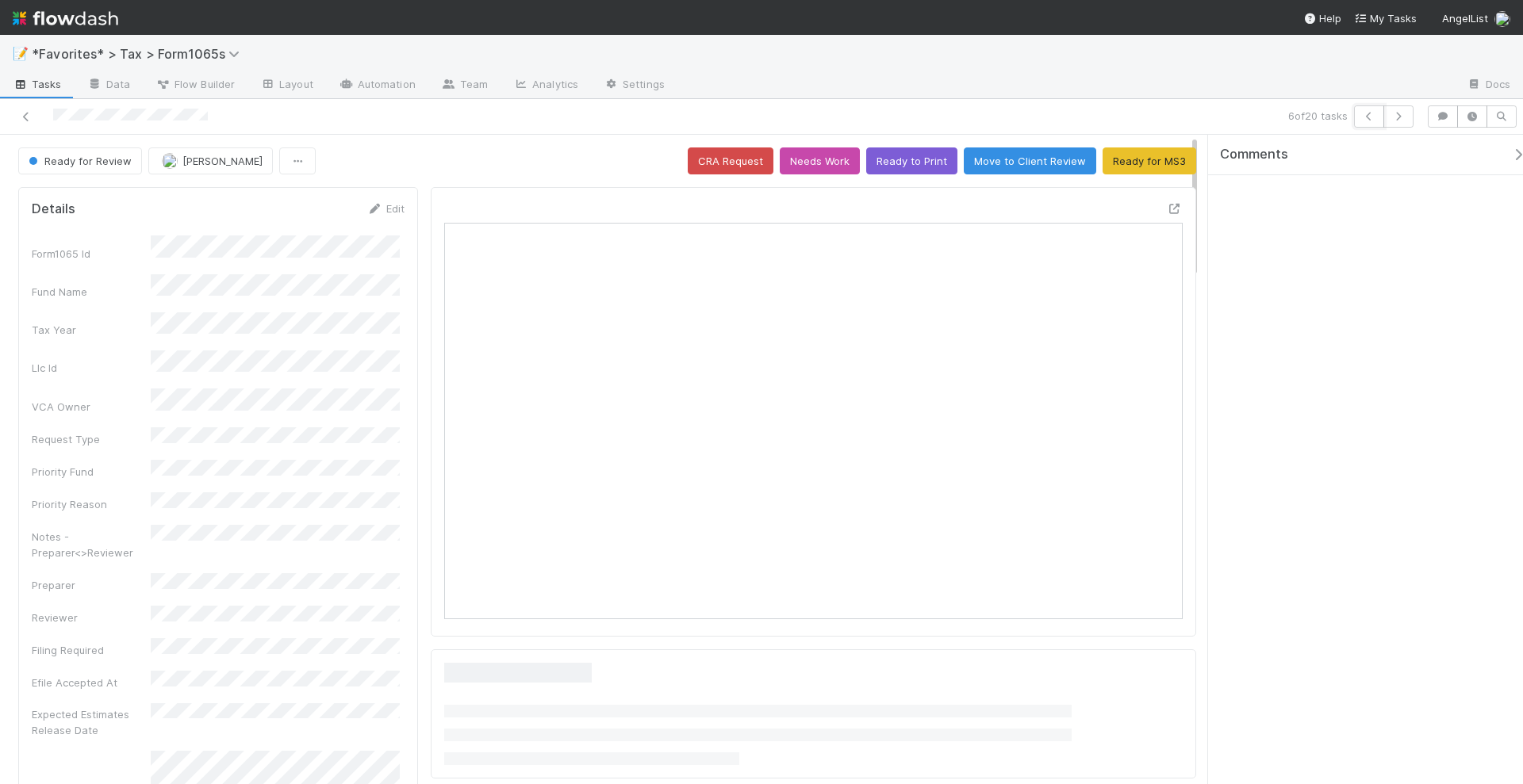
click at [1361, 112] on button "button" at bounding box center [1369, 116] width 30 height 22
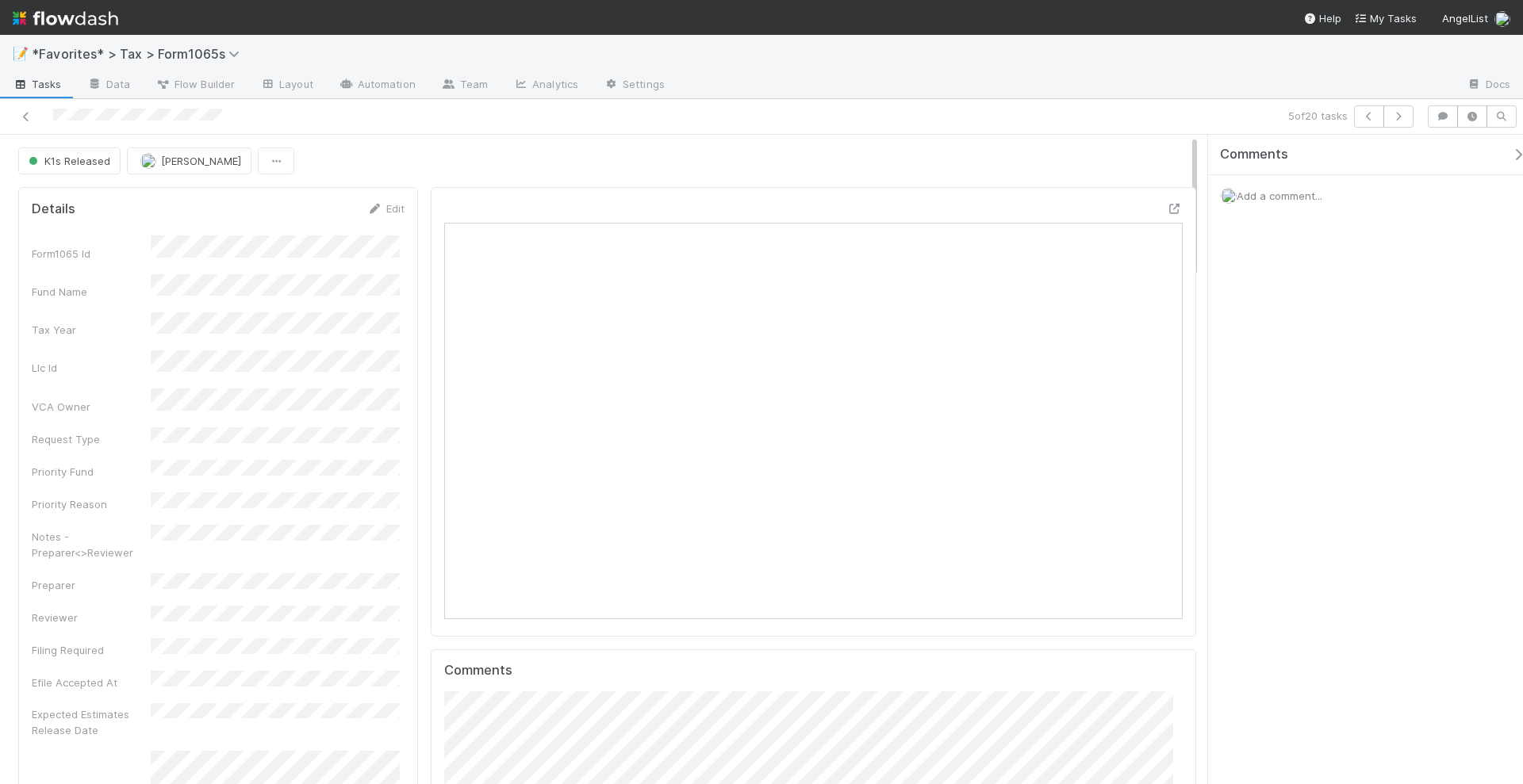
click at [1361, 112] on button "button" at bounding box center [1369, 116] width 30 height 22
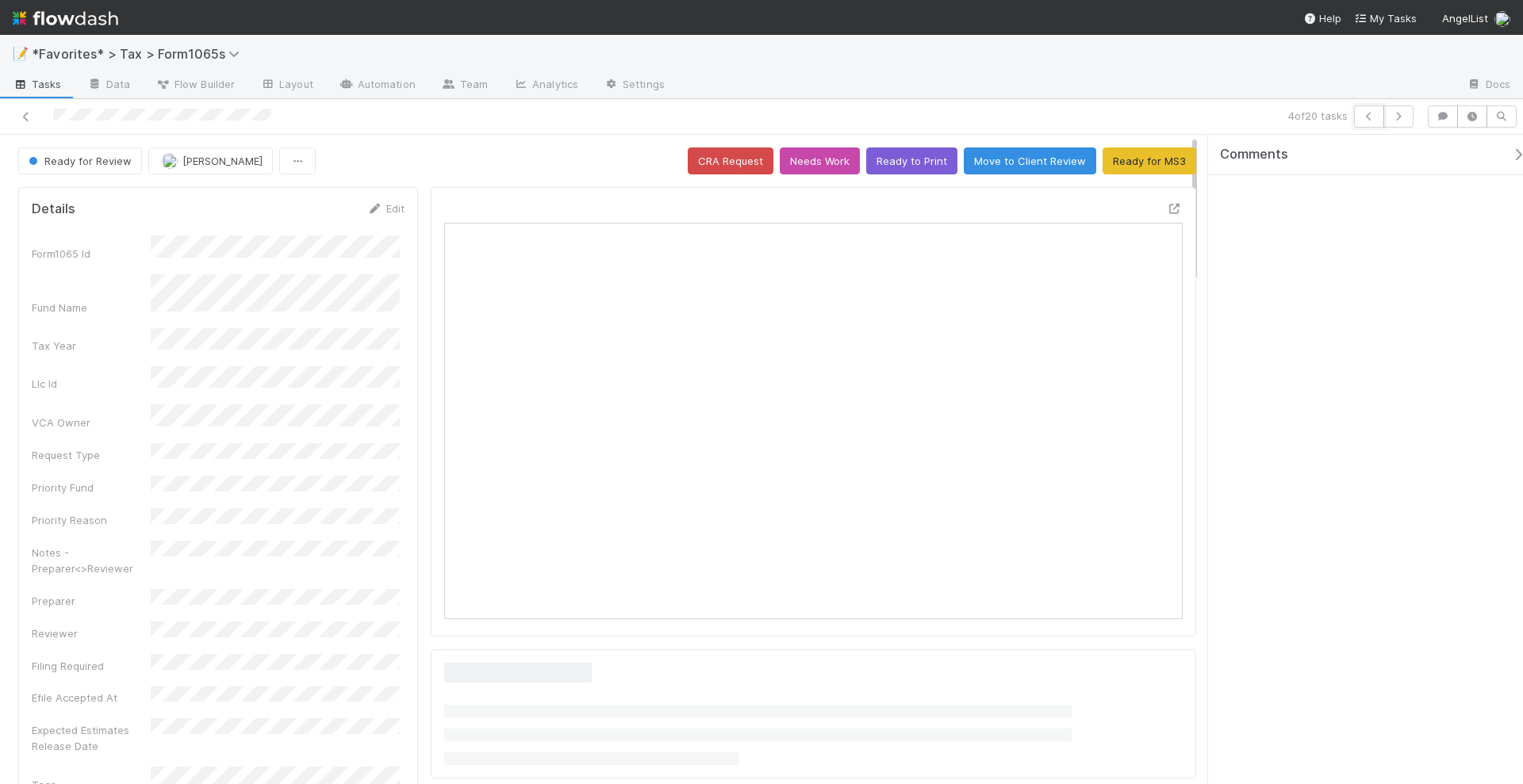
click at [1361, 112] on button "button" at bounding box center [1369, 116] width 30 height 22
click at [1371, 113] on icon "button" at bounding box center [1369, 117] width 16 height 10
click at [1401, 117] on icon "button" at bounding box center [1399, 117] width 16 height 10
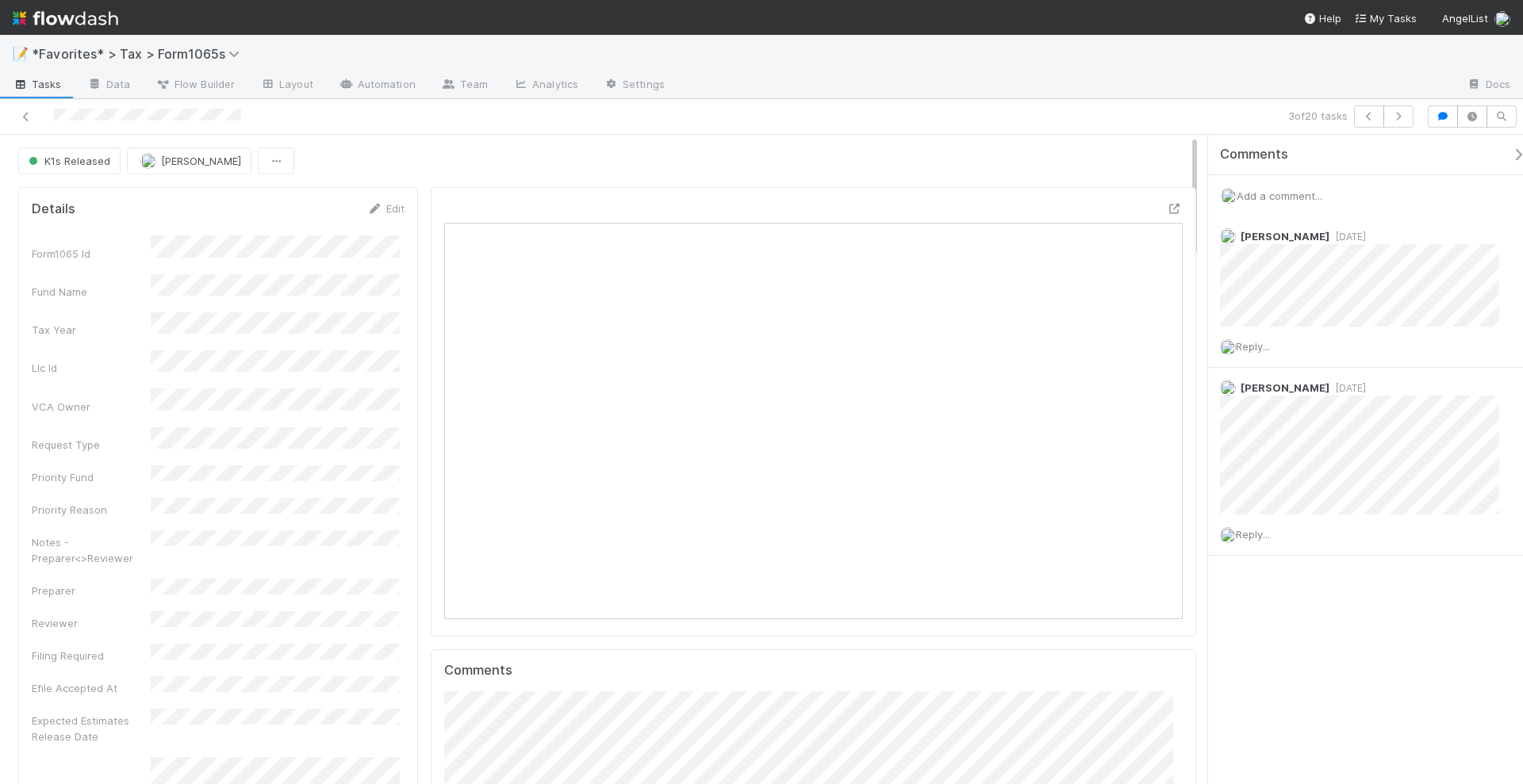
scroll to position [308, 715]
click at [1410, 118] on button "button" at bounding box center [1399, 116] width 30 height 22
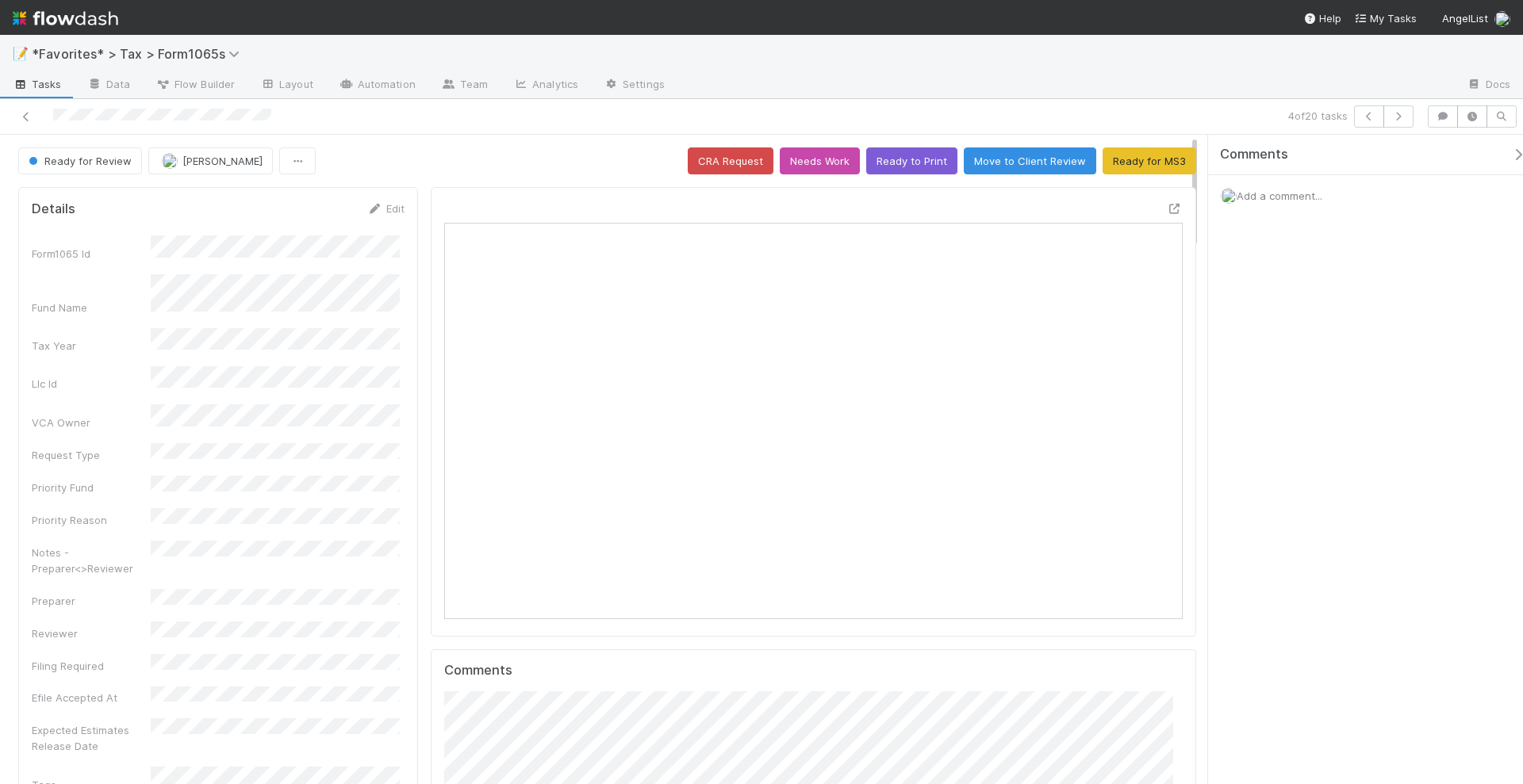
scroll to position [308, 715]
click at [1410, 118] on button "button" at bounding box center [1399, 116] width 30 height 22
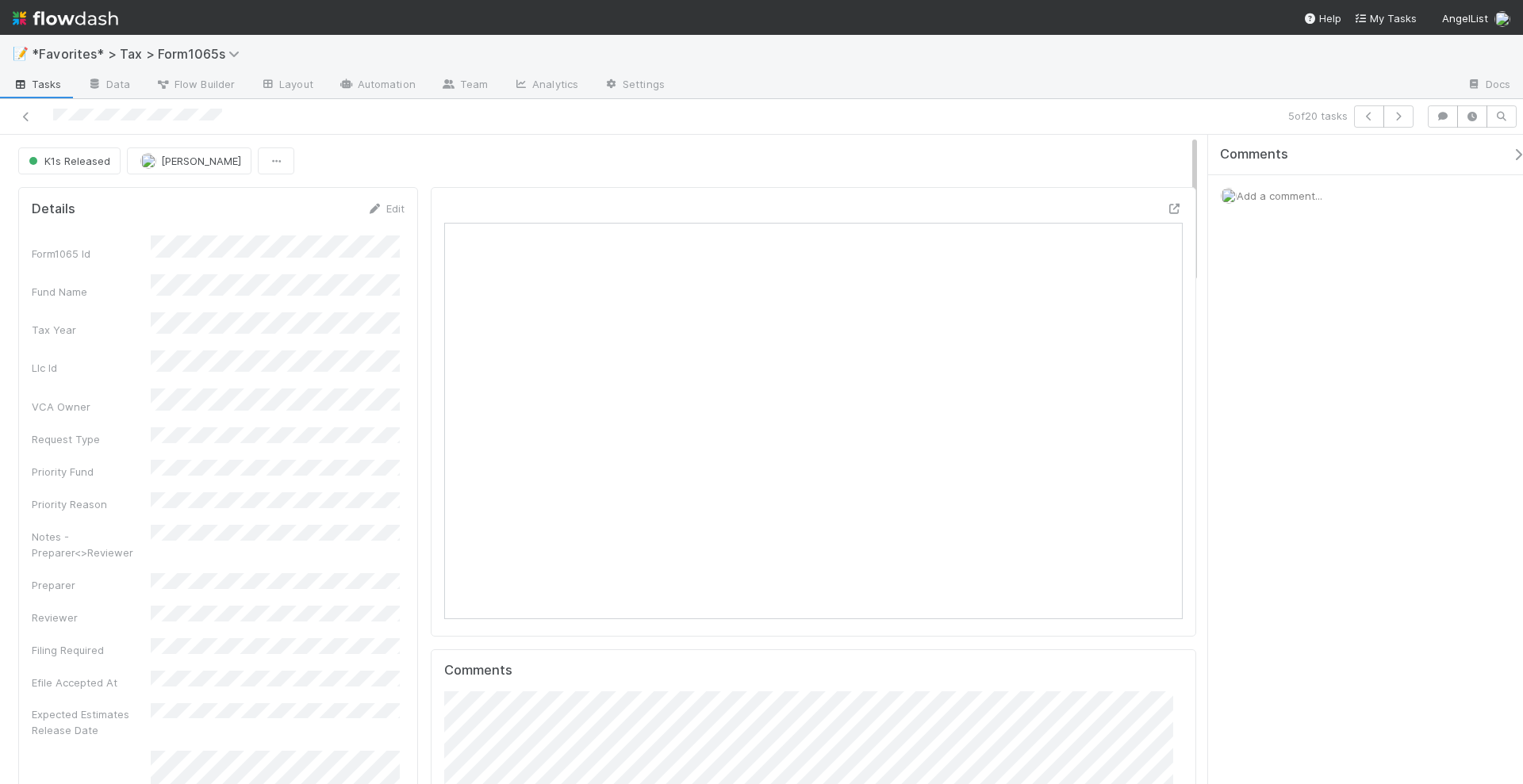
scroll to position [308, 715]
click at [1410, 118] on button "button" at bounding box center [1399, 116] width 30 height 22
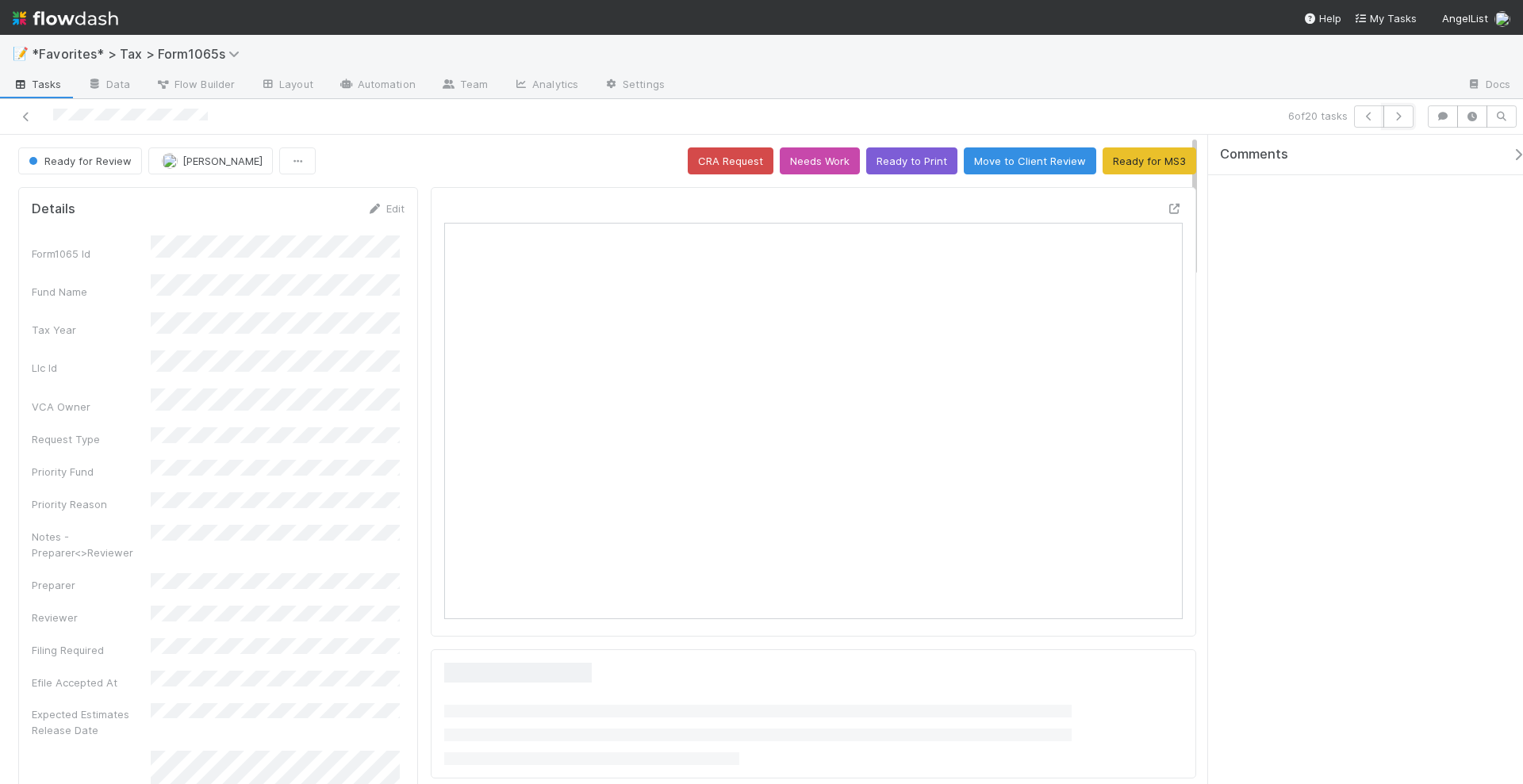
click at [1410, 118] on button "button" at bounding box center [1399, 116] width 30 height 22
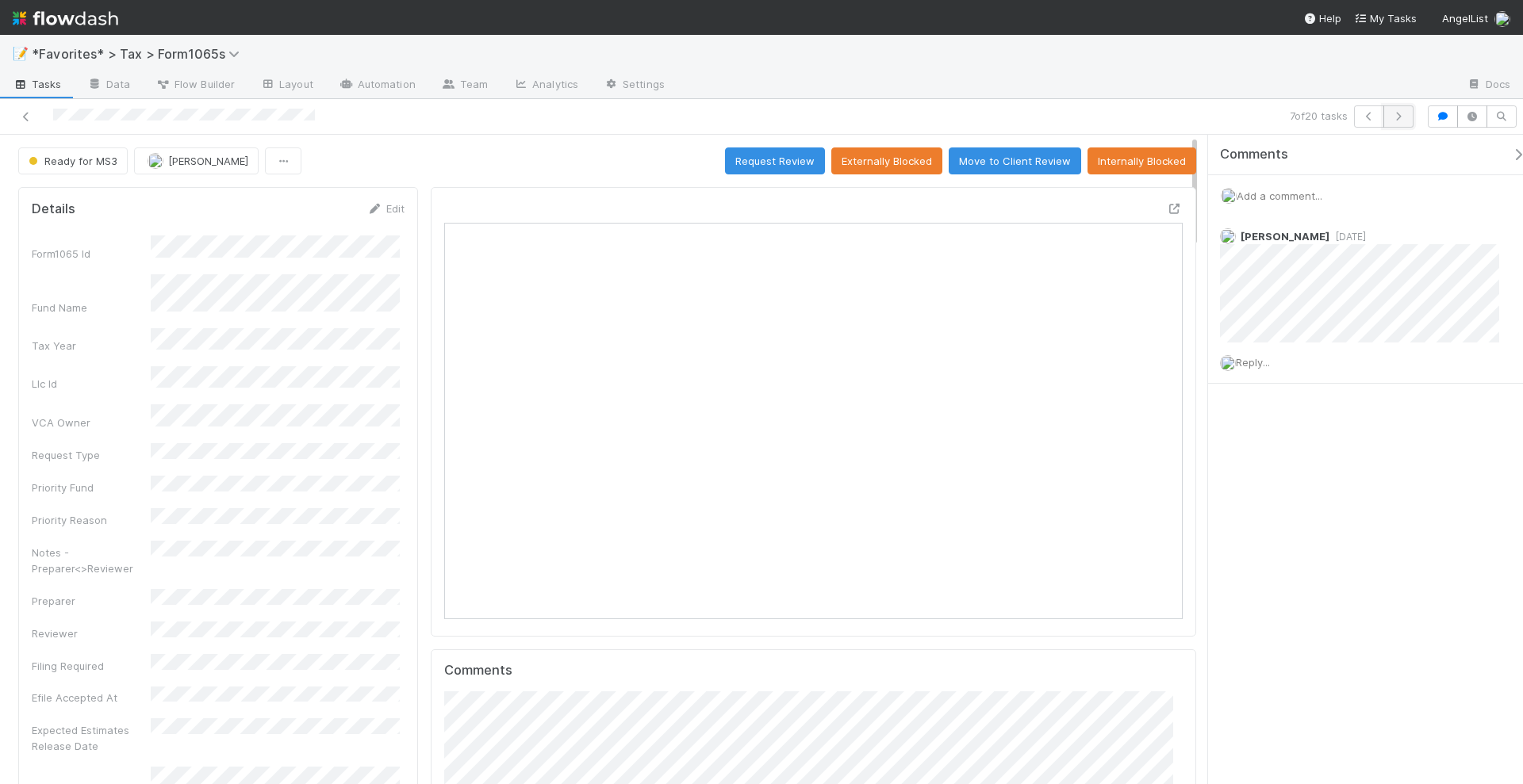
click at [1405, 115] on icon "button" at bounding box center [1399, 117] width 16 height 10
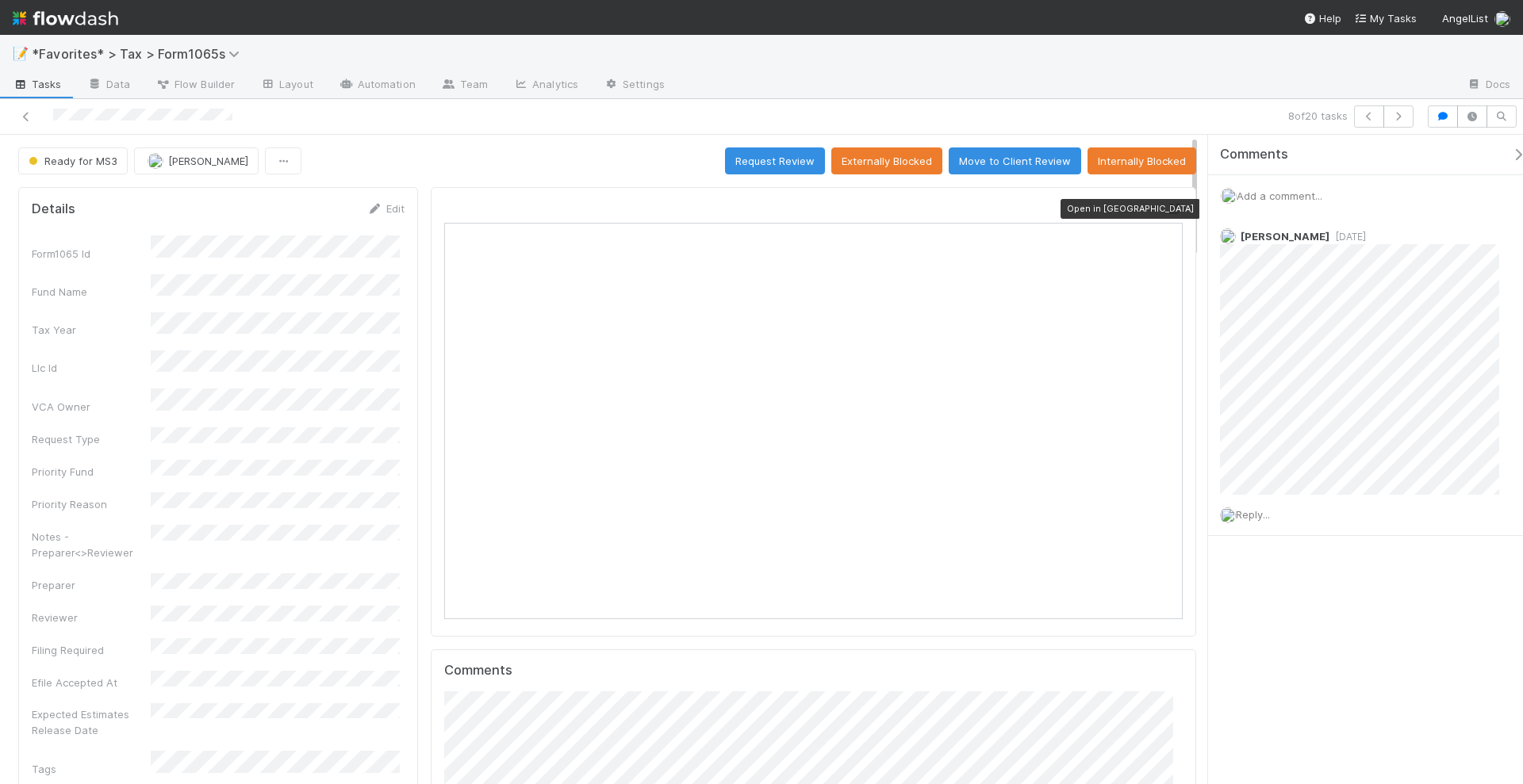
click at [1167, 205] on icon at bounding box center [1175, 209] width 16 height 10
click at [1403, 110] on button "button" at bounding box center [1399, 116] width 30 height 22
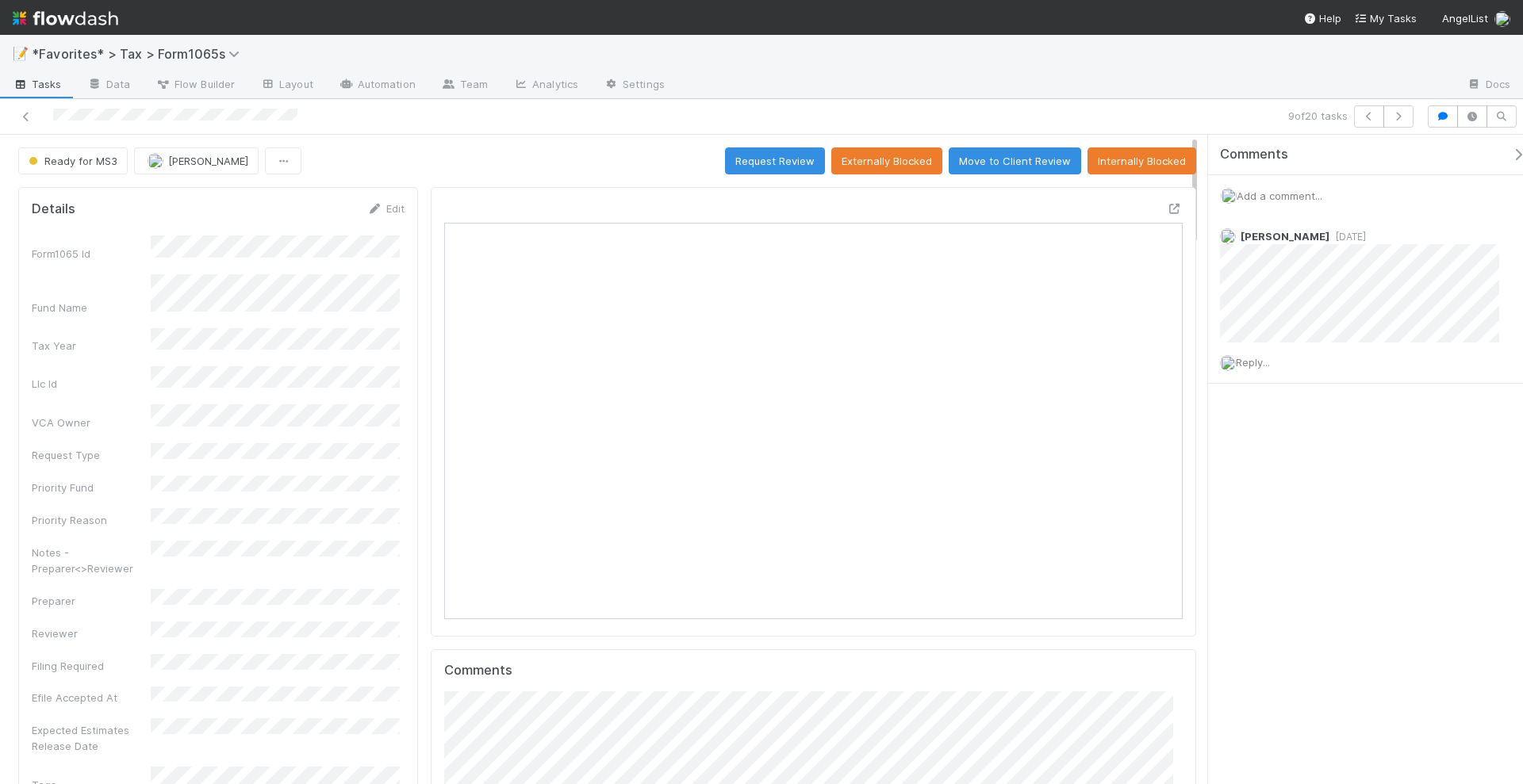
scroll to position [308, 715]
click at [1167, 207] on icon at bounding box center [1175, 209] width 16 height 10
click at [1405, 115] on icon "button" at bounding box center [1399, 117] width 16 height 10
click at [1167, 206] on icon at bounding box center [1175, 209] width 16 height 10
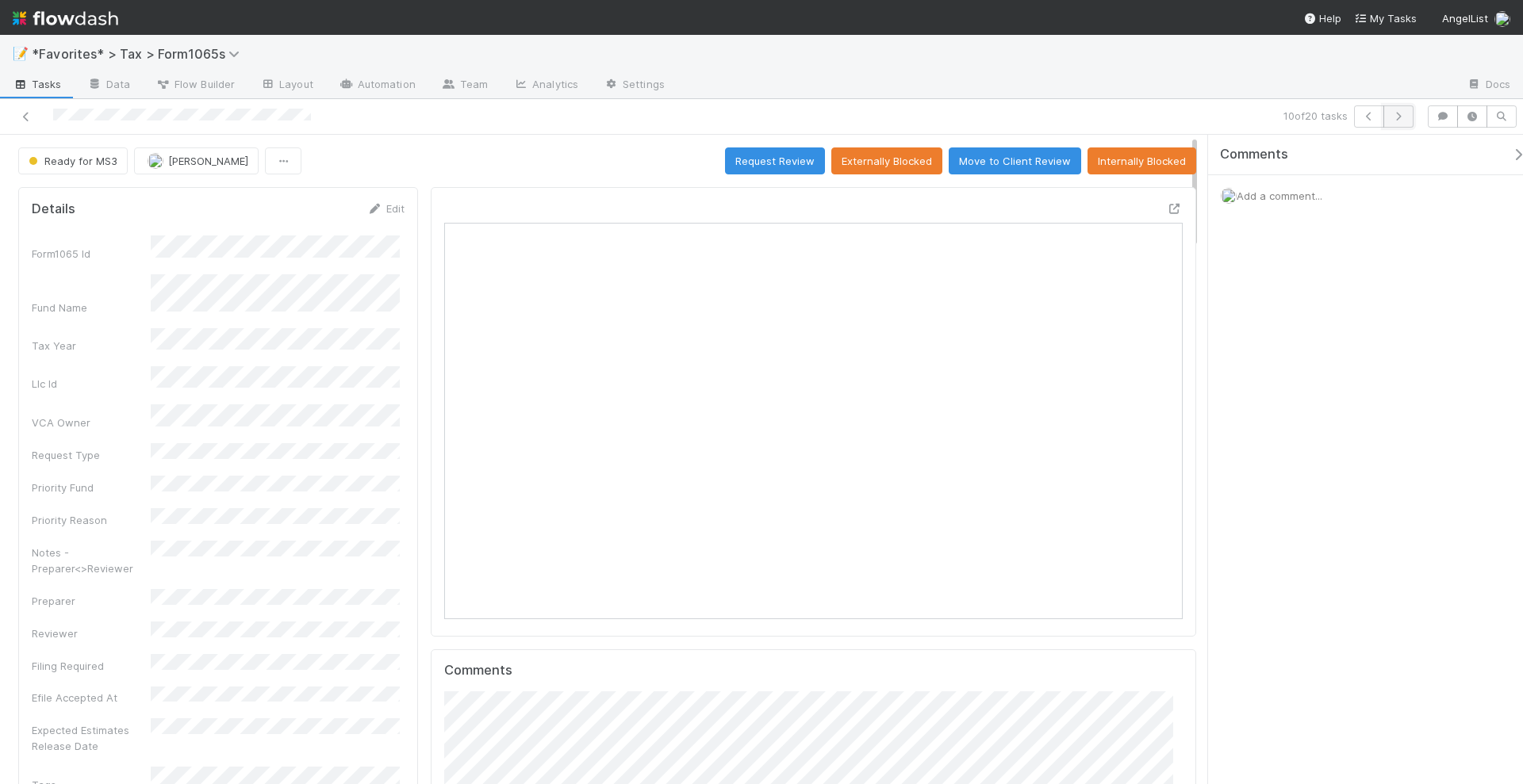
click at [1405, 118] on icon "button" at bounding box center [1399, 117] width 16 height 10
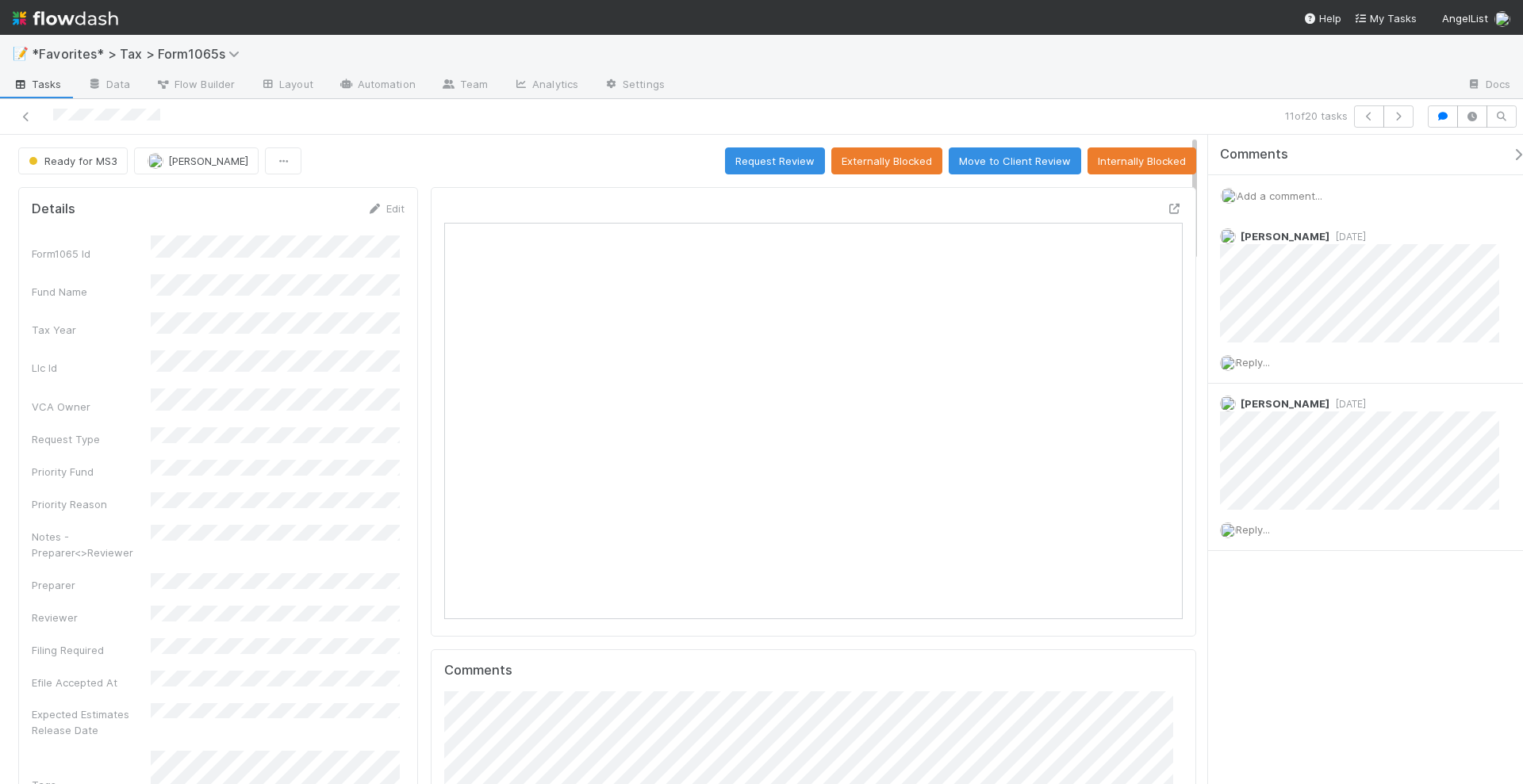
scroll to position [308, 715]
click at [1264, 361] on span "Reply..." at bounding box center [1253, 362] width 34 height 13
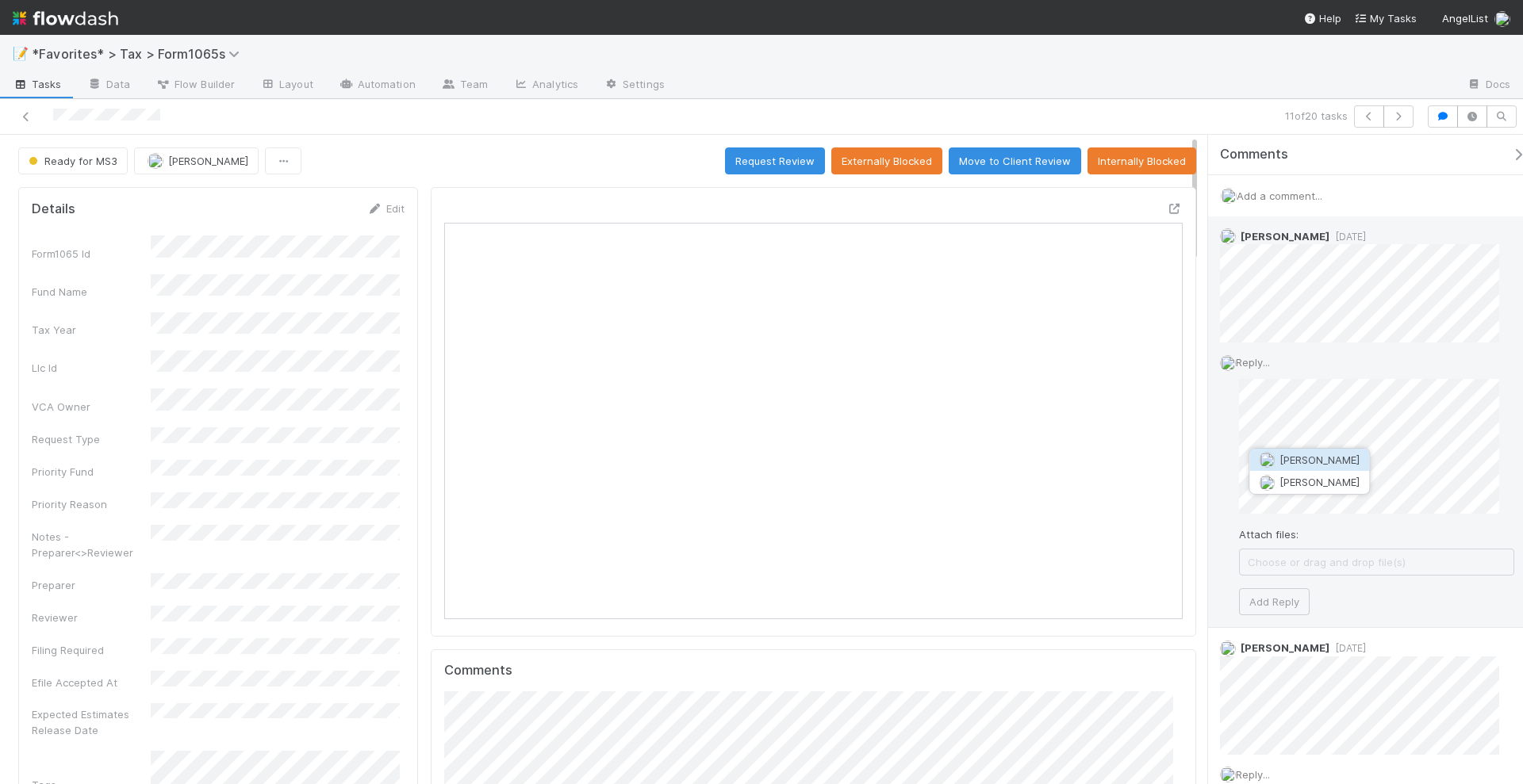
click at [1300, 457] on span "[PERSON_NAME]" at bounding box center [1319, 459] width 81 height 13
click at [1279, 626] on button "Add Reply" at bounding box center [1274, 633] width 71 height 27
click at [1167, 204] on icon at bounding box center [1175, 209] width 16 height 10
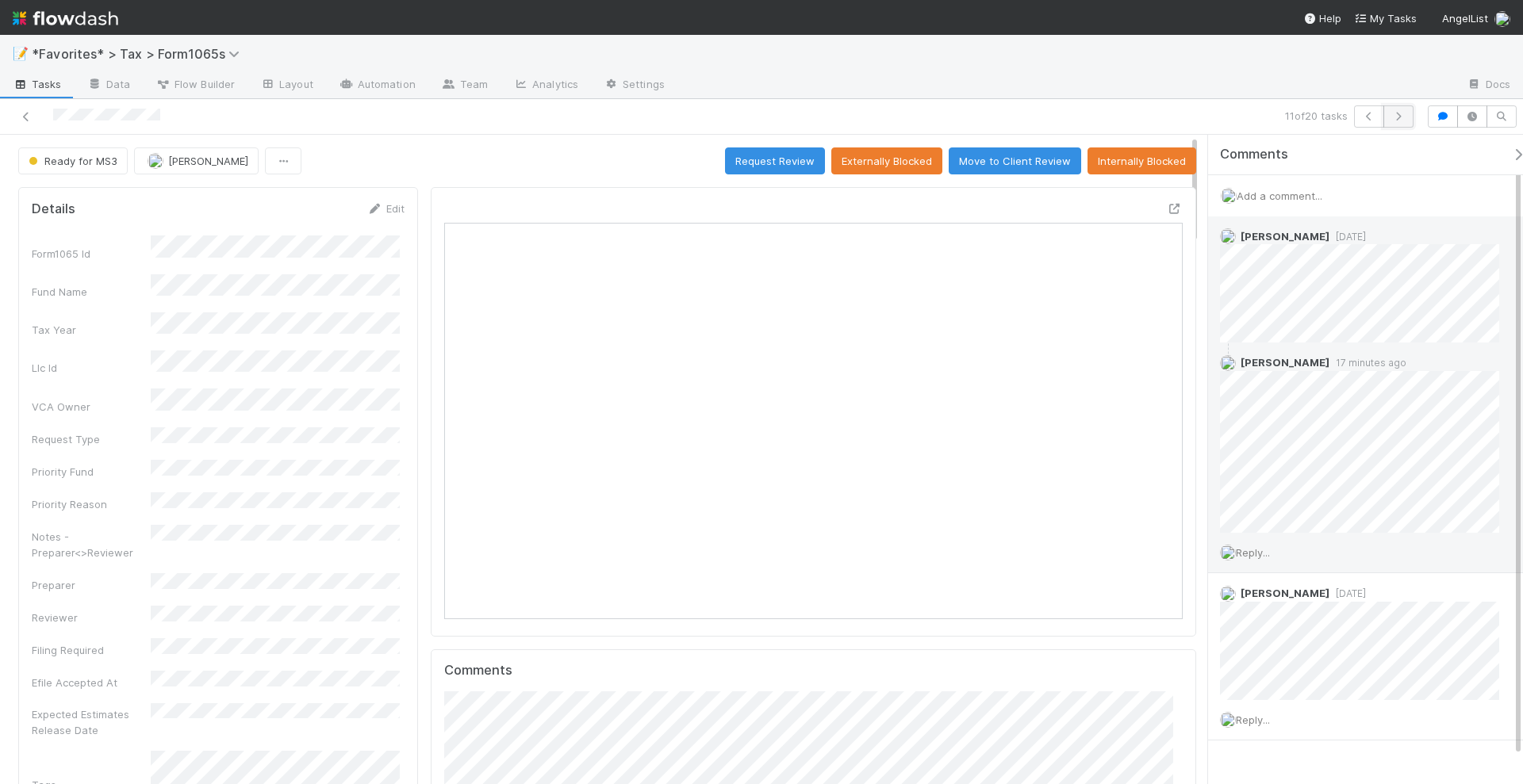
click at [1397, 120] on button "button" at bounding box center [1399, 116] width 30 height 22
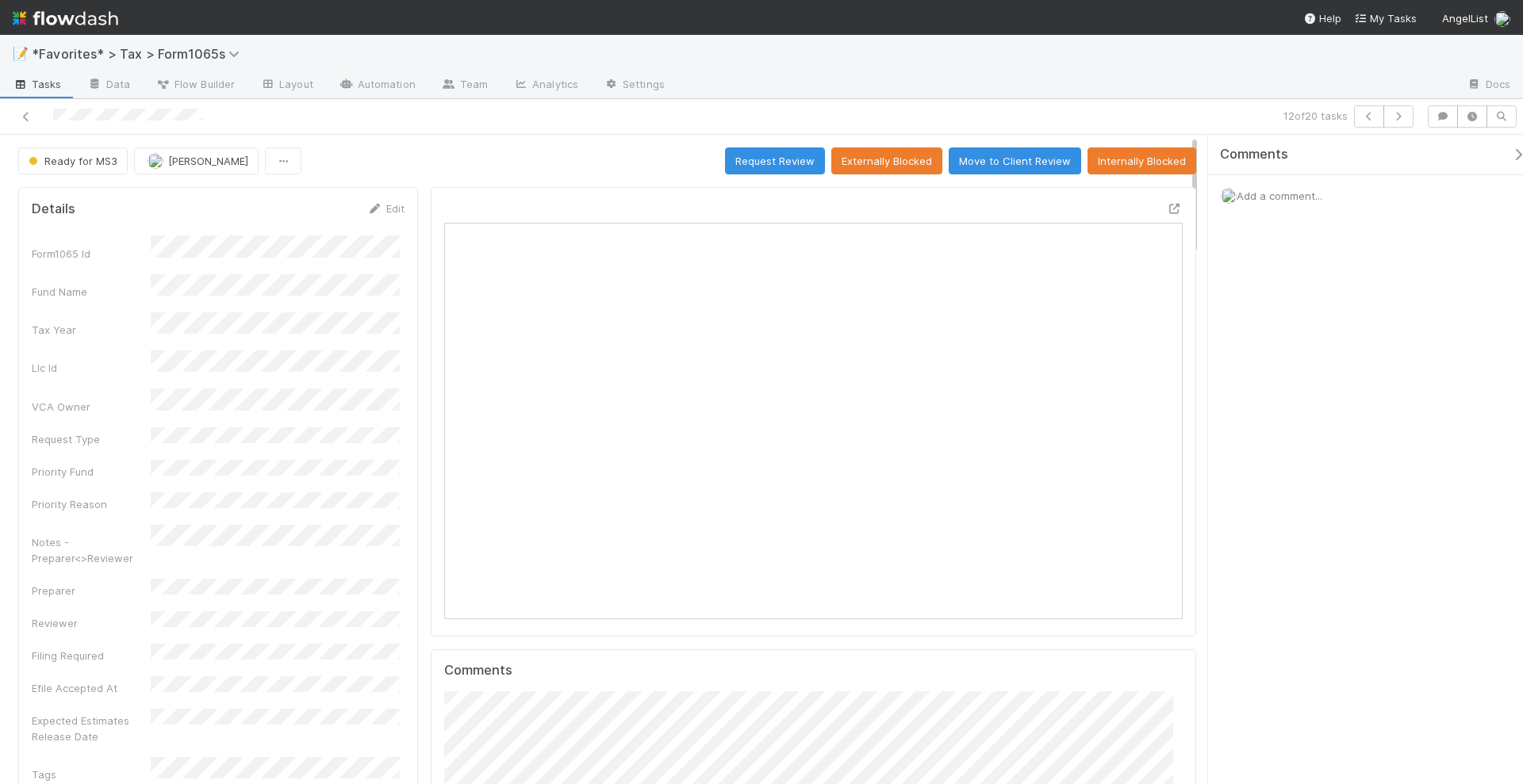
scroll to position [308, 715]
click at [1167, 205] on icon at bounding box center [1175, 209] width 16 height 10
click at [1399, 119] on icon "button" at bounding box center [1399, 117] width 16 height 10
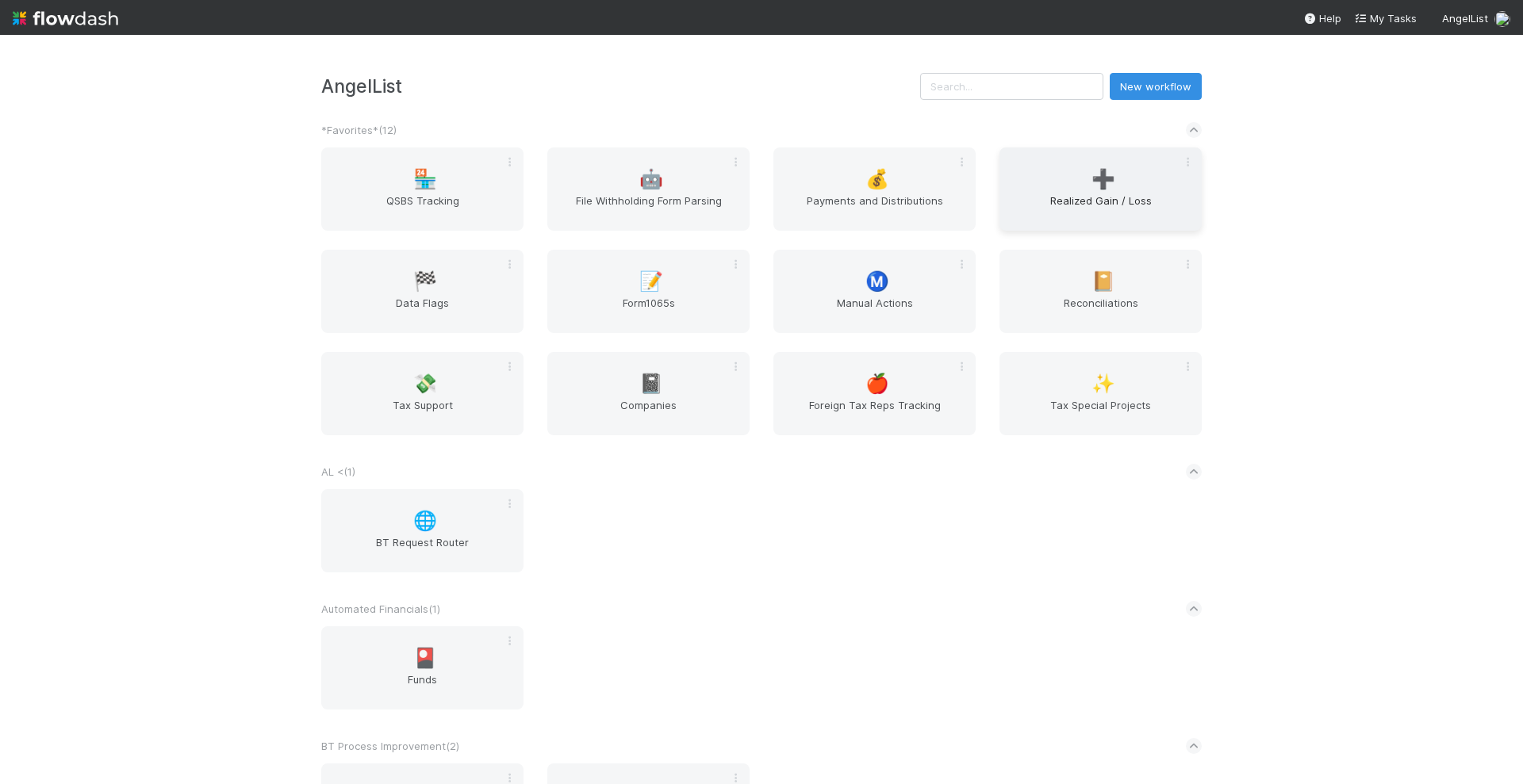
click at [1100, 206] on span "Realized Gain / Loss" at bounding box center [1100, 209] width 190 height 32
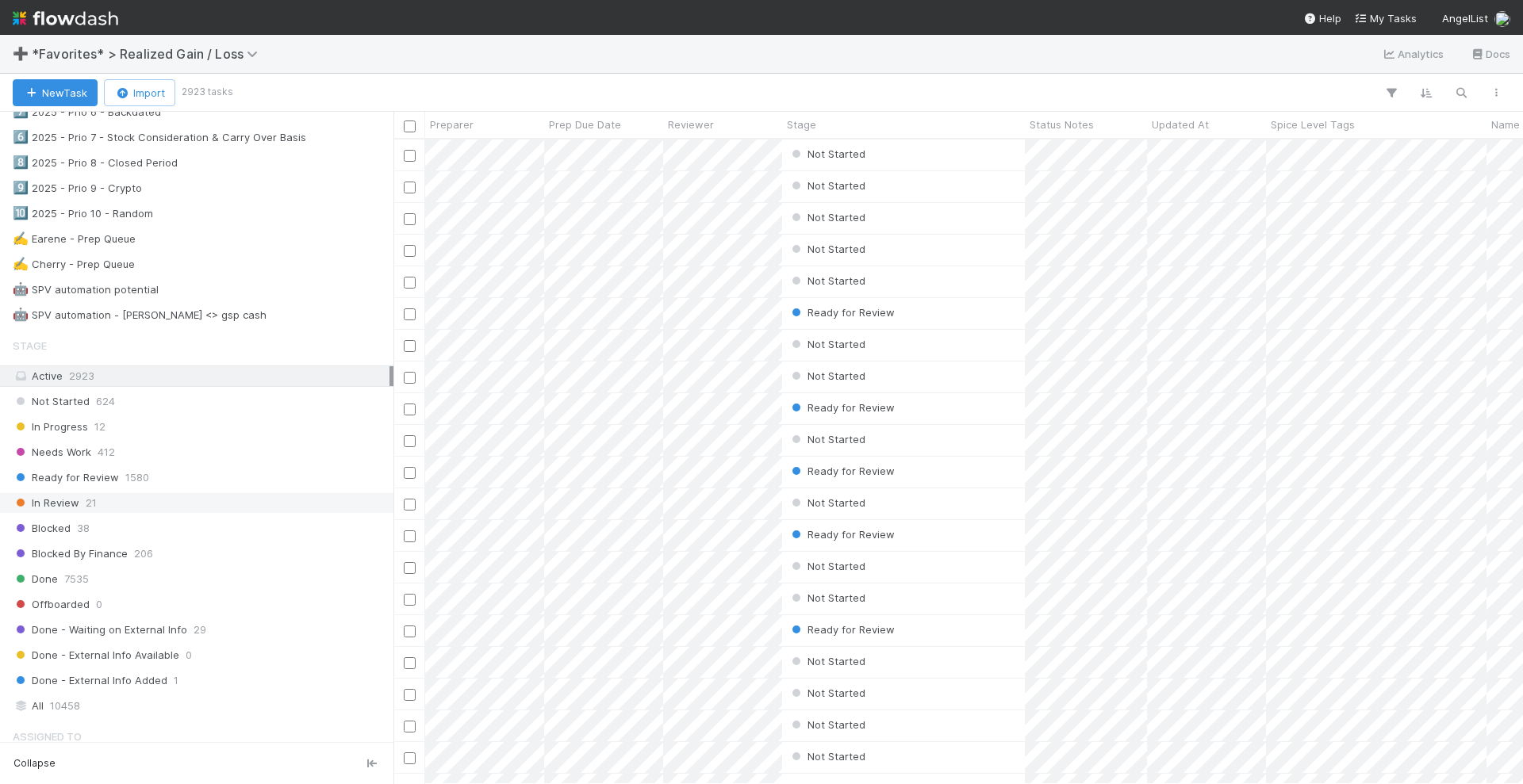
scroll to position [992, 0]
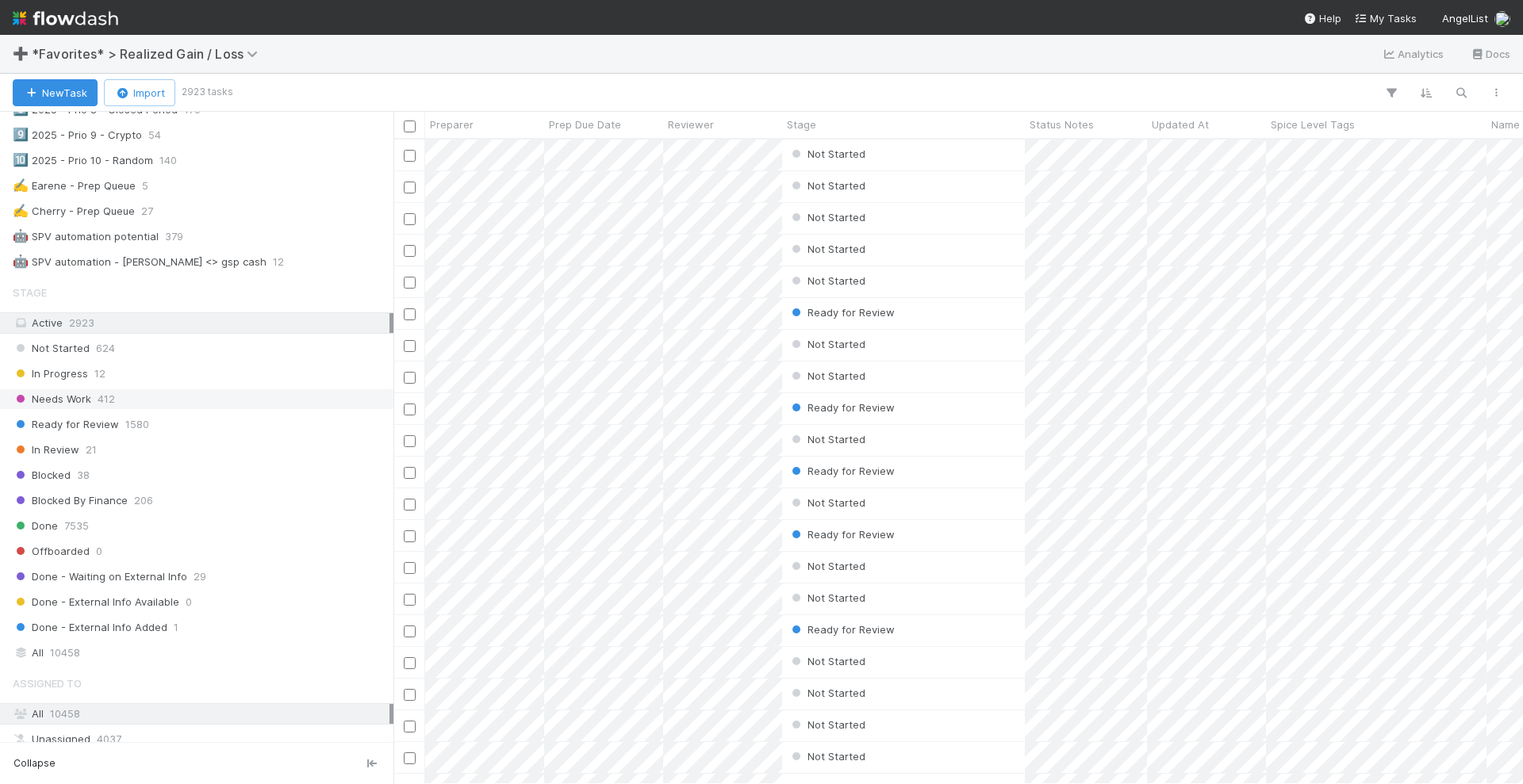
click at [86, 390] on span "Needs Work" at bounding box center [52, 399] width 79 height 20
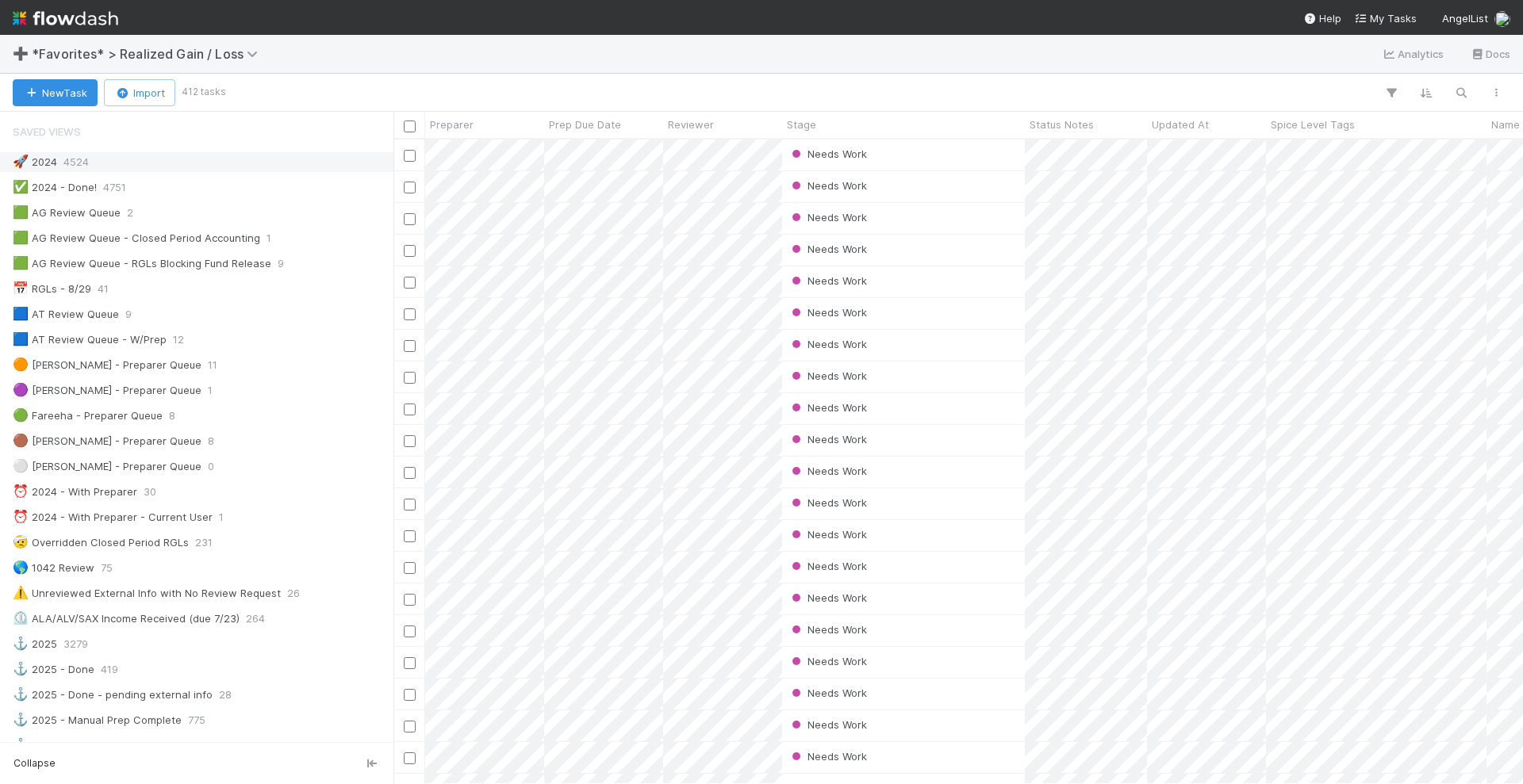
click at [159, 153] on div "🚀 2024 4524" at bounding box center [201, 162] width 377 height 20
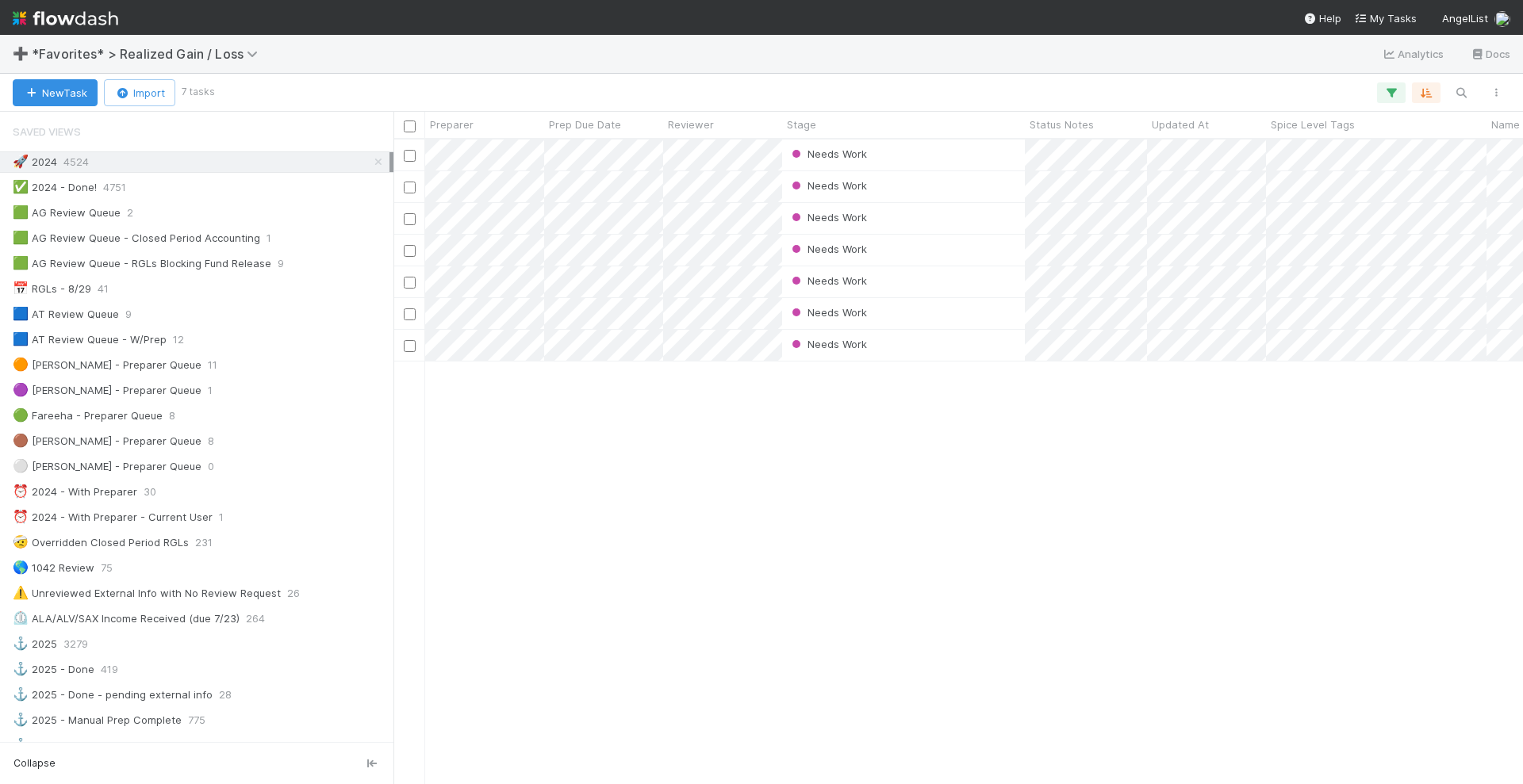
click at [1151, 586] on div "Needs Work [PERSON_NAME] 0 1 0 0 0 0 0 0 1 Needs Work [PERSON_NAME] 0 1 0 0 0 0…" at bounding box center [958, 461] width 1129 height 644
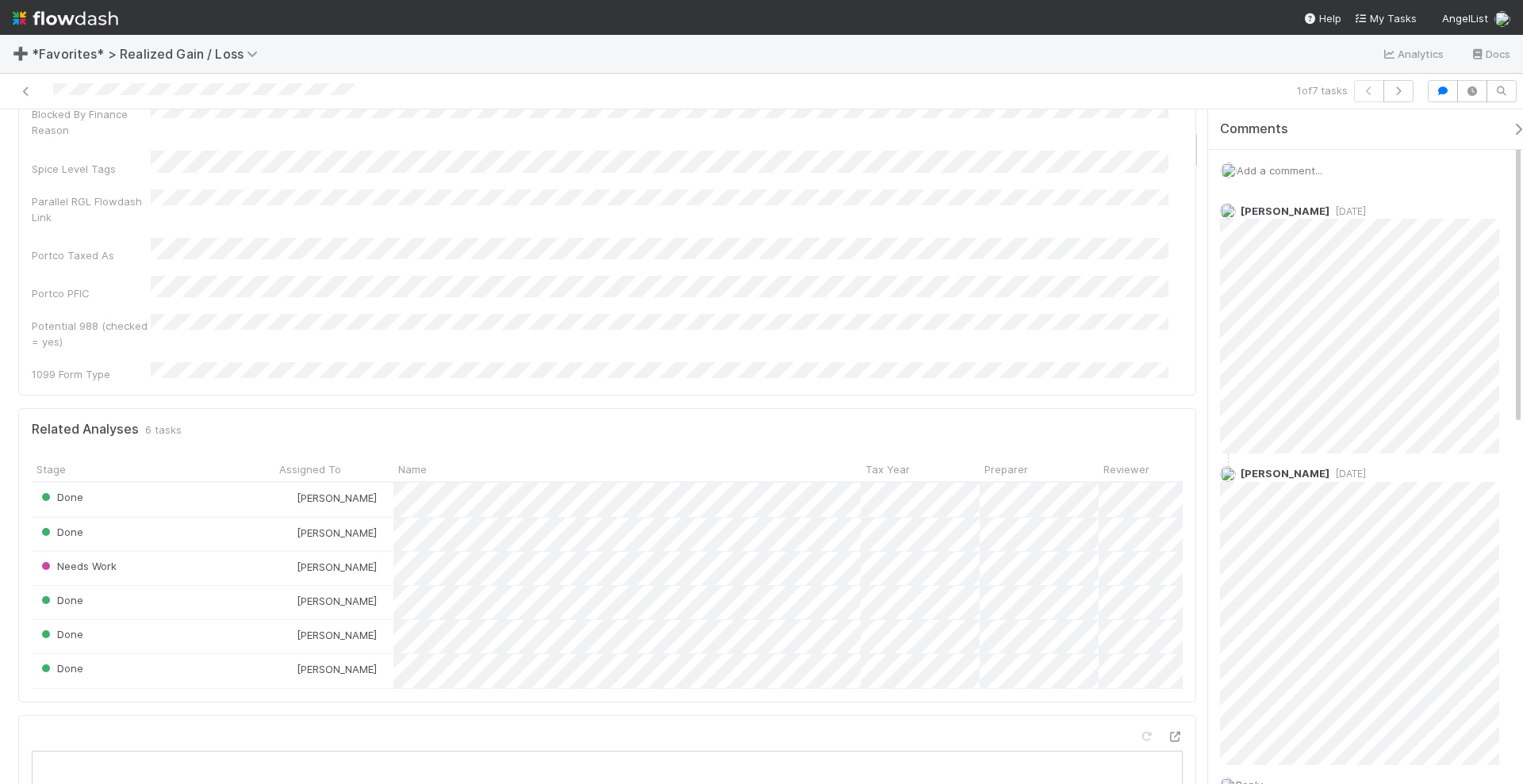
scroll to position [595, 0]
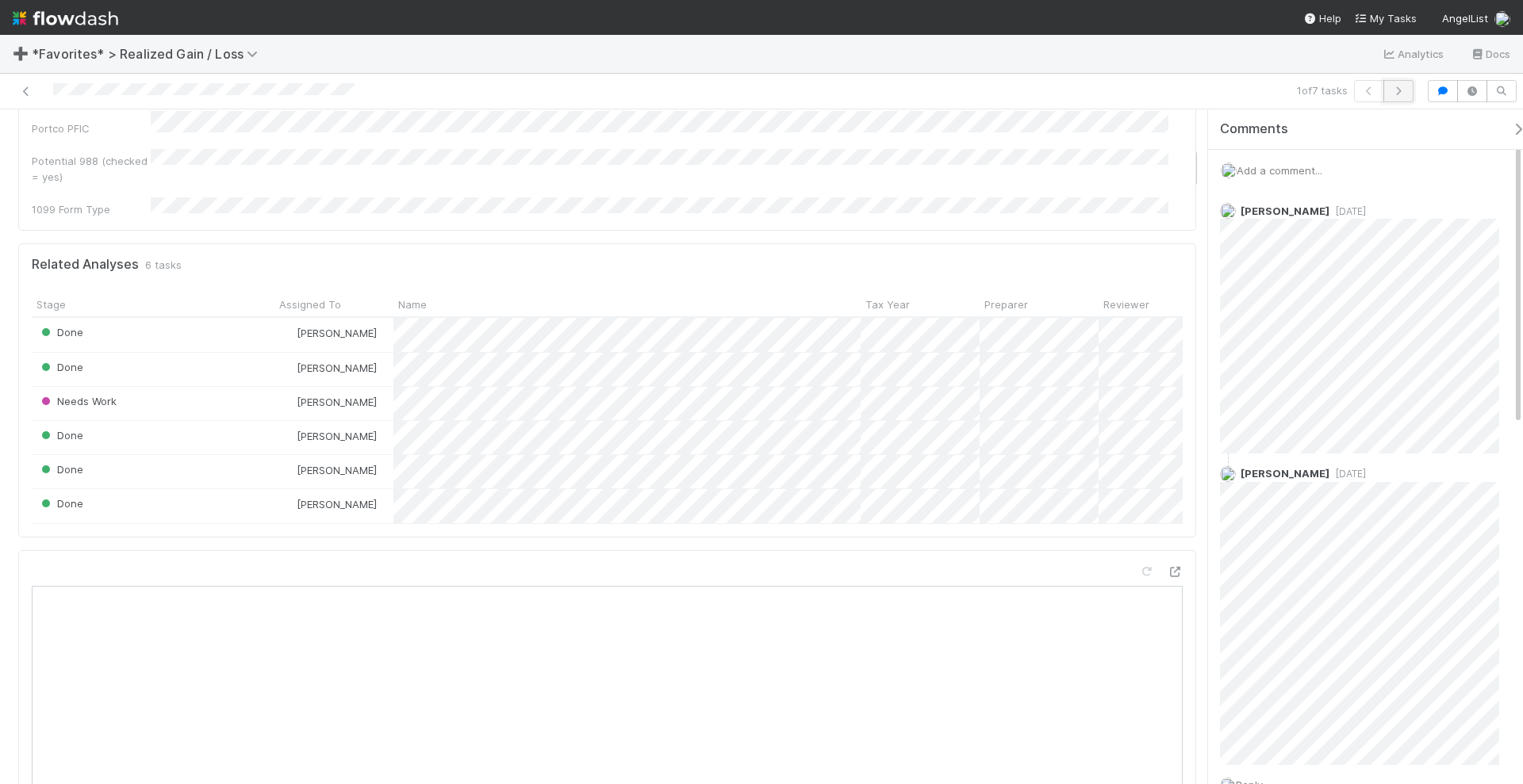
click at [1412, 97] on button "button" at bounding box center [1399, 91] width 30 height 22
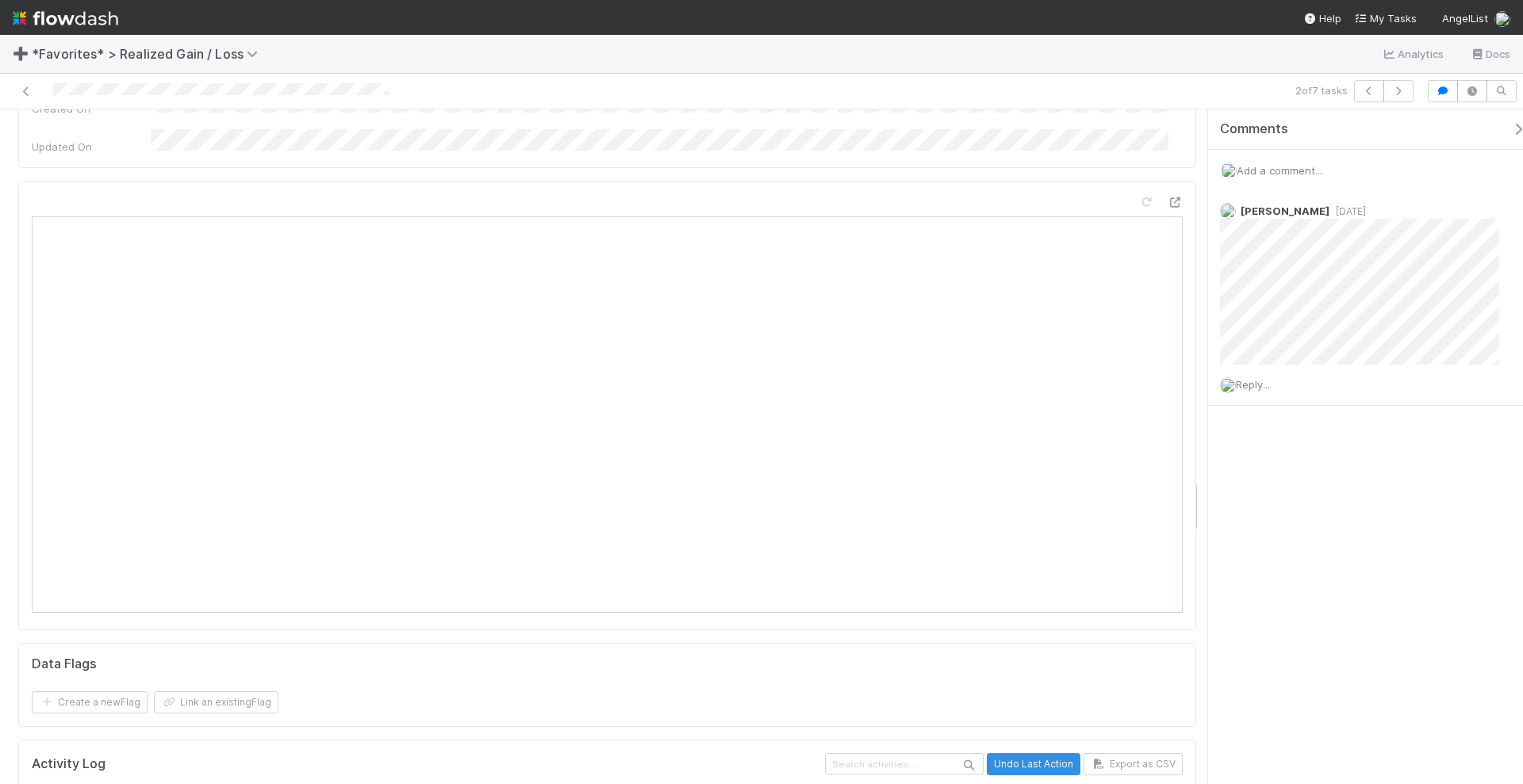
scroll to position [4758, 0]
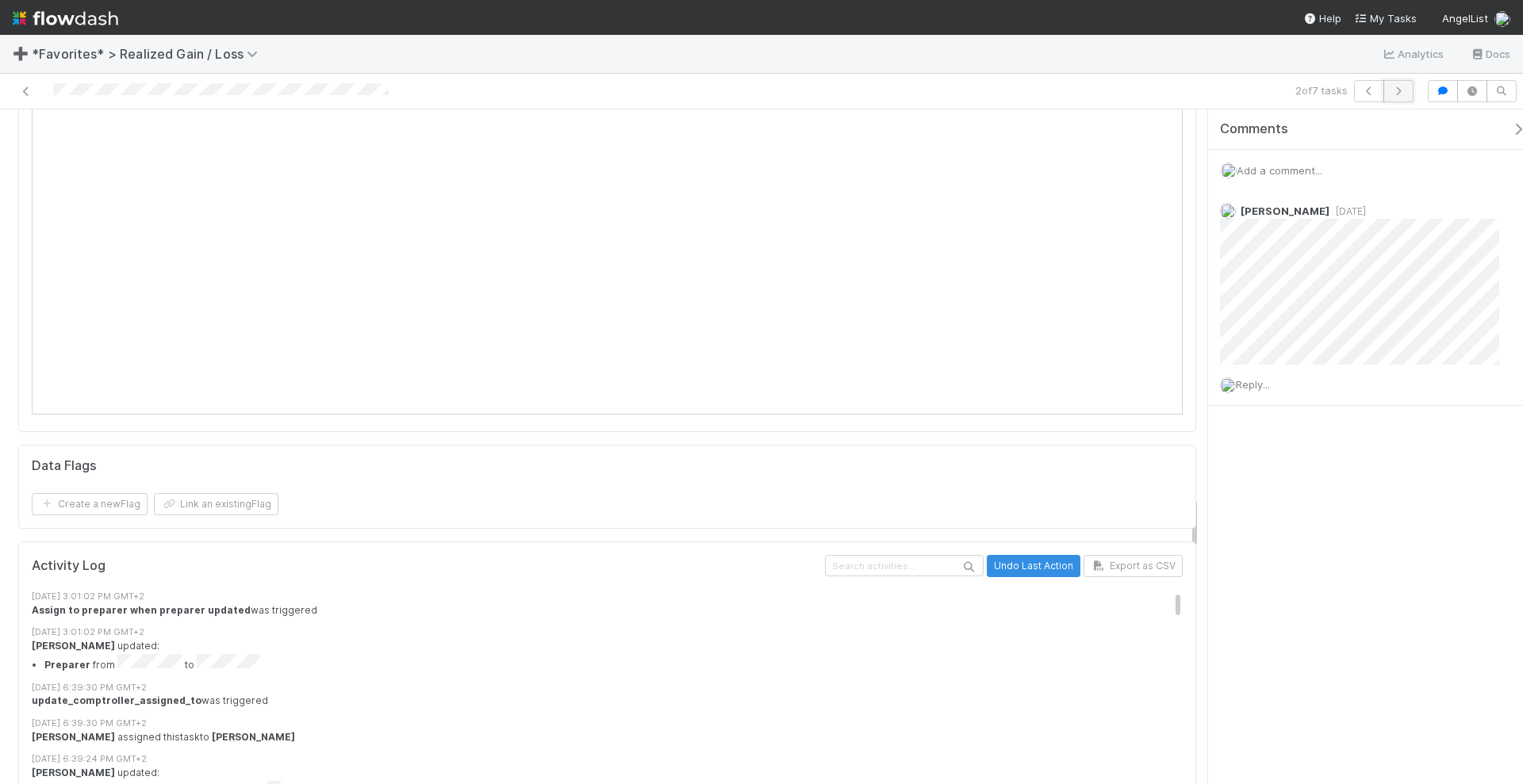
click at [1411, 90] on button "button" at bounding box center [1399, 91] width 30 height 22
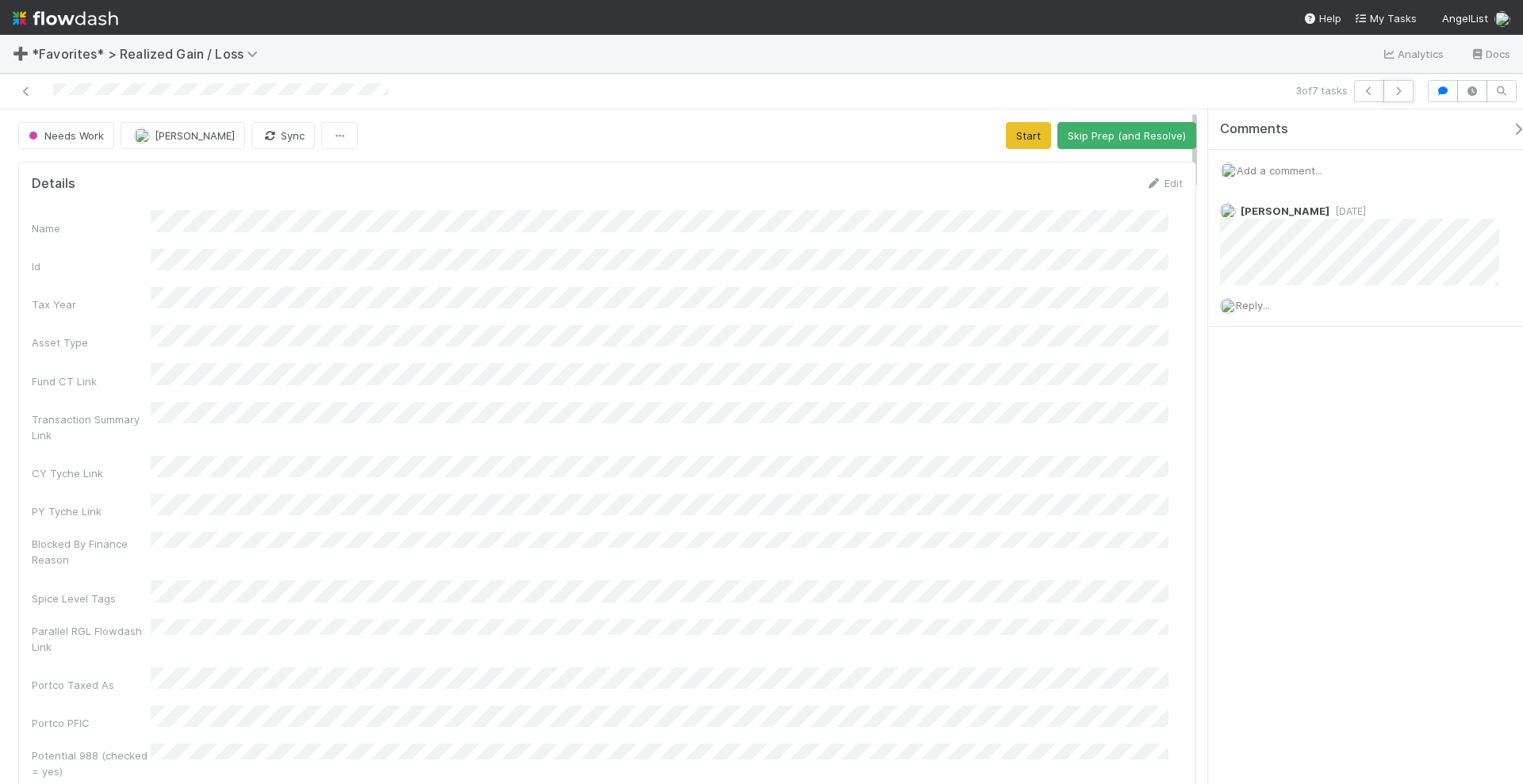
click at [1411, 91] on button "button" at bounding box center [1399, 91] width 30 height 22
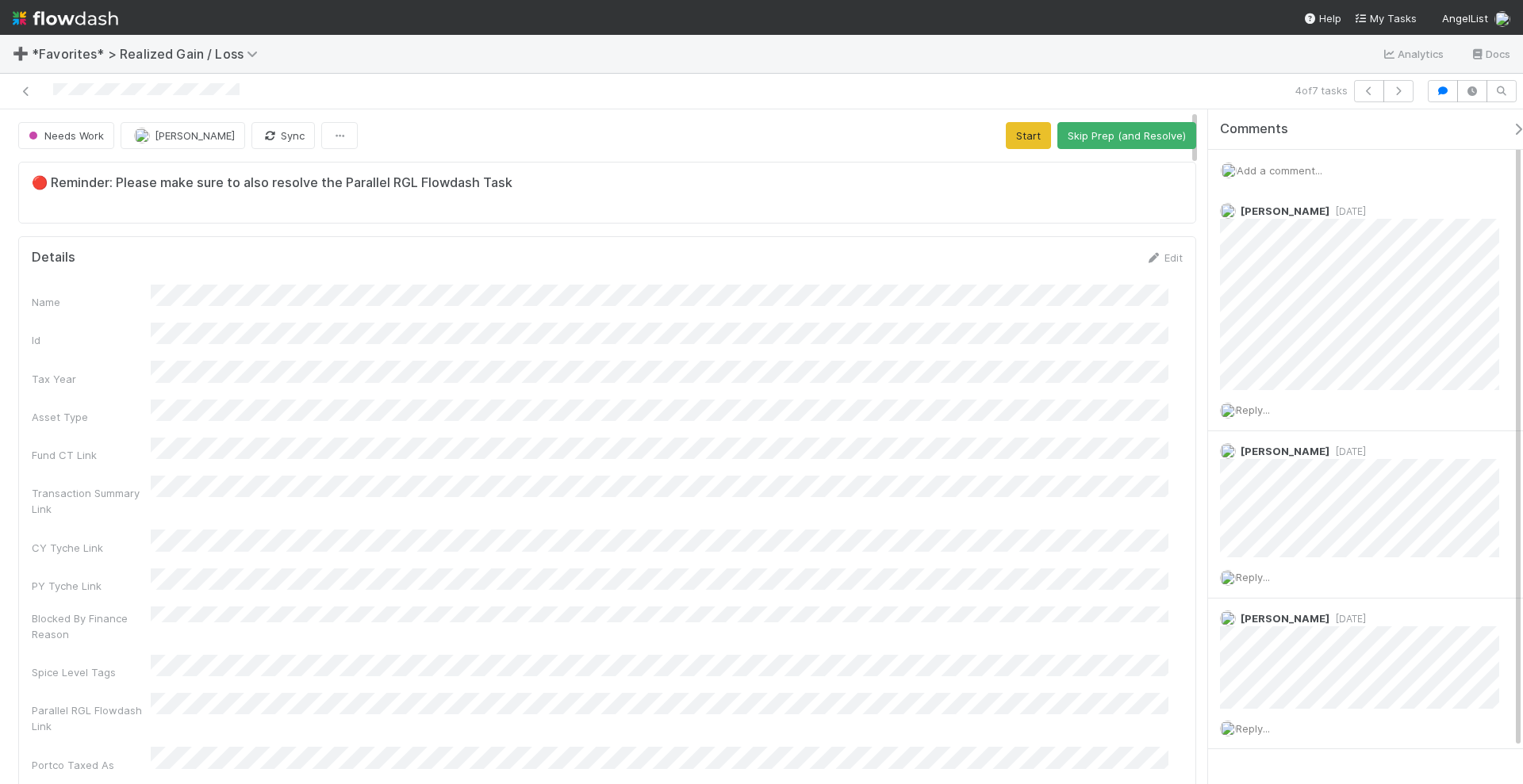
scroll to position [308, 1121]
click at [1411, 91] on button "button" at bounding box center [1399, 91] width 30 height 22
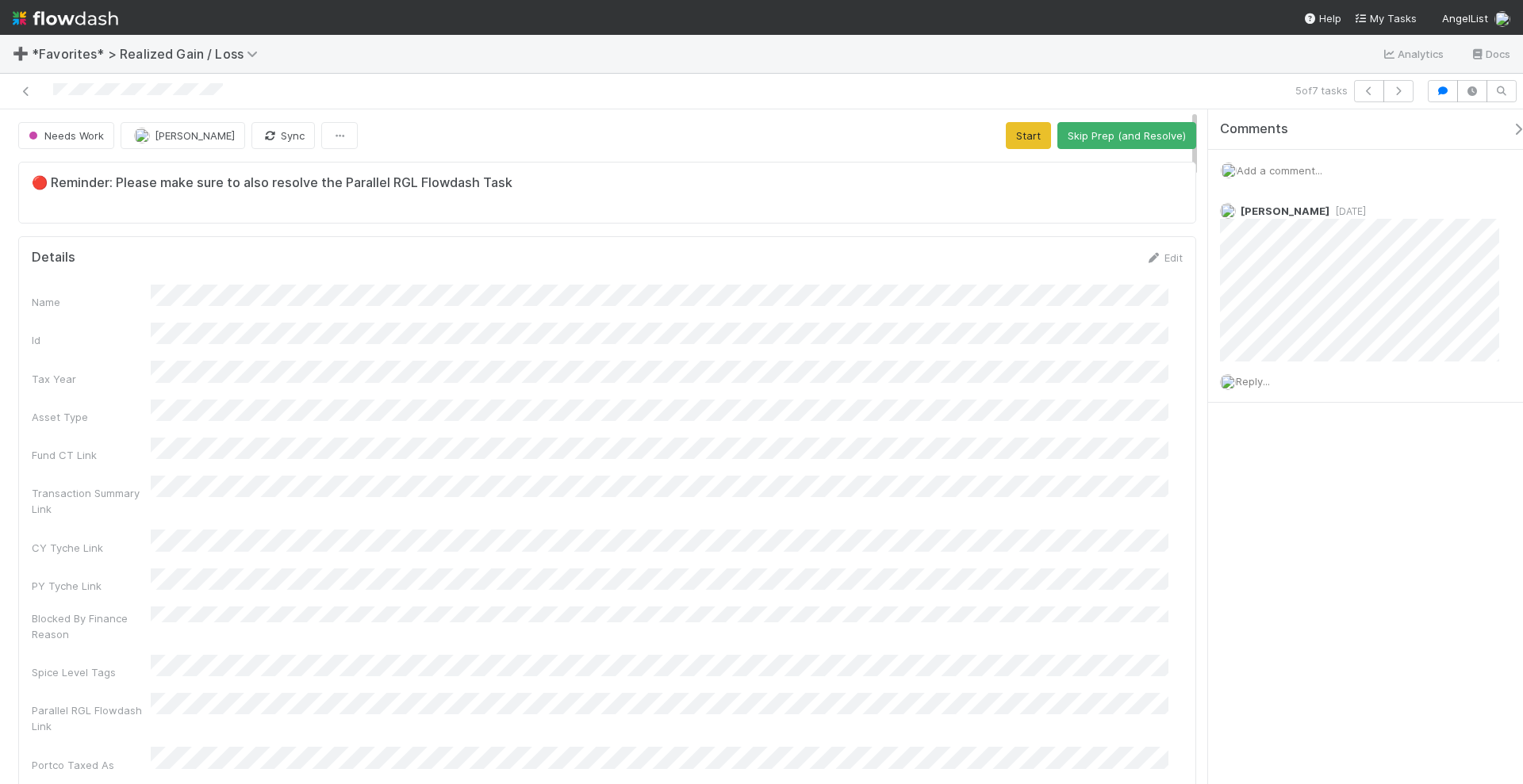
scroll to position [308, 1121]
click at [107, 23] on img at bounding box center [66, 18] width 105 height 27
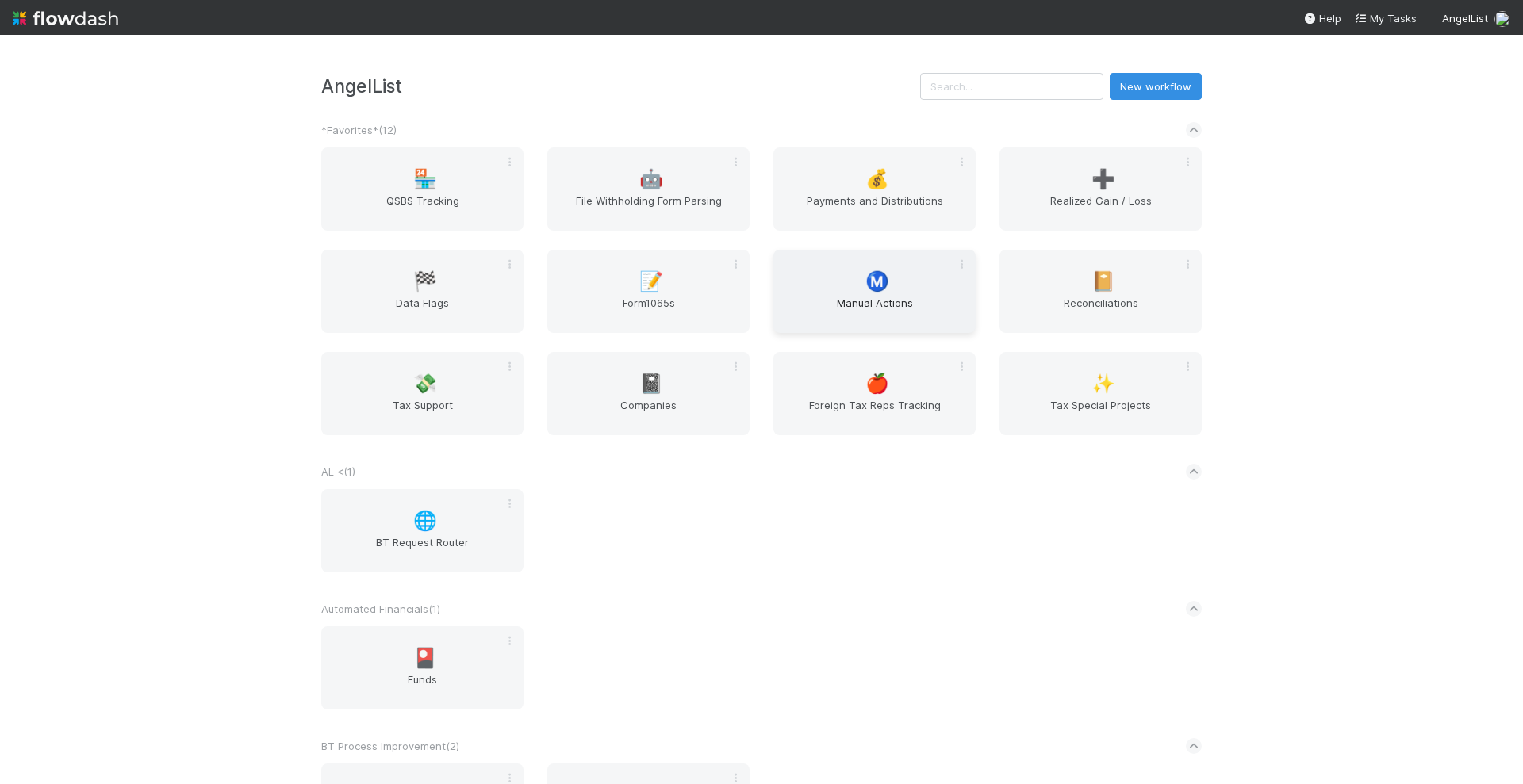
click at [884, 296] on span "Manual Actions" at bounding box center [874, 311] width 190 height 32
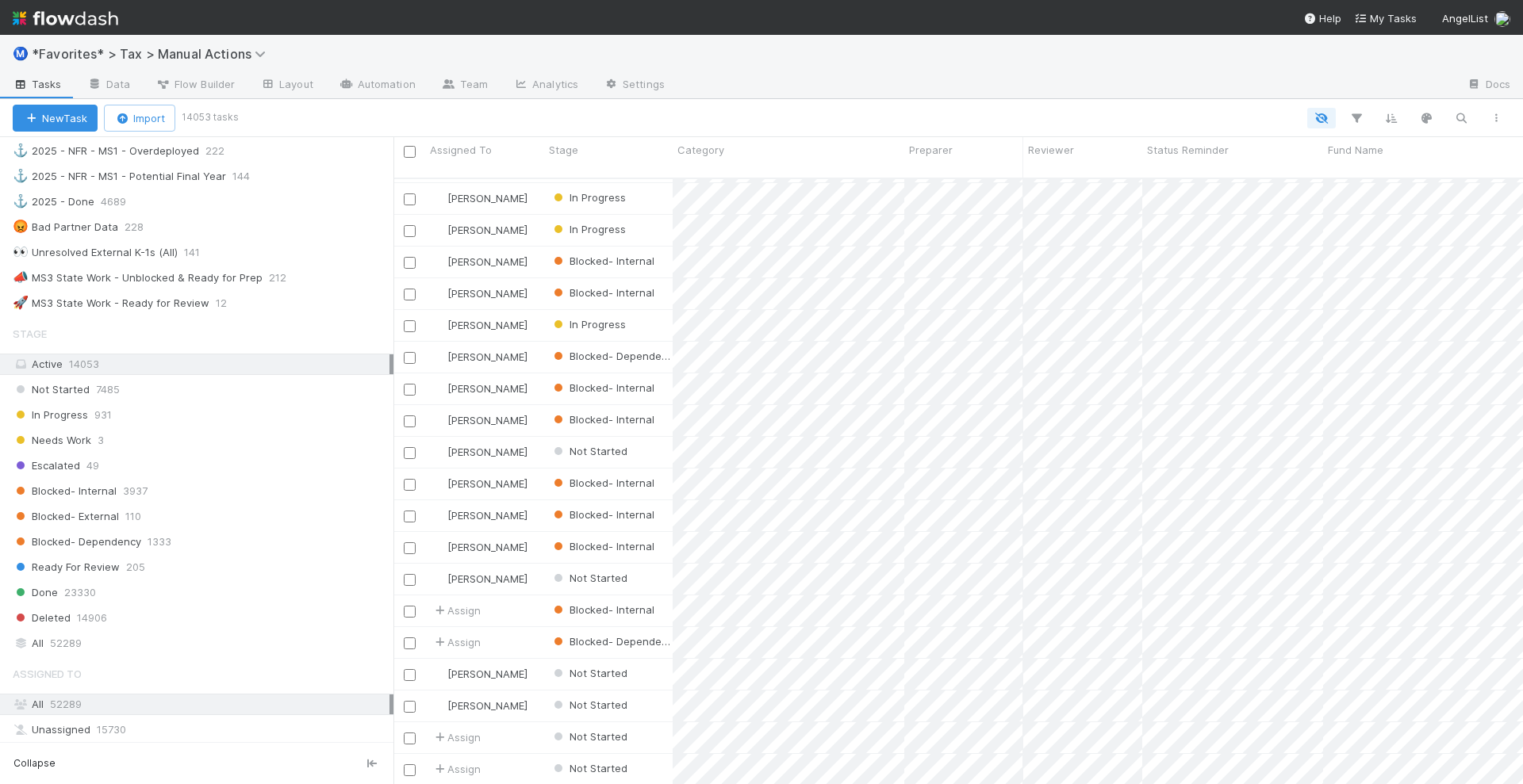
scroll to position [1388, 0]
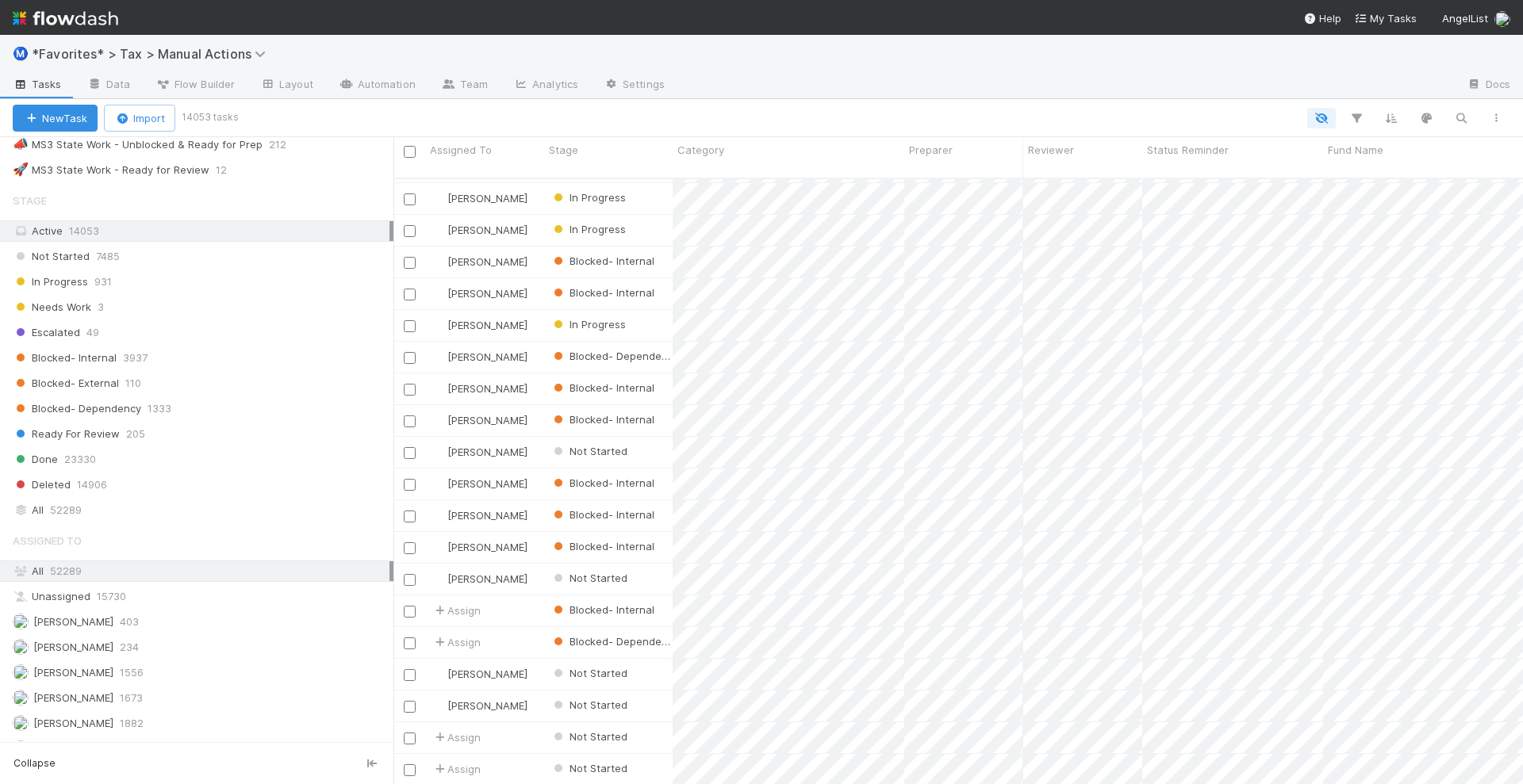
click at [78, 764] on div "[PERSON_NAME] 4967" at bounding box center [201, 774] width 377 height 20
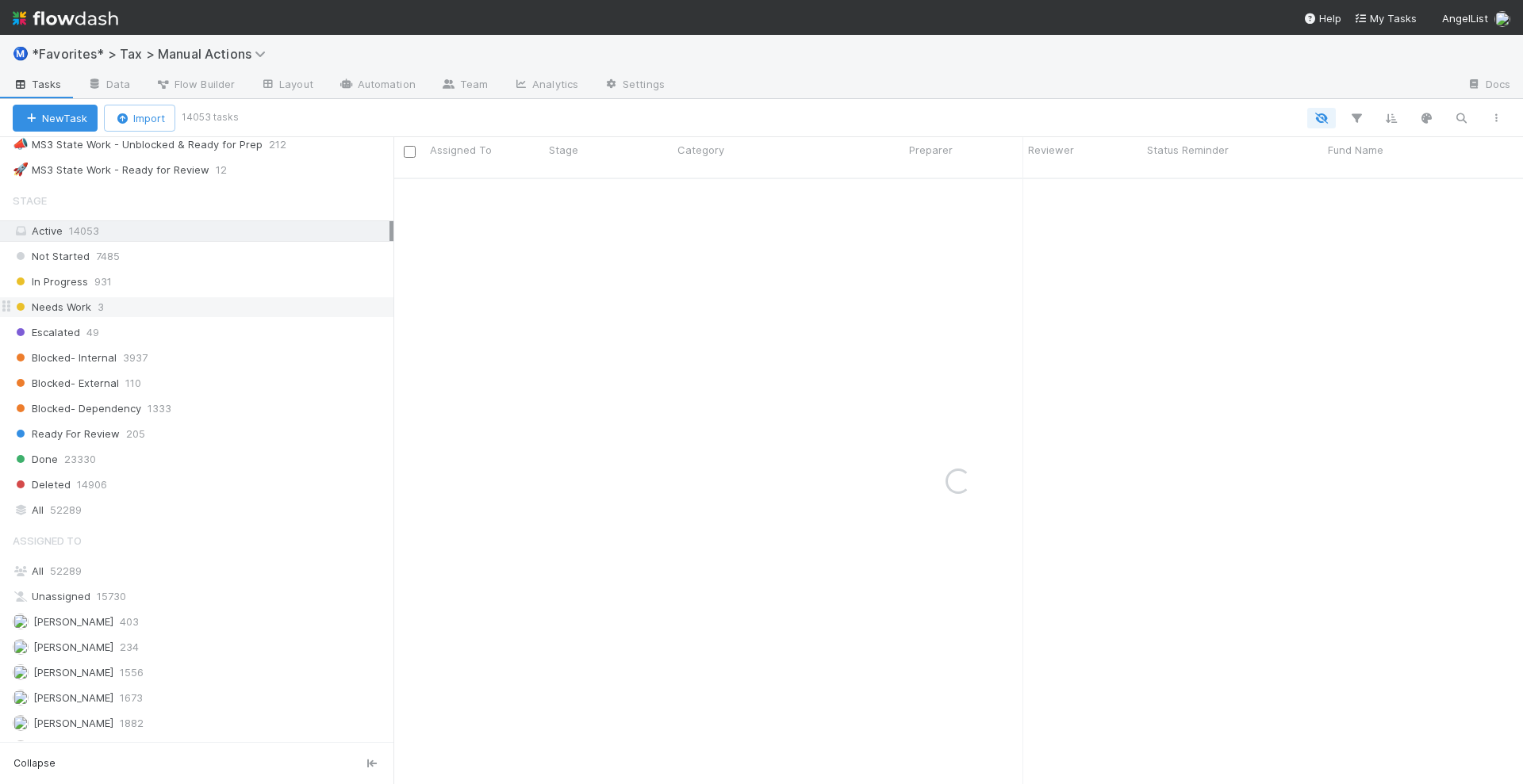
click at [131, 297] on div "Needs Work 3" at bounding box center [203, 307] width 381 height 20
click at [197, 348] on div "Blocked- Internal 3937" at bounding box center [203, 358] width 381 height 20
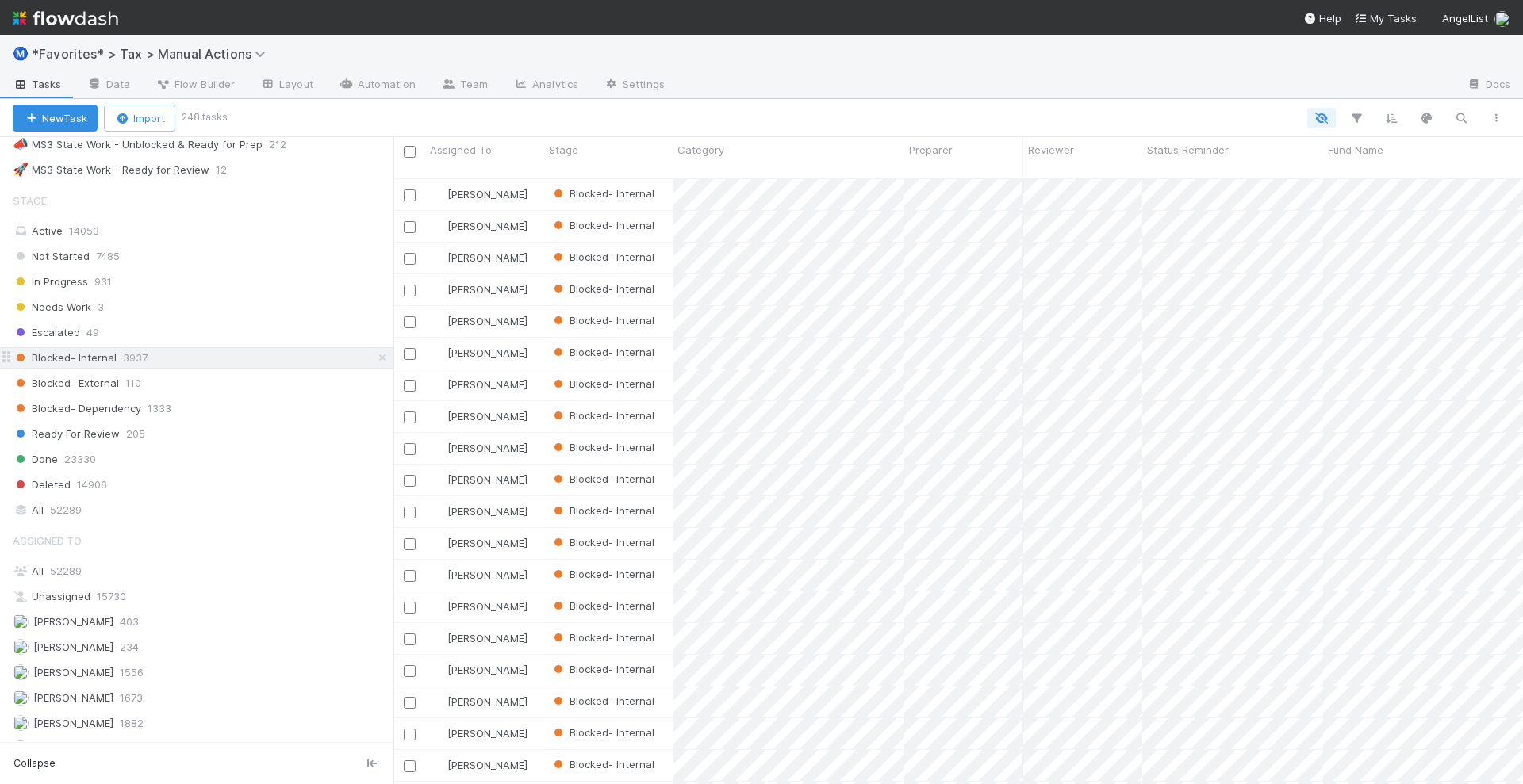
scroll to position [604, 1114]
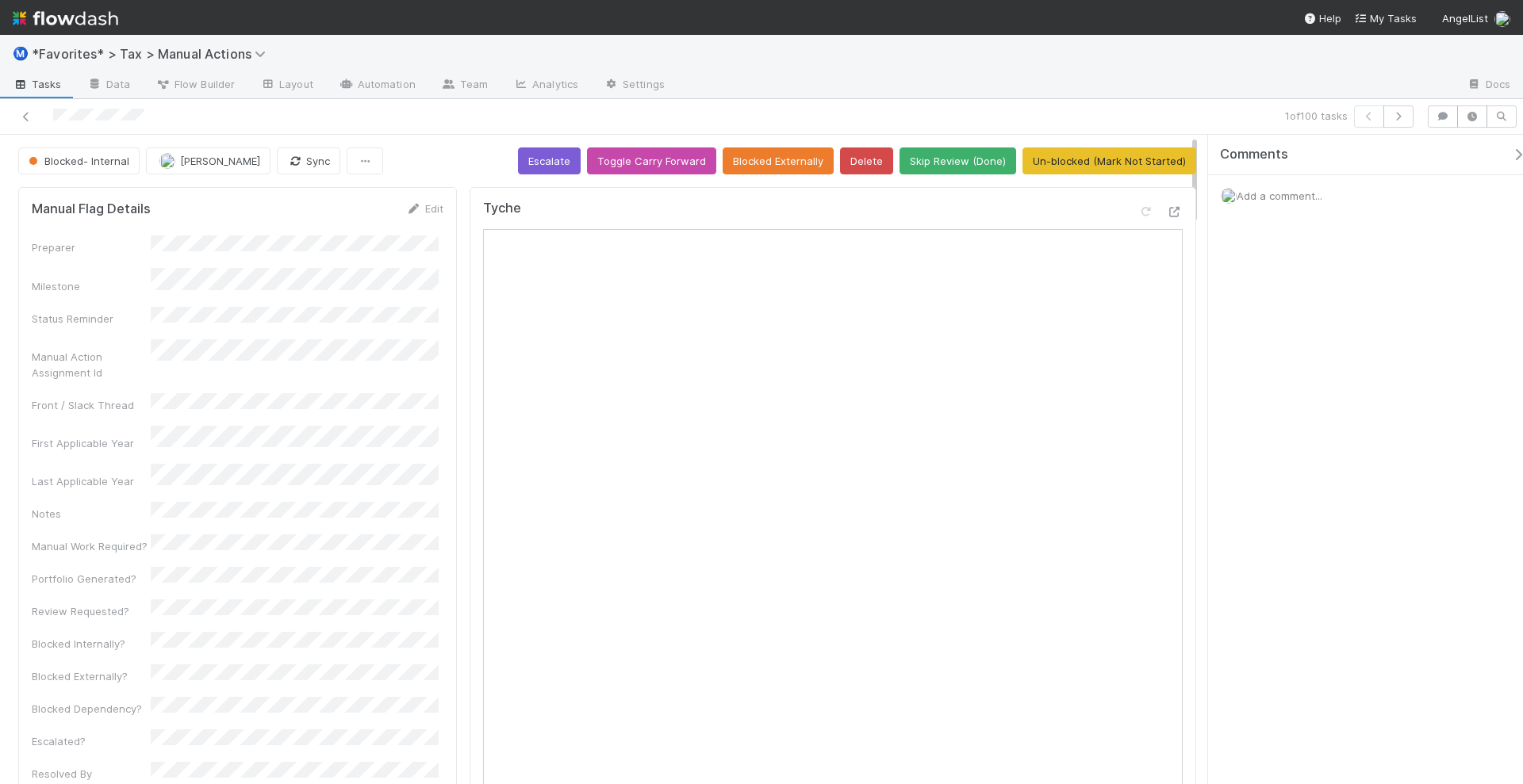
click at [100, 14] on img at bounding box center [66, 18] width 105 height 27
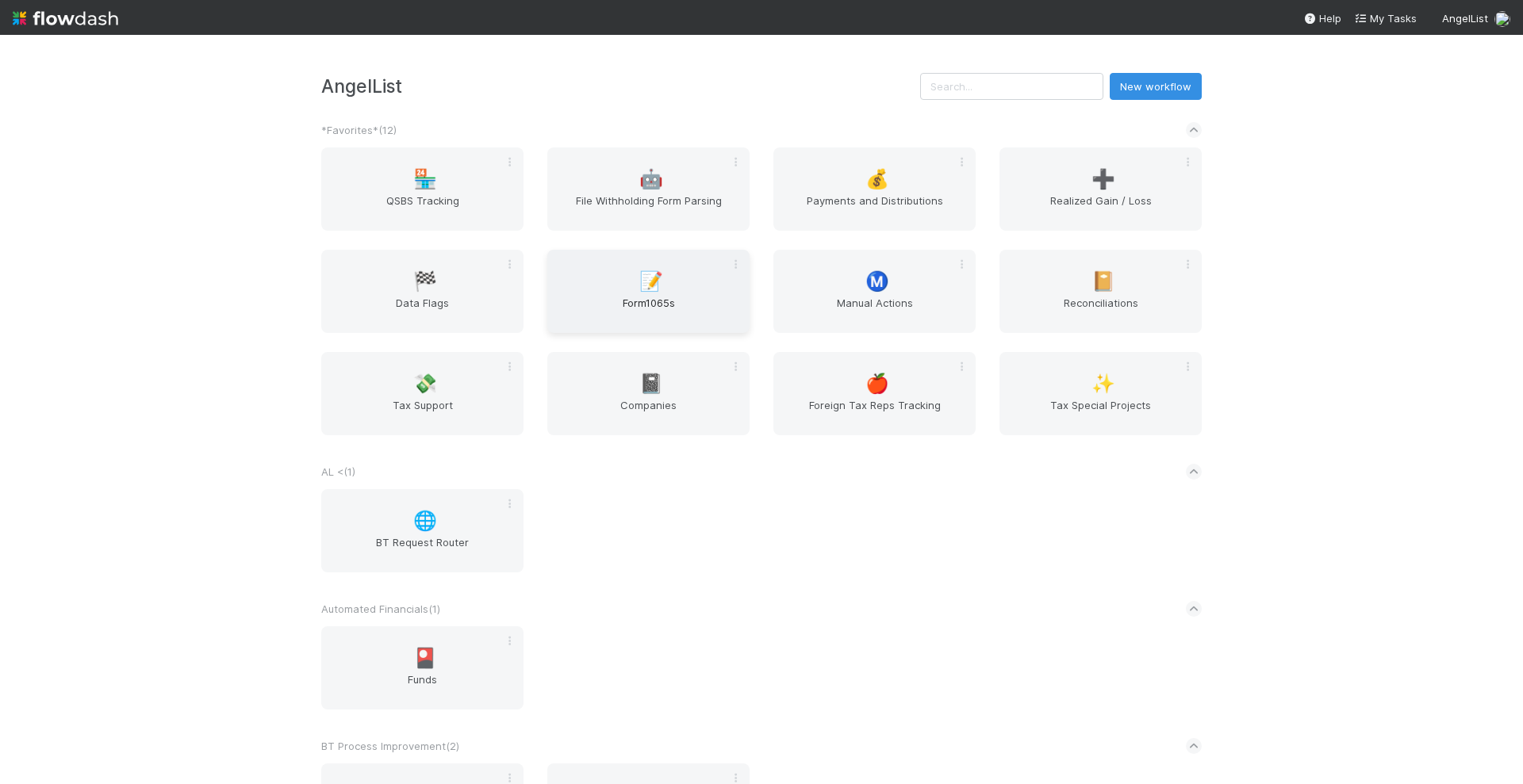
click at [639, 281] on span "📝" at bounding box center [651, 281] width 24 height 21
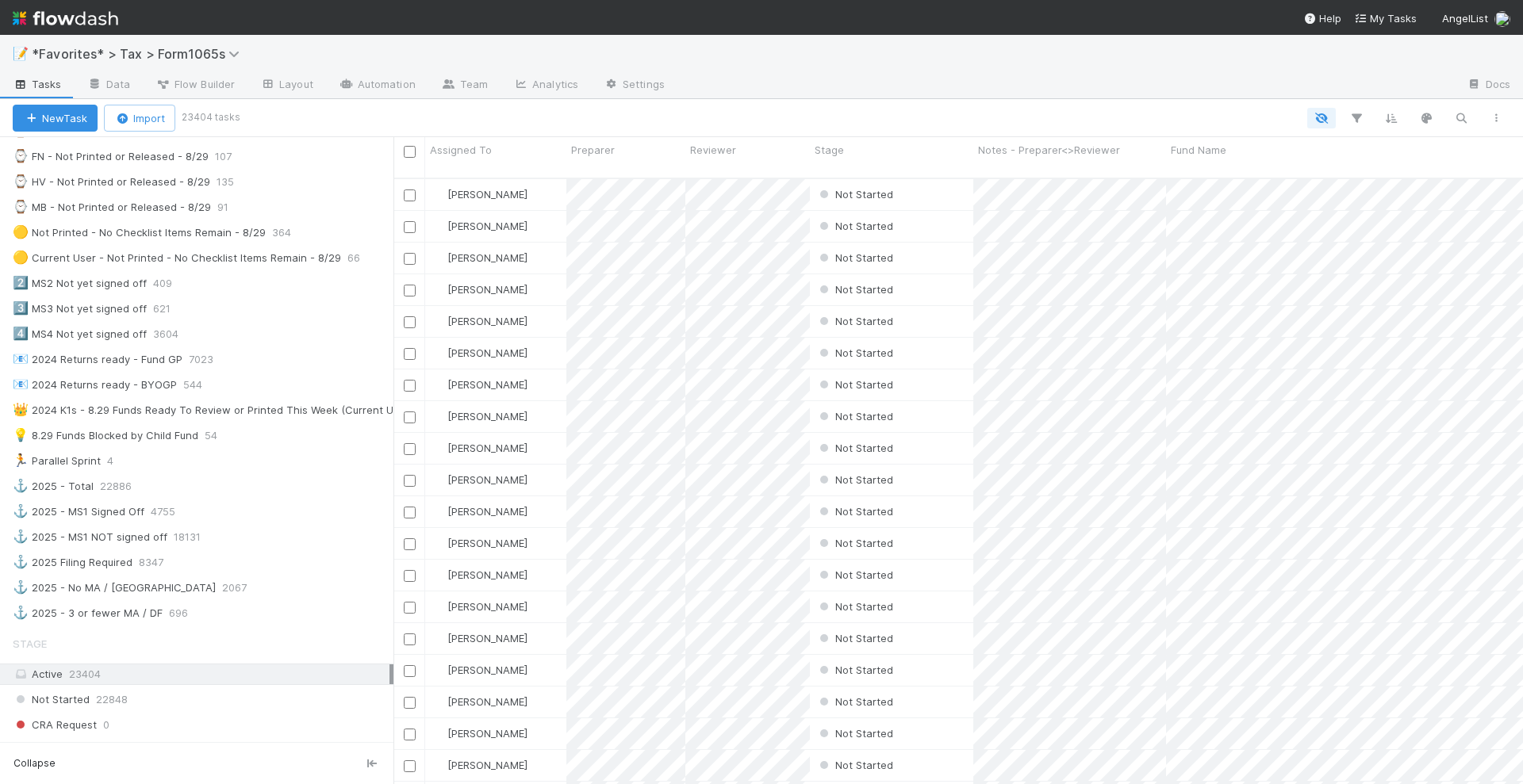
scroll to position [595, 0]
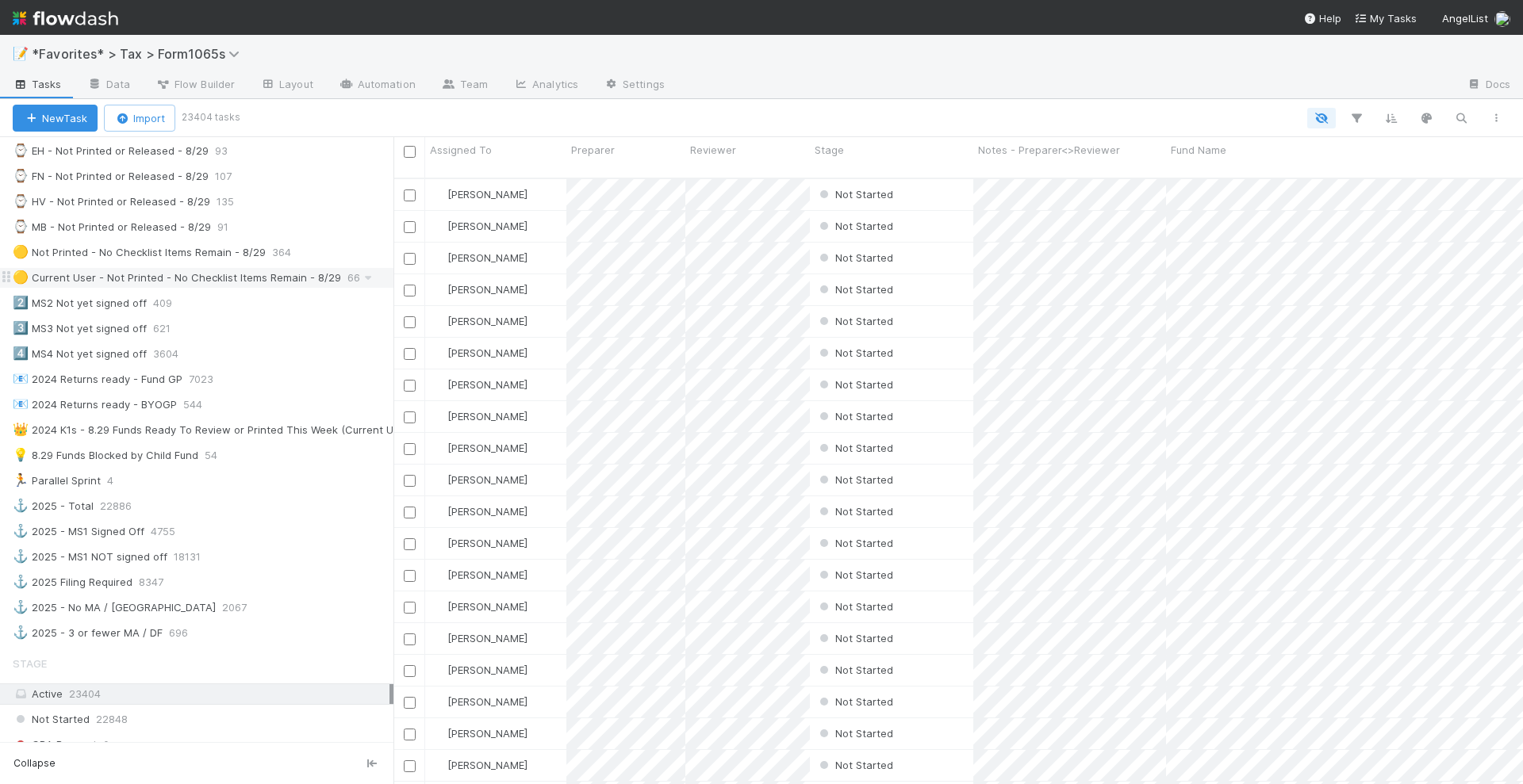
click at [284, 268] on div "🟡 Current User - Not Printed - No Checklist Items Remain - 8/29" at bounding box center [177, 278] width 328 height 20
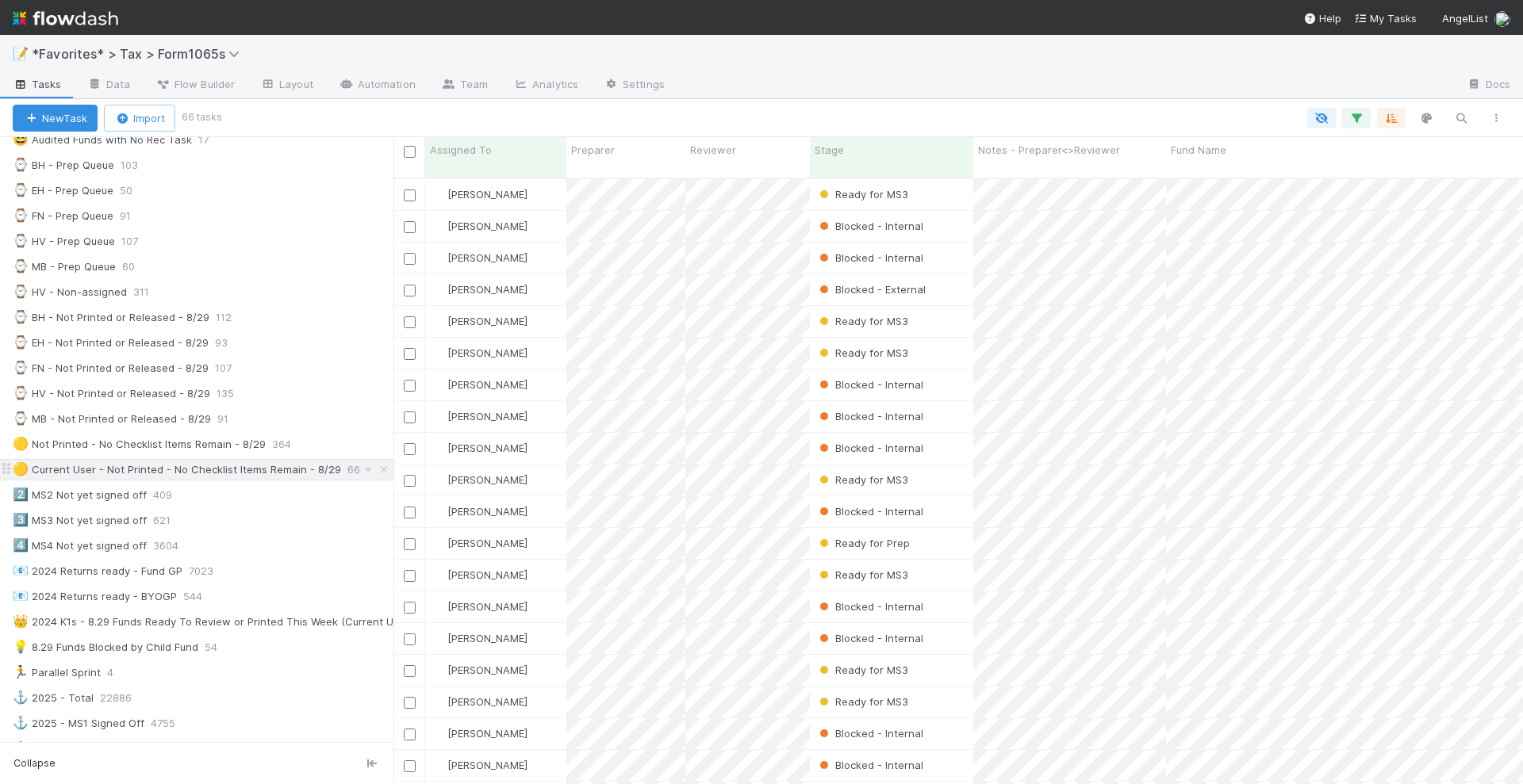
scroll to position [496, 0]
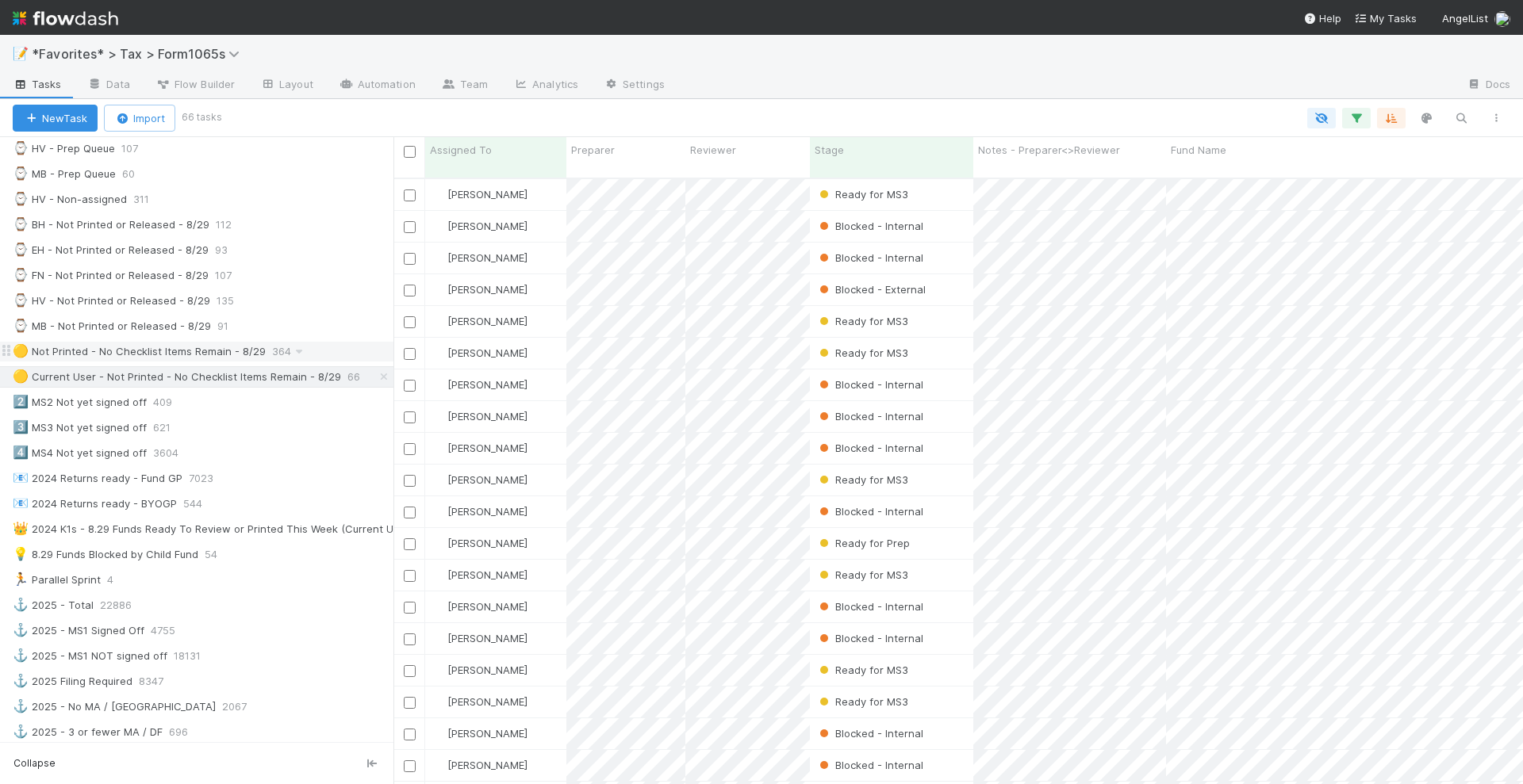
click at [345, 342] on div "🟡 Not Printed - No Checklist Items Remain - 8/29 364" at bounding box center [203, 352] width 381 height 20
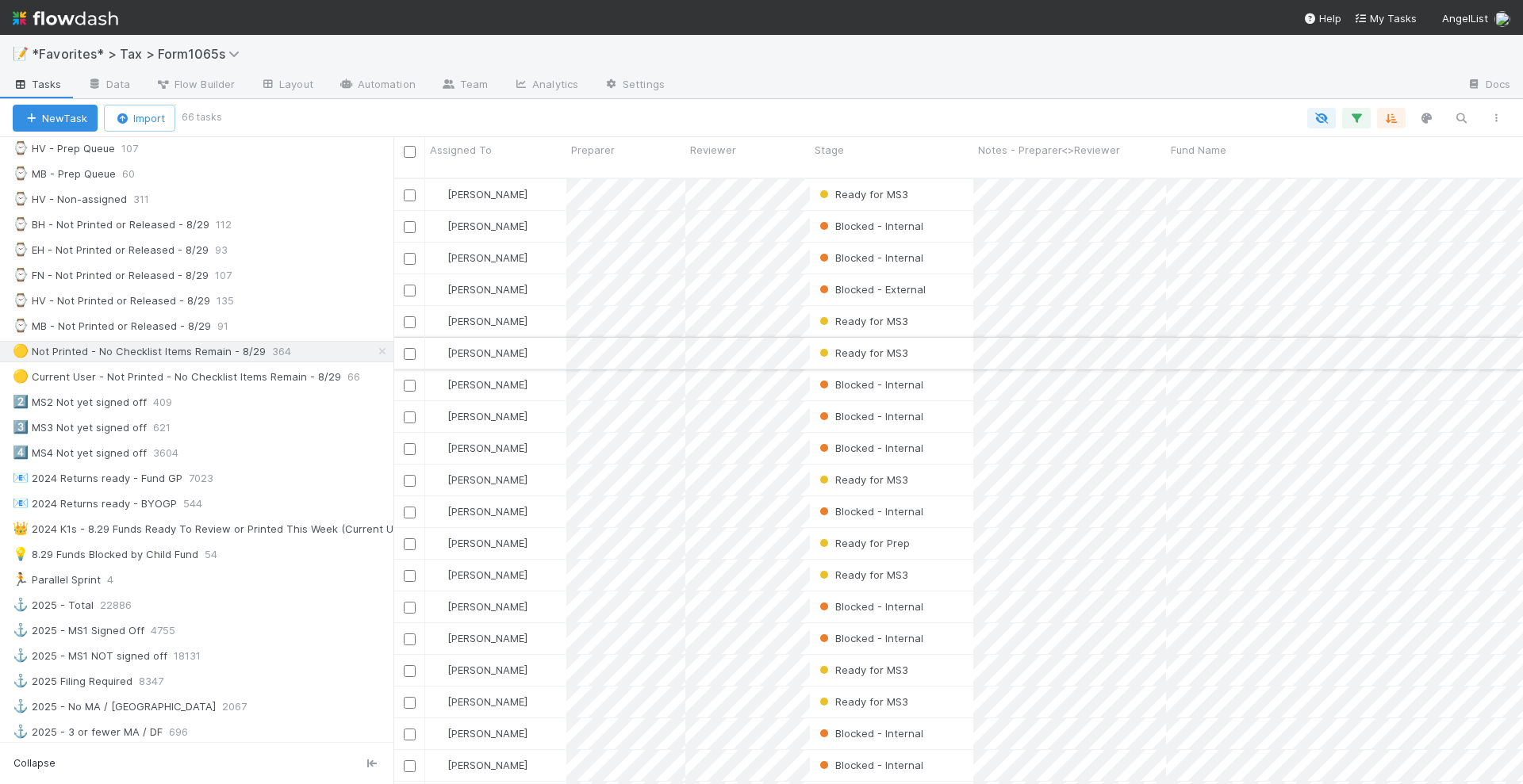
scroll to position [604, 1114]
click at [1354, 120] on icon "button" at bounding box center [1357, 118] width 16 height 14
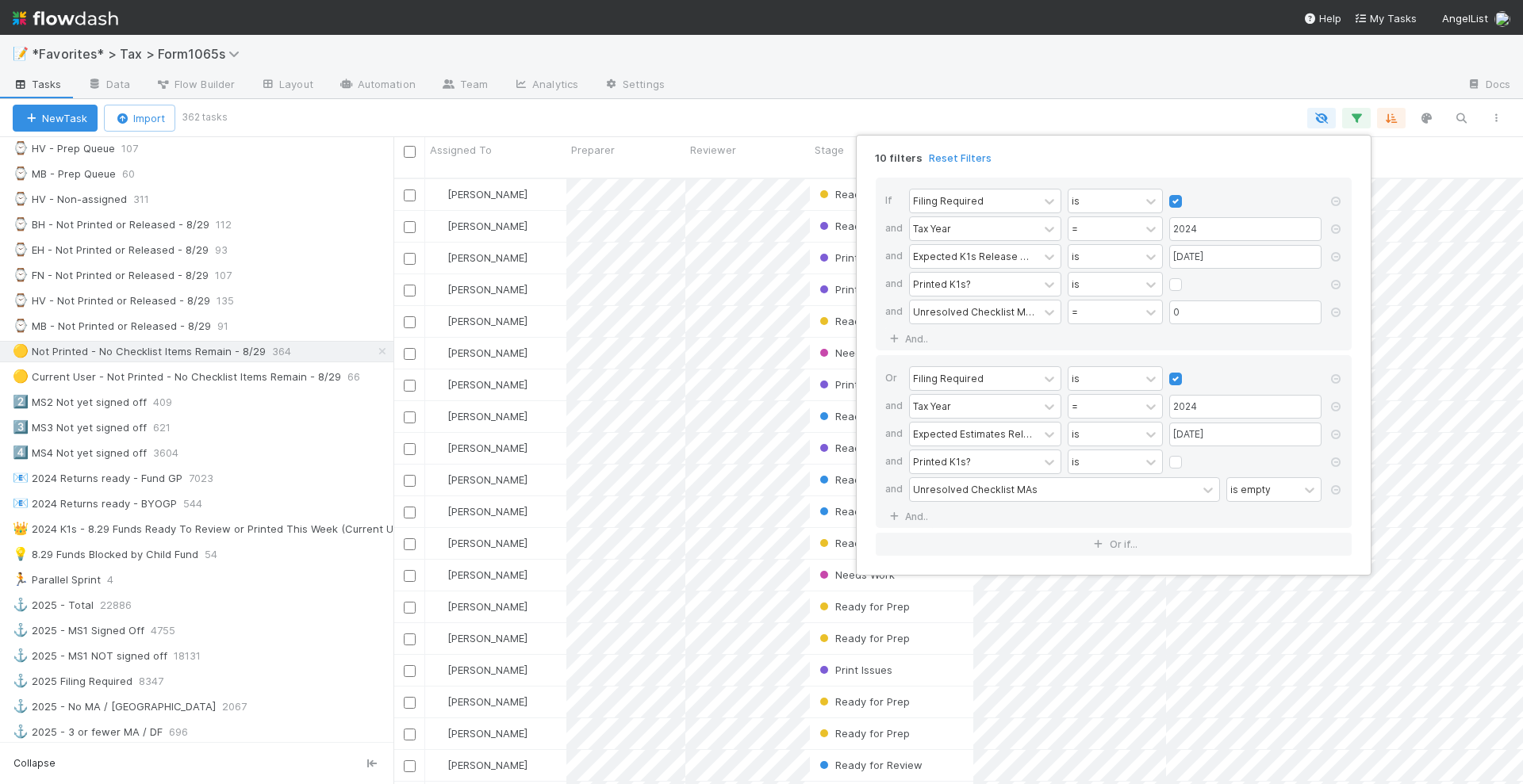
click at [52, 171] on div "10 filters Reset Filters If Filing Required is and Tax Year = 2024 and Expected…" at bounding box center [762, 392] width 1523 height 784
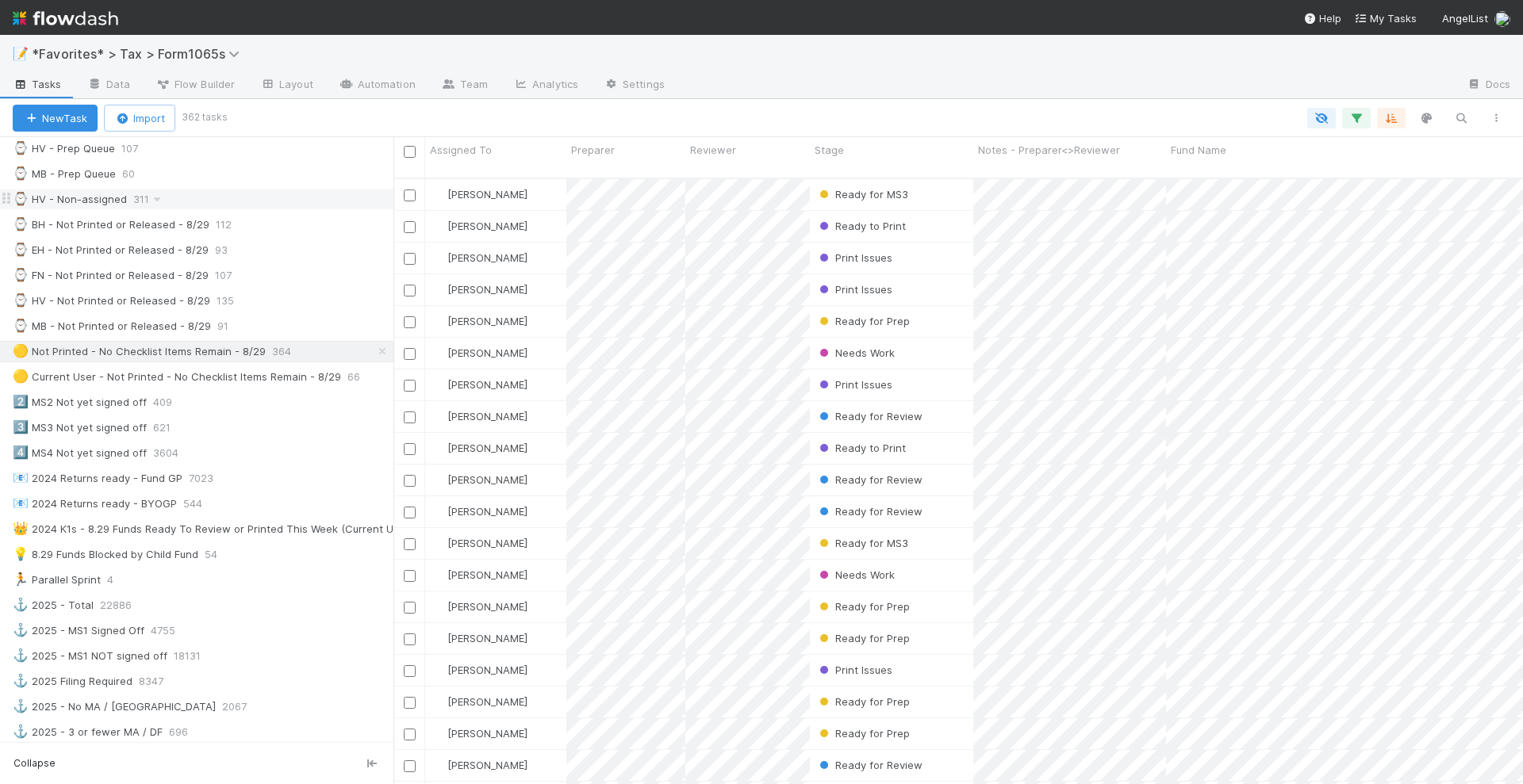
click at [67, 190] on div "⌚ HV - Non-assigned" at bounding box center [70, 200] width 114 height 20
click at [1355, 116] on icon "button" at bounding box center [1357, 118] width 16 height 14
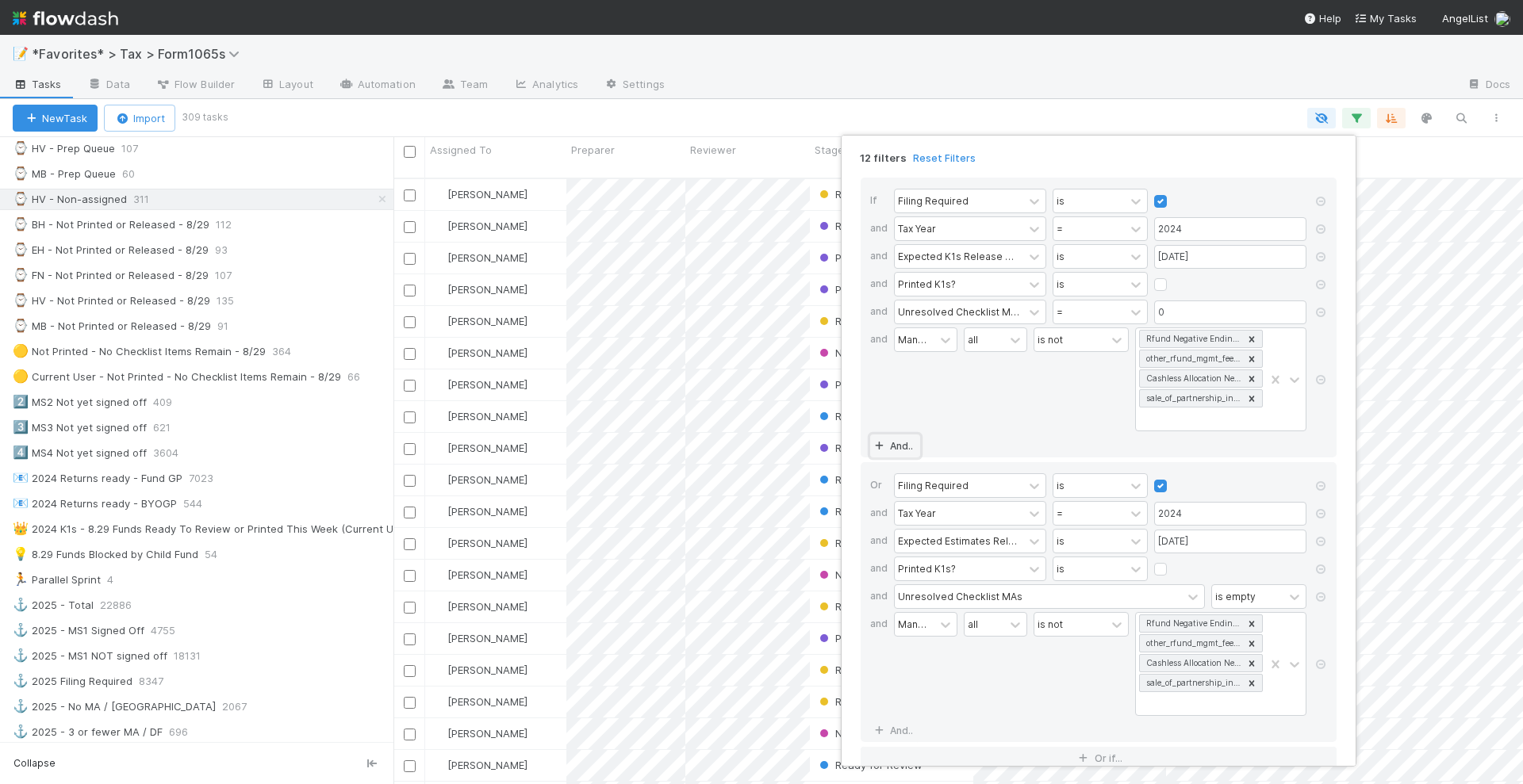
click at [904, 440] on link "And.." at bounding box center [895, 445] width 50 height 23
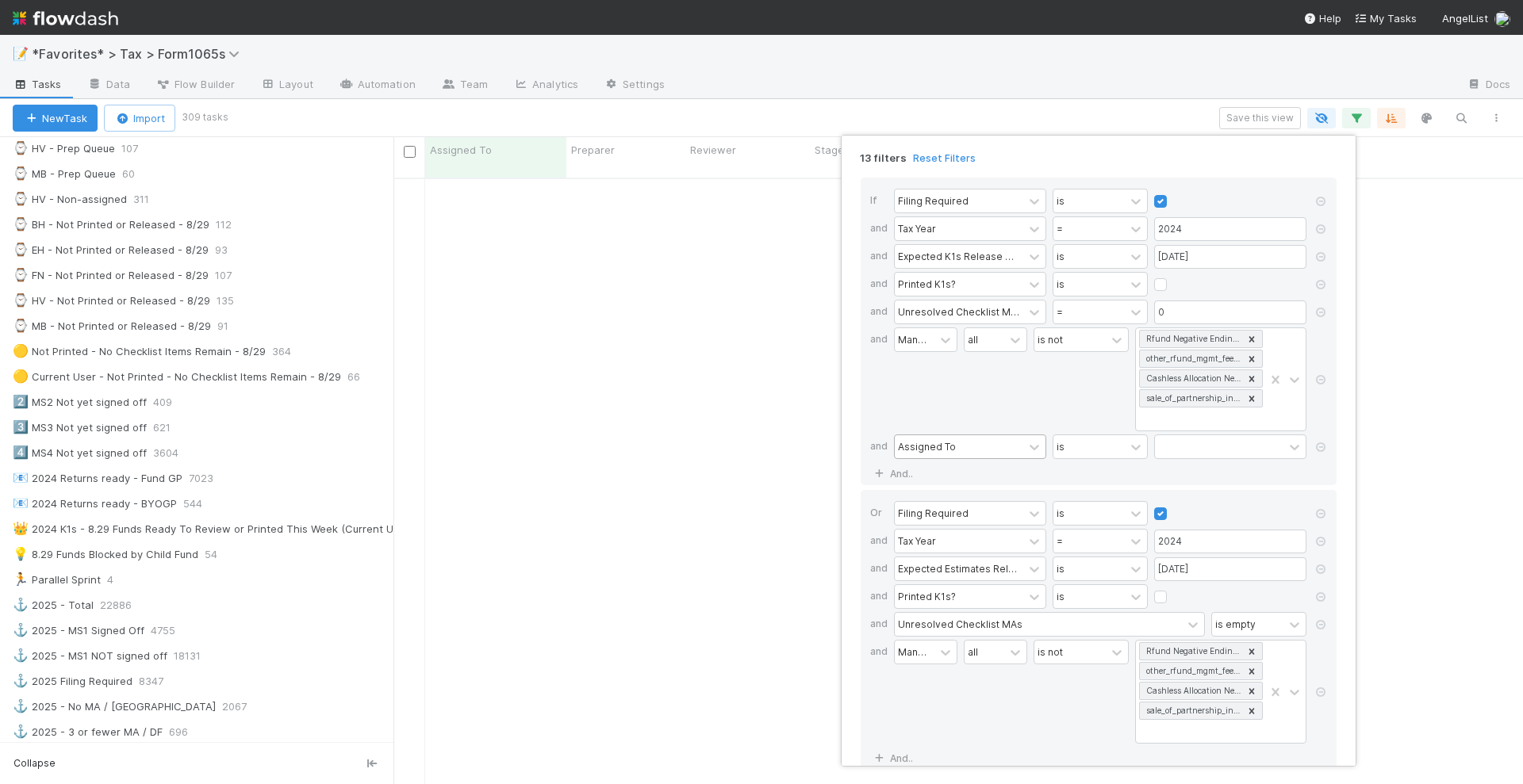
click at [994, 442] on div "Assigned To" at bounding box center [958, 446] width 128 height 23
type input "sta"
click at [967, 476] on div "Stage" at bounding box center [969, 474] width 152 height 27
click at [1111, 438] on div "is" at bounding box center [1090, 446] width 72 height 23
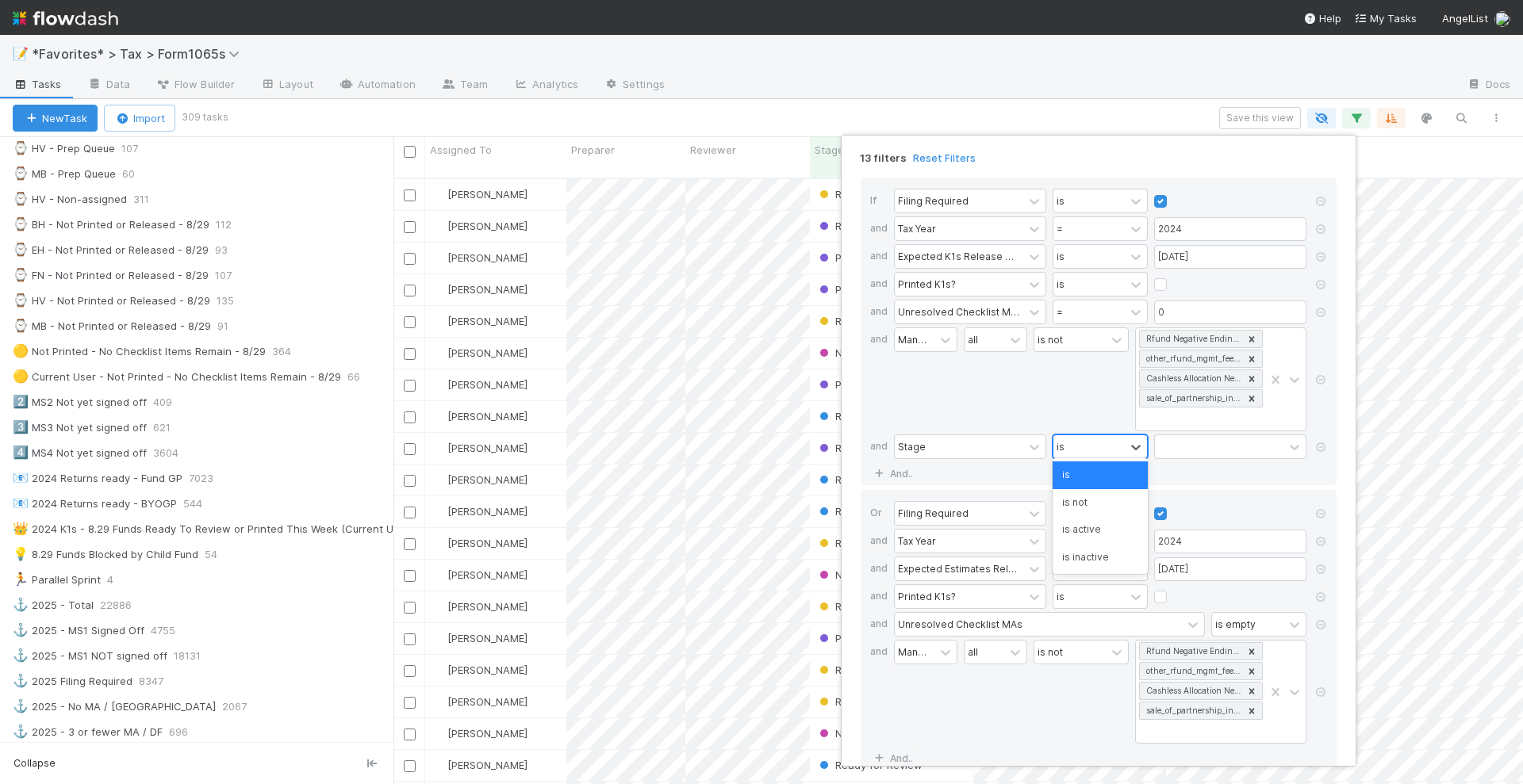
scroll to position [604, 1114]
click at [1098, 506] on div "is not" at bounding box center [1100, 502] width 95 height 27
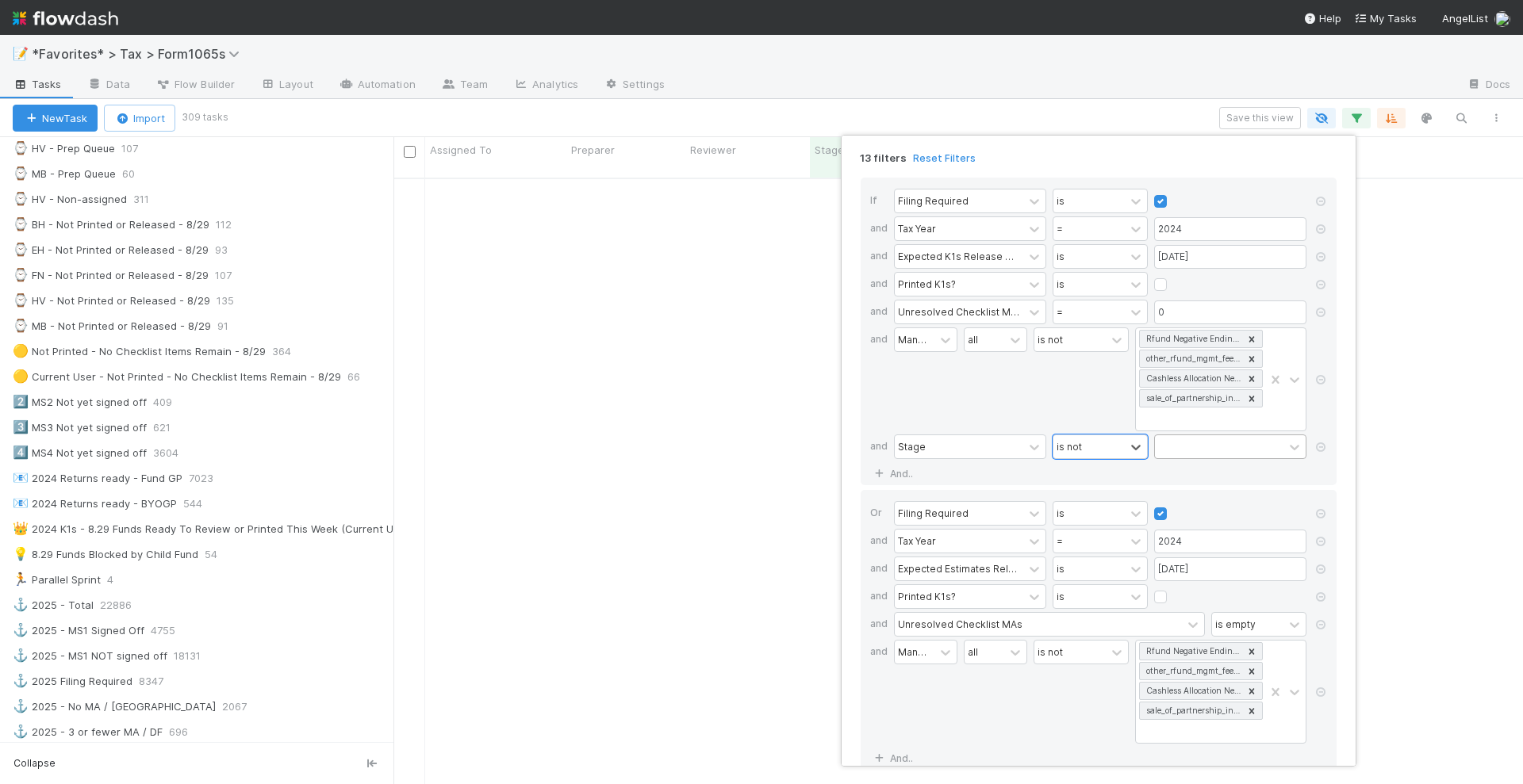
click at [1196, 440] on div at bounding box center [1219, 446] width 128 height 23
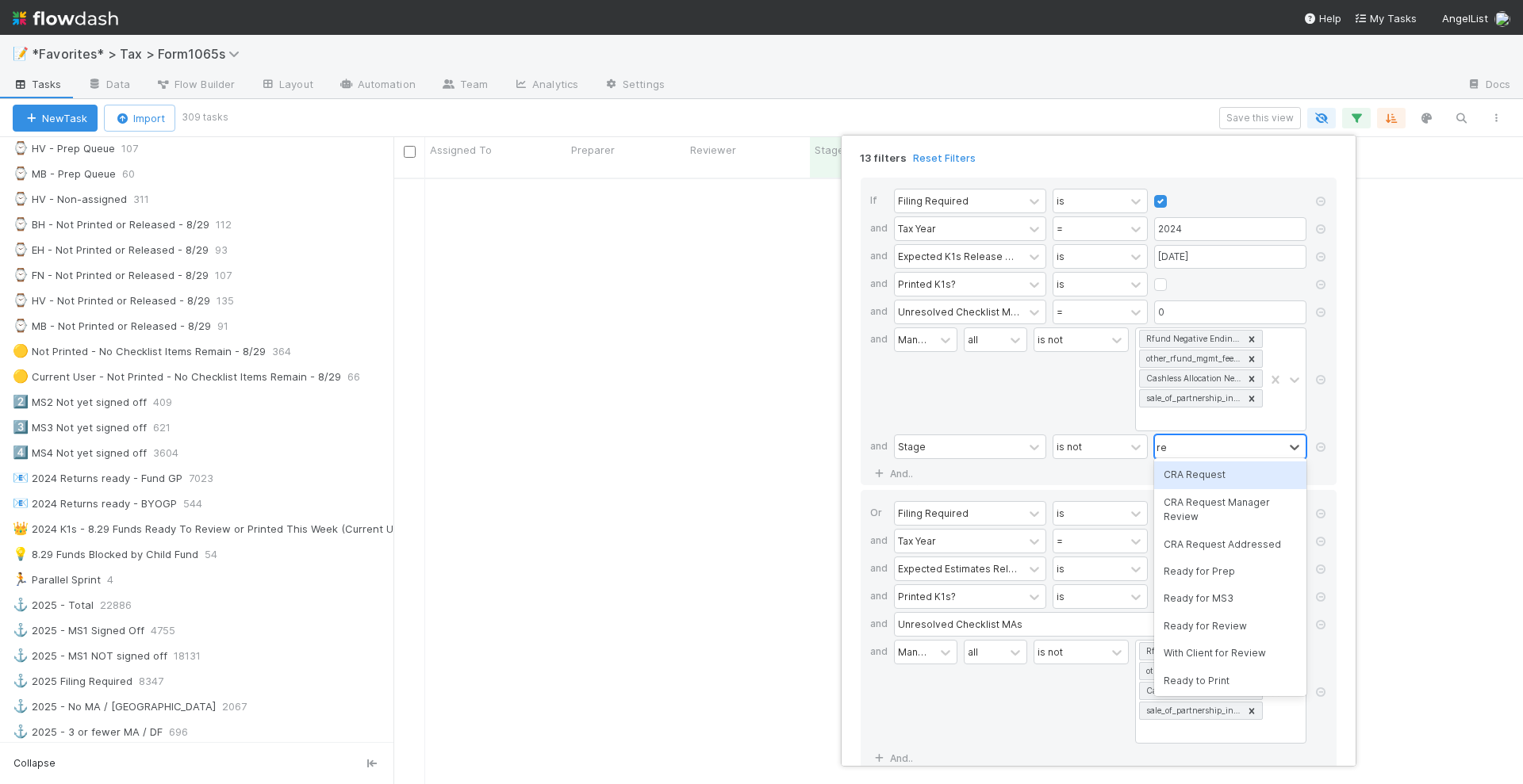
type input "read"
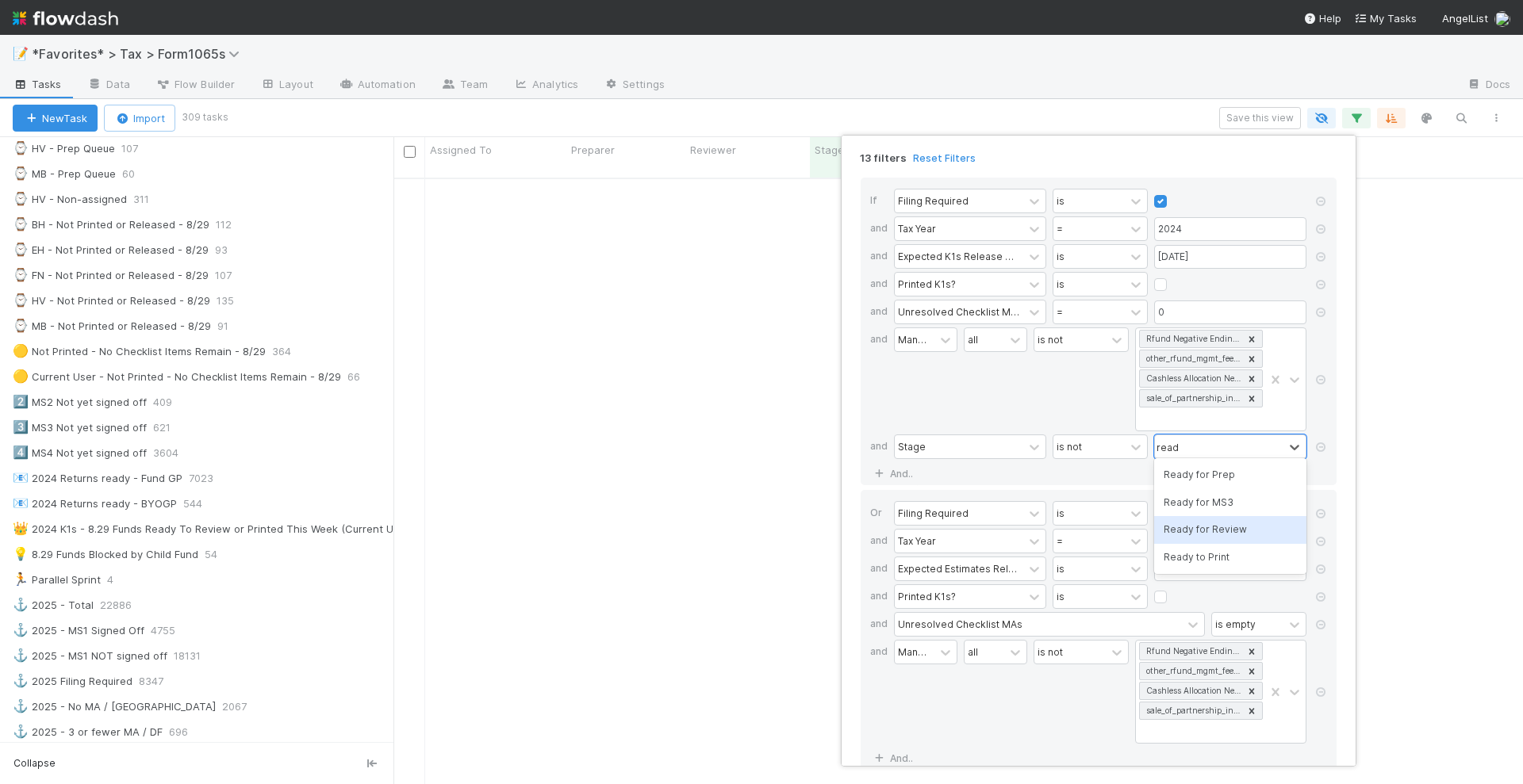
click at [1212, 532] on div "Ready for Review" at bounding box center [1230, 530] width 152 height 27
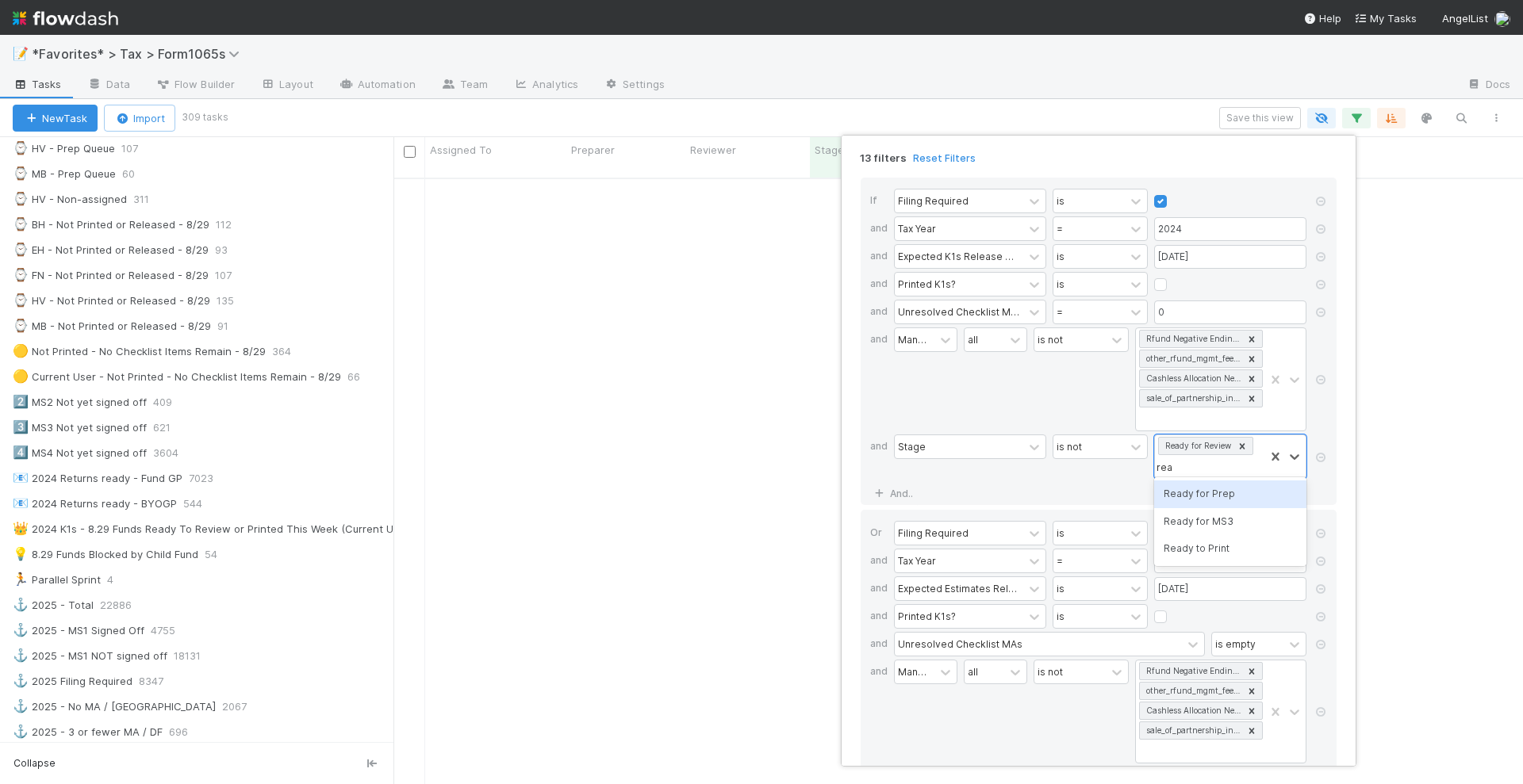
type input "read"
click at [1196, 549] on div "Ready to Print" at bounding box center [1230, 549] width 152 height 27
type input "pri"
click at [1227, 489] on div "Print Issues" at bounding box center [1230, 494] width 152 height 27
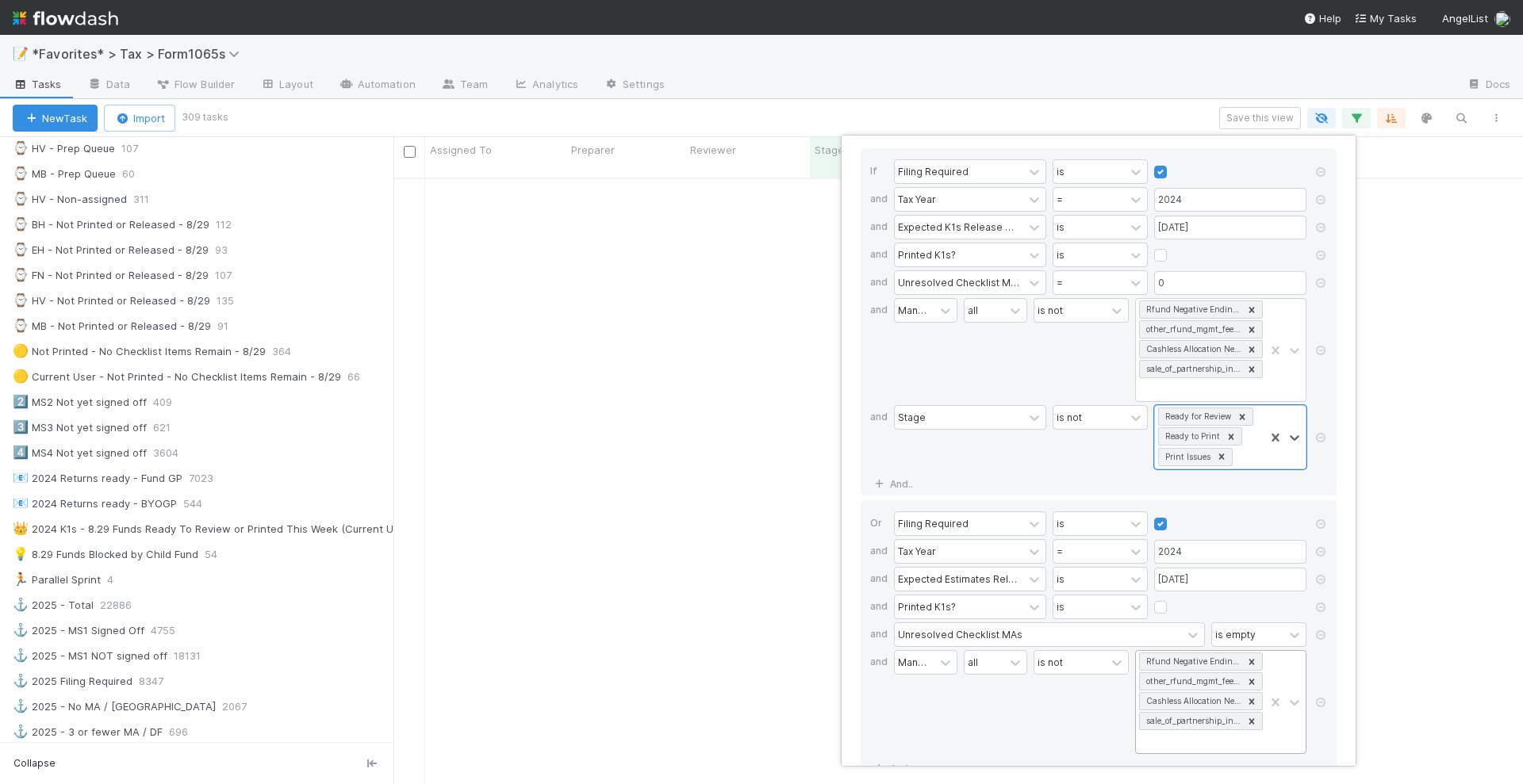
scroll to position [74, 0]
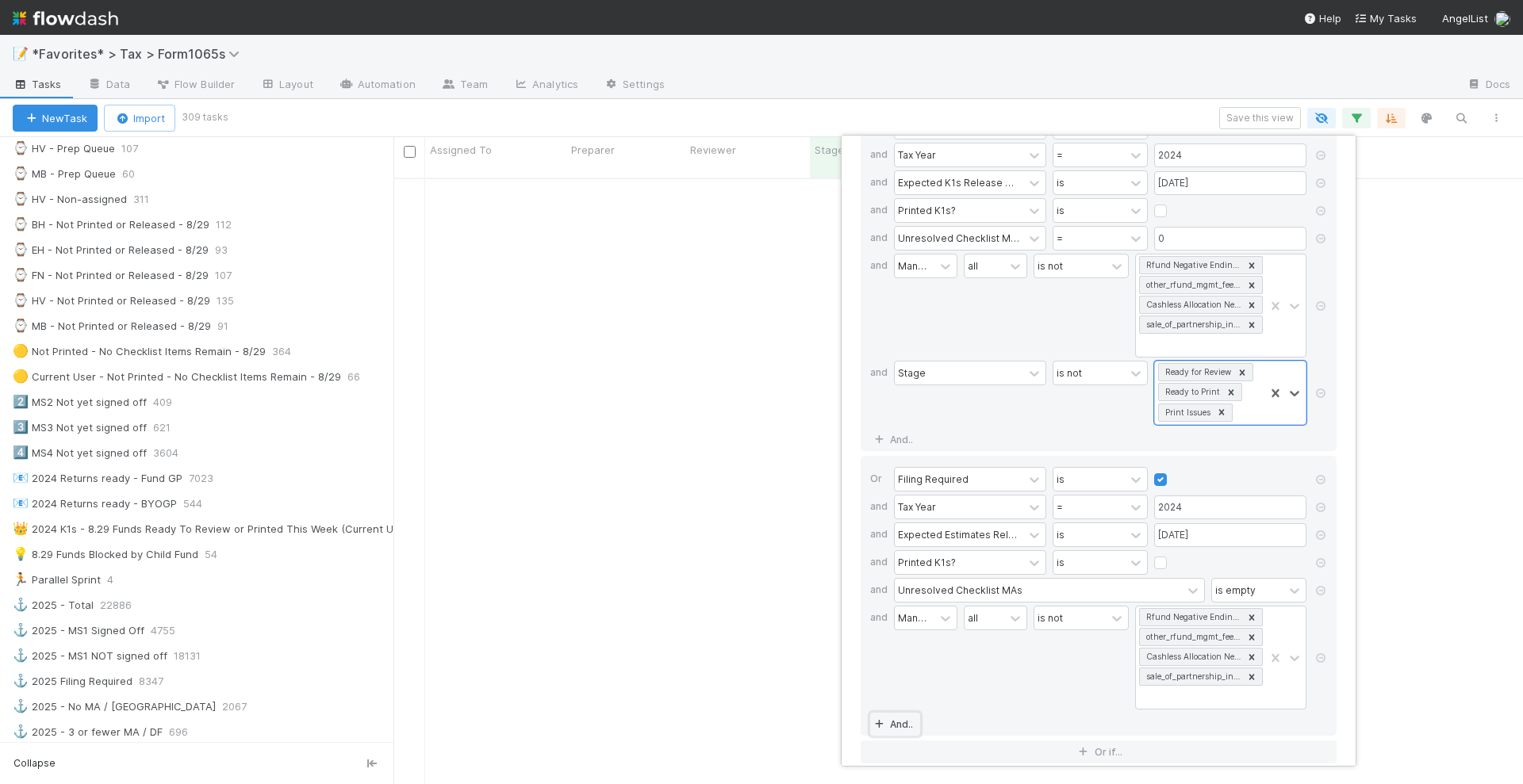
click at [892, 712] on link "And.." at bounding box center [895, 723] width 50 height 23
click at [940, 717] on div "Assigned To" at bounding box center [927, 724] width 58 height 14
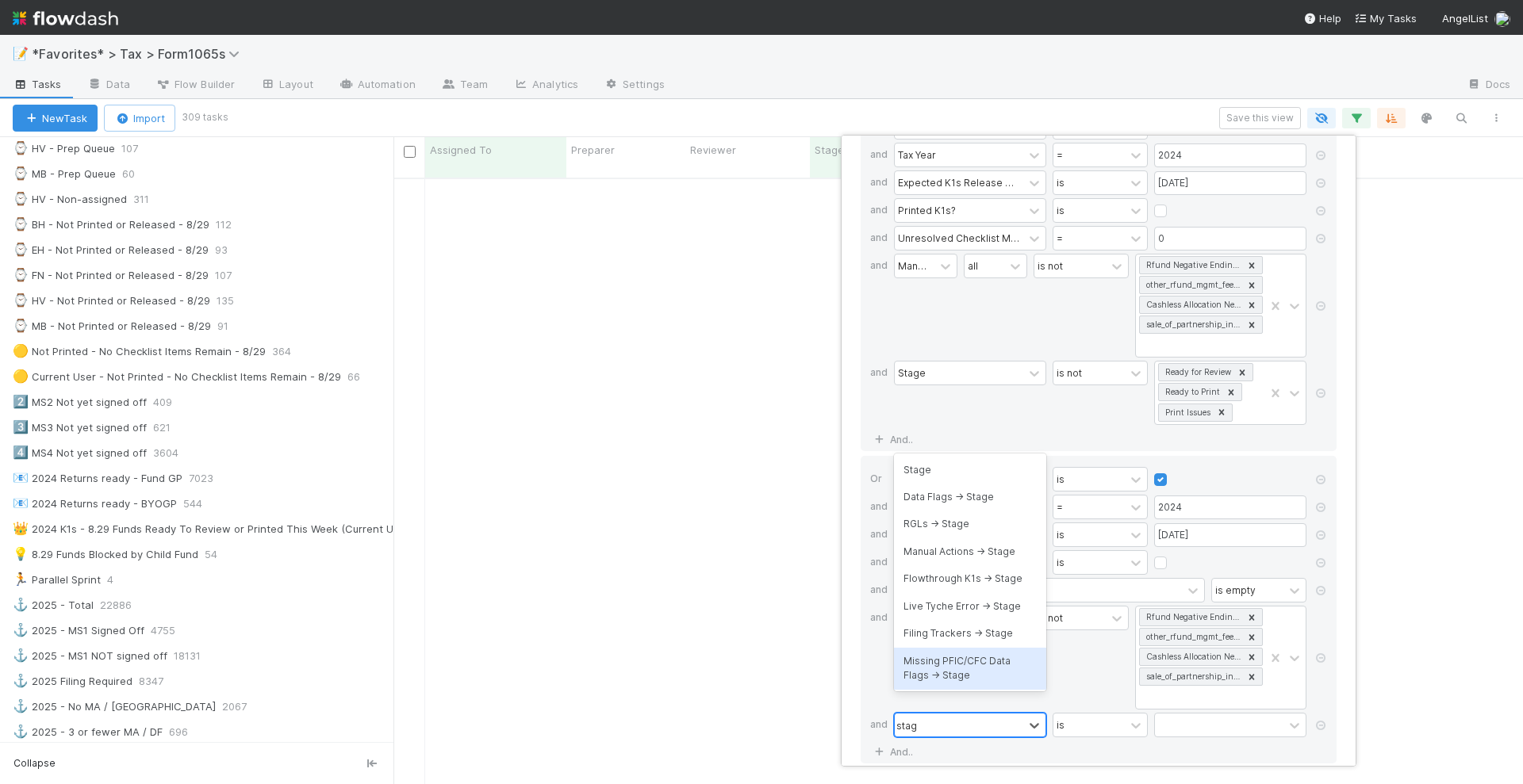
type input "stage"
click at [976, 473] on div "Stage" at bounding box center [969, 470] width 152 height 27
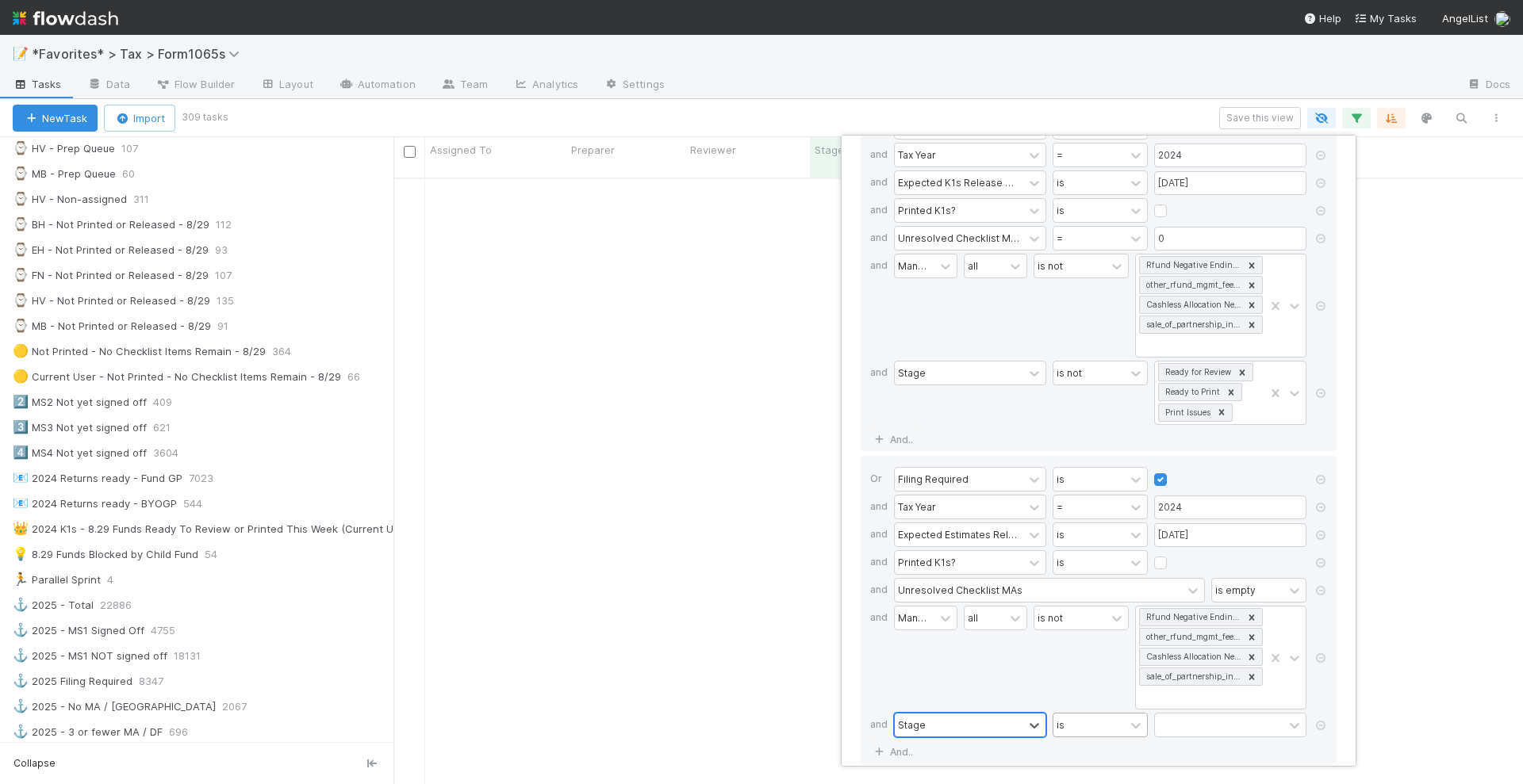
click at [1103, 713] on div "is" at bounding box center [1090, 724] width 72 height 23
click at [1092, 618] on div "is not" at bounding box center [1100, 619] width 95 height 27
click at [1196, 713] on div at bounding box center [1219, 724] width 128 height 23
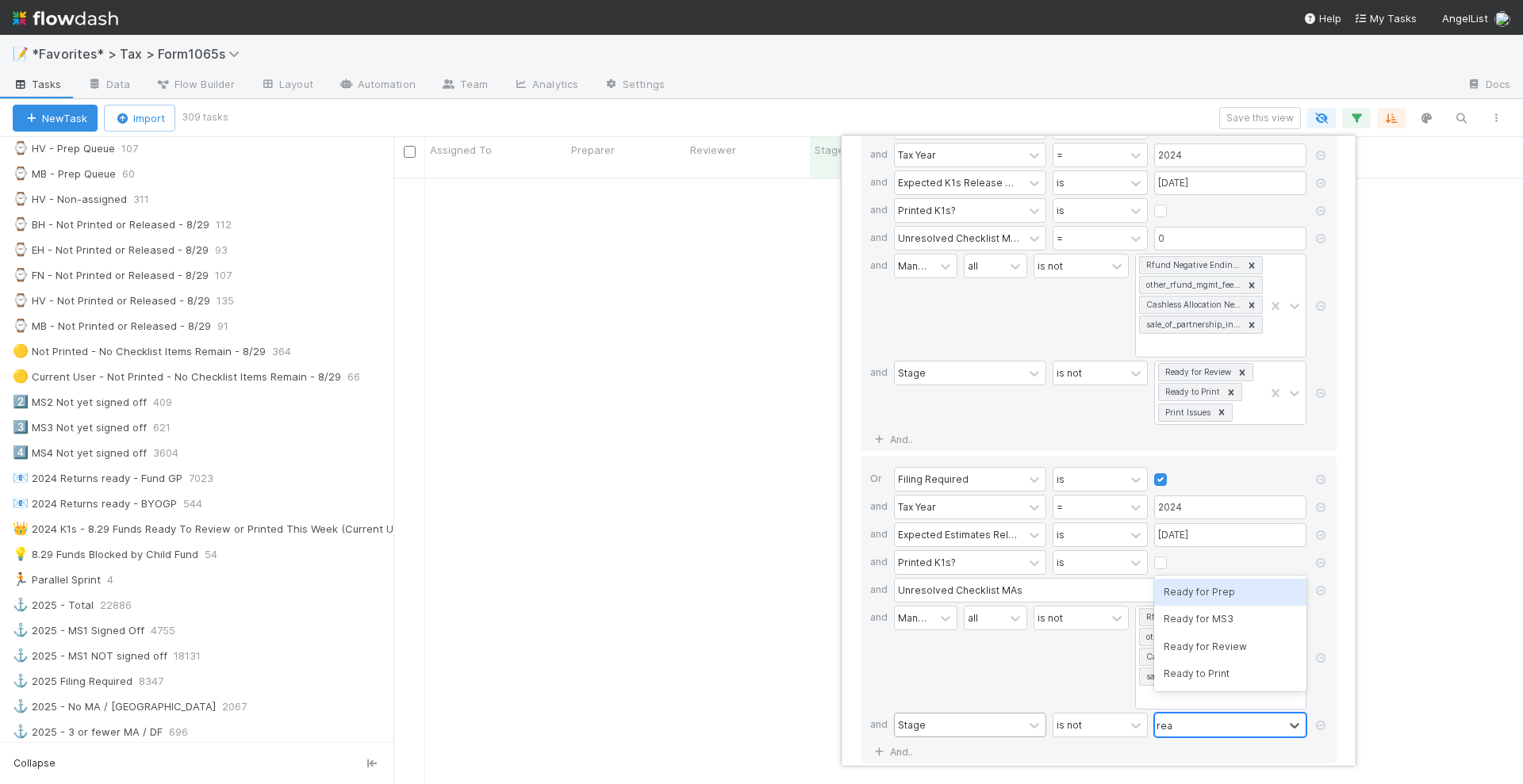
type input "read"
click at [1222, 644] on div "Ready for Review" at bounding box center [1230, 647] width 152 height 27
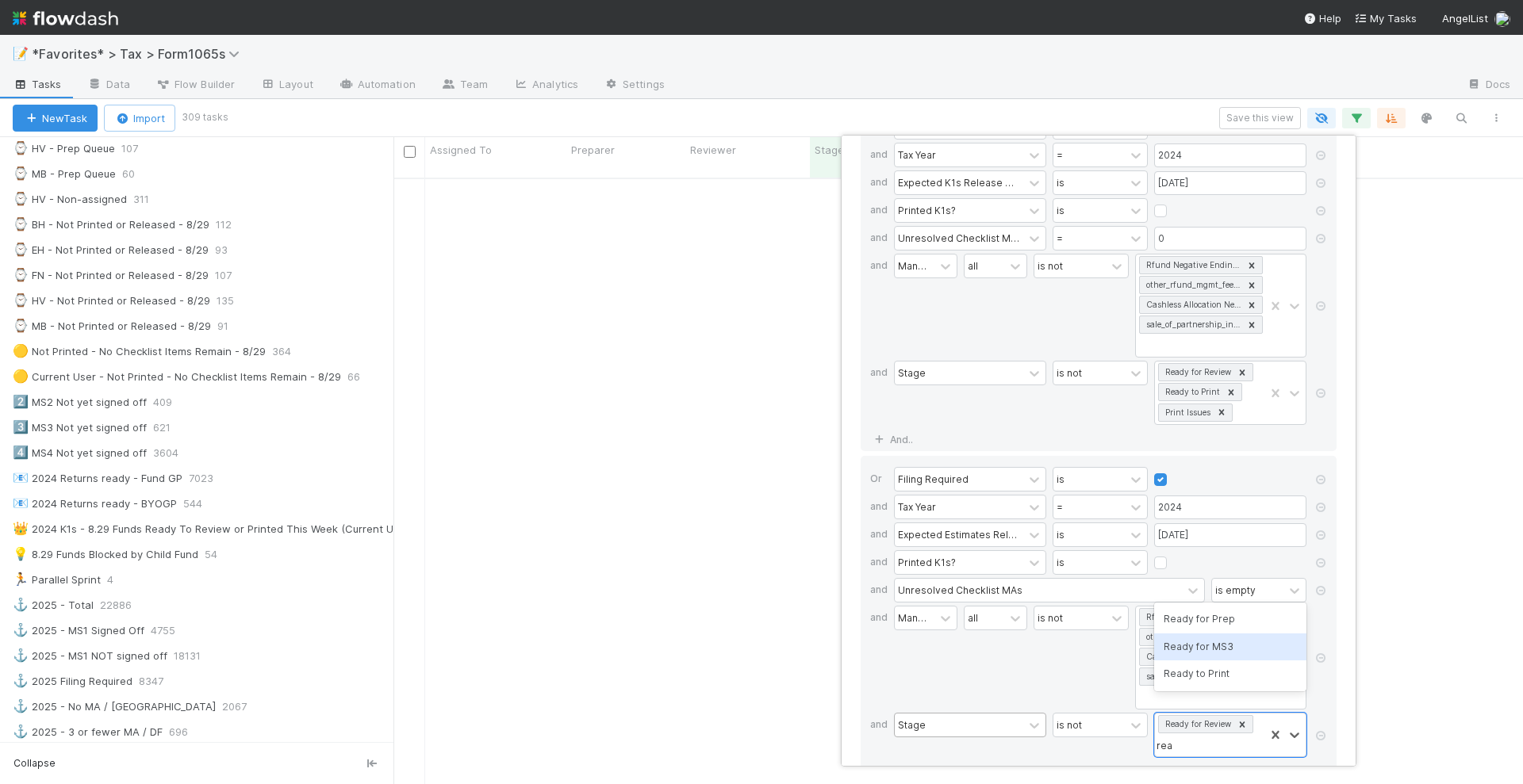
type input "read"
click at [1220, 682] on div "Ready to Print" at bounding box center [1230, 674] width 152 height 27
type input "pr"
click at [1220, 673] on div "Print Issues" at bounding box center [1230, 674] width 152 height 27
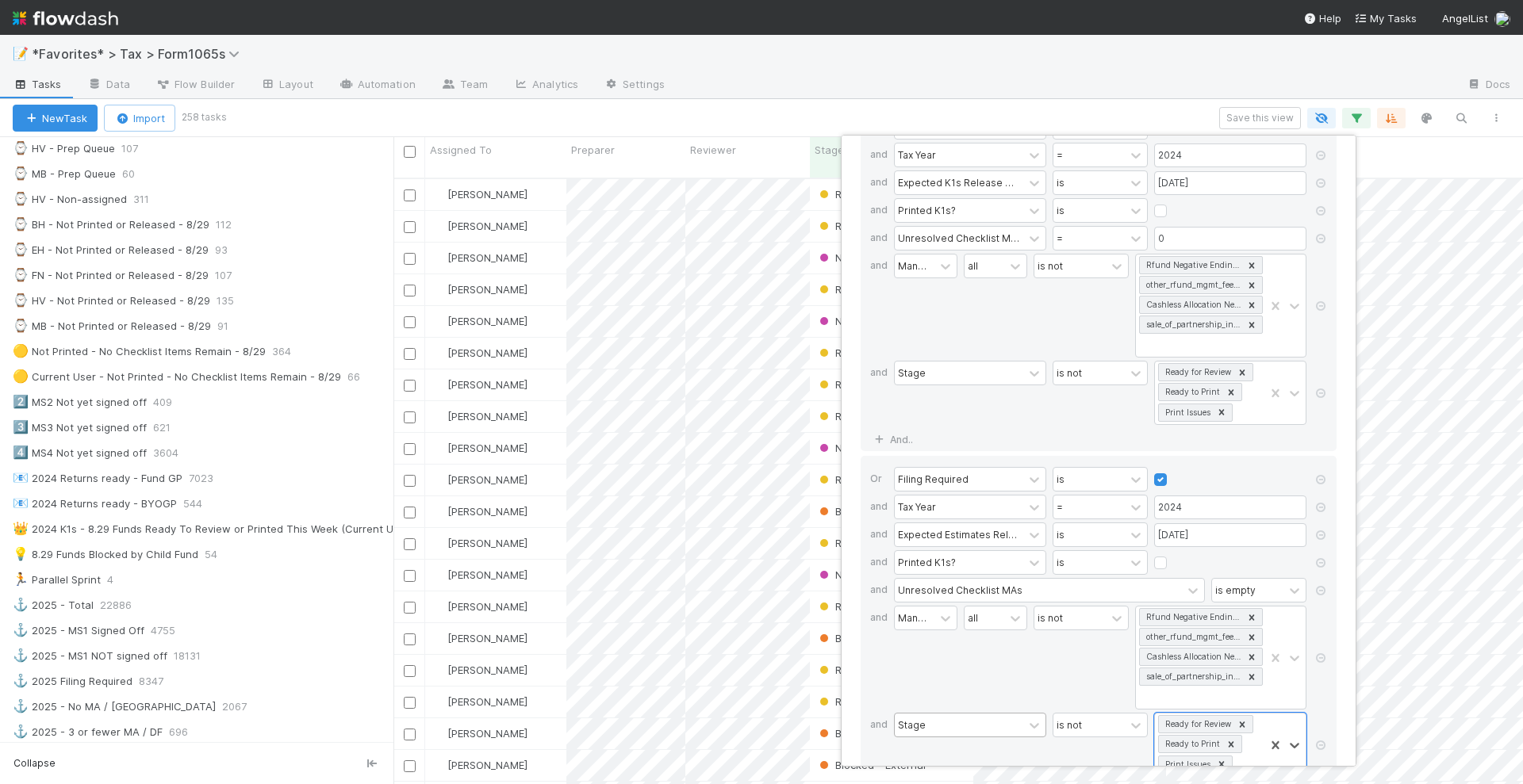
scroll to position [604, 1114]
click at [1106, 112] on div "14 filters Reset Filters If Filing Required is and Tax Year = 2024 and Expected…" at bounding box center [762, 392] width 1523 height 784
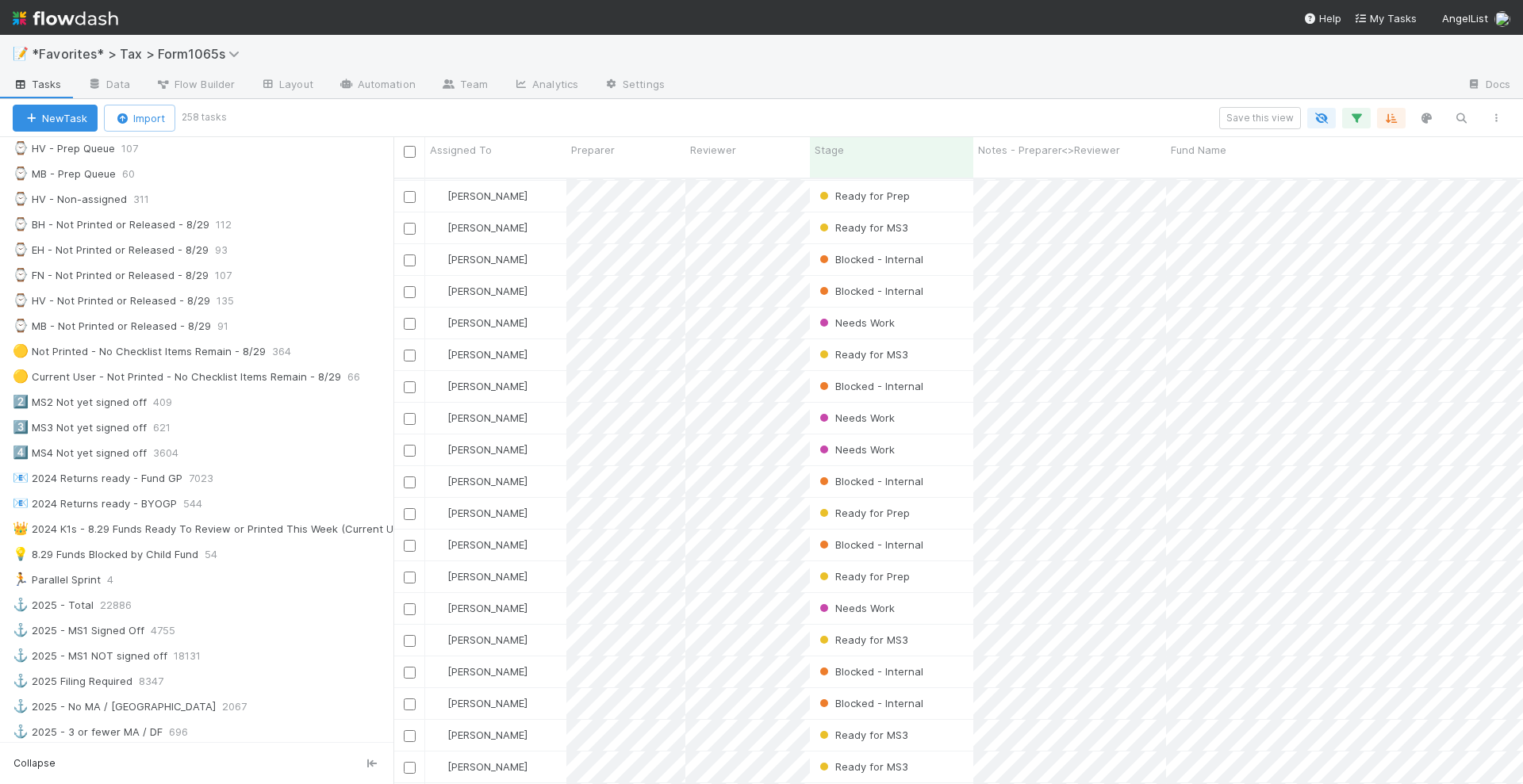
scroll to position [0, 0]
click at [1253, 116] on button "Save this view" at bounding box center [1261, 118] width 82 height 22
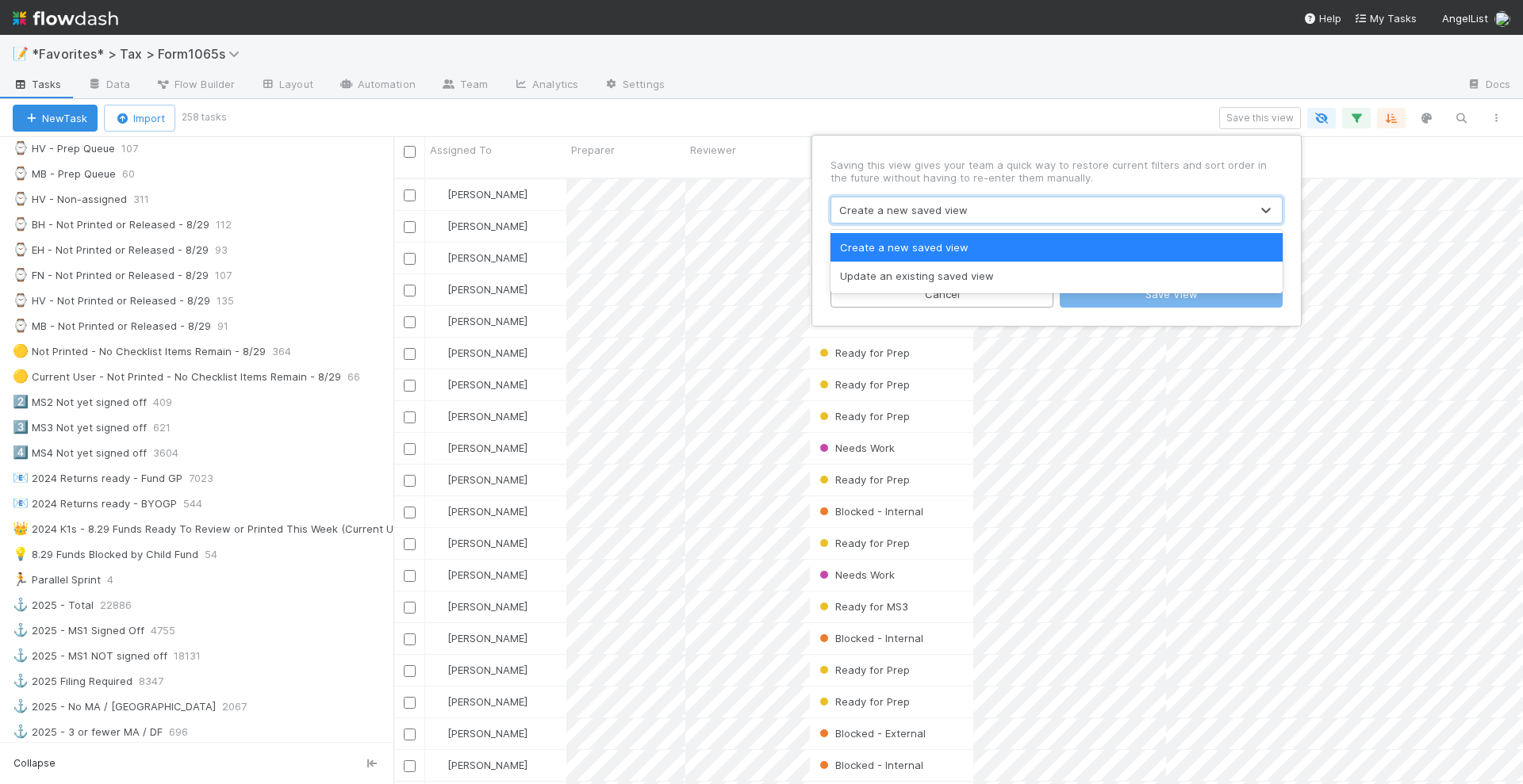
click at [1030, 211] on div "Create a new saved view" at bounding box center [1040, 211] width 419 height 26
click at [958, 266] on div "Update an existing saved view" at bounding box center [1057, 275] width 452 height 29
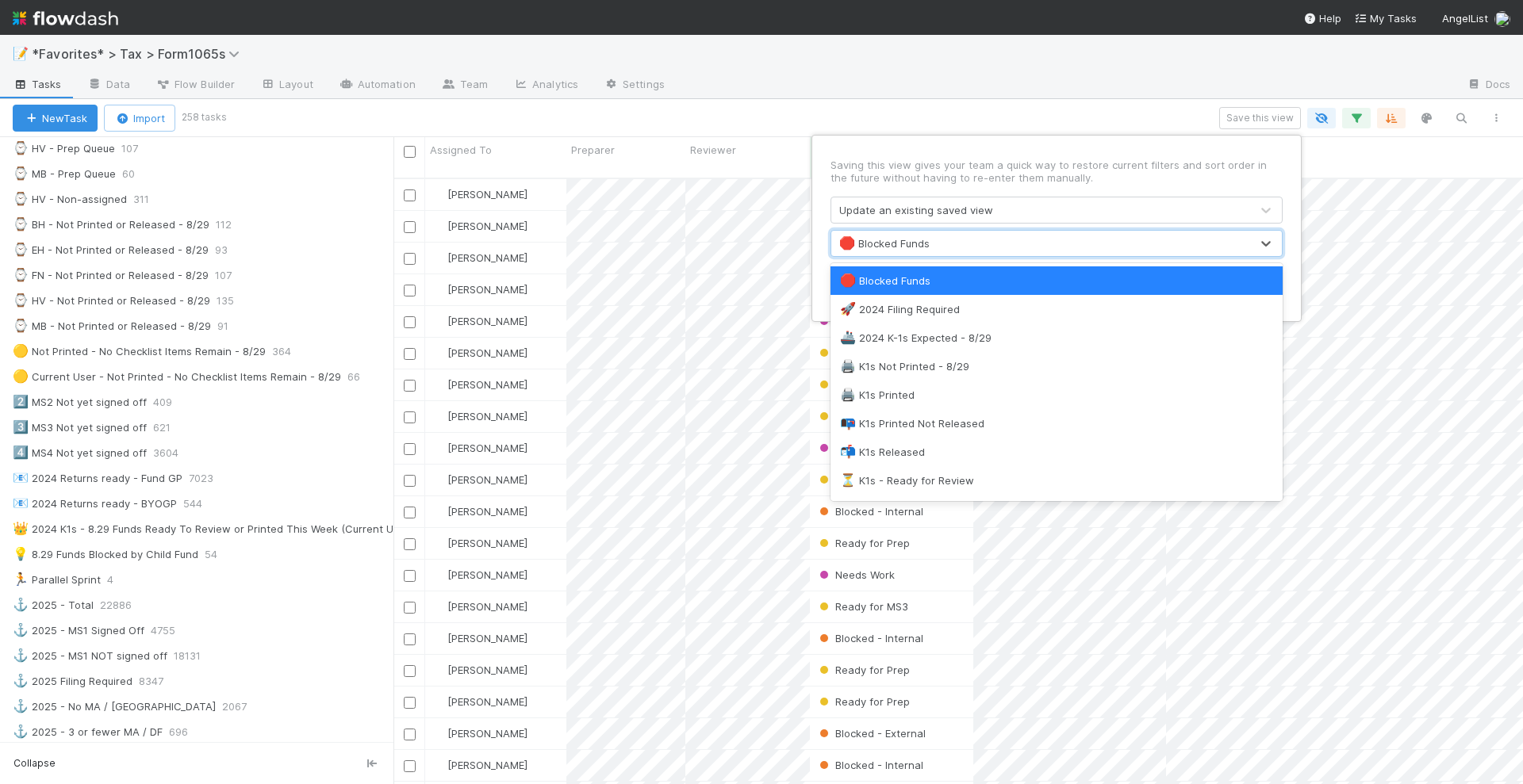
click at [932, 246] on div "🛑 Blocked Funds" at bounding box center [1040, 243] width 419 height 26
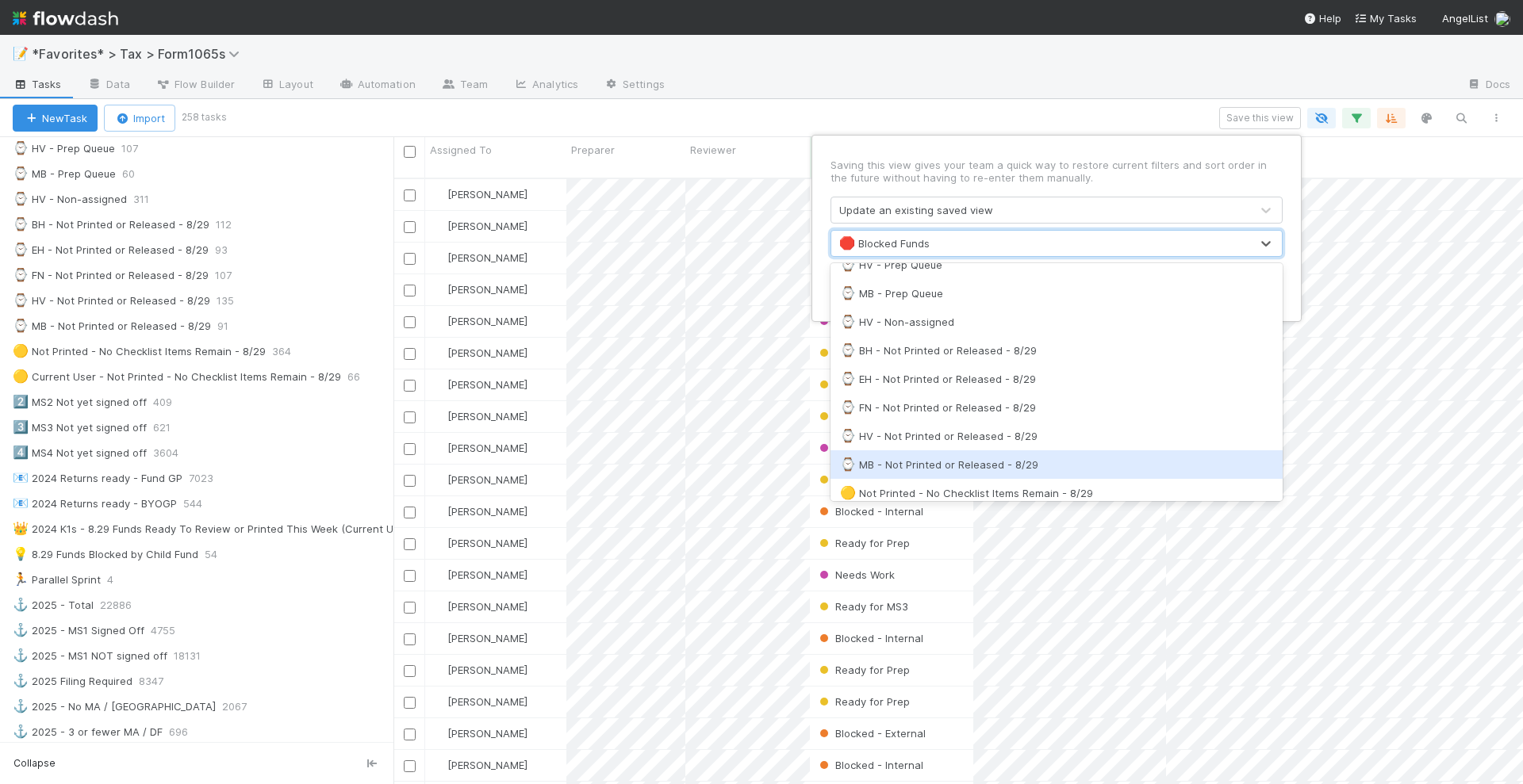
scroll to position [496, 0]
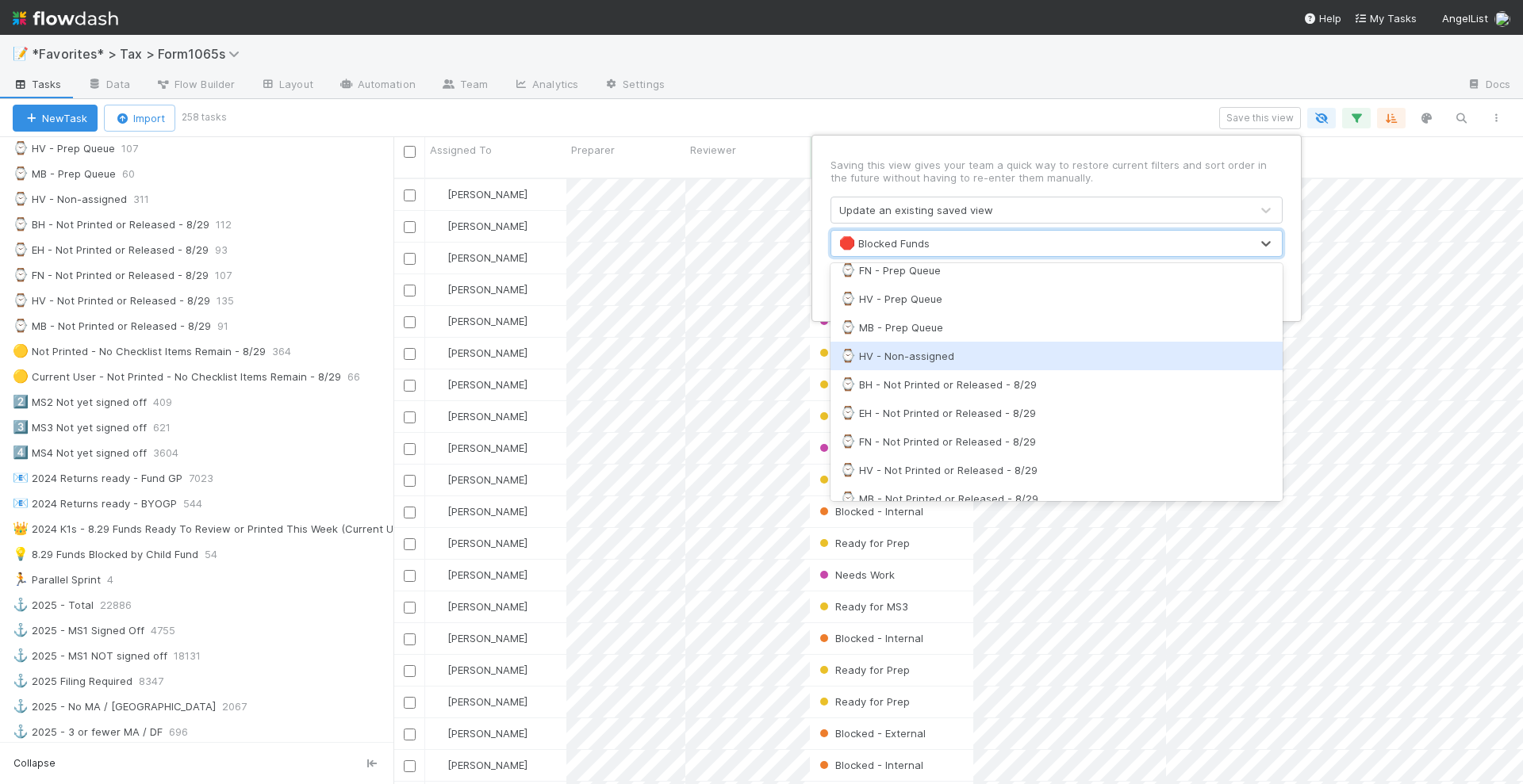
click at [974, 356] on div "⌚ HV - Non-assigned" at bounding box center [1057, 356] width 433 height 16
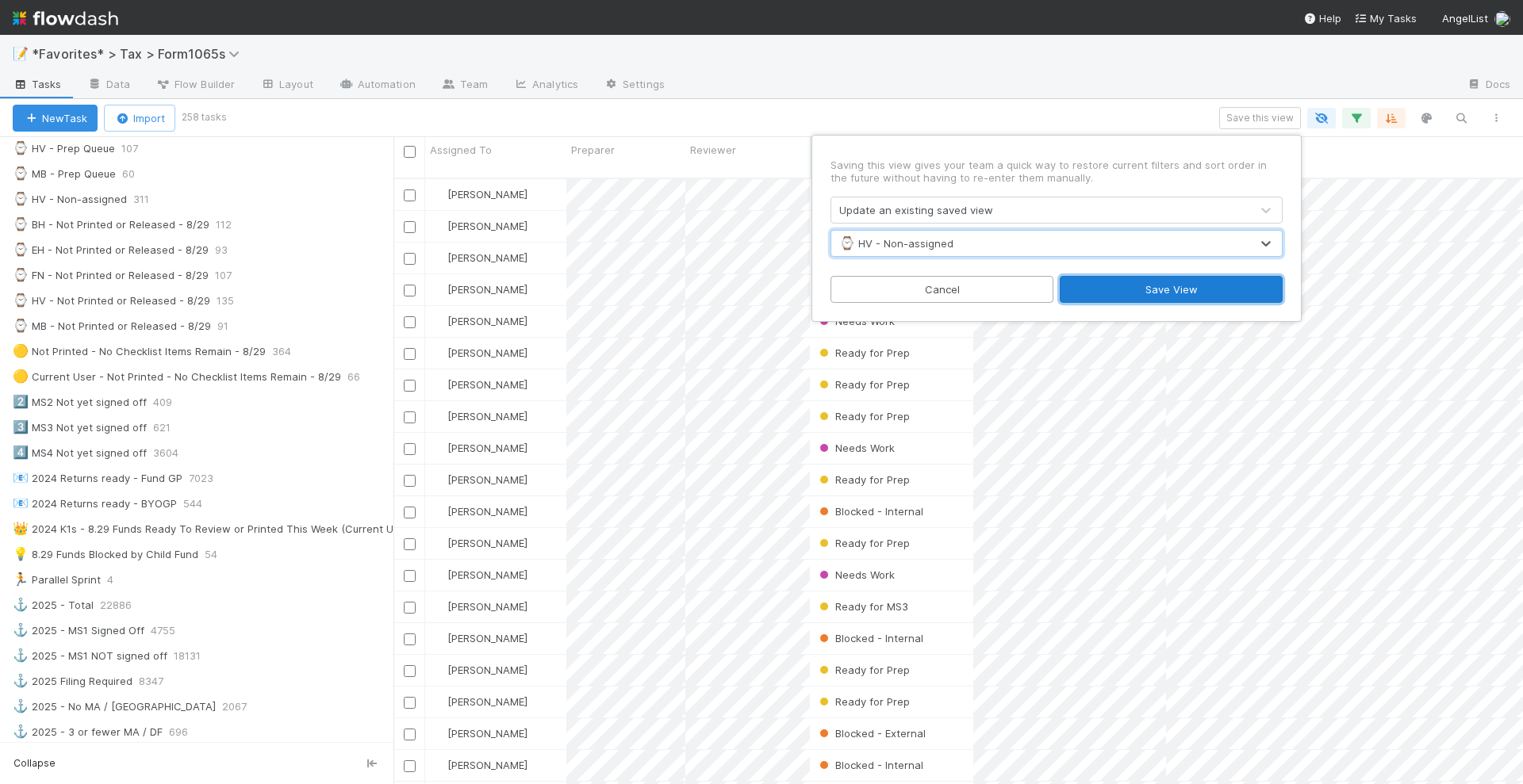
click at [1133, 301] on button "Save View" at bounding box center [1171, 289] width 223 height 27
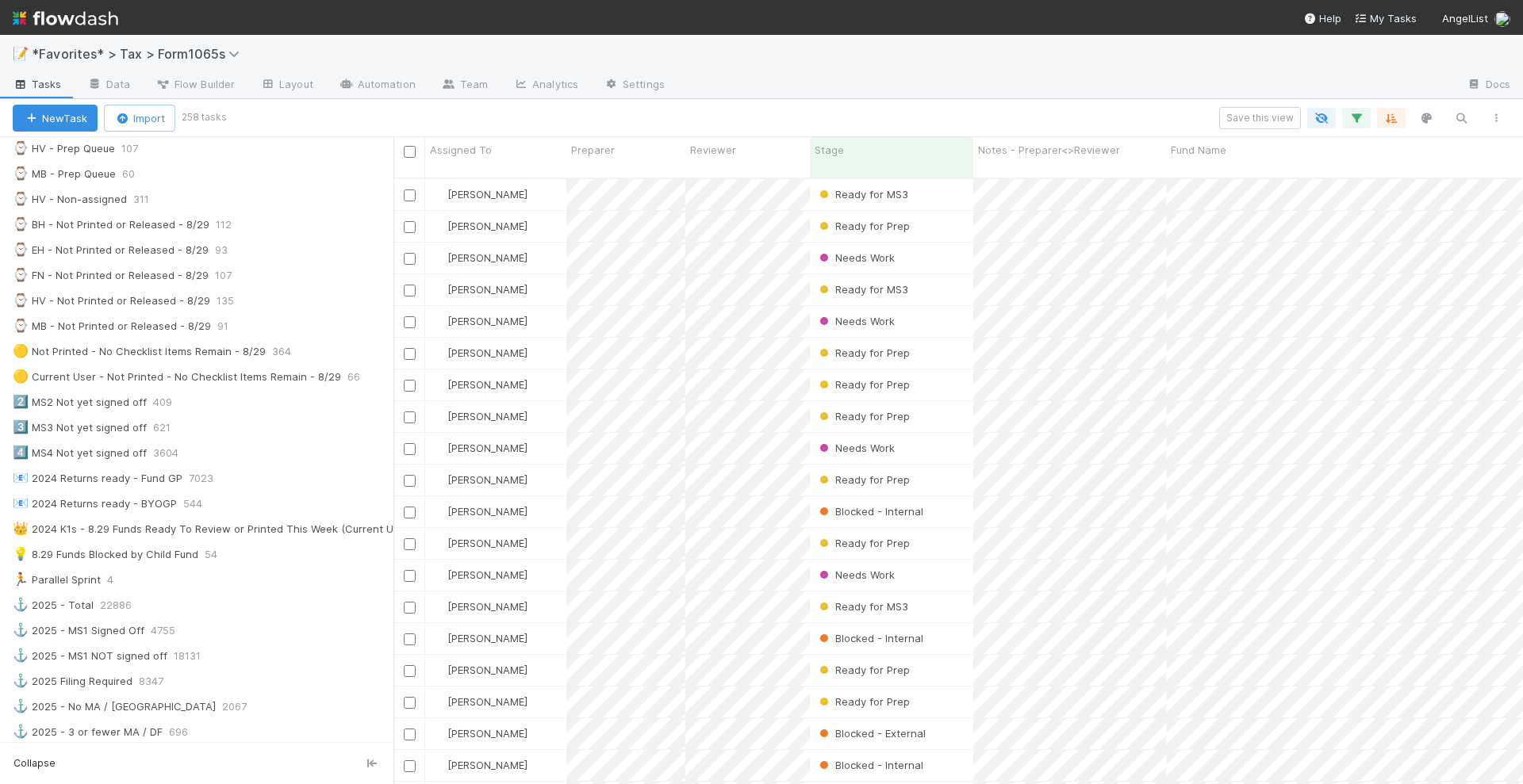
click at [1109, 107] on div "Save this view" at bounding box center [869, 118] width 1290 height 22
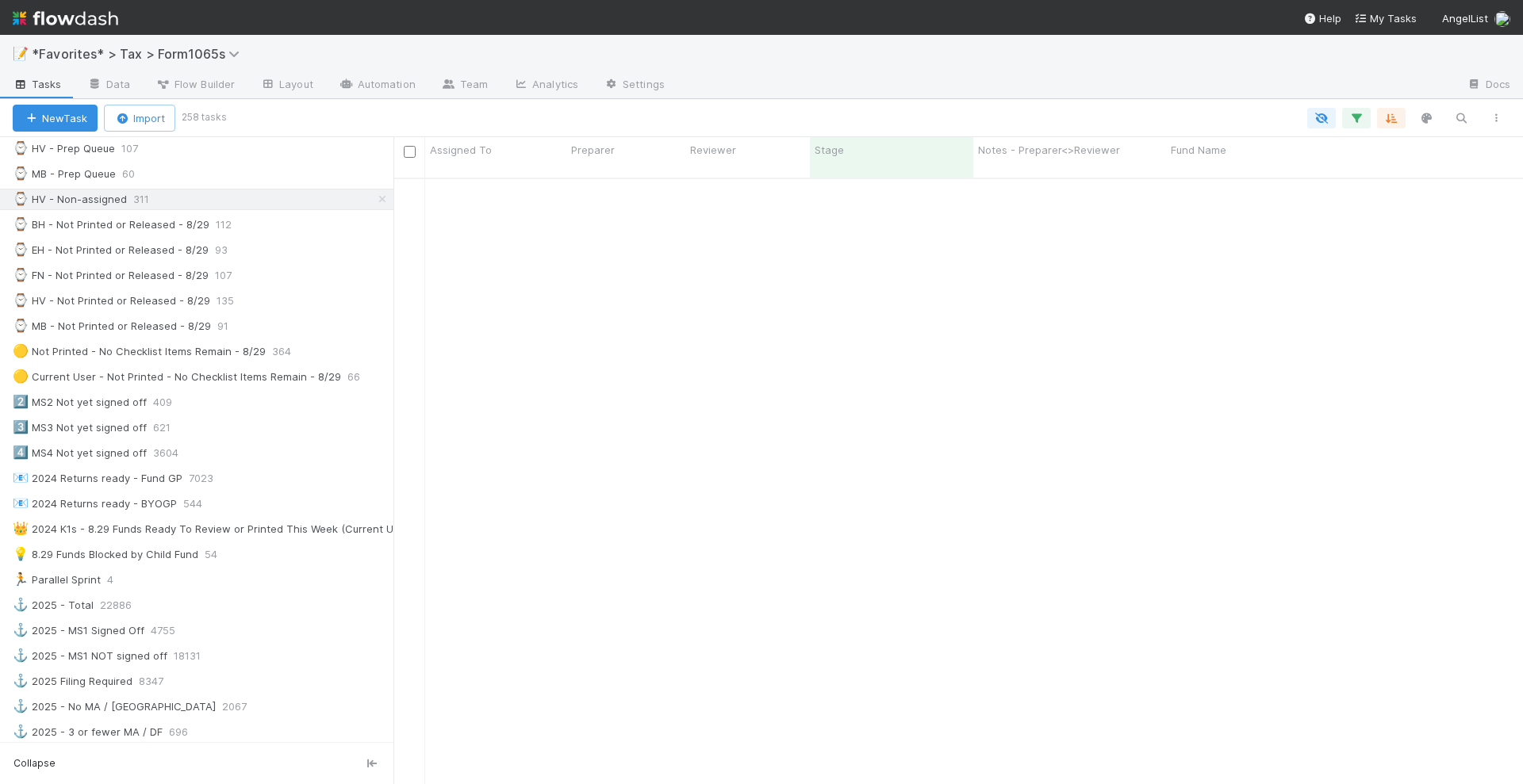
scroll to position [5739, 0]
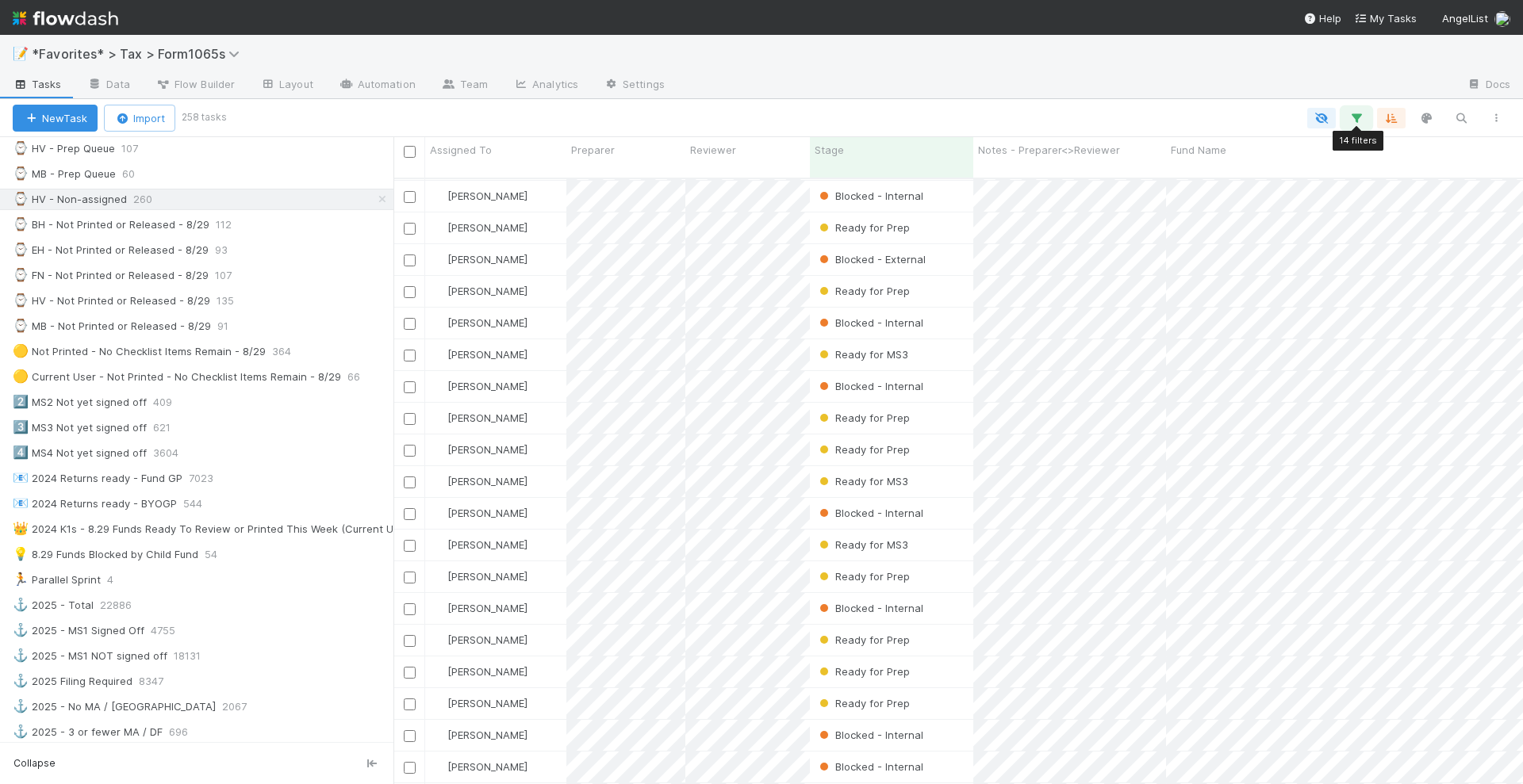
click at [1365, 123] on button "button" at bounding box center [1356, 118] width 29 height 21
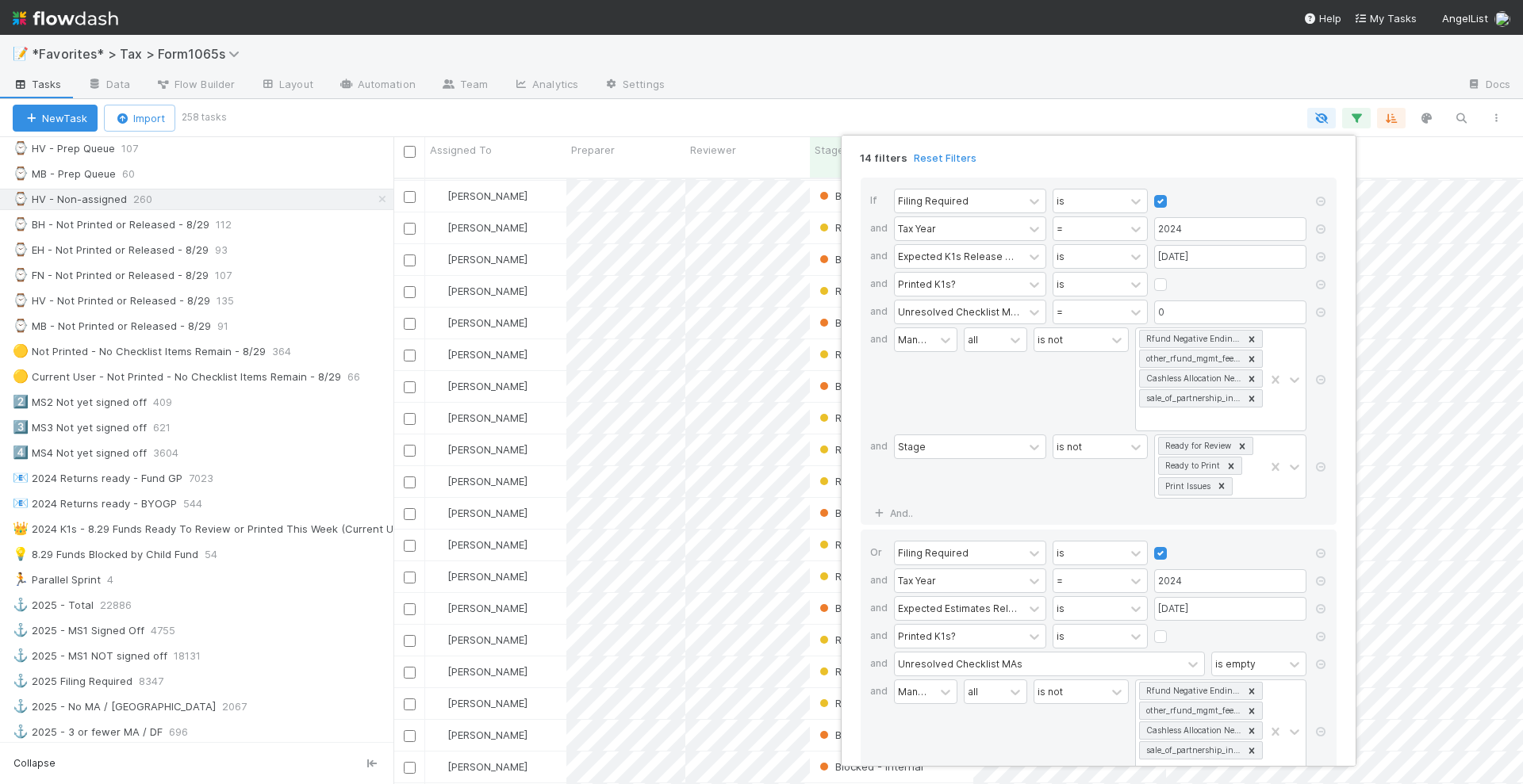
click at [1139, 97] on div "14 filters Reset Filters If Filing Required is and Tax Year = 2024 and Expected…" at bounding box center [762, 392] width 1523 height 784
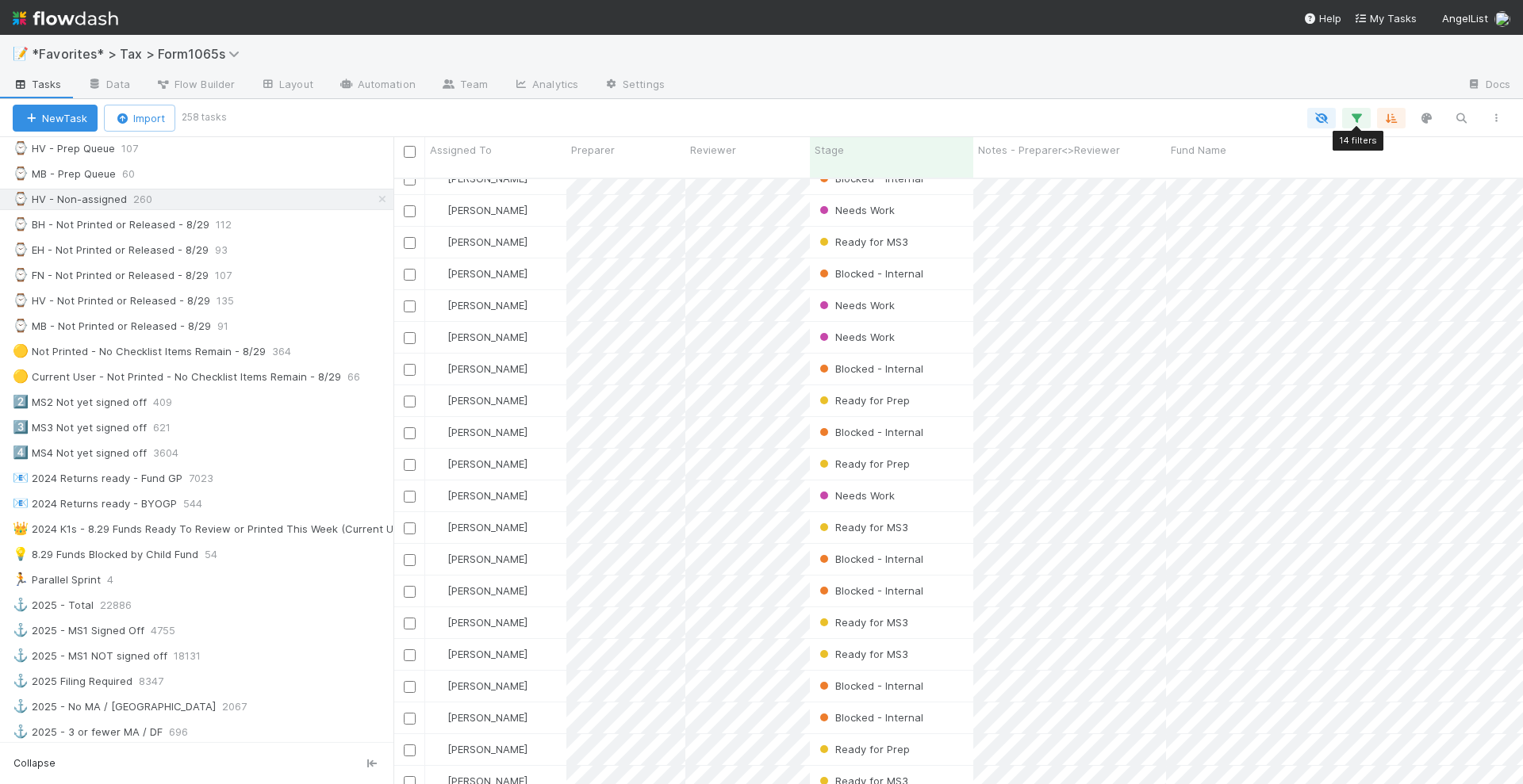
scroll to position [2568, 0]
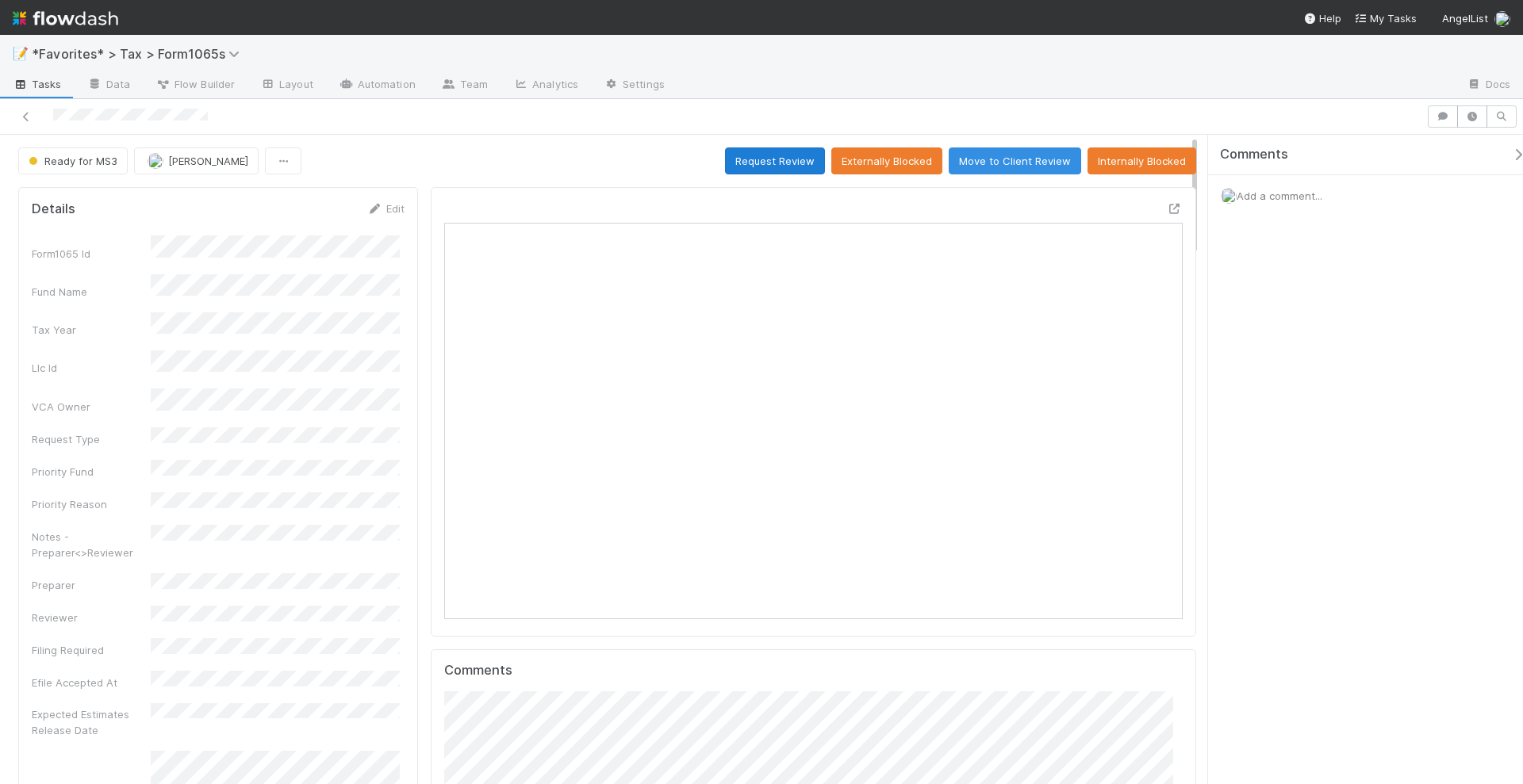
scroll to position [308, 715]
click at [760, 164] on button "Request Review" at bounding box center [774, 160] width 100 height 27
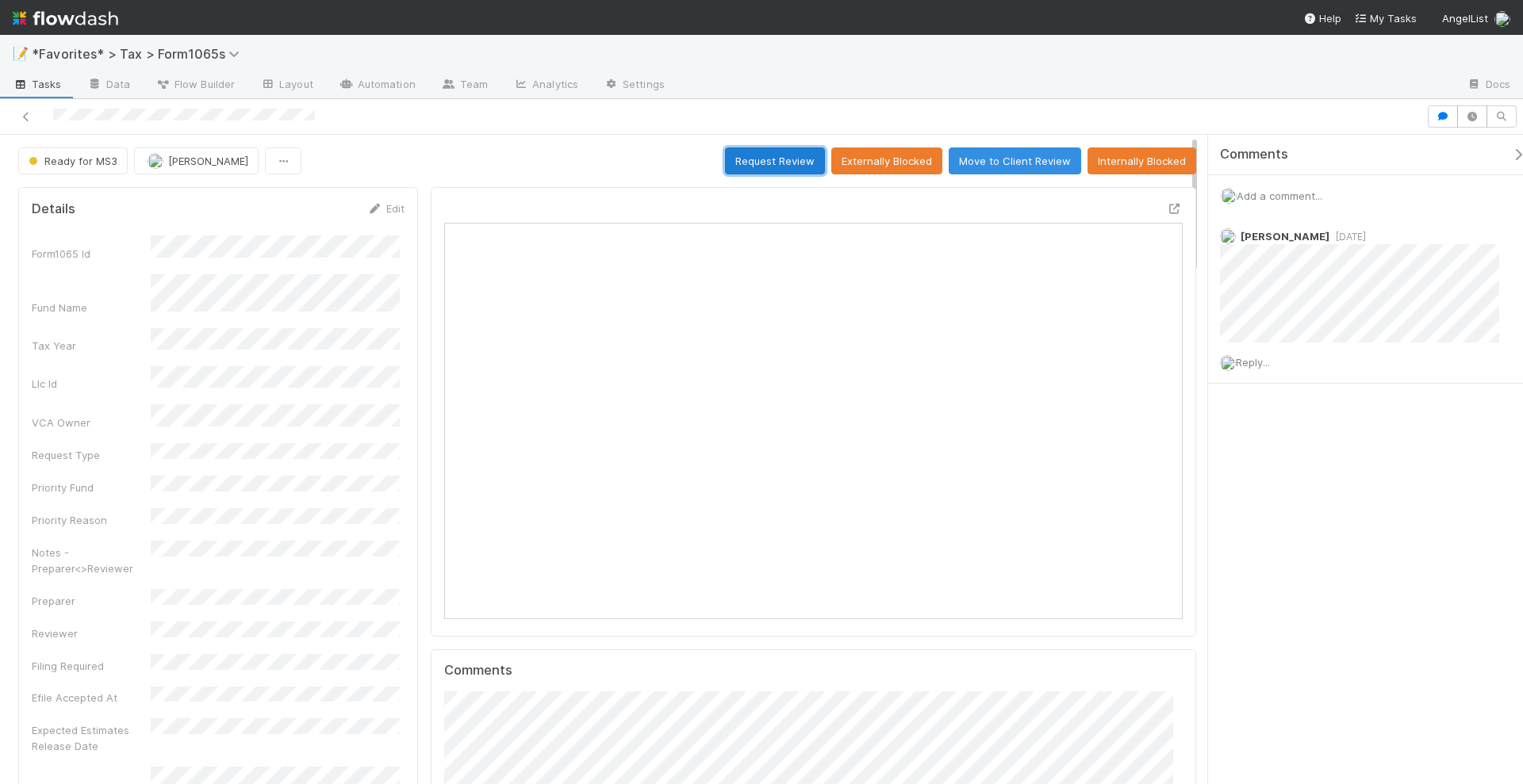
click at [766, 161] on button "Request Review" at bounding box center [774, 160] width 100 height 27
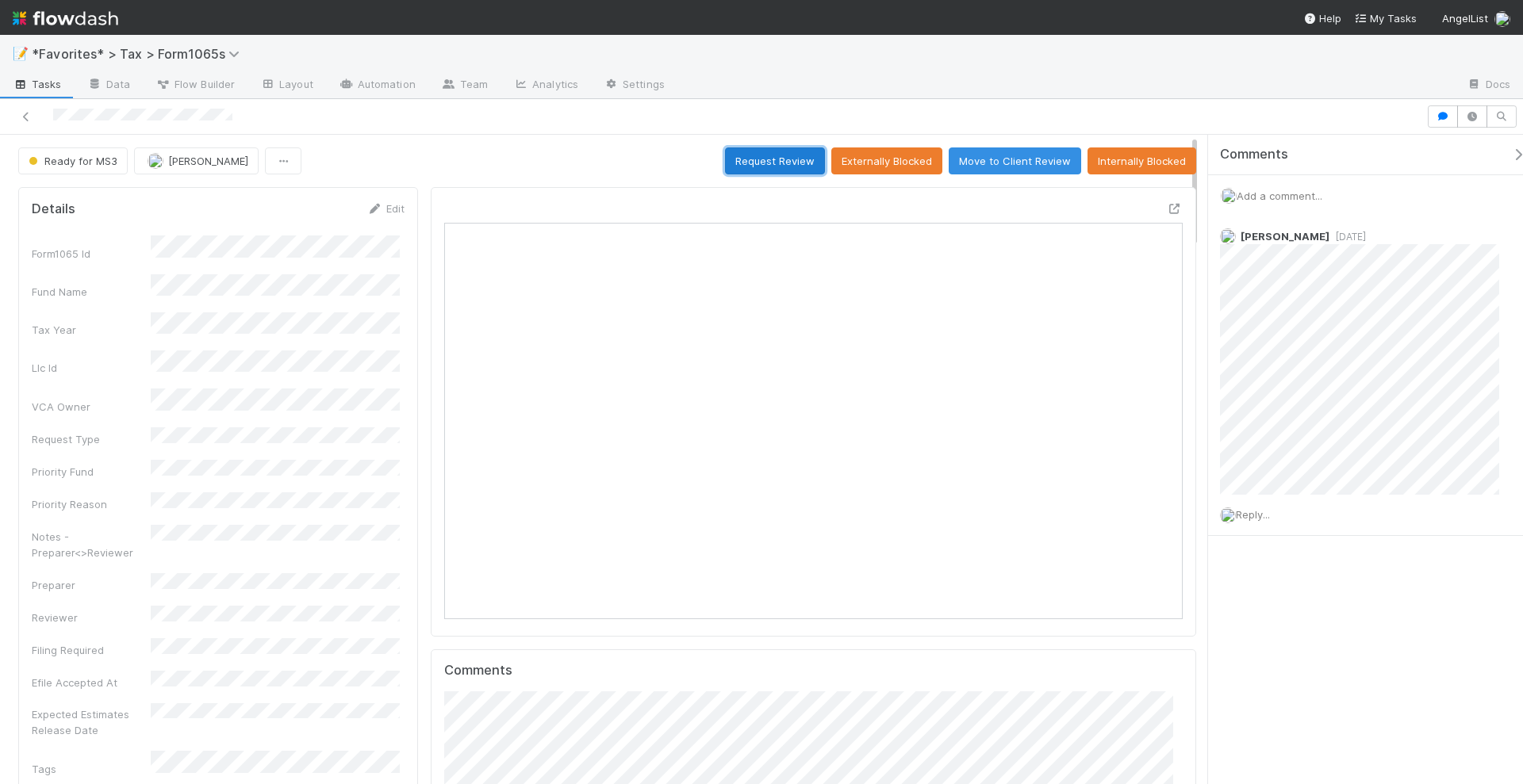
click at [773, 155] on button "Request Review" at bounding box center [774, 160] width 100 height 27
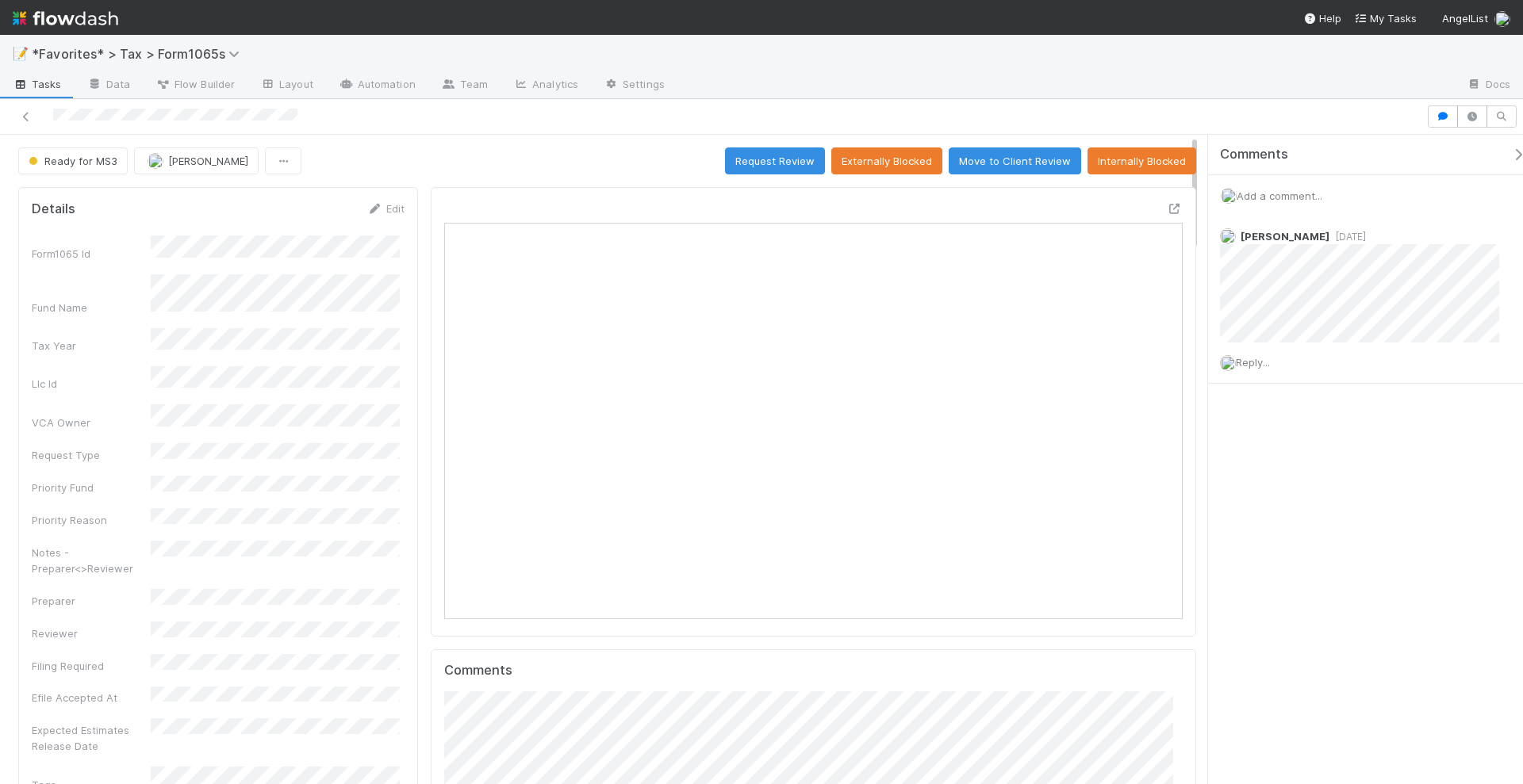
scroll to position [308, 715]
click at [745, 151] on button "Request Review" at bounding box center [774, 160] width 100 height 27
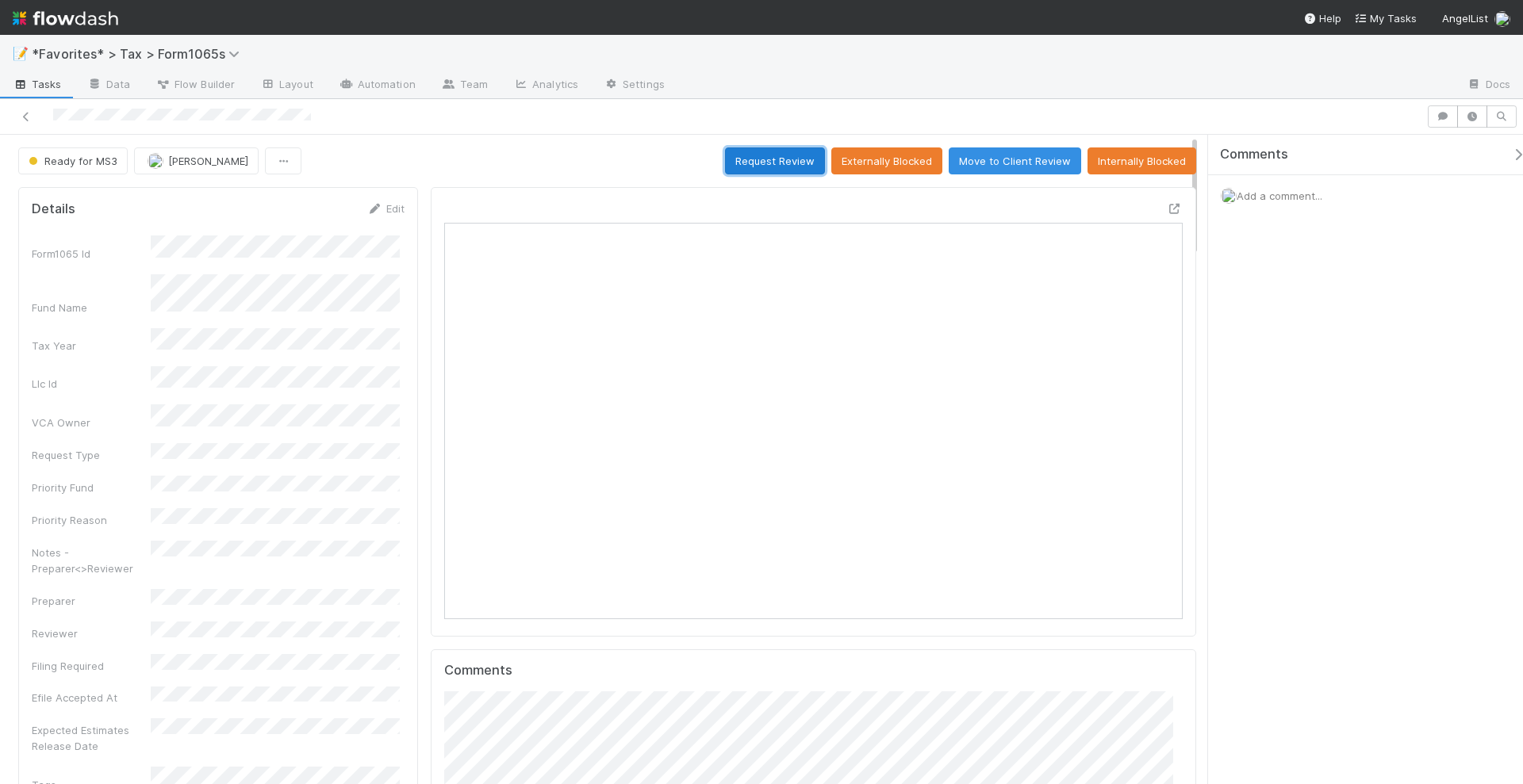
click at [789, 163] on button "Request Review" at bounding box center [774, 160] width 100 height 27
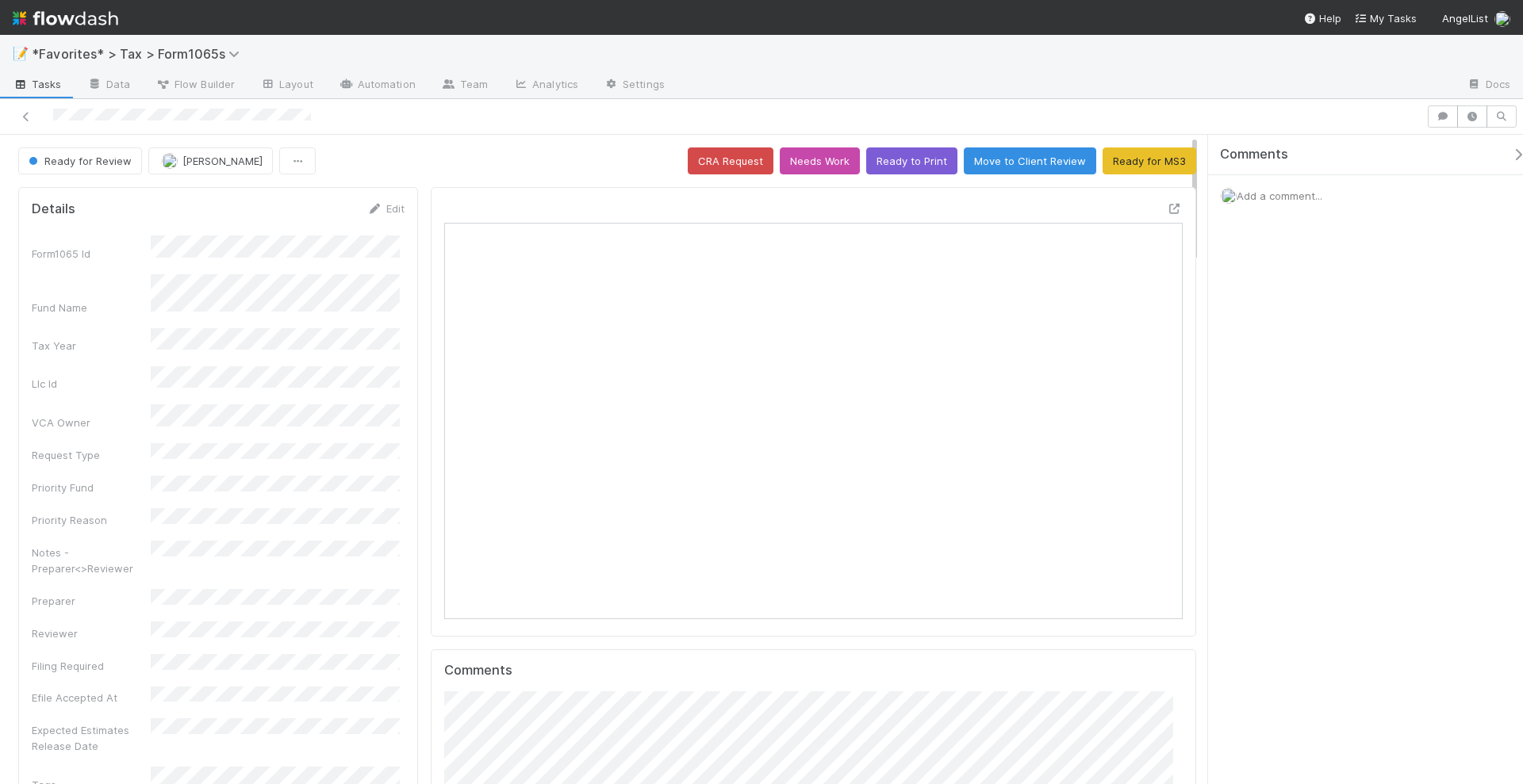
scroll to position [308, 715]
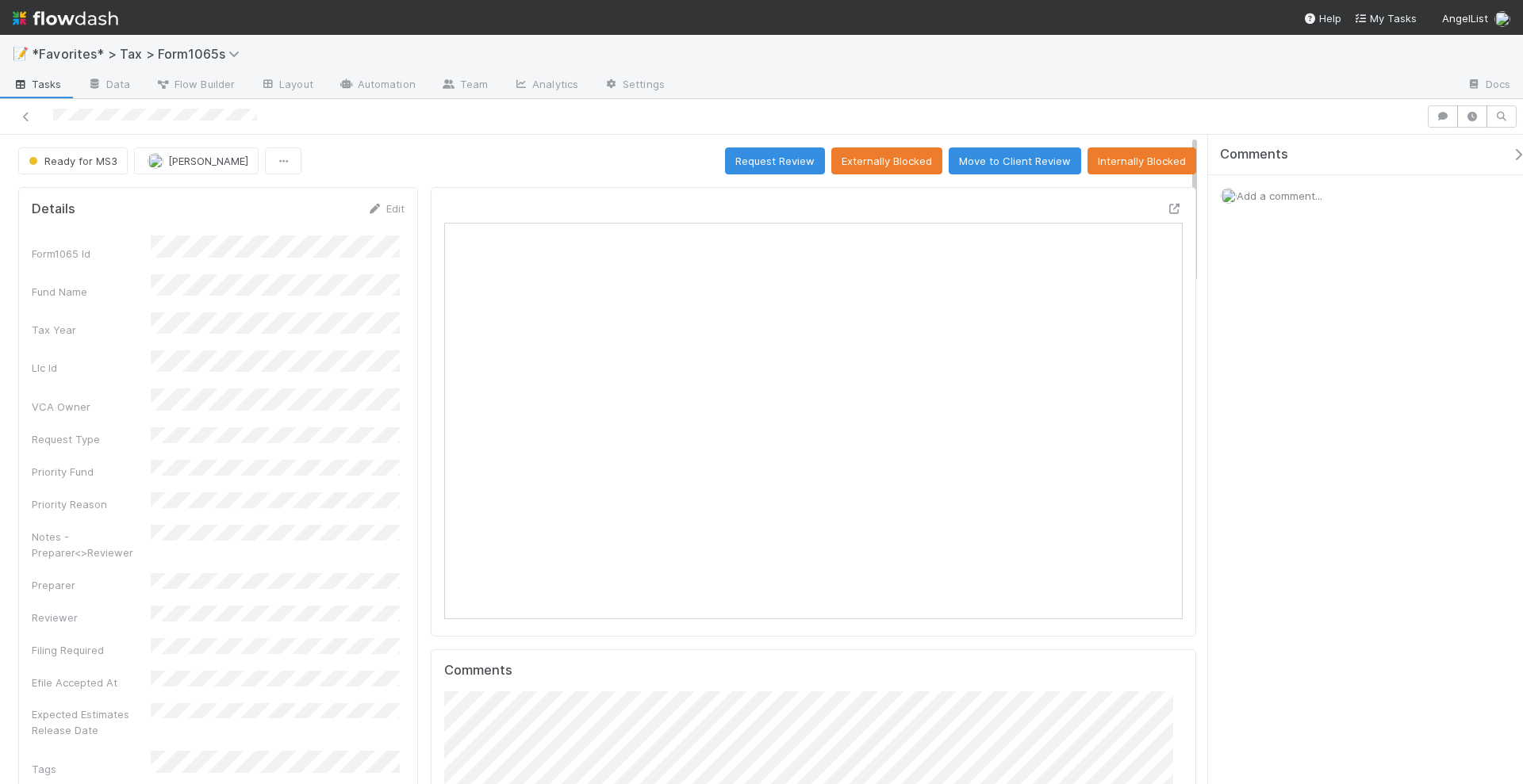
scroll to position [308, 715]
click at [780, 150] on button "Request Review" at bounding box center [774, 160] width 100 height 27
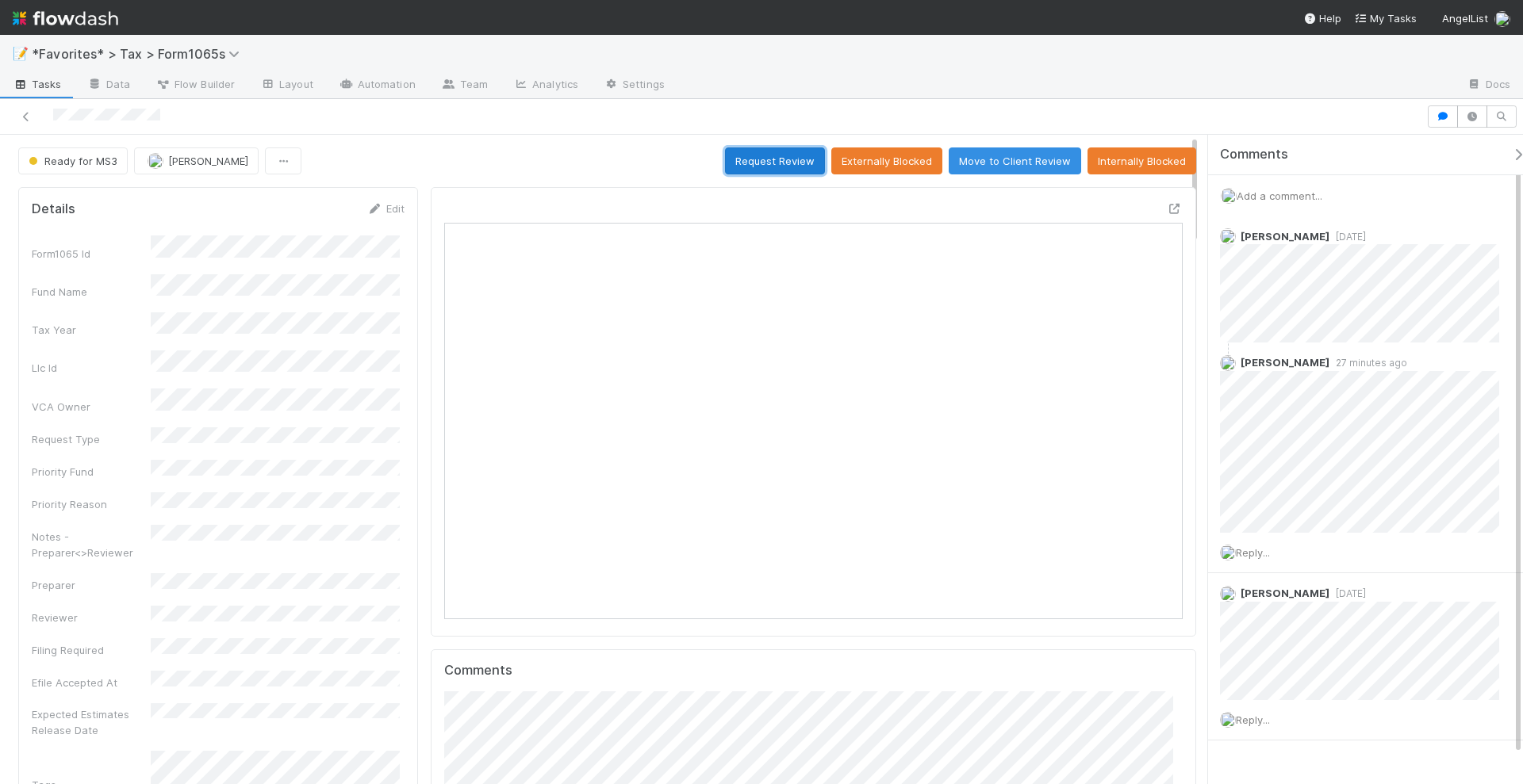
click at [763, 159] on button "Request Review" at bounding box center [774, 160] width 100 height 27
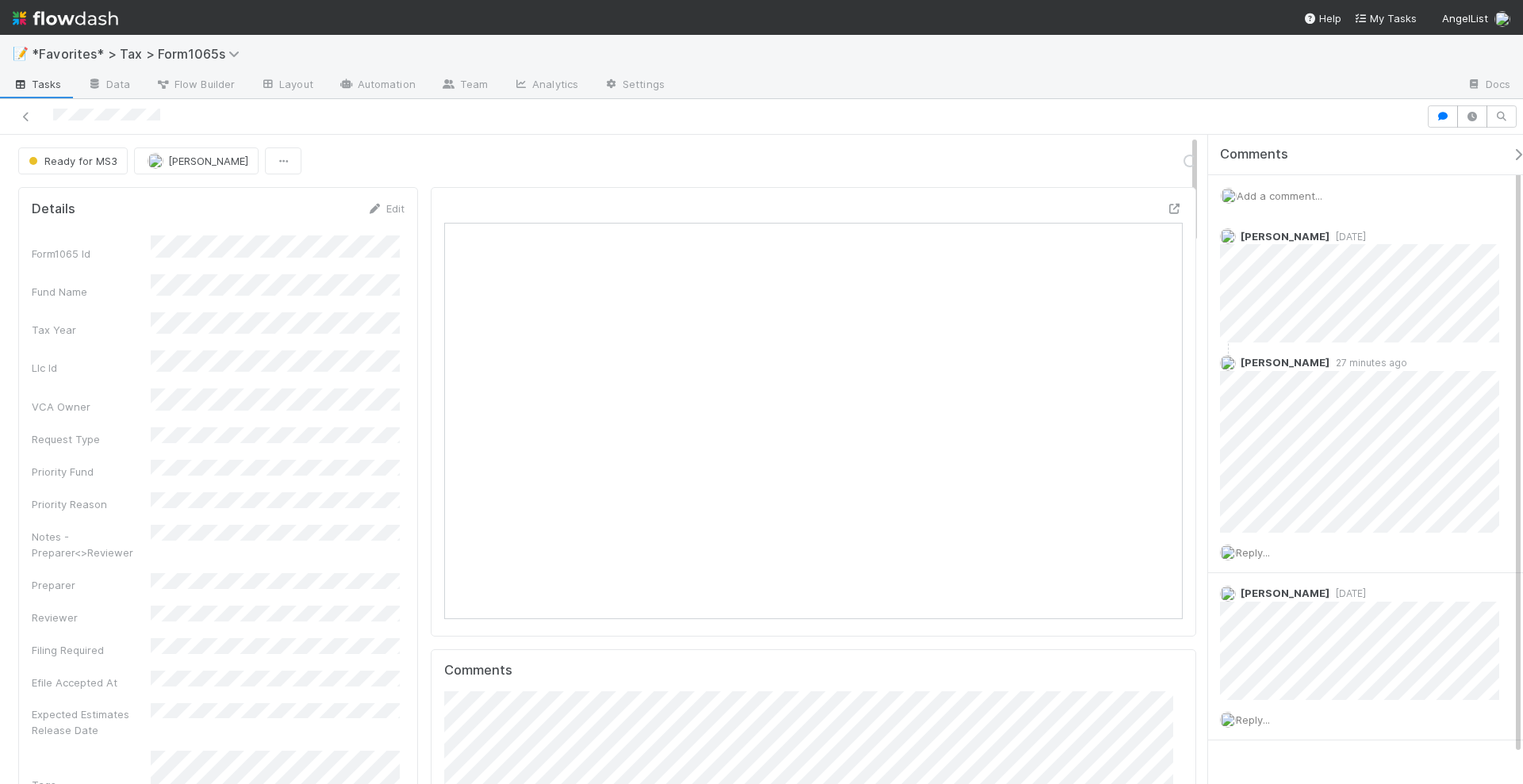
scroll to position [308, 715]
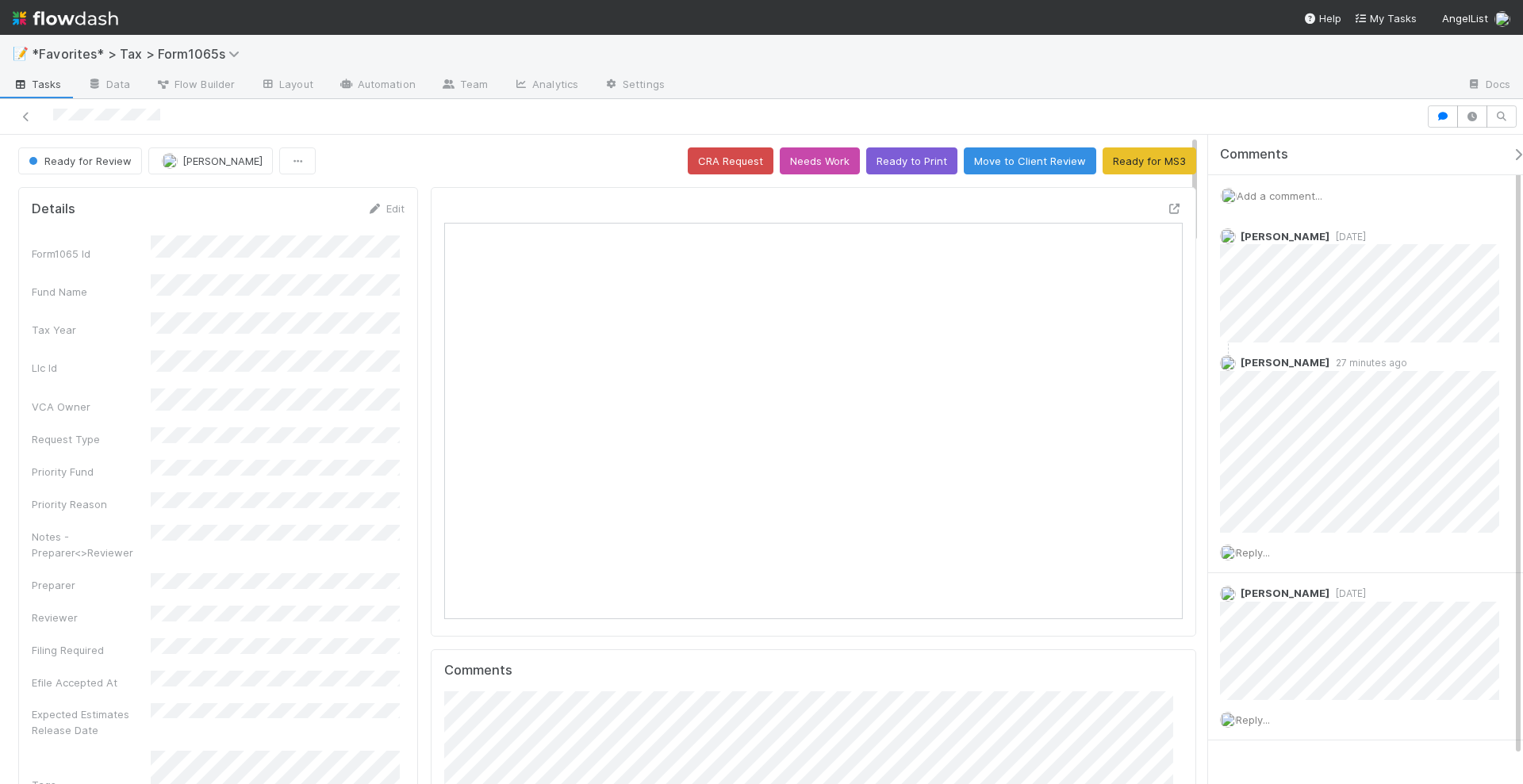
click at [532, 154] on div "Ready for Review Helen Vo CRA Request Needs Work Ready to Print Move to Client …" at bounding box center [606, 160] width 1178 height 27
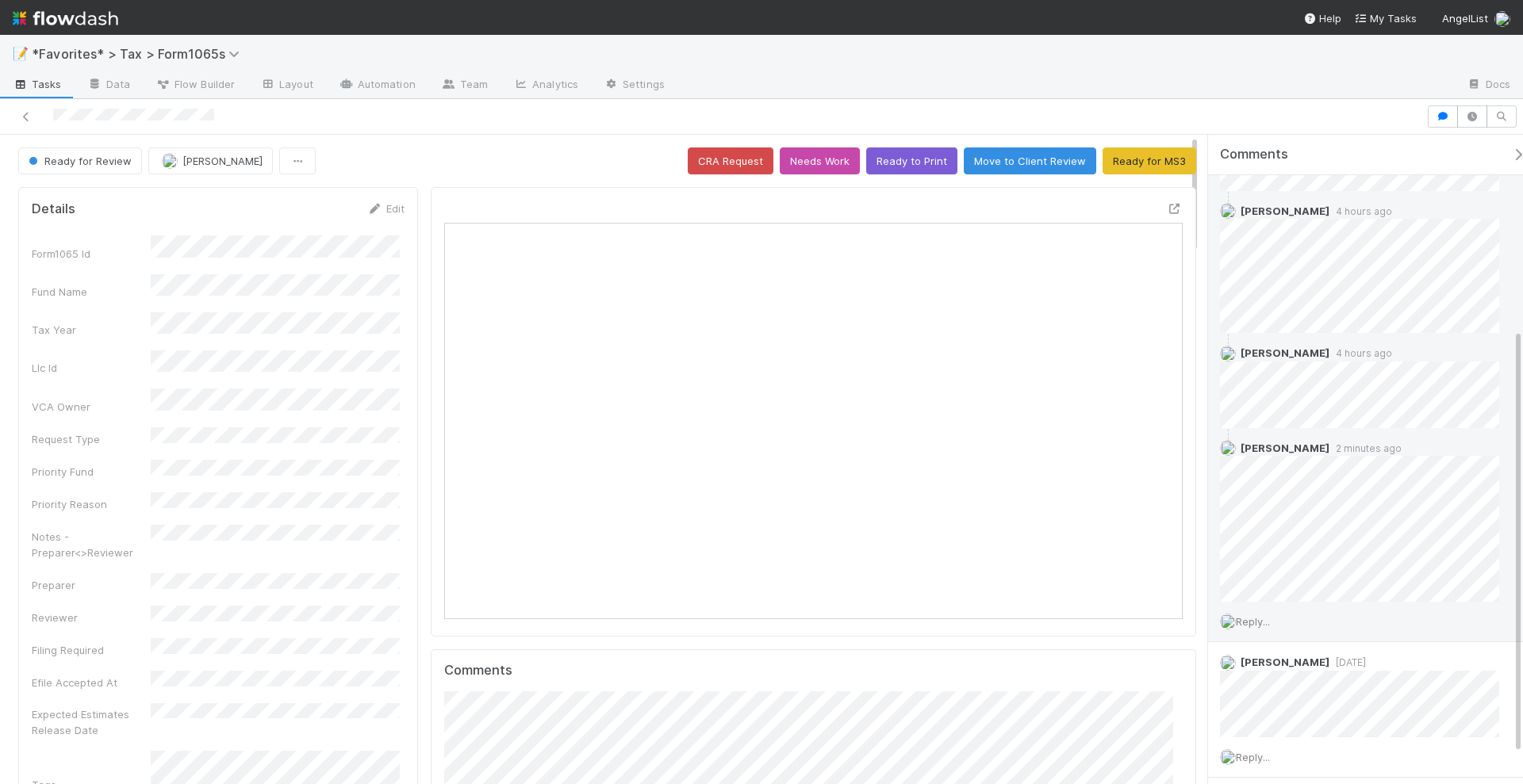
scroll to position [297, 0]
click at [1261, 599] on span "Reply..." at bounding box center [1253, 602] width 34 height 13
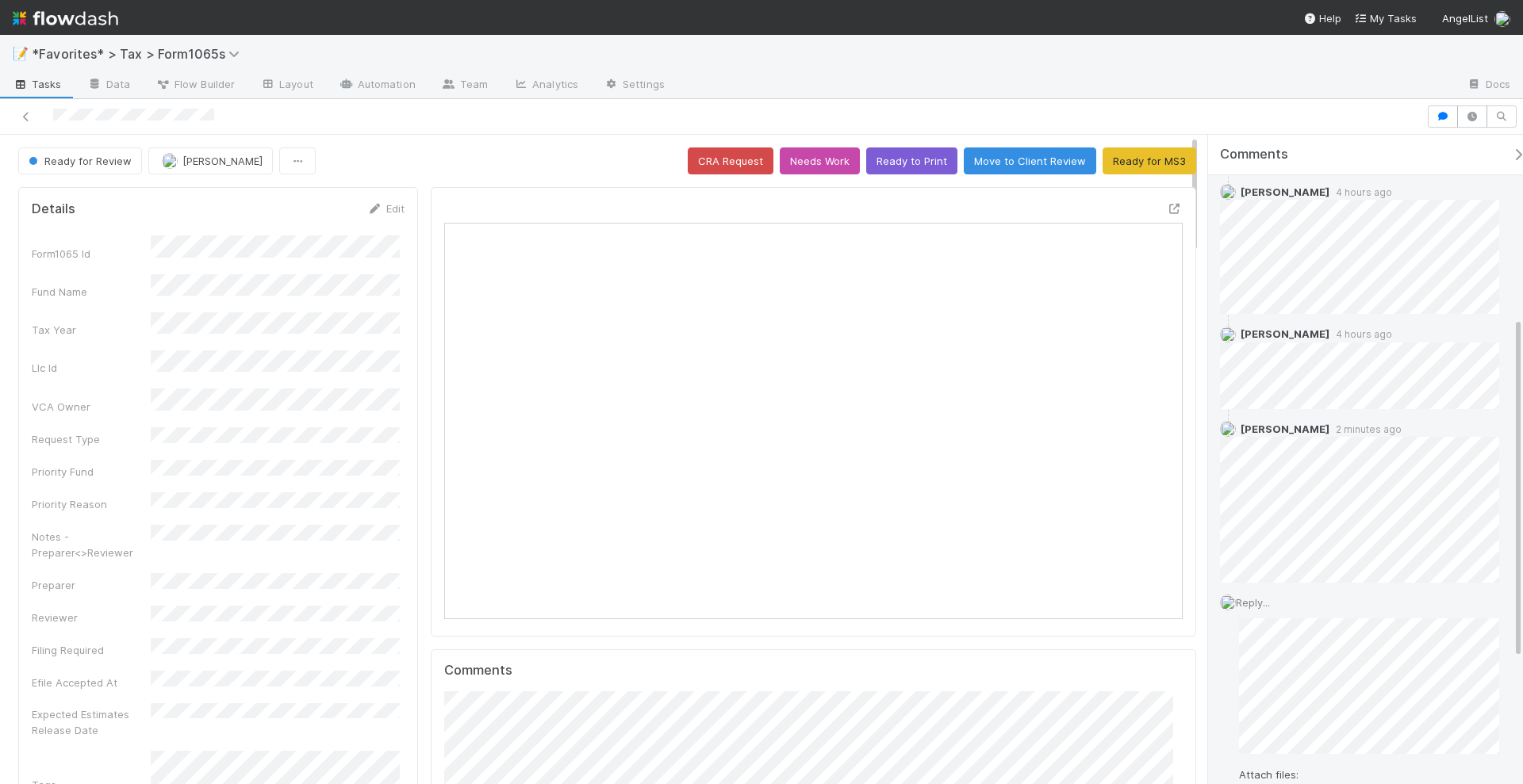
scroll to position [496, 0]
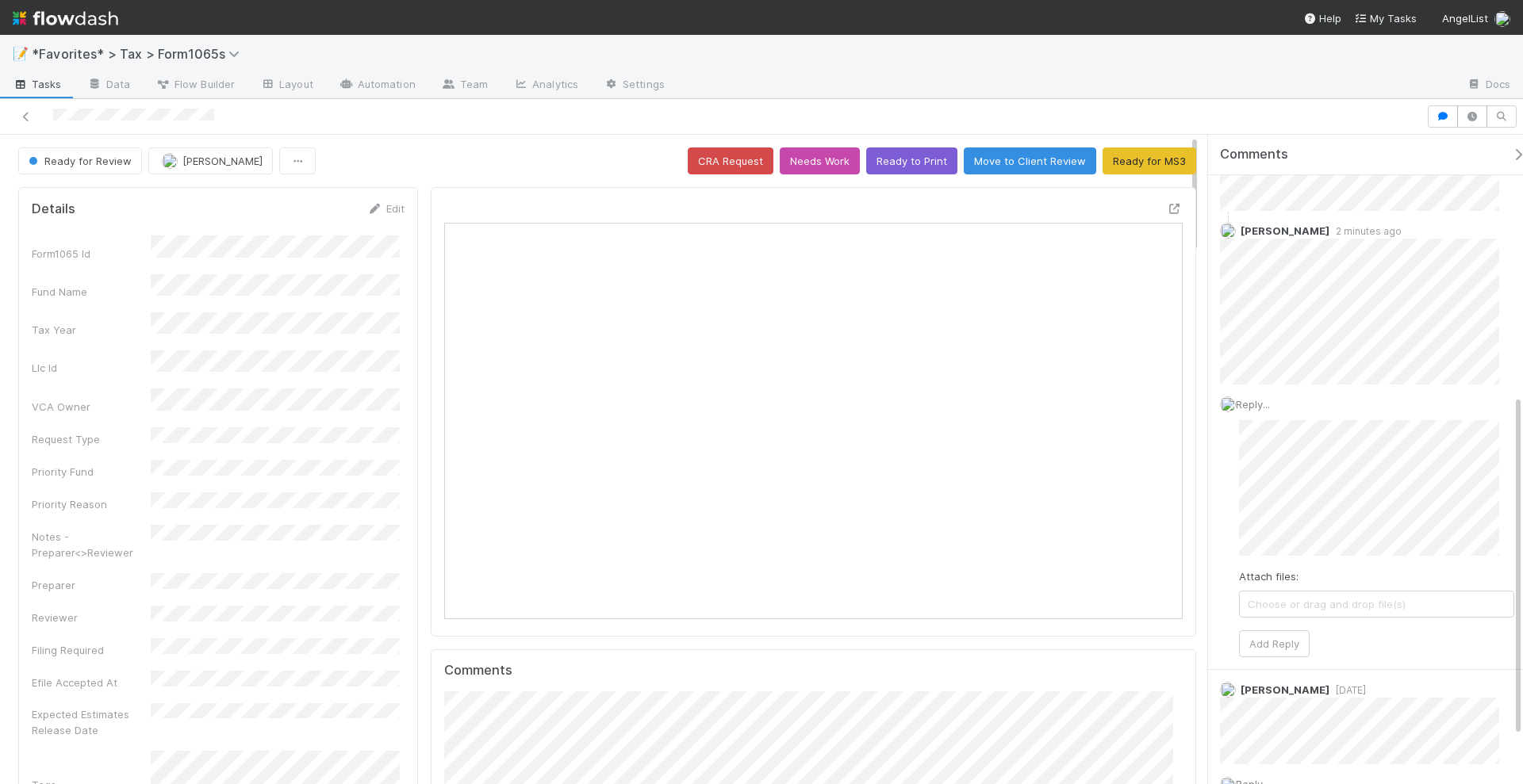
click at [1106, 59] on div "📝 *Favorites* > Tax > Form1065s" at bounding box center [762, 54] width 1523 height 38
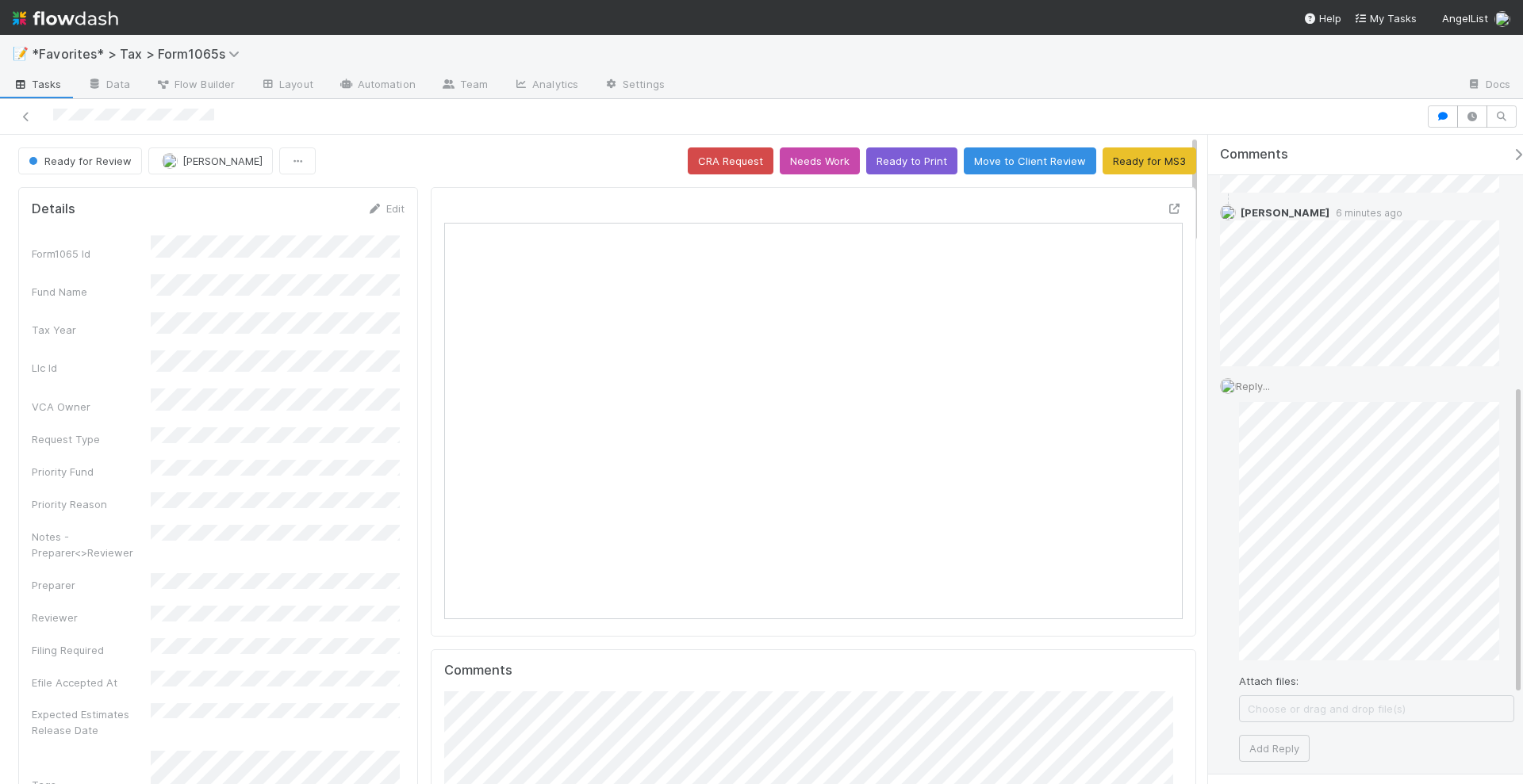
scroll to position [712, 0]
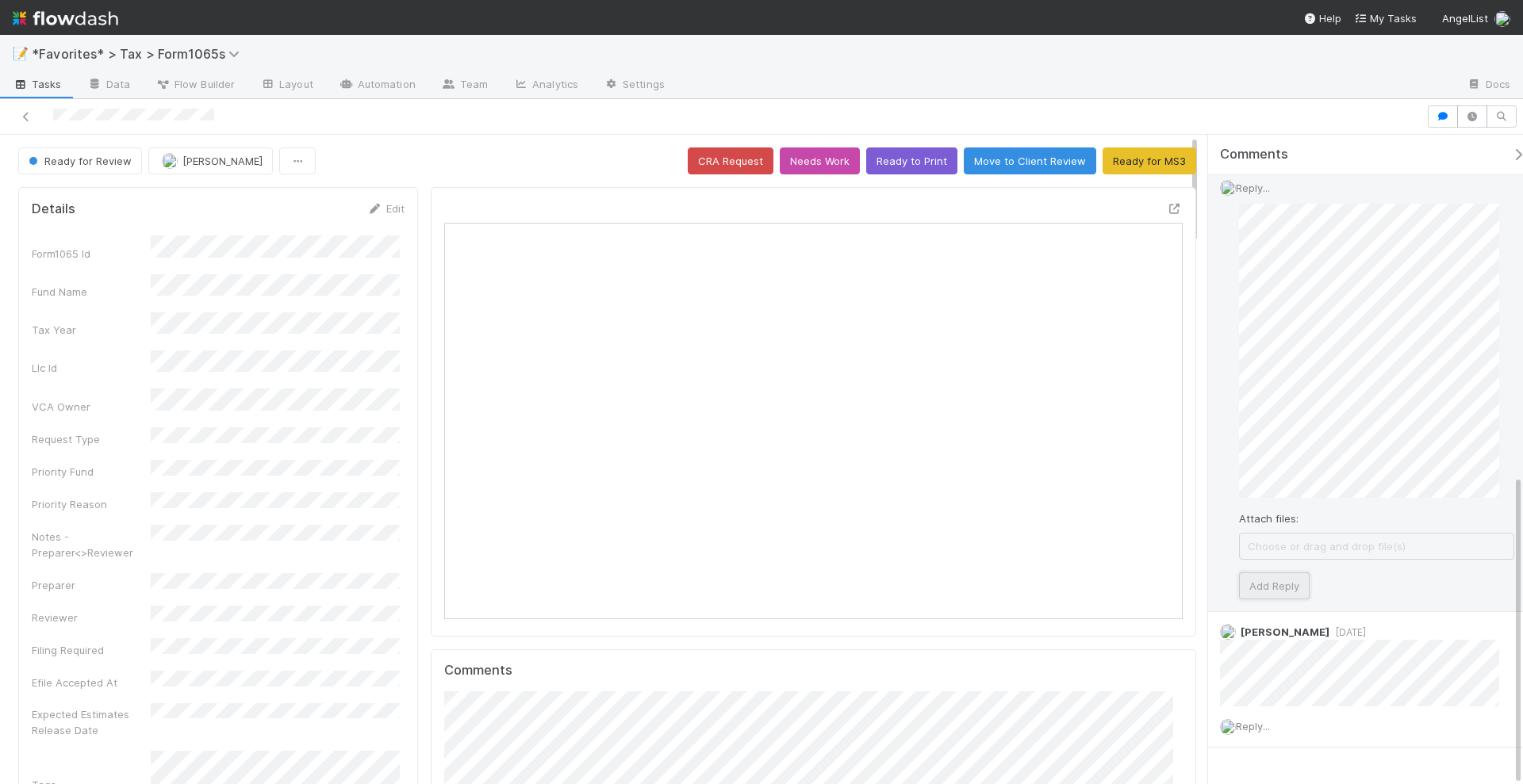
click at [1281, 579] on button "Add Reply" at bounding box center [1274, 585] width 71 height 27
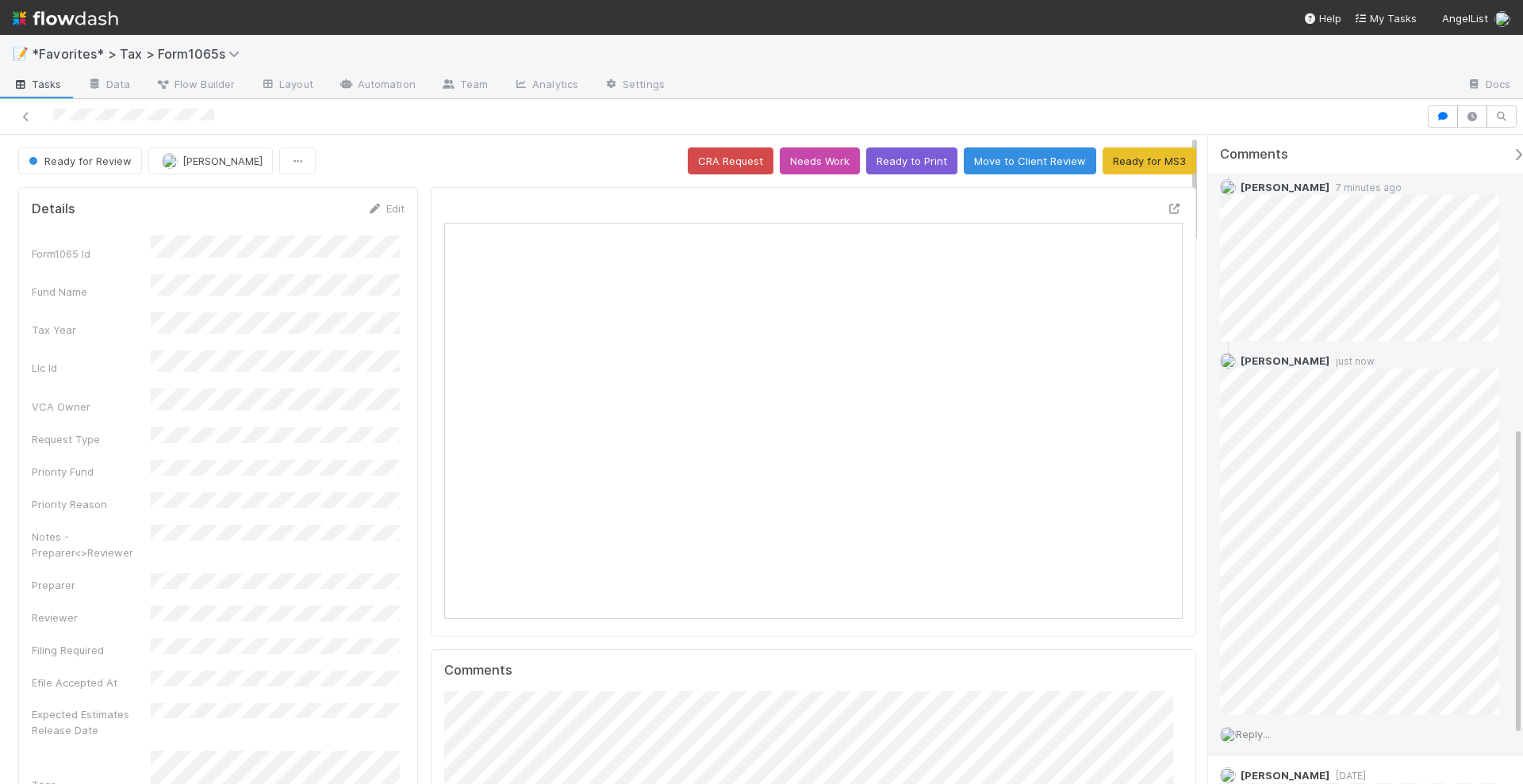
scroll to position [613, 0]
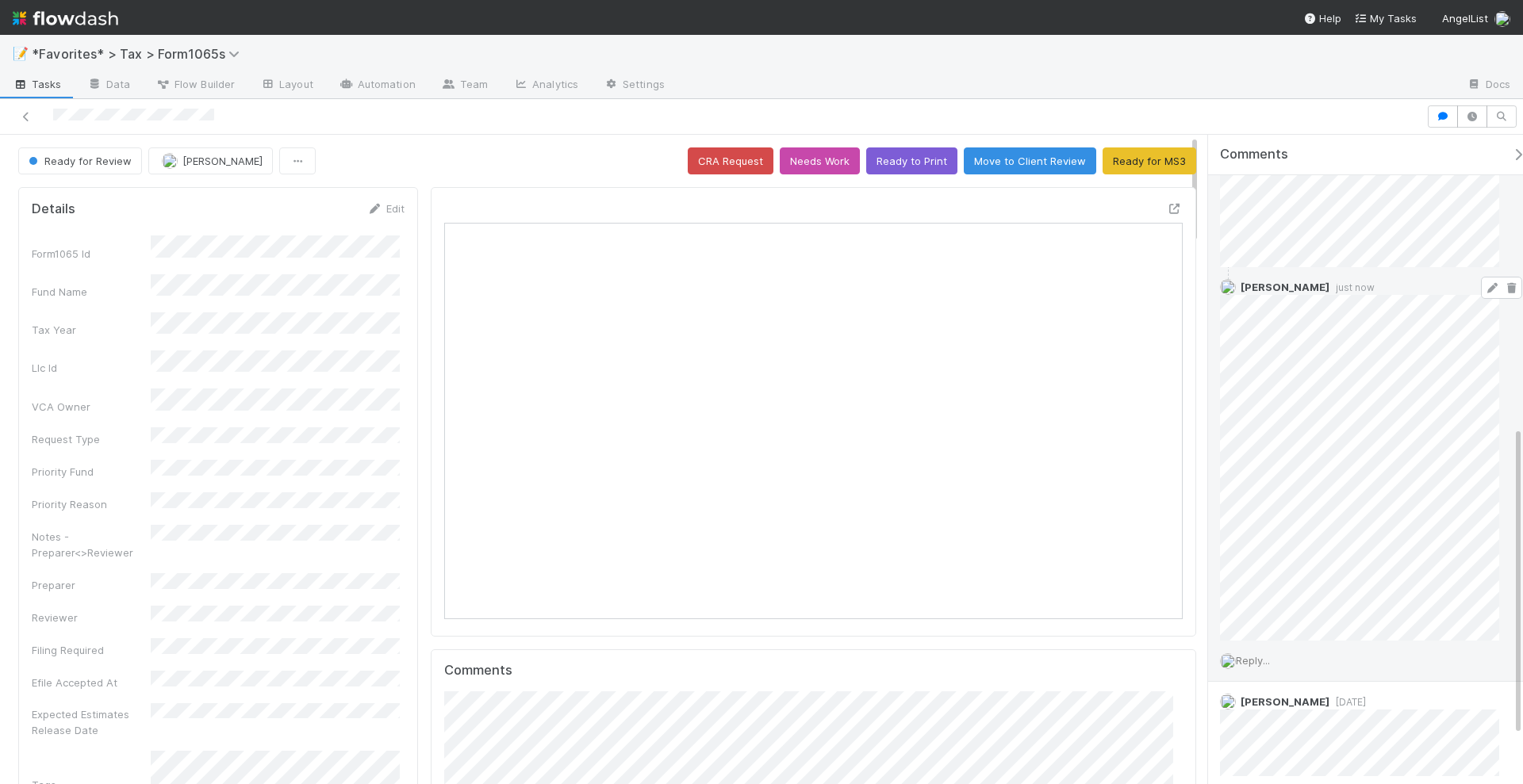
click at [1484, 288] on icon at bounding box center [1492, 288] width 16 height 10
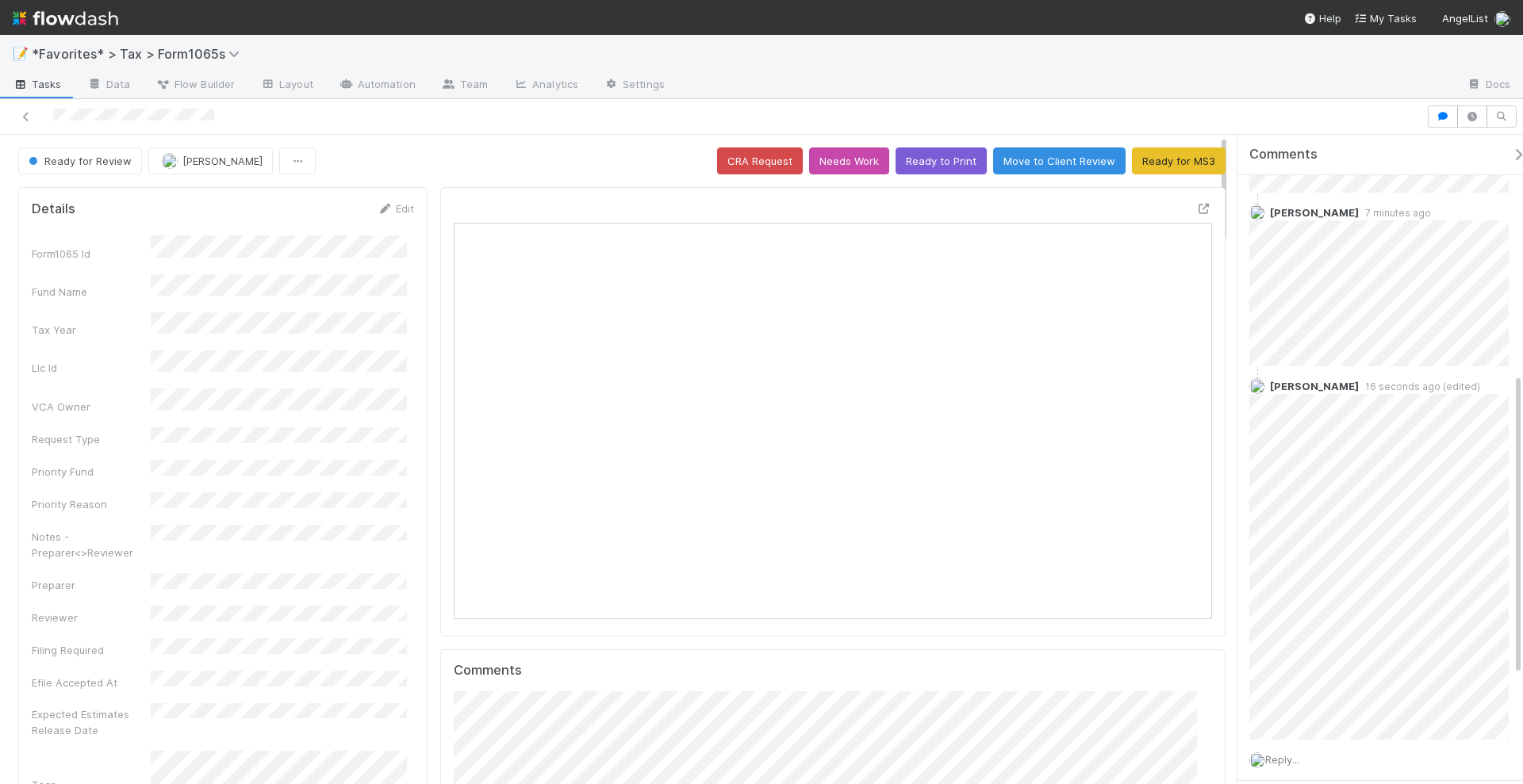
scroll to position [0, 0]
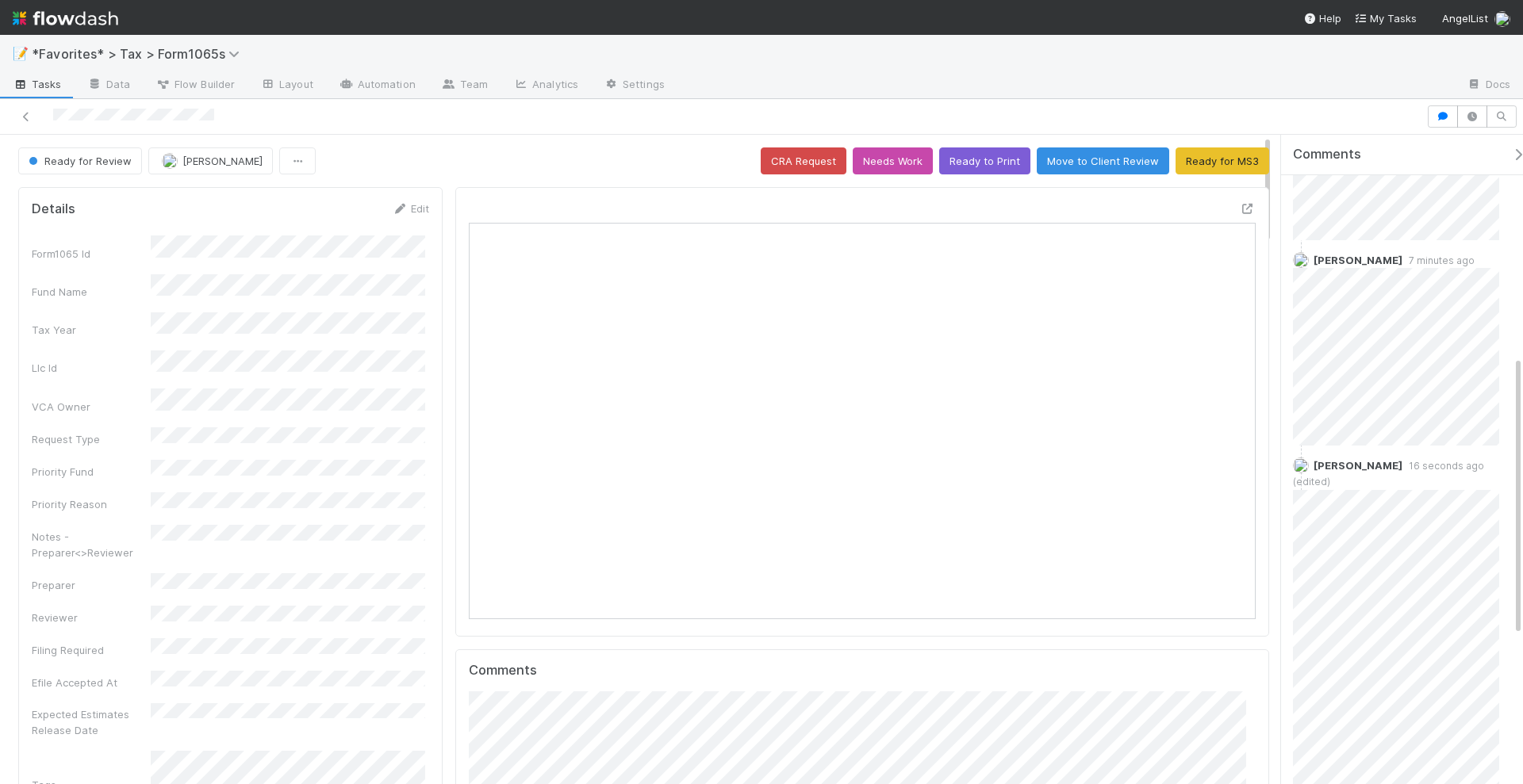
click at [1195, 99] on div at bounding box center [762, 117] width 1523 height 36
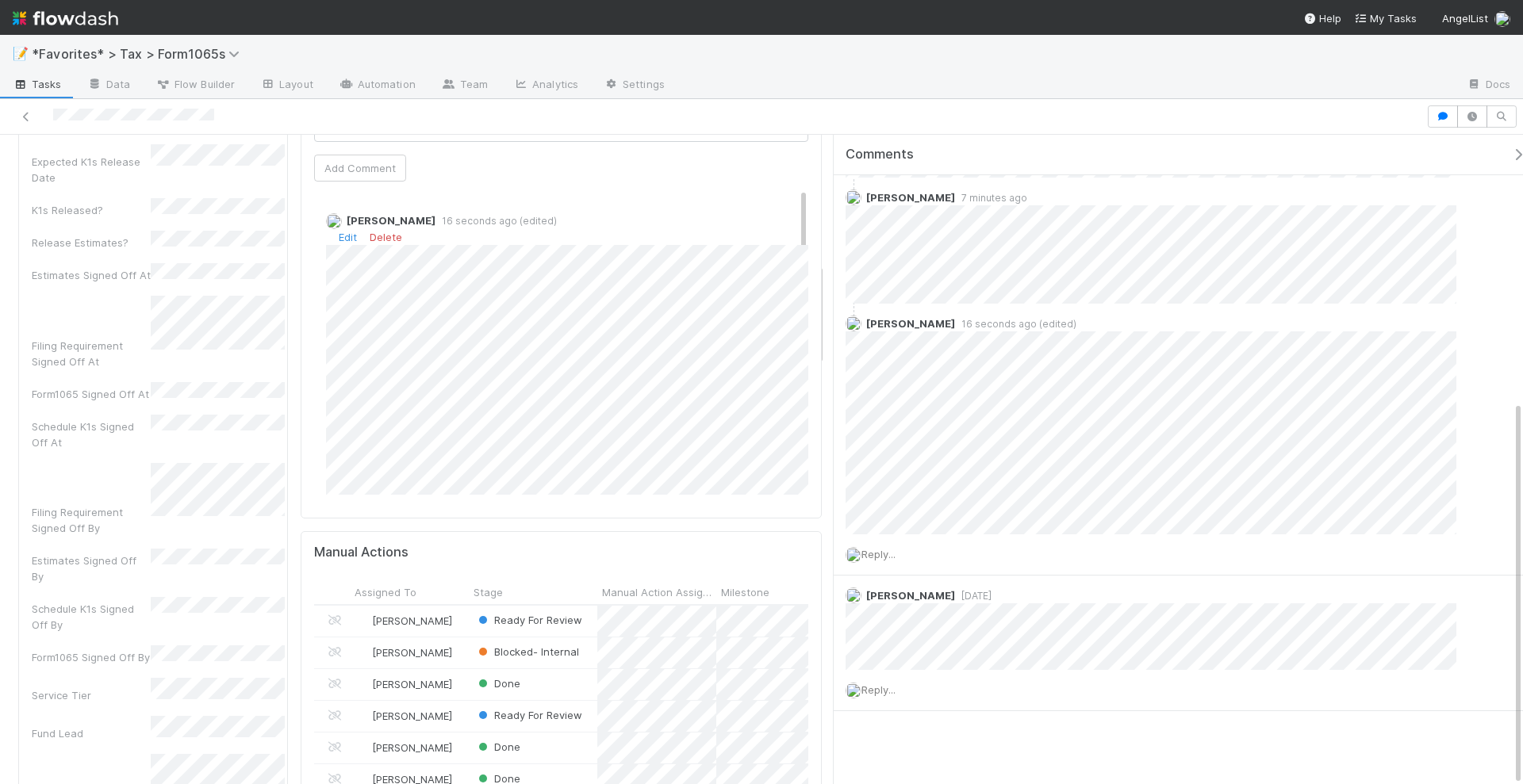
drag, startPoint x: 1202, startPoint y: 334, endPoint x: 825, endPoint y: 305, distance: 378.1
click at [825, 305] on div "Comments Add a comment... [PERSON_NAME] 16 hours ago [PERSON_NAME] 13 hours ago…" at bounding box center [1174, 460] width 698 height 651
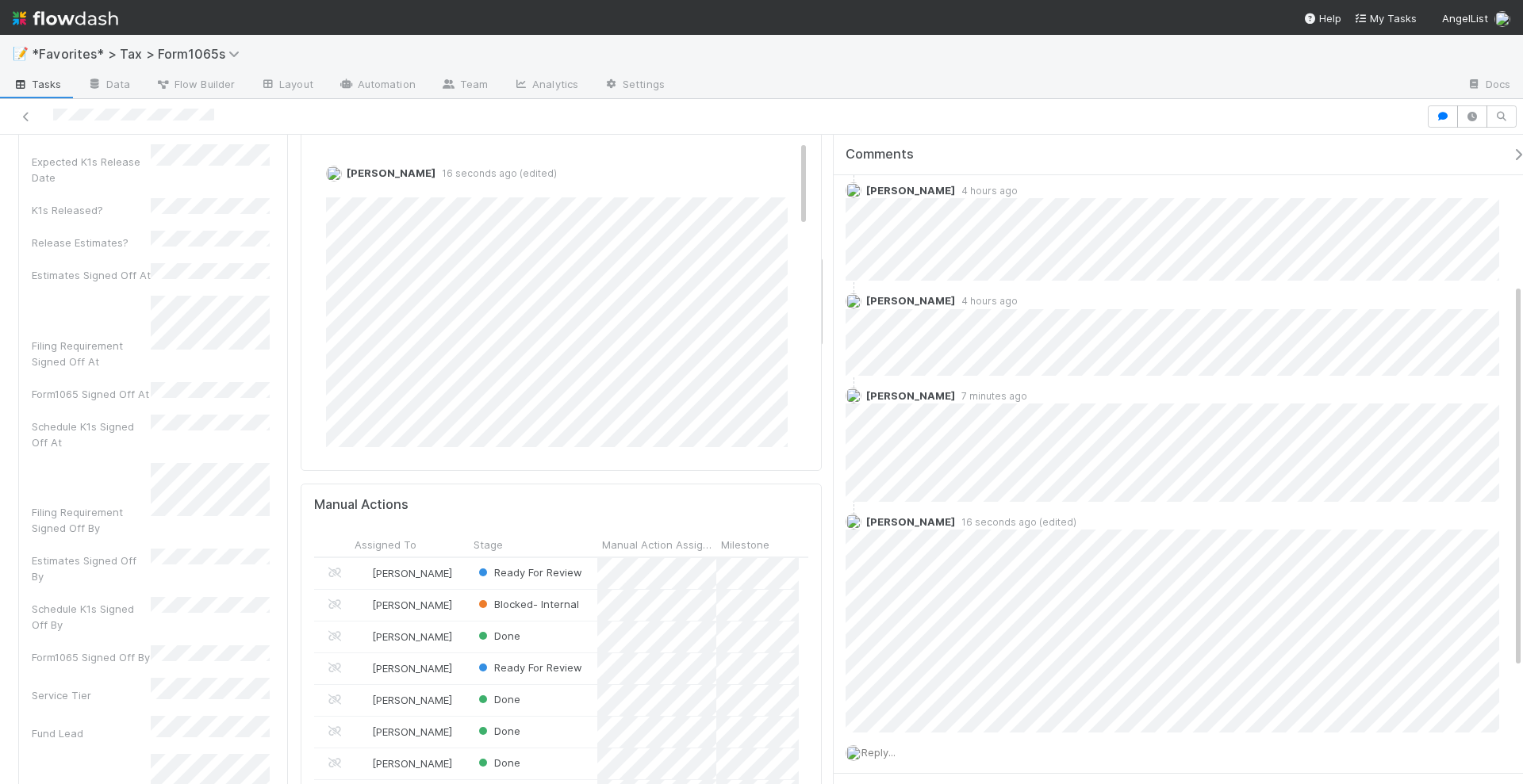
click at [1005, 76] on div at bounding box center [1066, 85] width 776 height 26
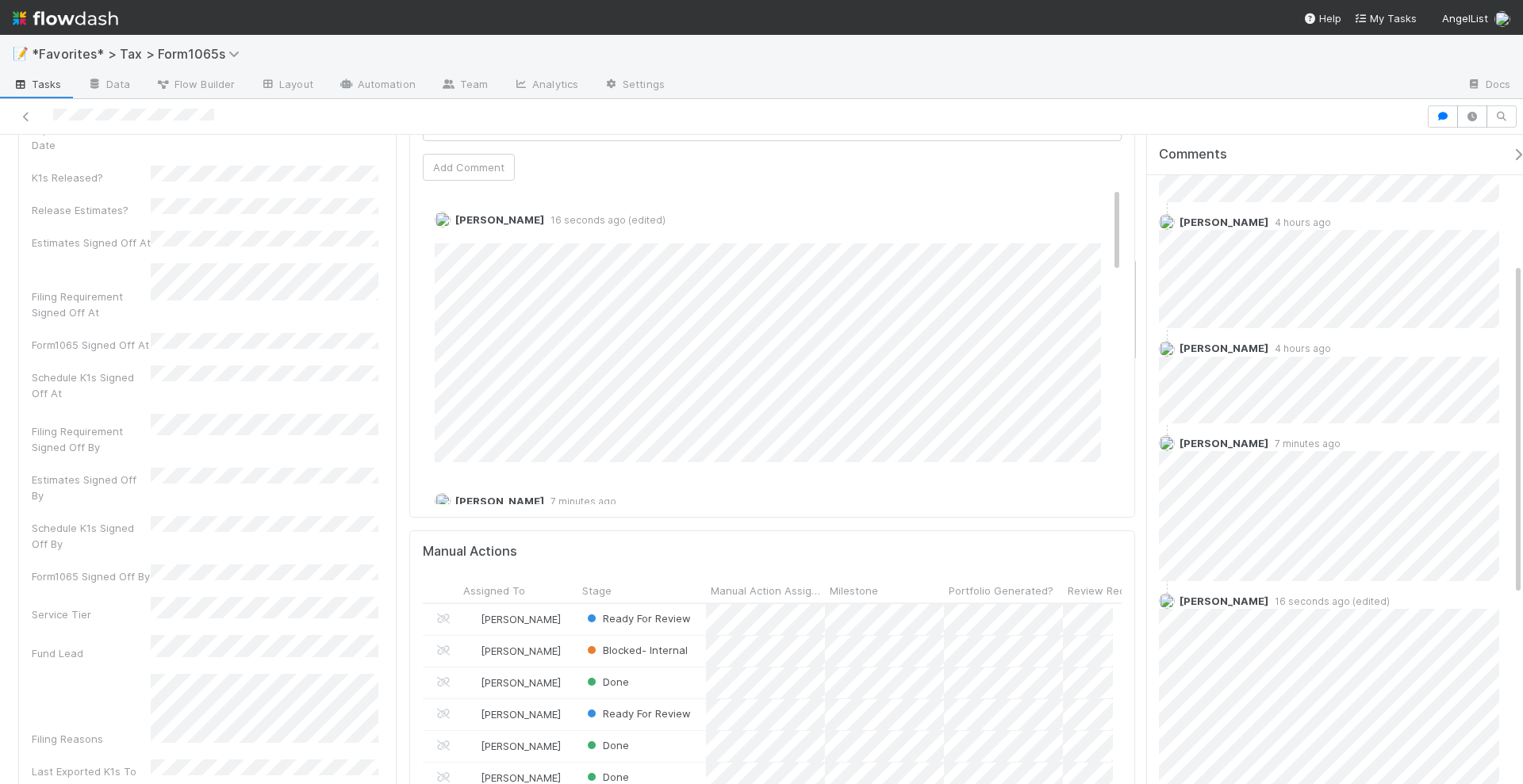
drag, startPoint x: 831, startPoint y: 402, endPoint x: 1138, endPoint y: 379, distance: 307.9
click at [1138, 379] on div "Comments Add a comment... [PERSON_NAME] 16 hours ago [PERSON_NAME] 13 hours ago…" at bounding box center [1330, 460] width 385 height 651
